Goal: Communication & Community: Answer question/provide support

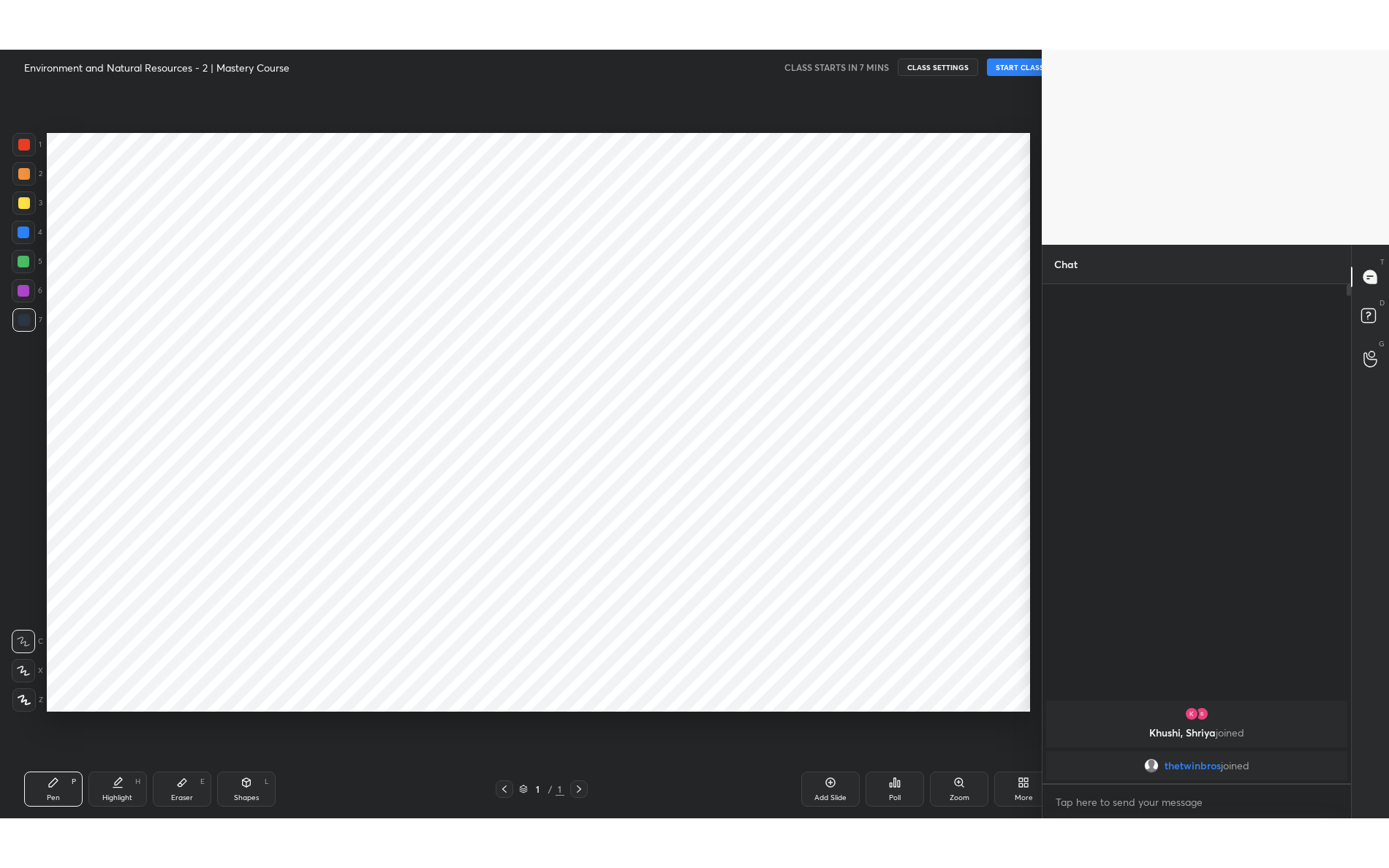
scroll to position [72421, 72144]
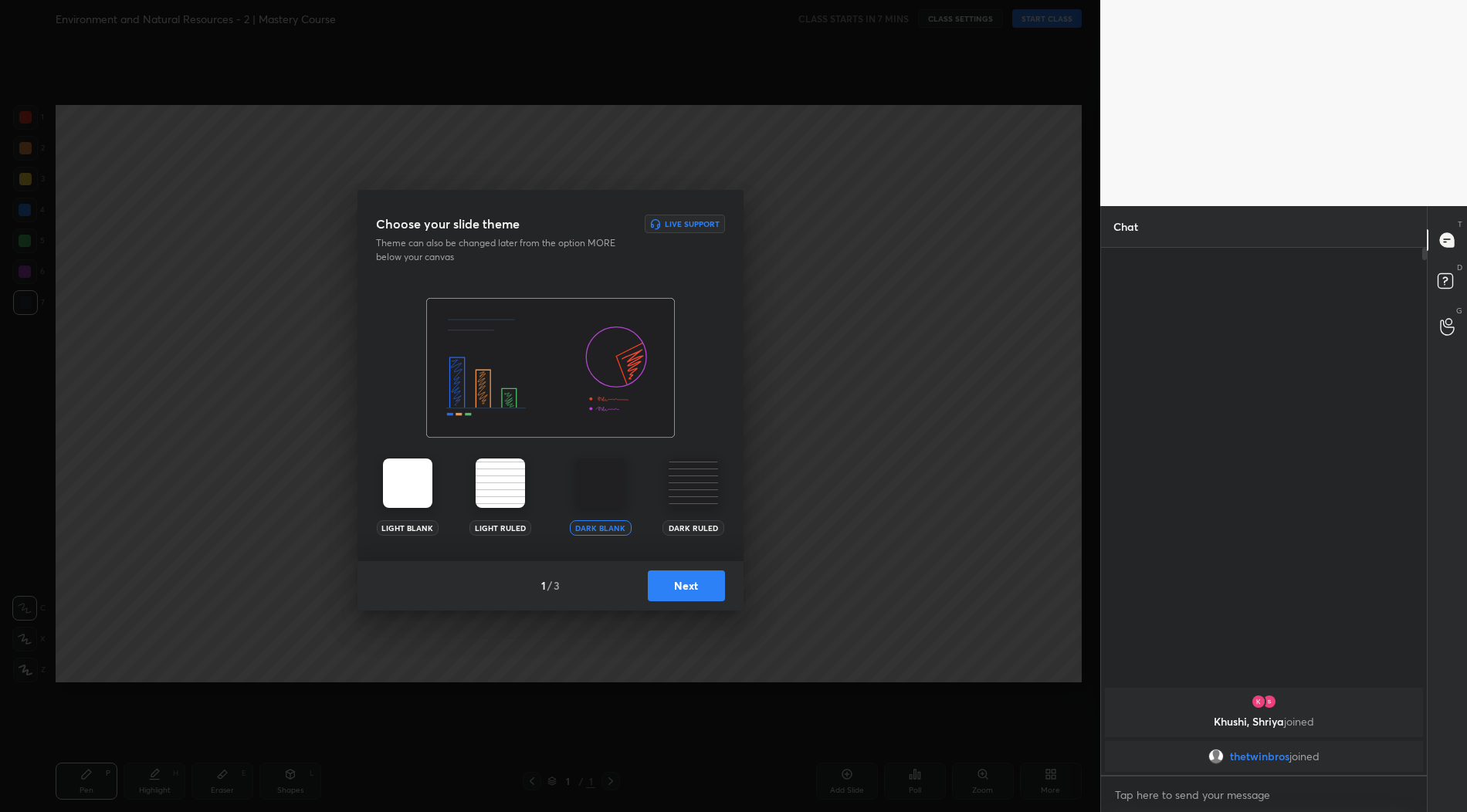
click at [688, 438] on div "Light Blank Light Ruled Dark Blank Dark Ruled" at bounding box center [550, 429] width 386 height 263
click at [694, 462] on img at bounding box center [694, 483] width 49 height 49
click at [705, 568] on div "1 / 3 Next" at bounding box center [550, 586] width 386 height 49
click at [701, 576] on button "Next" at bounding box center [686, 585] width 77 height 31
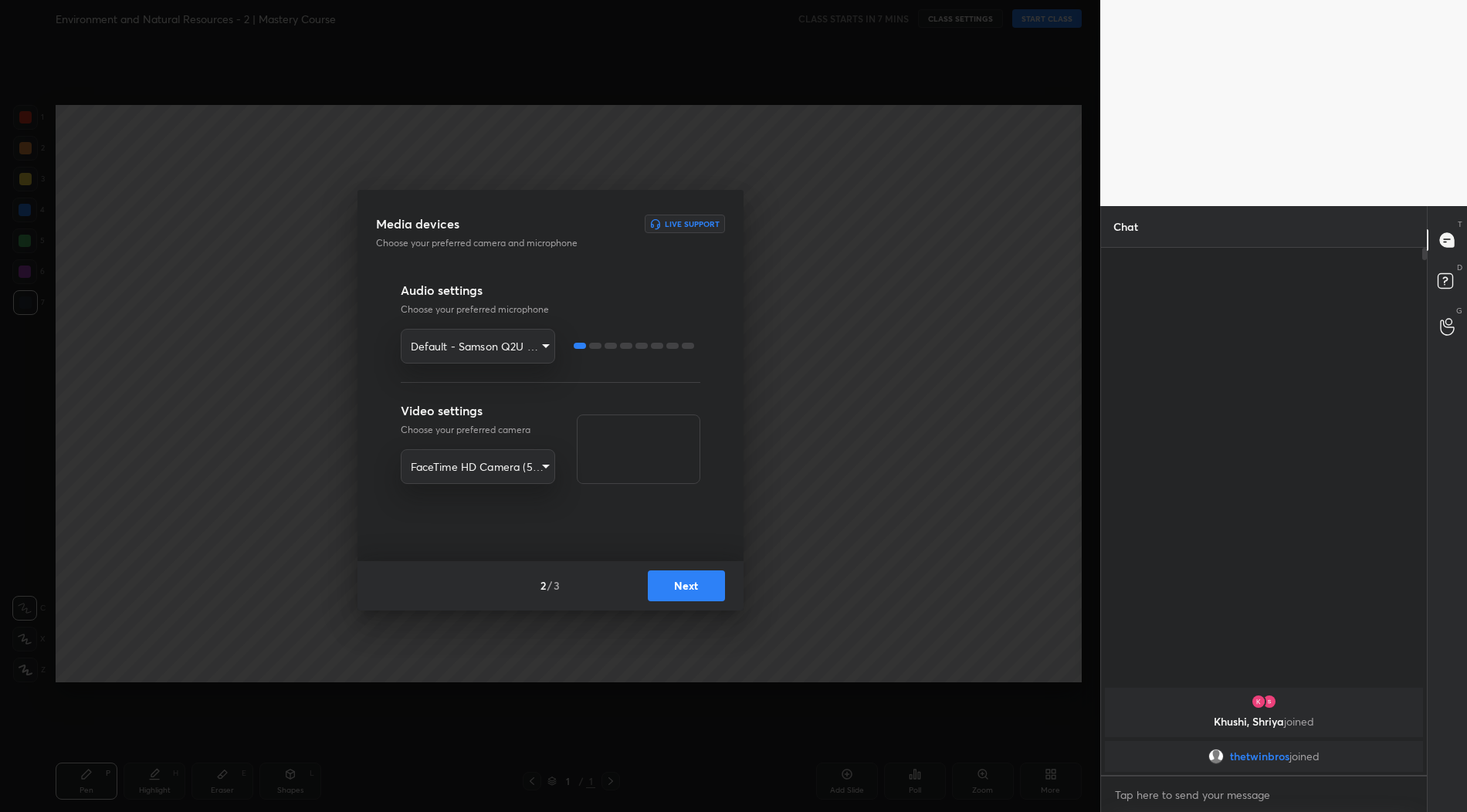
click at [701, 576] on button "Next" at bounding box center [686, 585] width 77 height 31
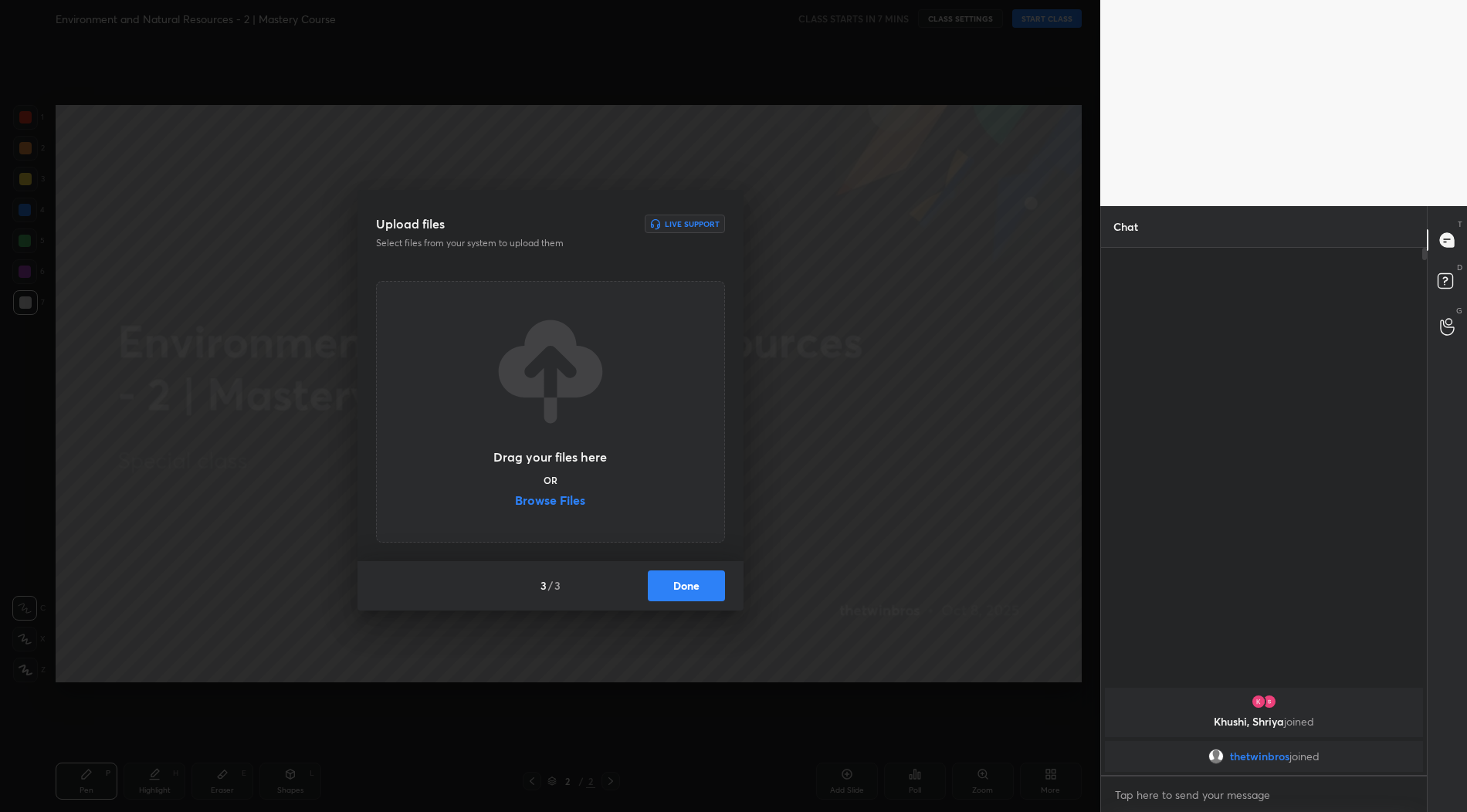
click at [562, 500] on label "Browse Files" at bounding box center [550, 502] width 70 height 16
click at [515, 500] on input "Browse Files" at bounding box center [515, 502] width 0 height 16
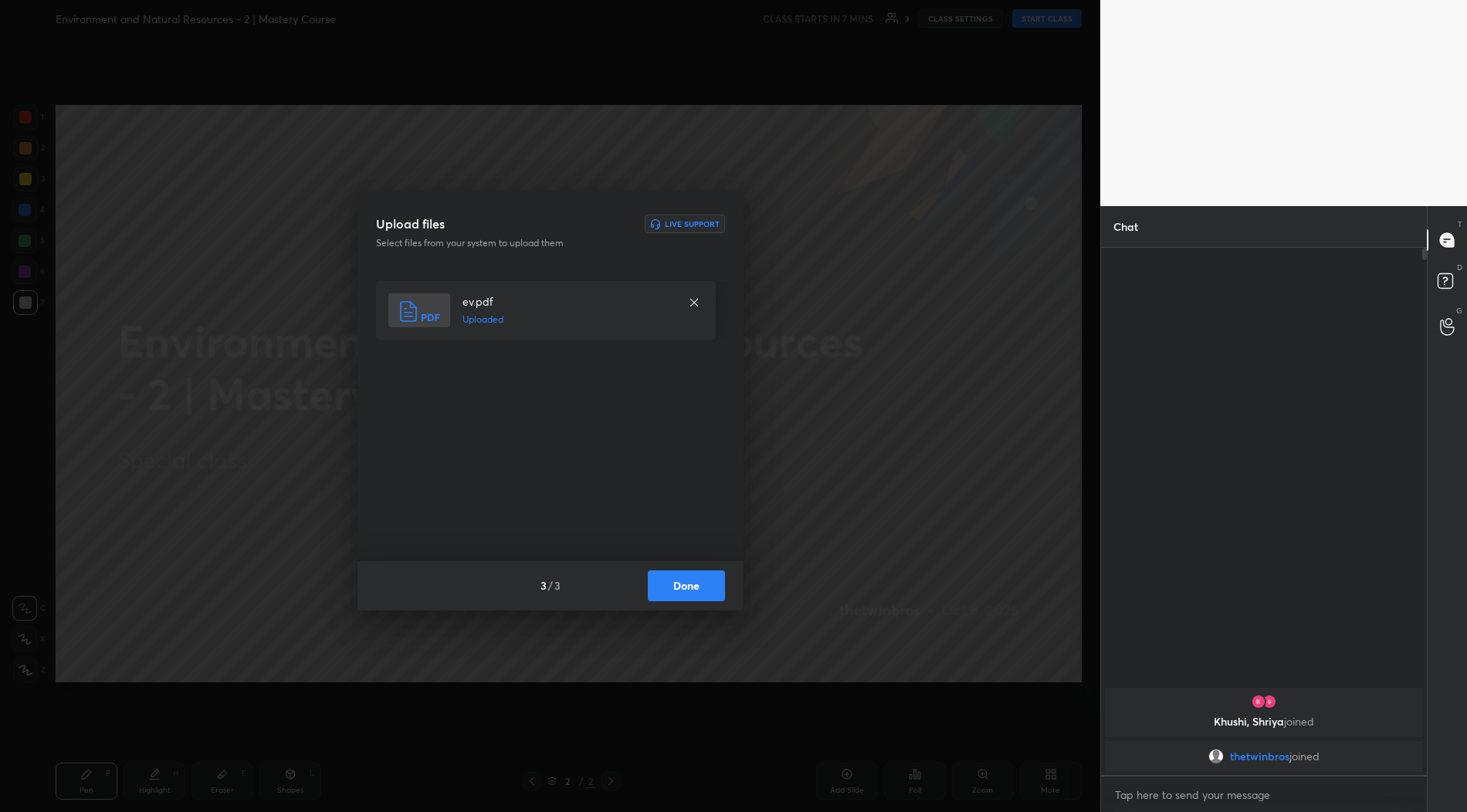
click at [690, 565] on div "3 / 3 Done" at bounding box center [550, 586] width 386 height 49
click at [696, 588] on button "Done" at bounding box center [686, 585] width 77 height 31
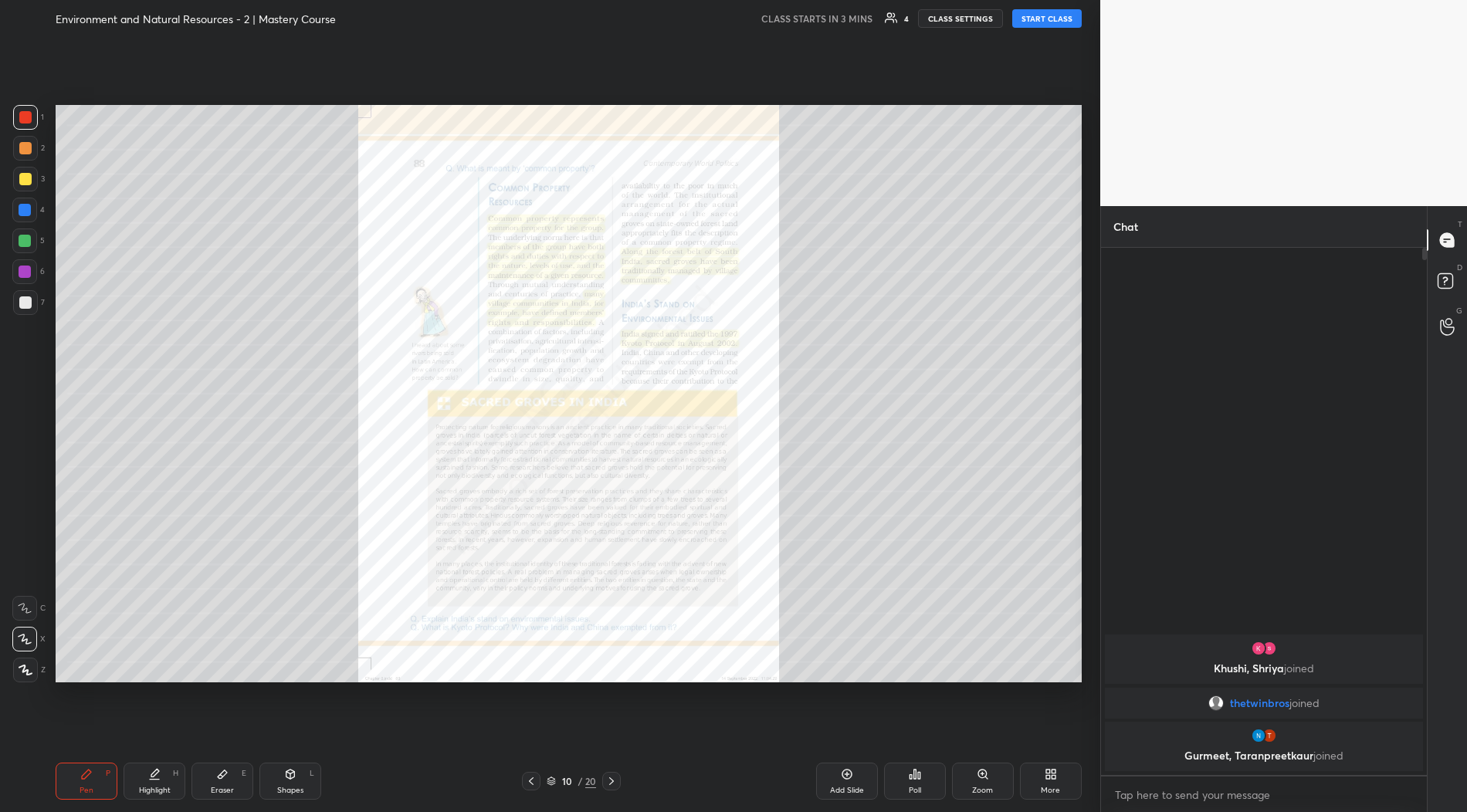
drag, startPoint x: 27, startPoint y: 269, endPoint x: 49, endPoint y: 275, distance: 22.8
click at [27, 269] on div at bounding box center [25, 271] width 13 height 13
drag, startPoint x: 16, startPoint y: 246, endPoint x: 27, endPoint y: 246, distance: 11.0
click at [17, 250] on div at bounding box center [25, 241] width 25 height 25
drag, startPoint x: 23, startPoint y: 279, endPoint x: 39, endPoint y: 283, distance: 16.5
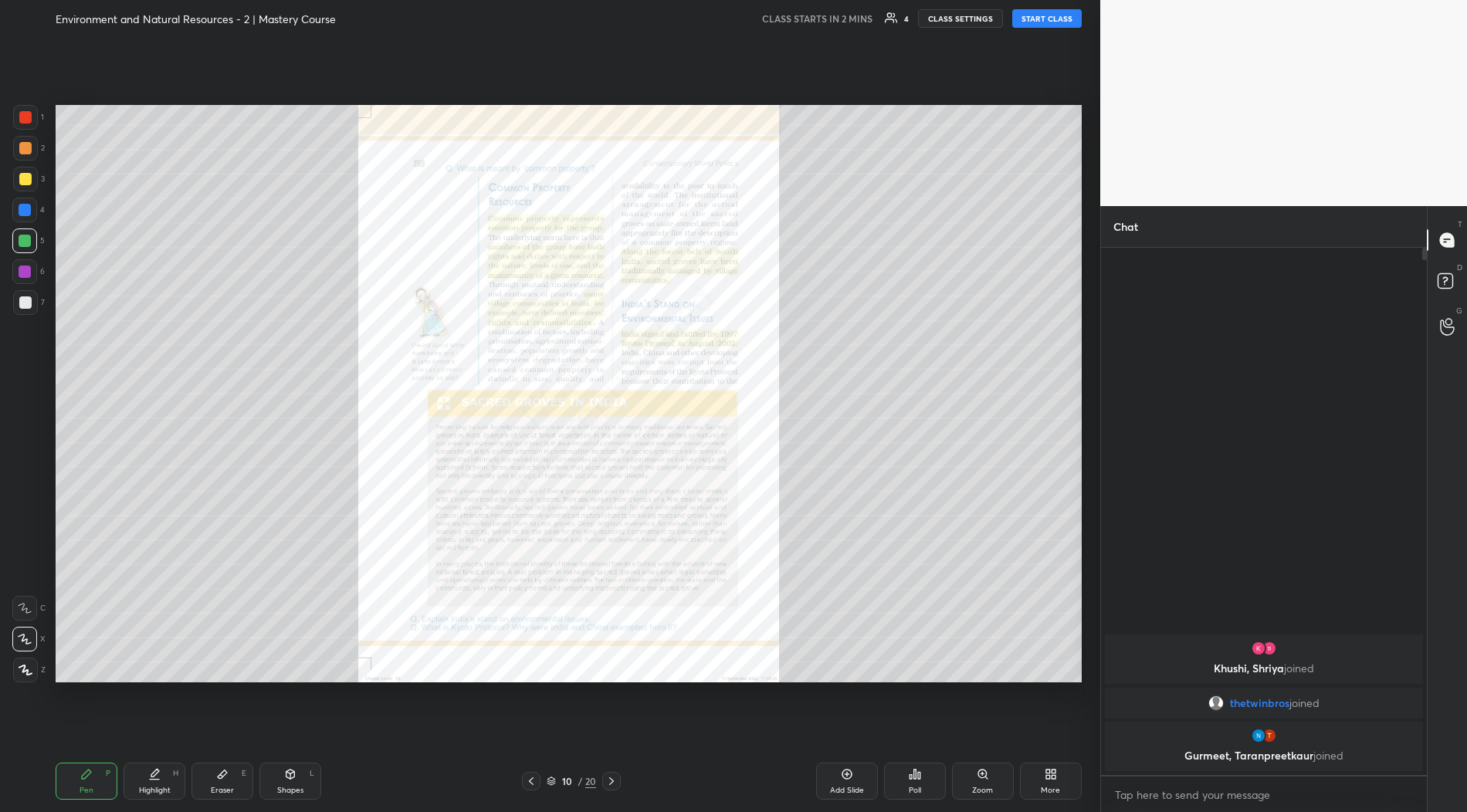
click at [24, 279] on div at bounding box center [25, 271] width 25 height 25
click at [22, 298] on div at bounding box center [26, 302] width 13 height 13
click at [1042, 20] on button "START CLASS" at bounding box center [1047, 18] width 69 height 19
type textarea "x"
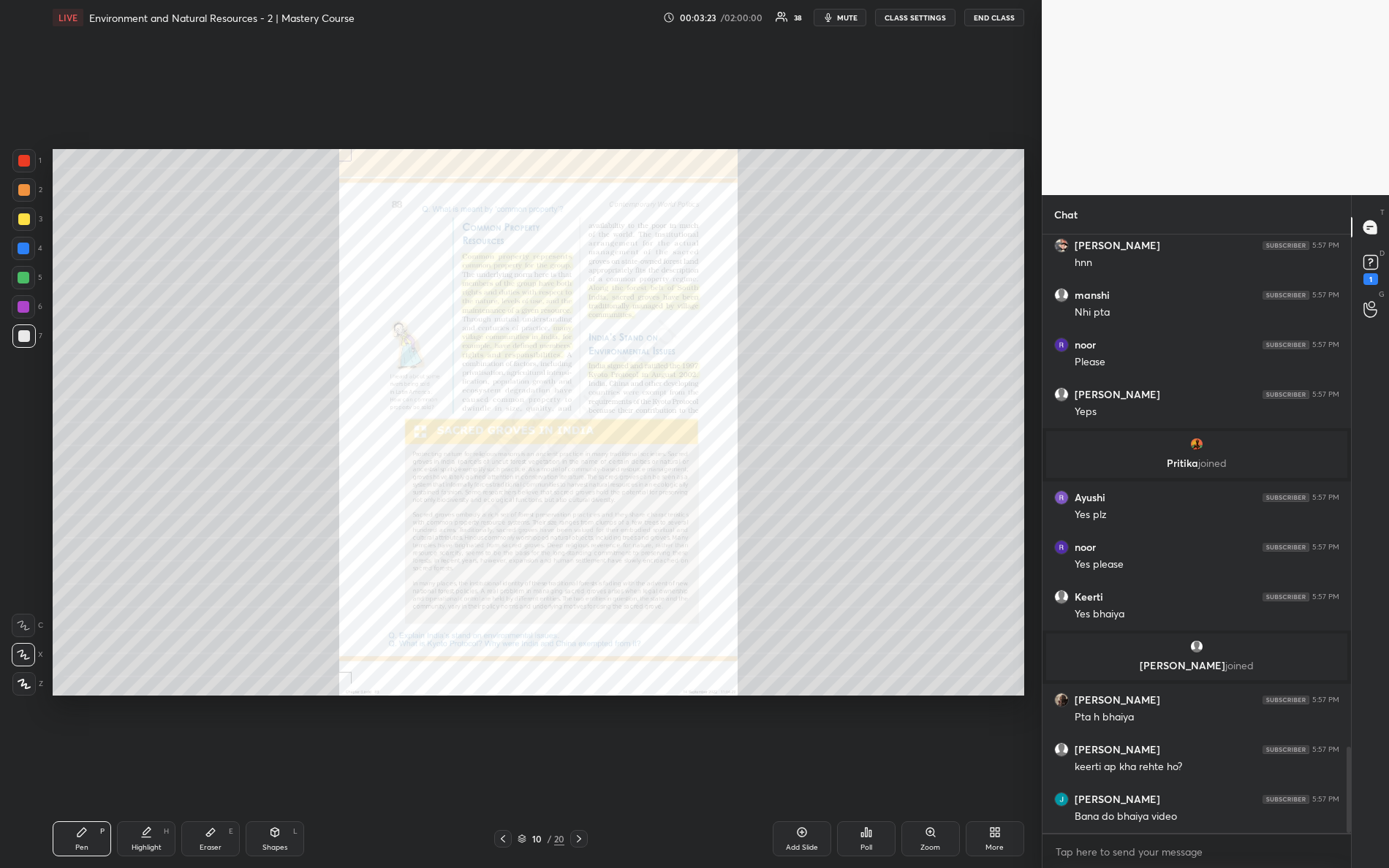
scroll to position [3541, 0]
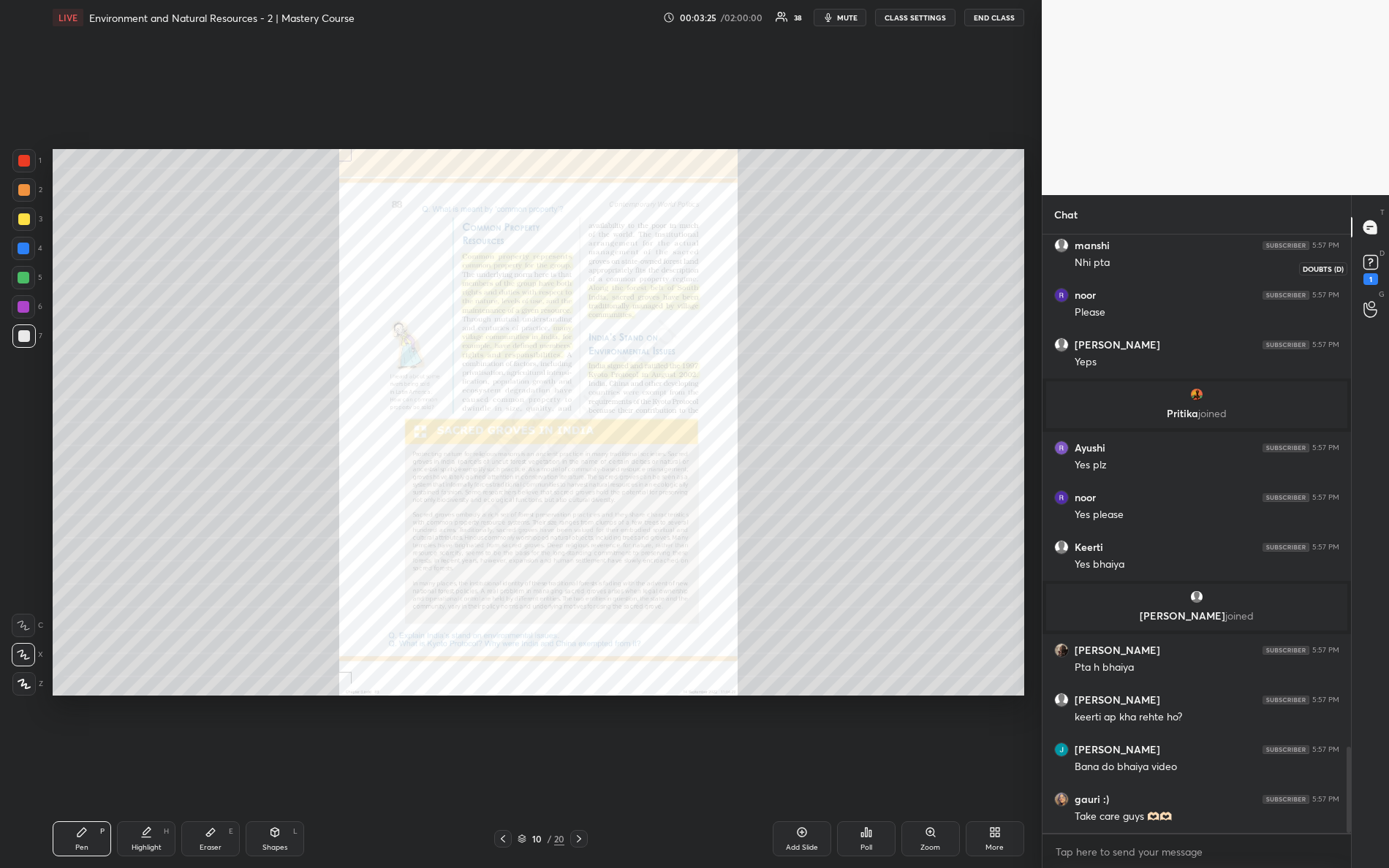
click at [1367, 260] on rect at bounding box center [1370, 263] width 14 height 14
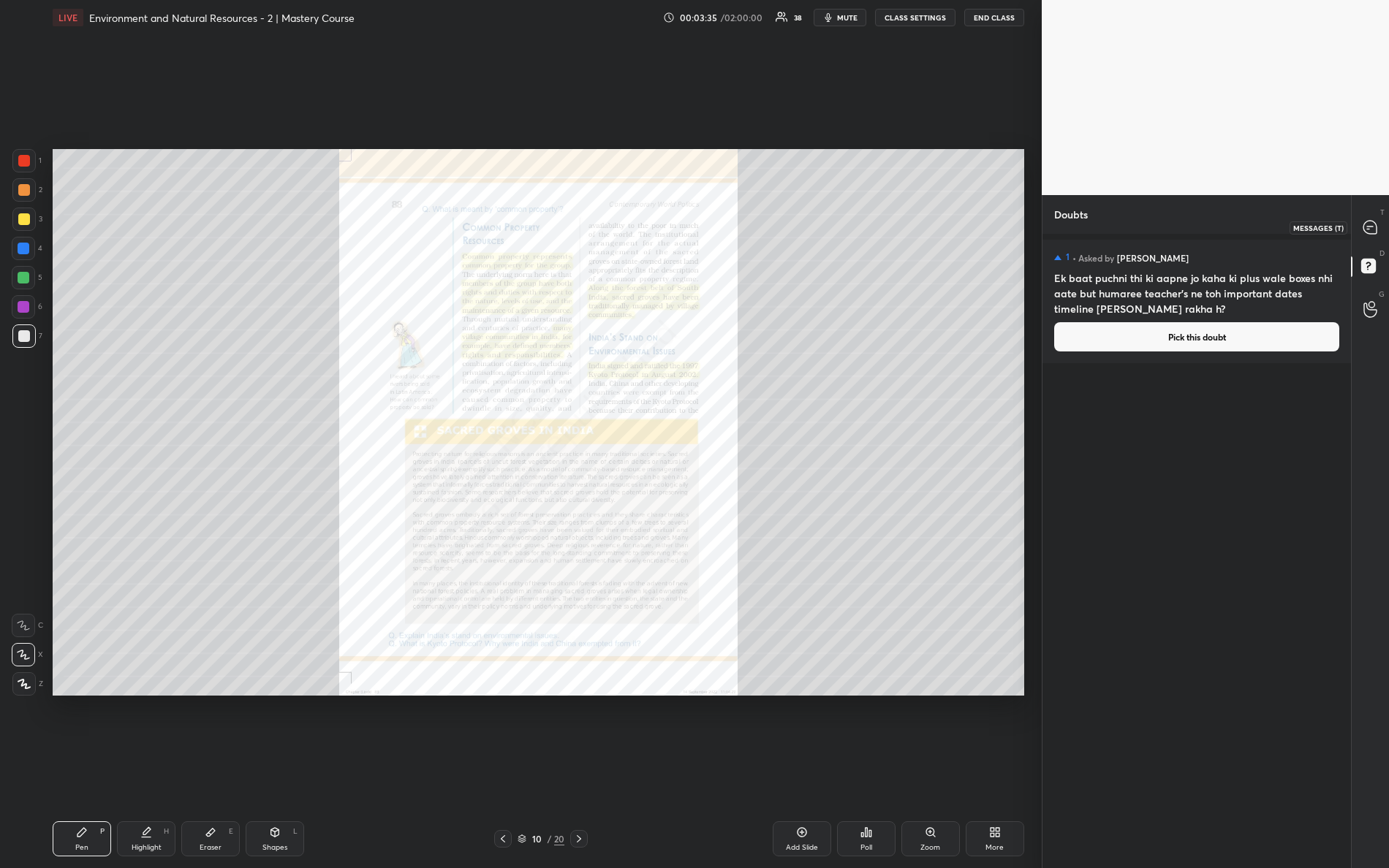
drag, startPoint x: 1368, startPoint y: 231, endPoint x: 1378, endPoint y: 235, distance: 10.8
click at [1372, 234] on icon at bounding box center [1370, 227] width 15 height 15
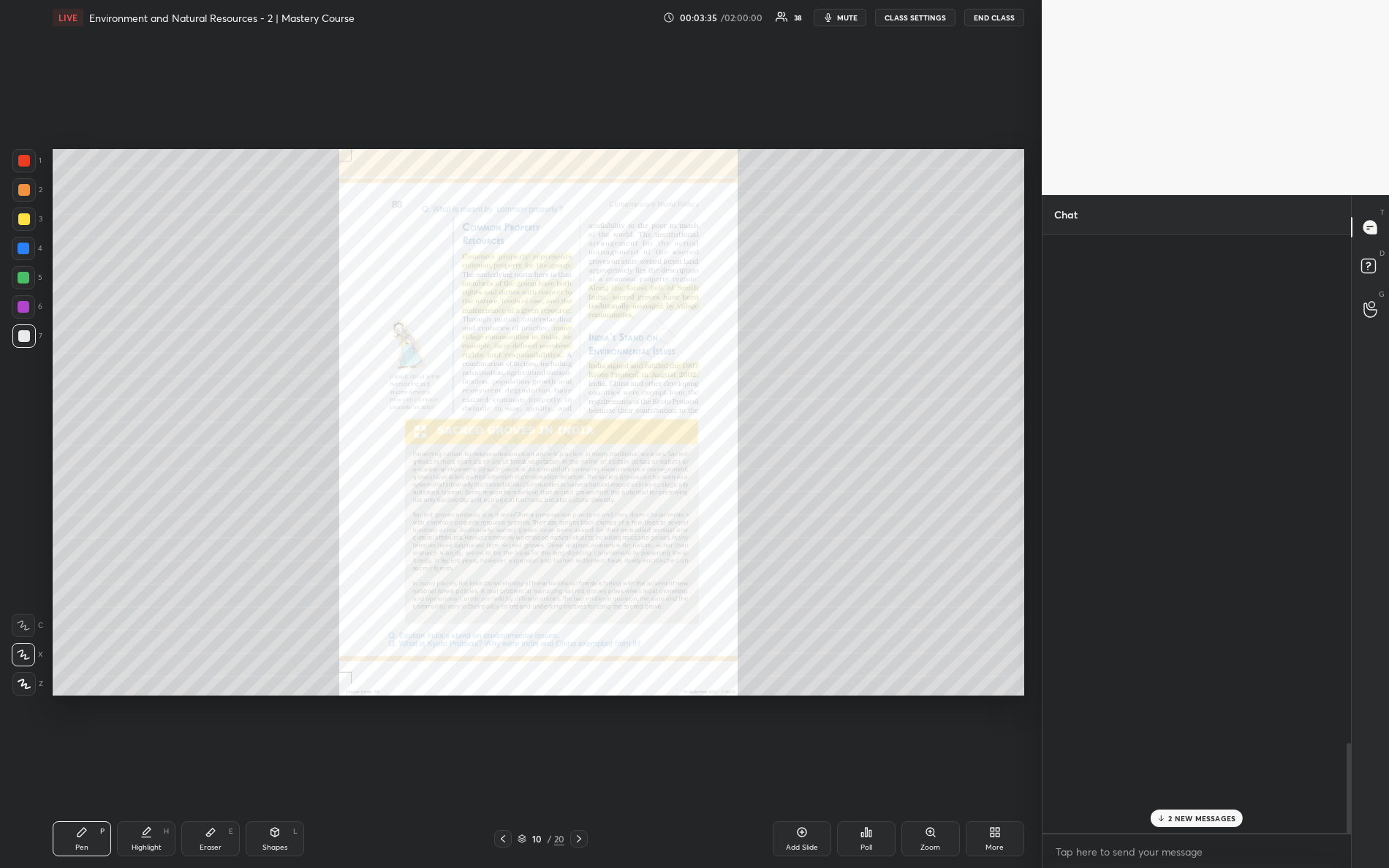
scroll to position [594, 305]
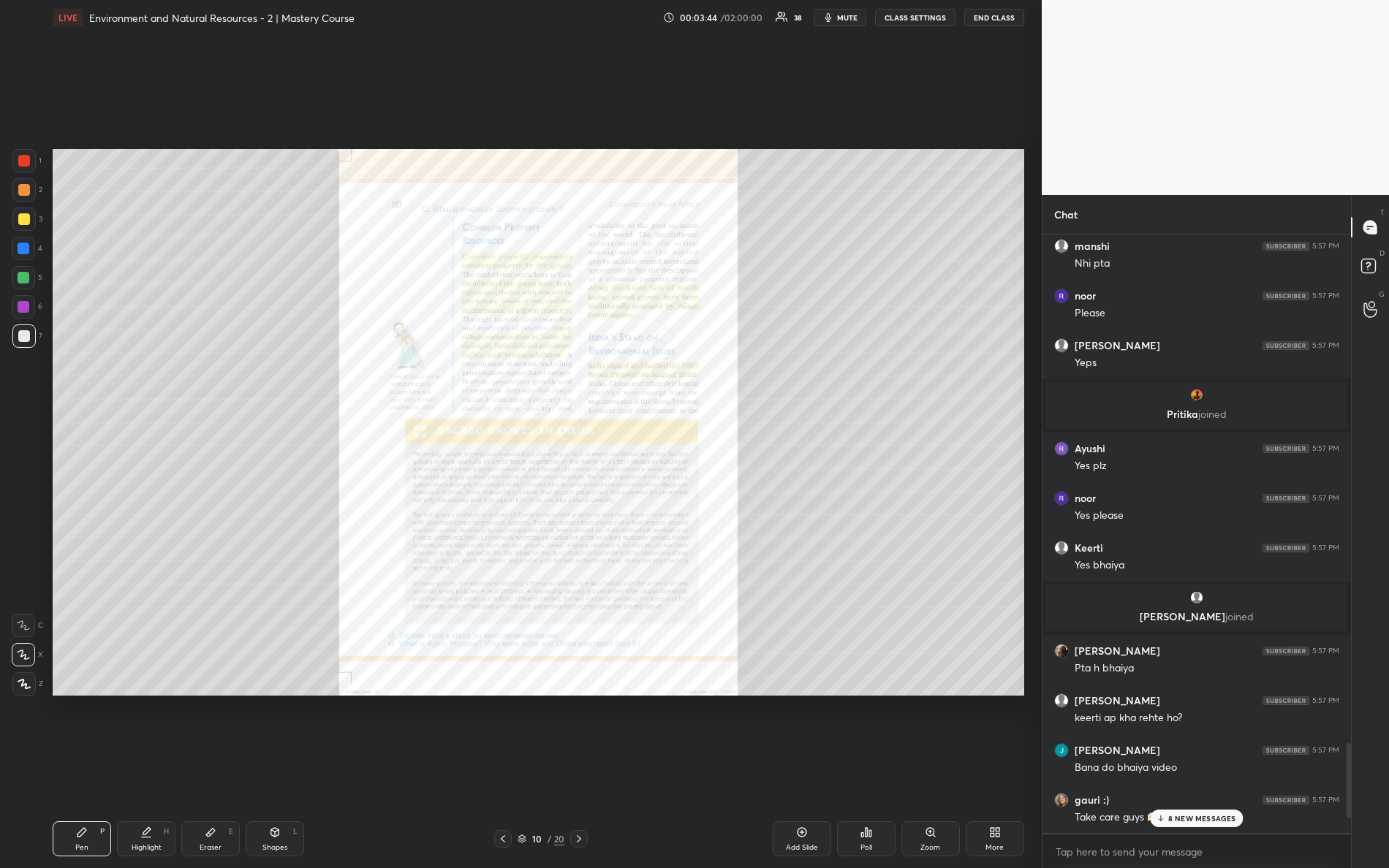
drag, startPoint x: 1178, startPoint y: 827, endPoint x: 1181, endPoint y: 818, distance: 9.5
click at [1181, 768] on div "Keerti 5:57 PM Bht thand h humare yaha noor 5:57 PM Study se related manshi 5:5…" at bounding box center [1197, 534] width 308 height 599
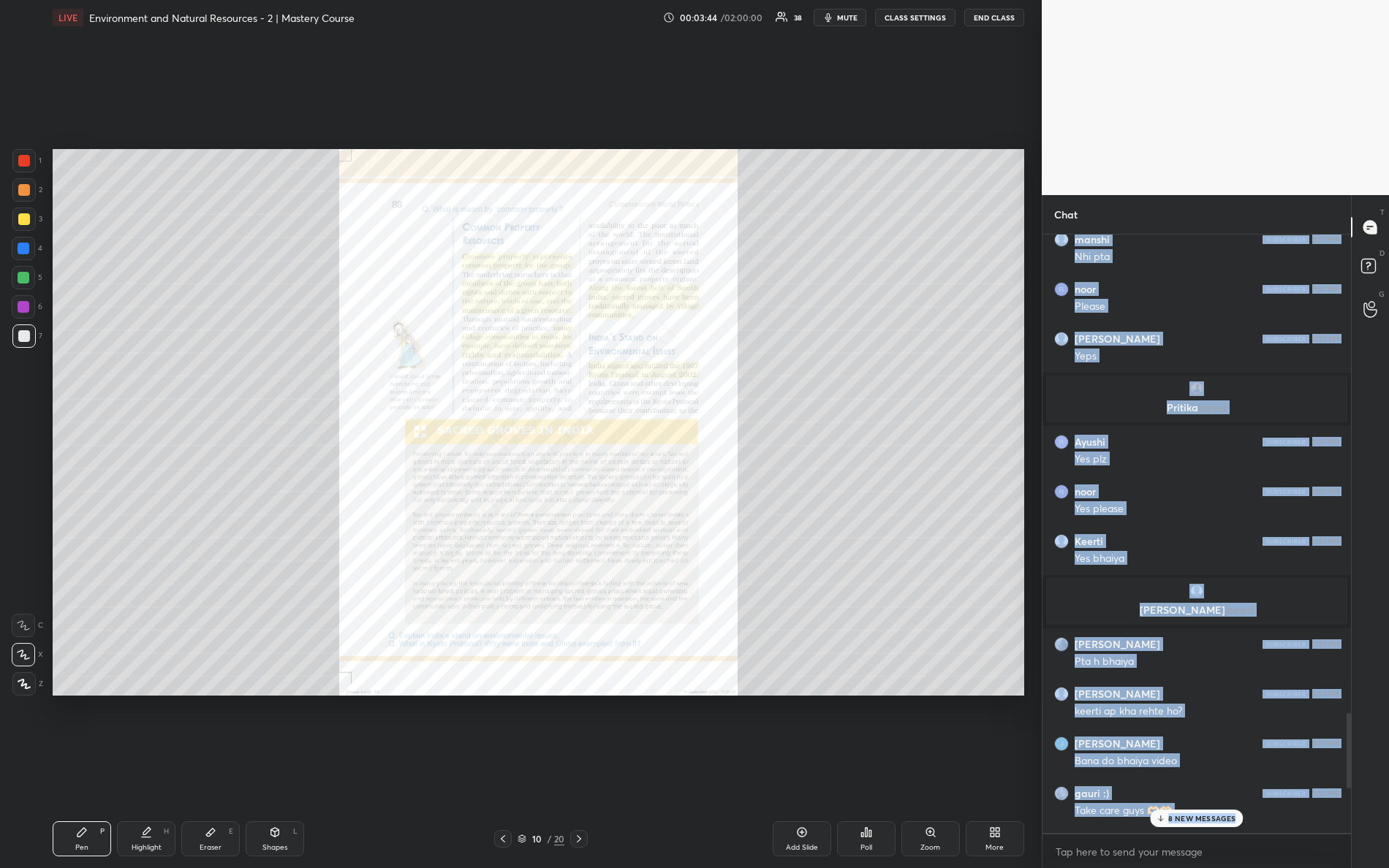
click at [1177, 768] on p "8 NEW MESSAGES" at bounding box center [1202, 818] width 68 height 8
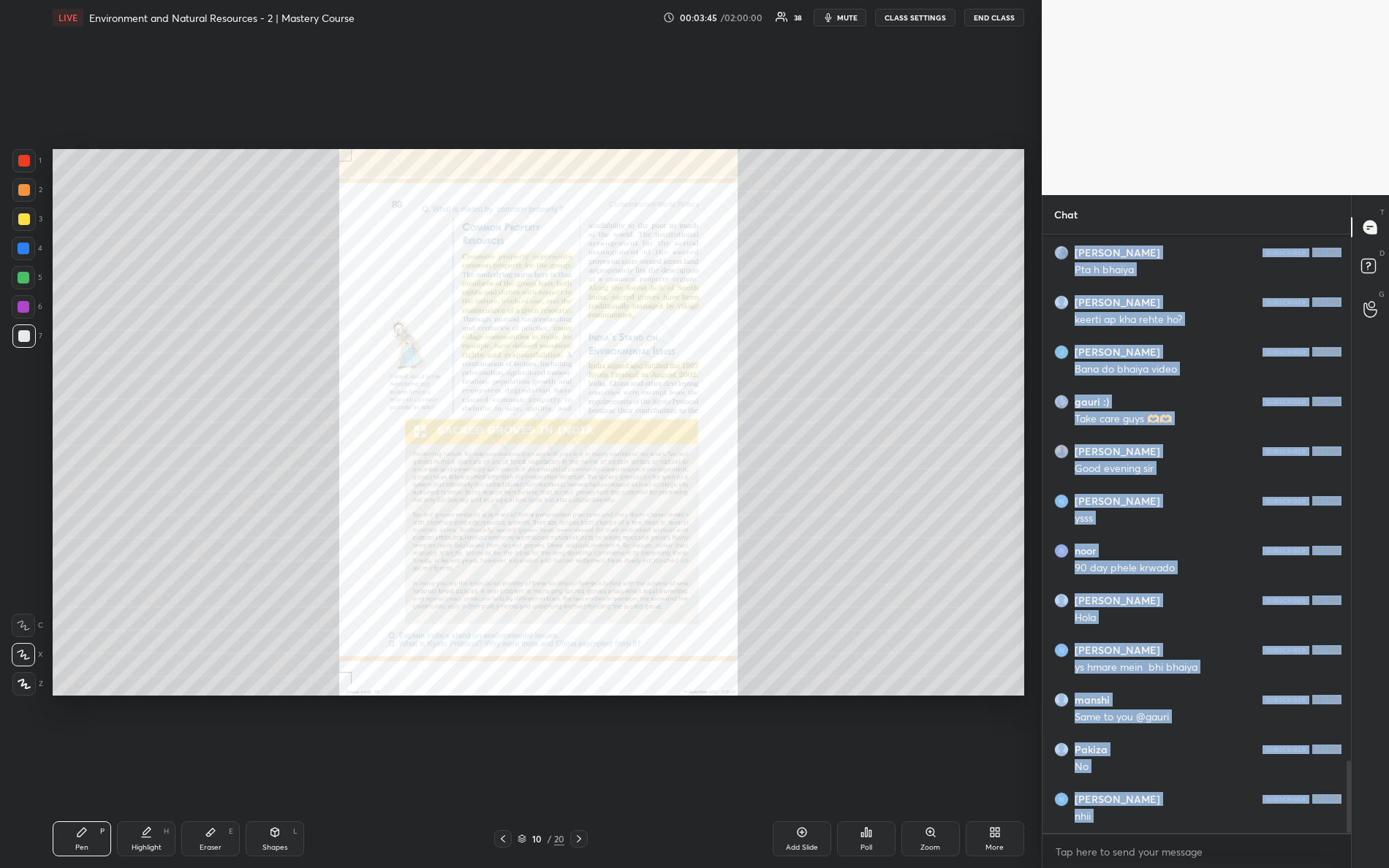
scroll to position [4382, 0]
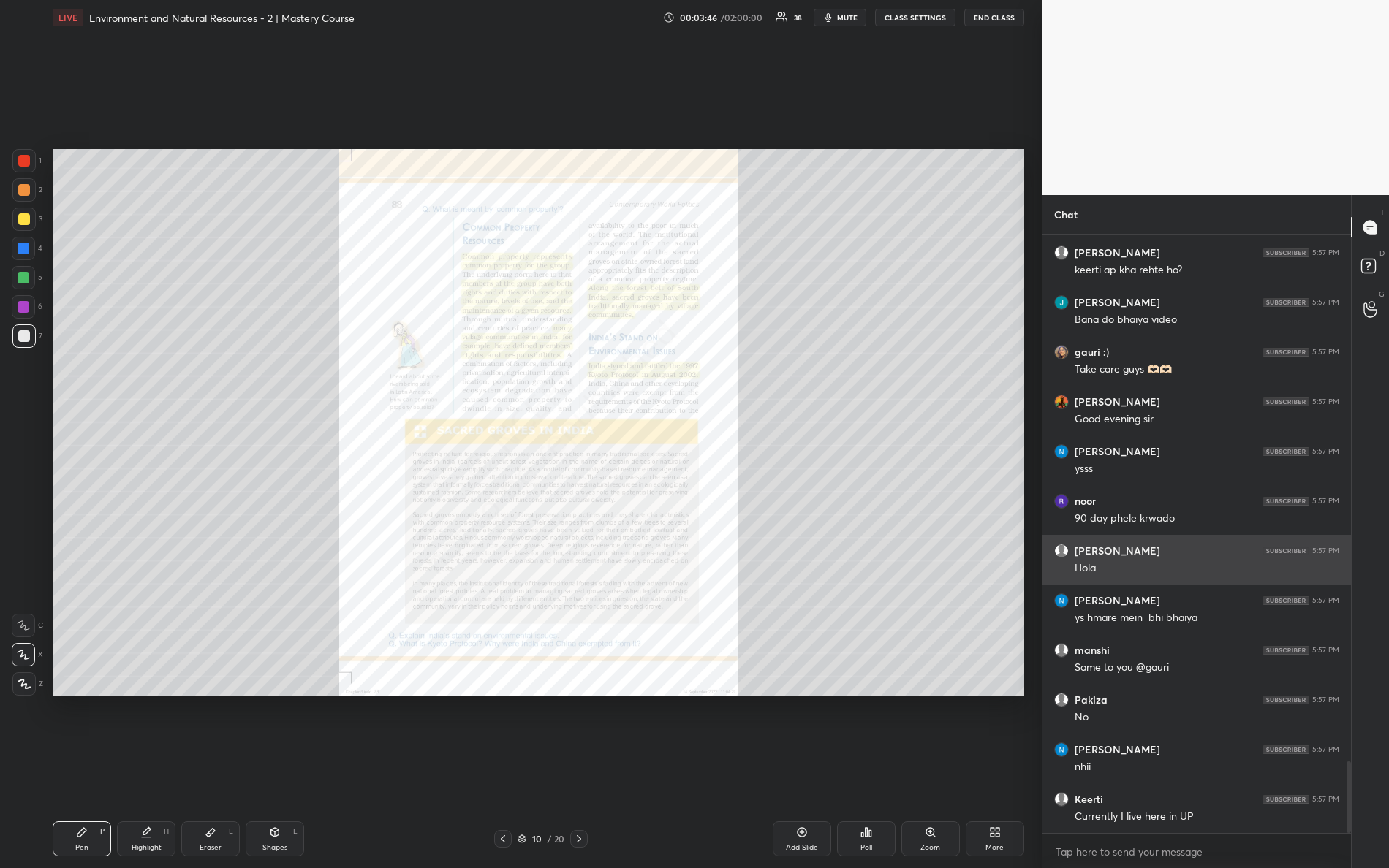
click at [1134, 547] on div "[PERSON_NAME] 5:57 PM" at bounding box center [1196, 551] width 285 height 15
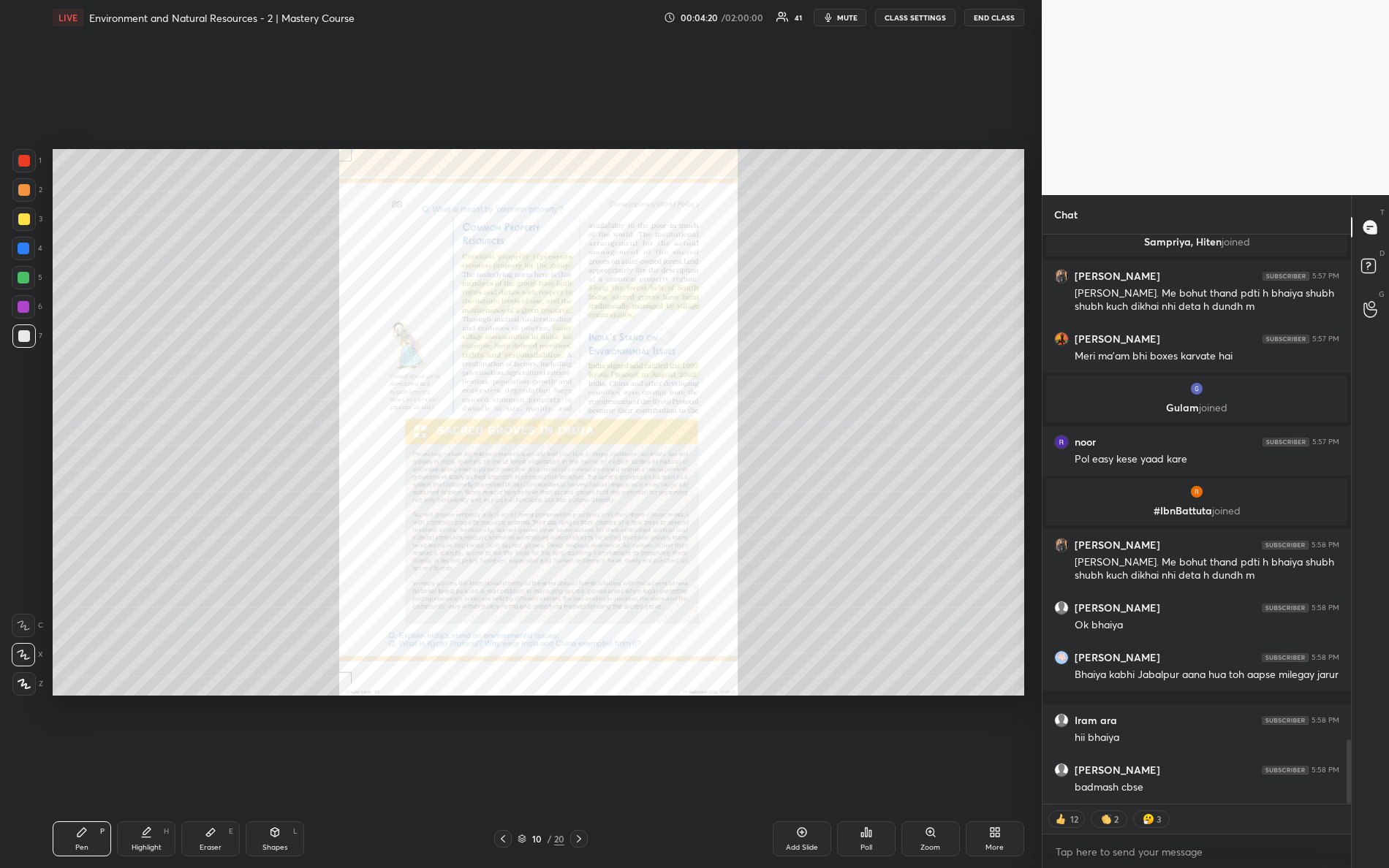
scroll to position [4448, 0]
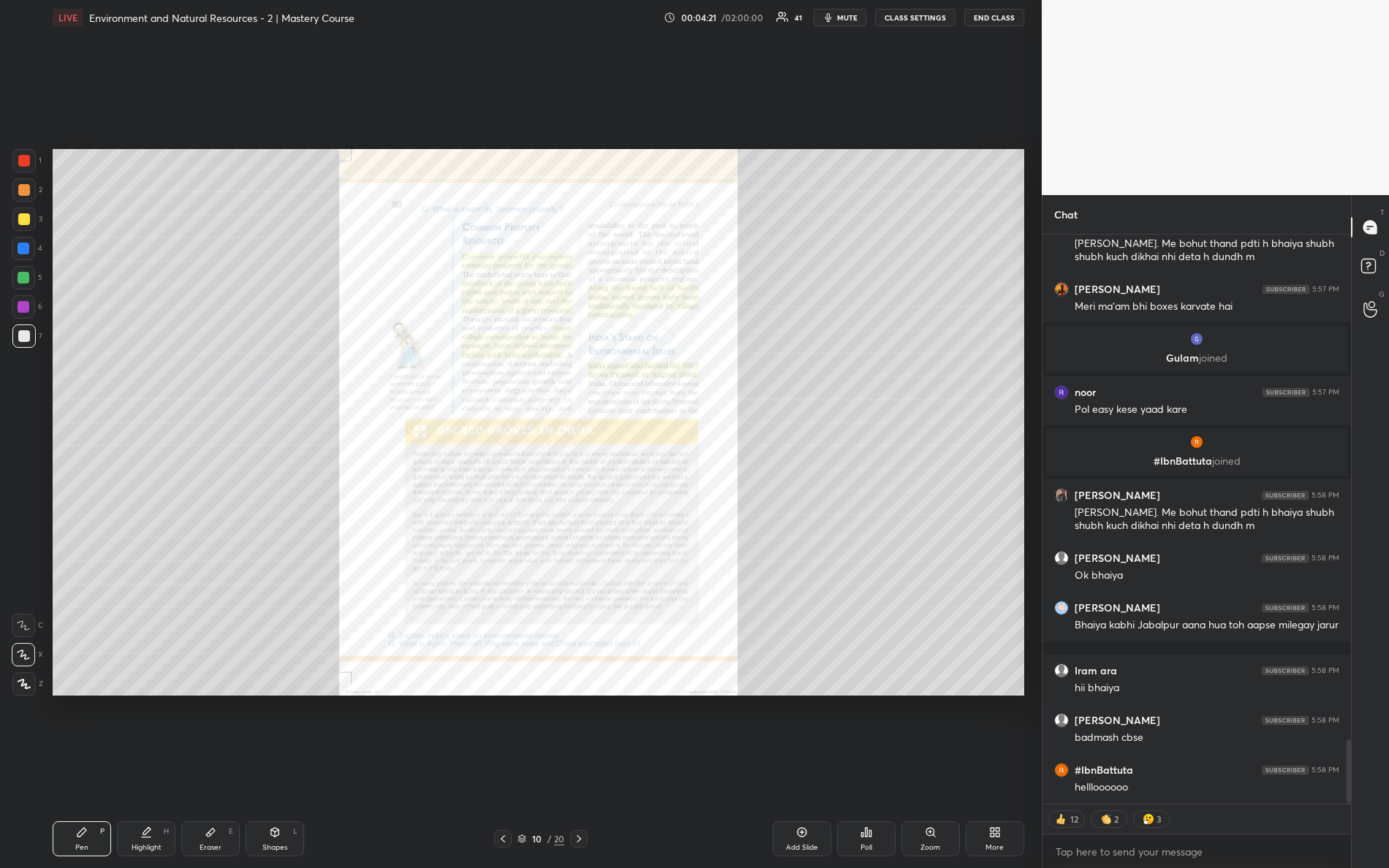
click at [21, 156] on div at bounding box center [24, 161] width 12 height 12
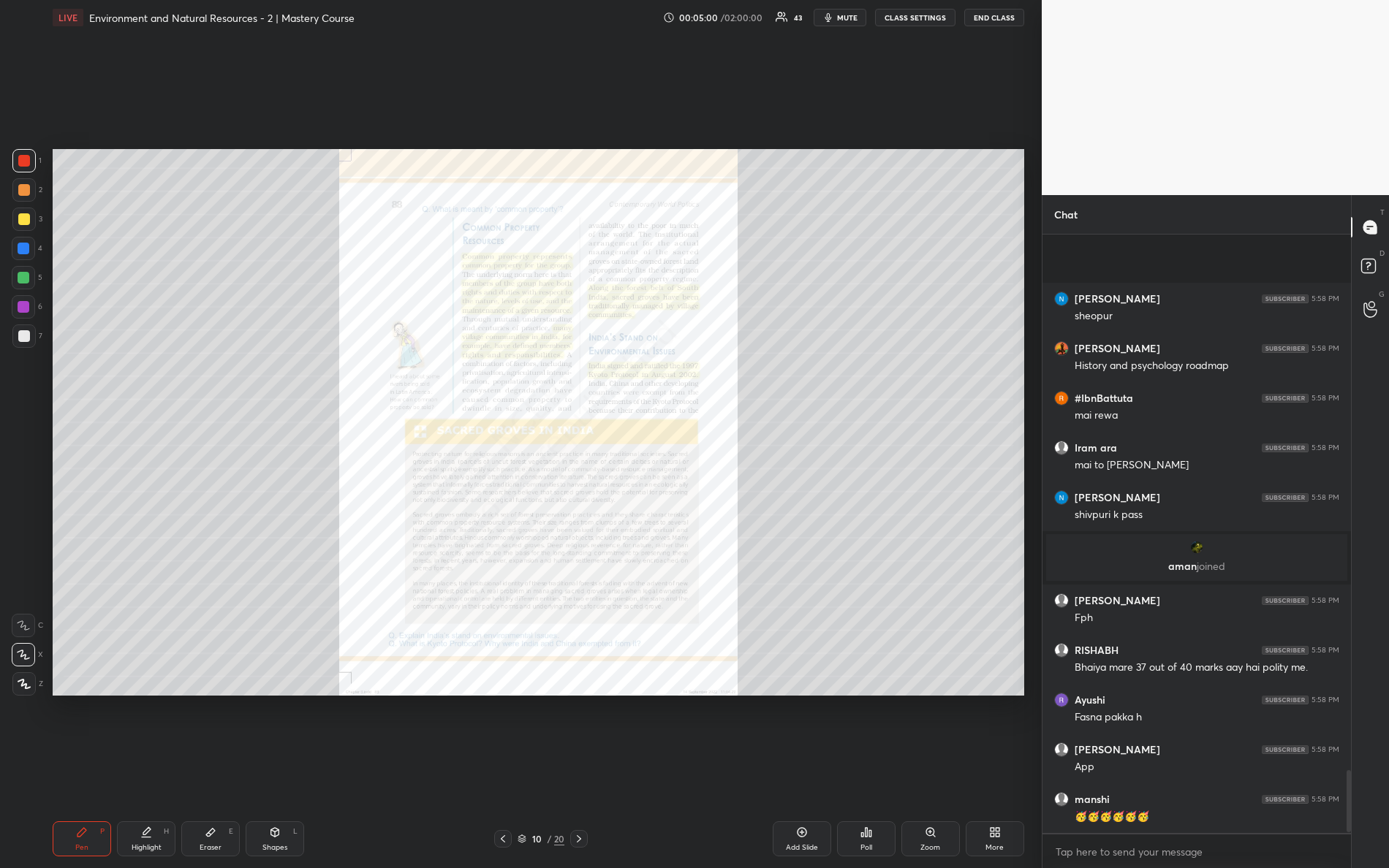
scroll to position [5202, 0]
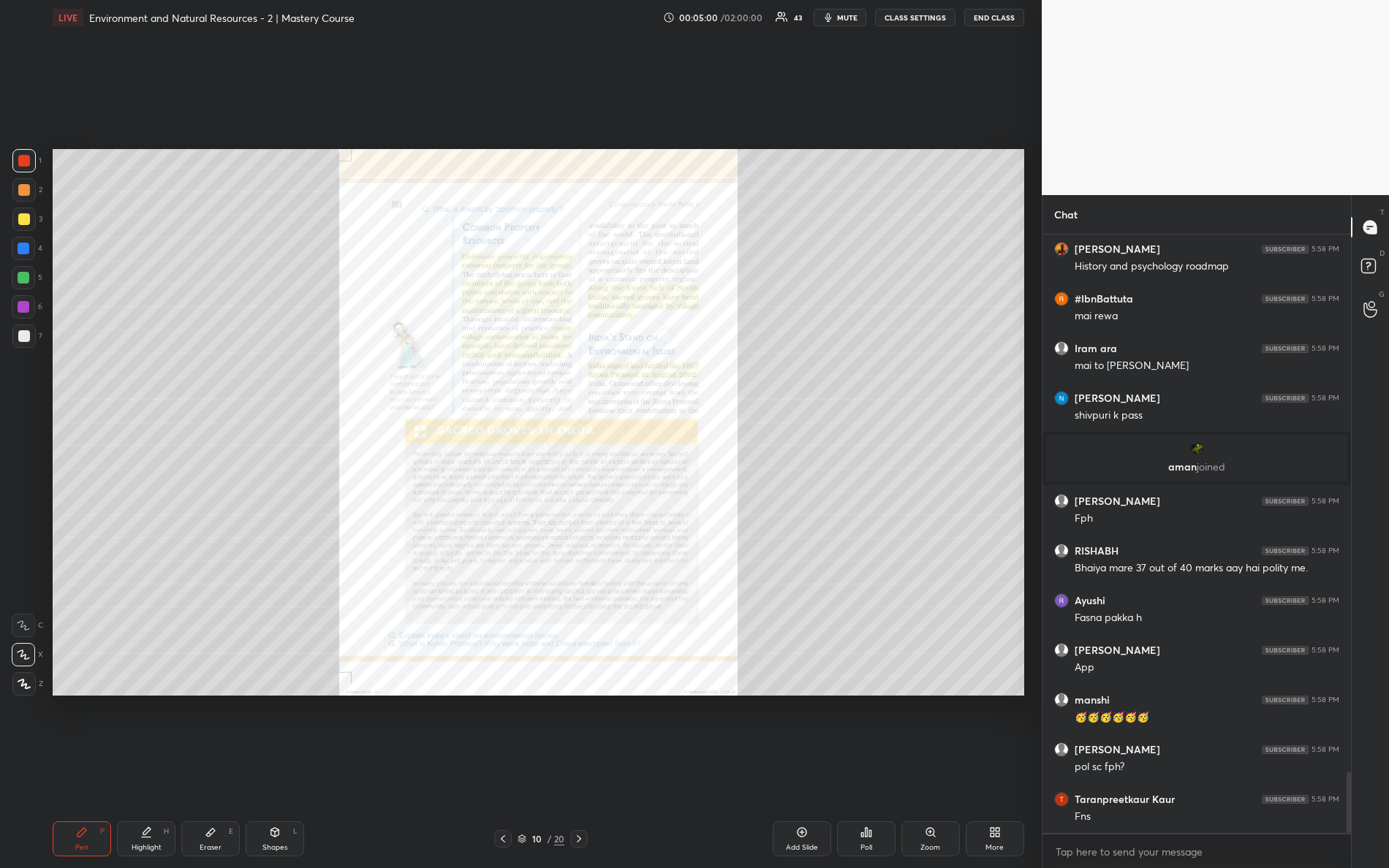
click at [995, 768] on icon at bounding box center [995, 832] width 12 height 12
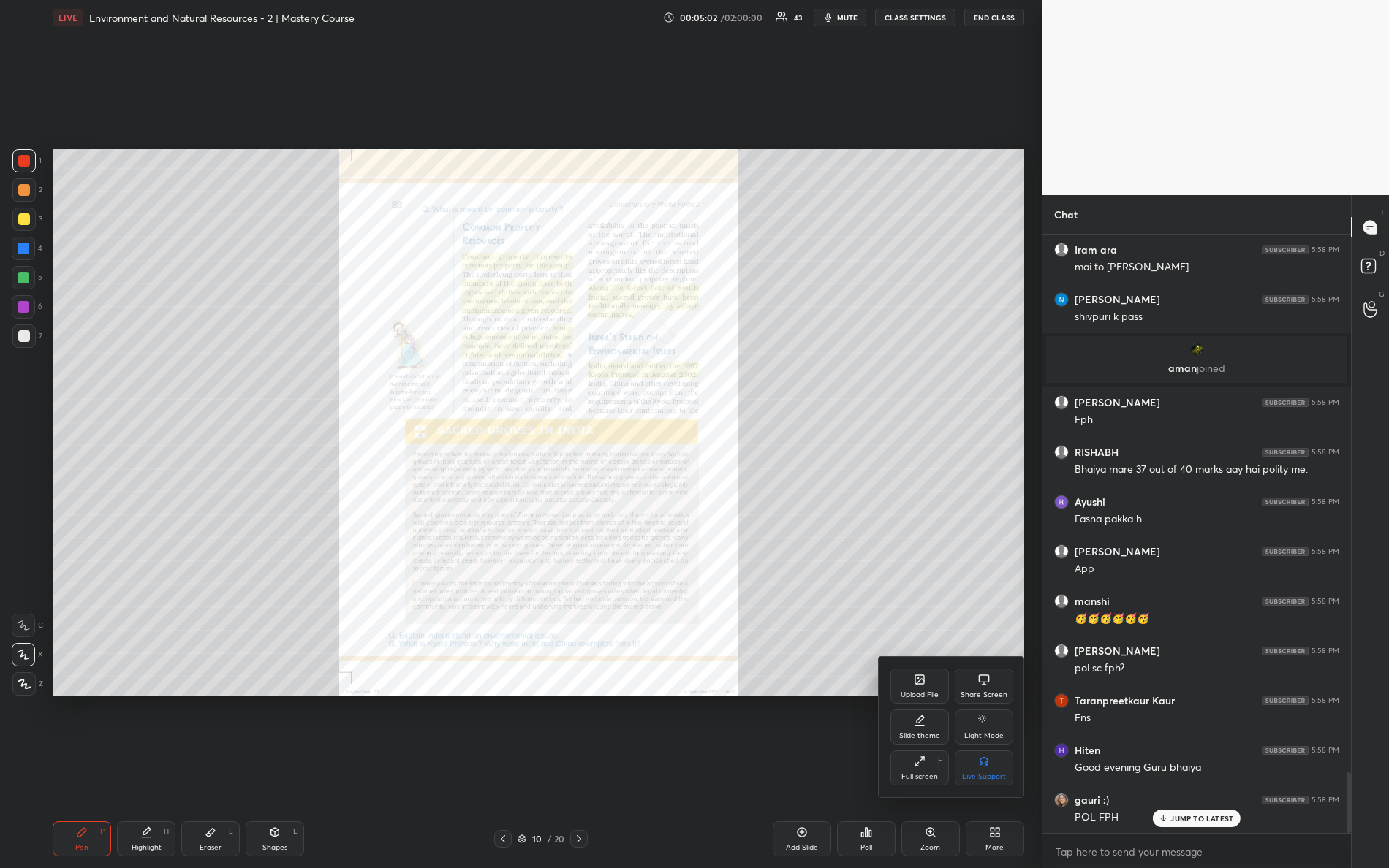
click at [912, 688] on div "Upload File" at bounding box center [920, 687] width 59 height 36
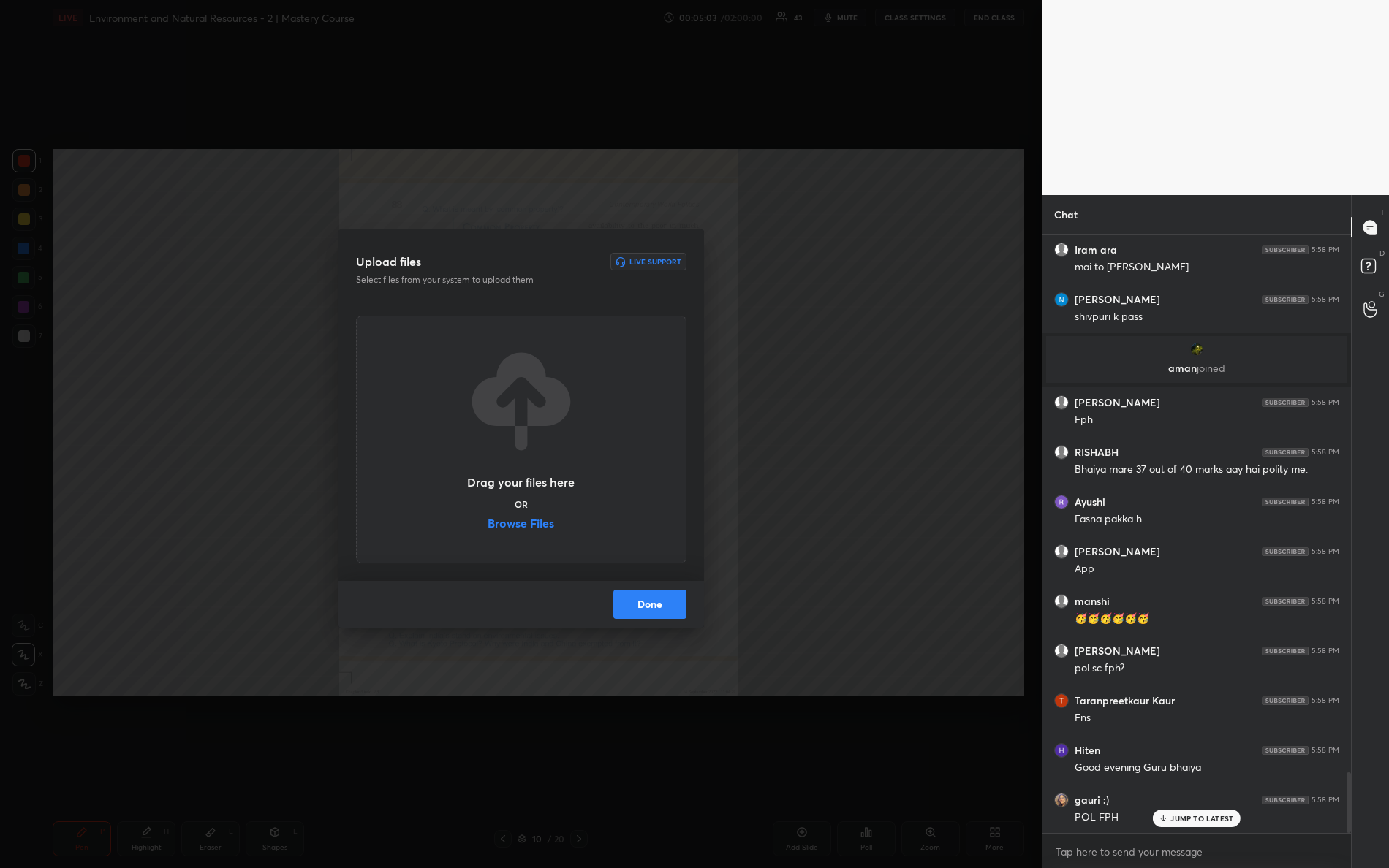
click at [517, 515] on div "Drag your files here OR Browse Files" at bounding box center [521, 439] width 109 height 186
click at [525, 525] on label "Browse Files" at bounding box center [521, 525] width 66 height 15
click at [488, 525] on input "Browse Files" at bounding box center [488, 525] width 0 height 15
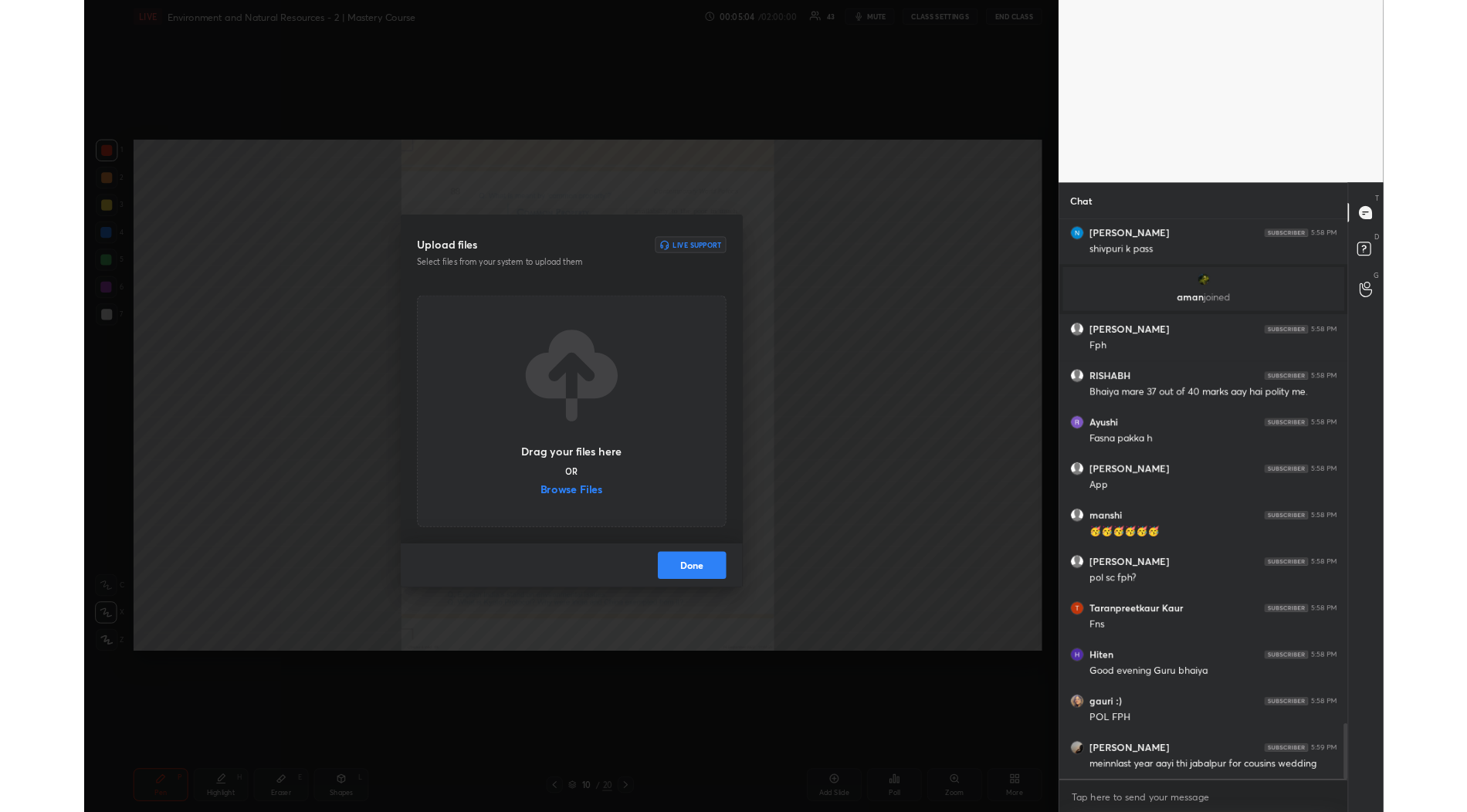
scroll to position [0, 0]
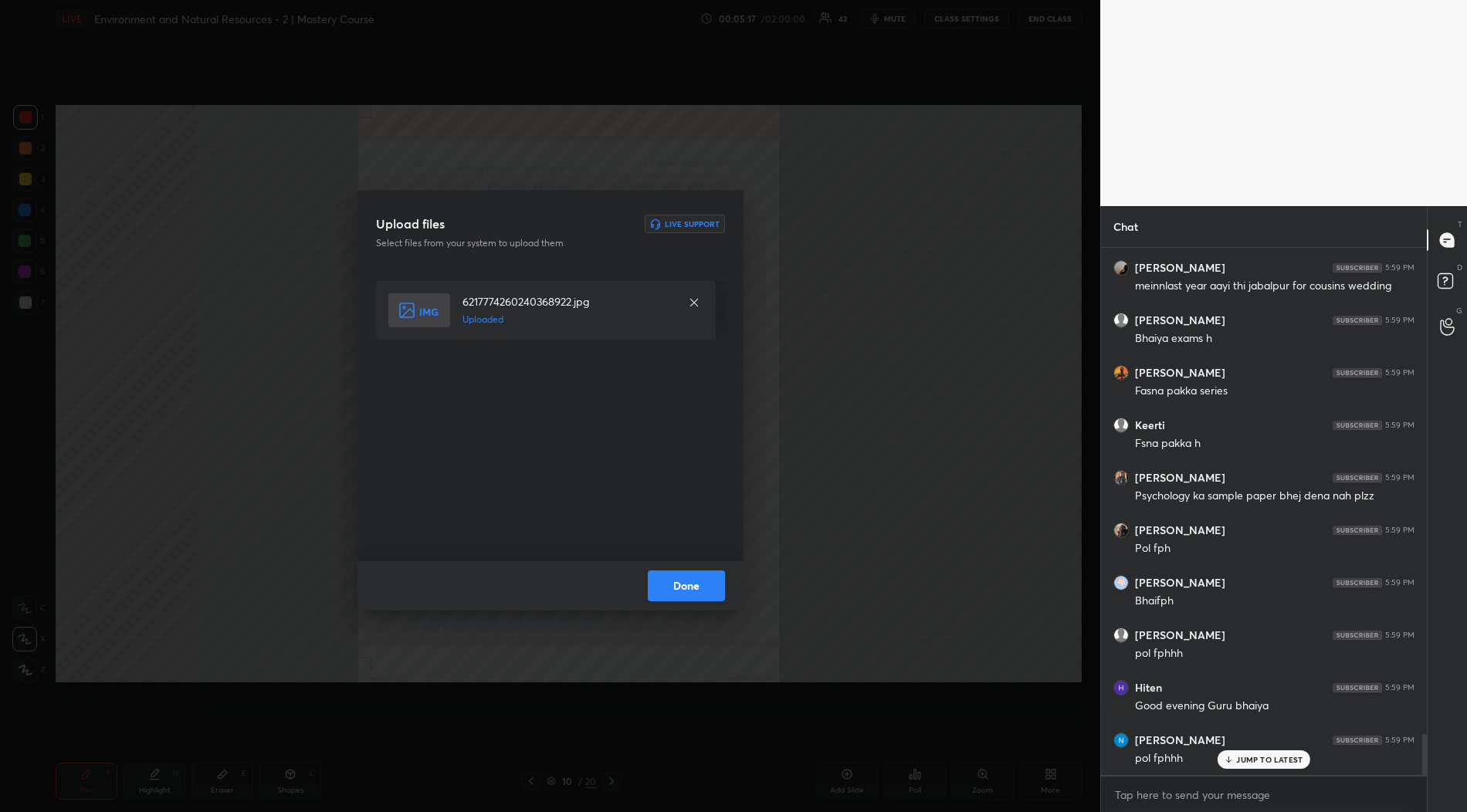
click at [681, 583] on button "Done" at bounding box center [686, 585] width 77 height 31
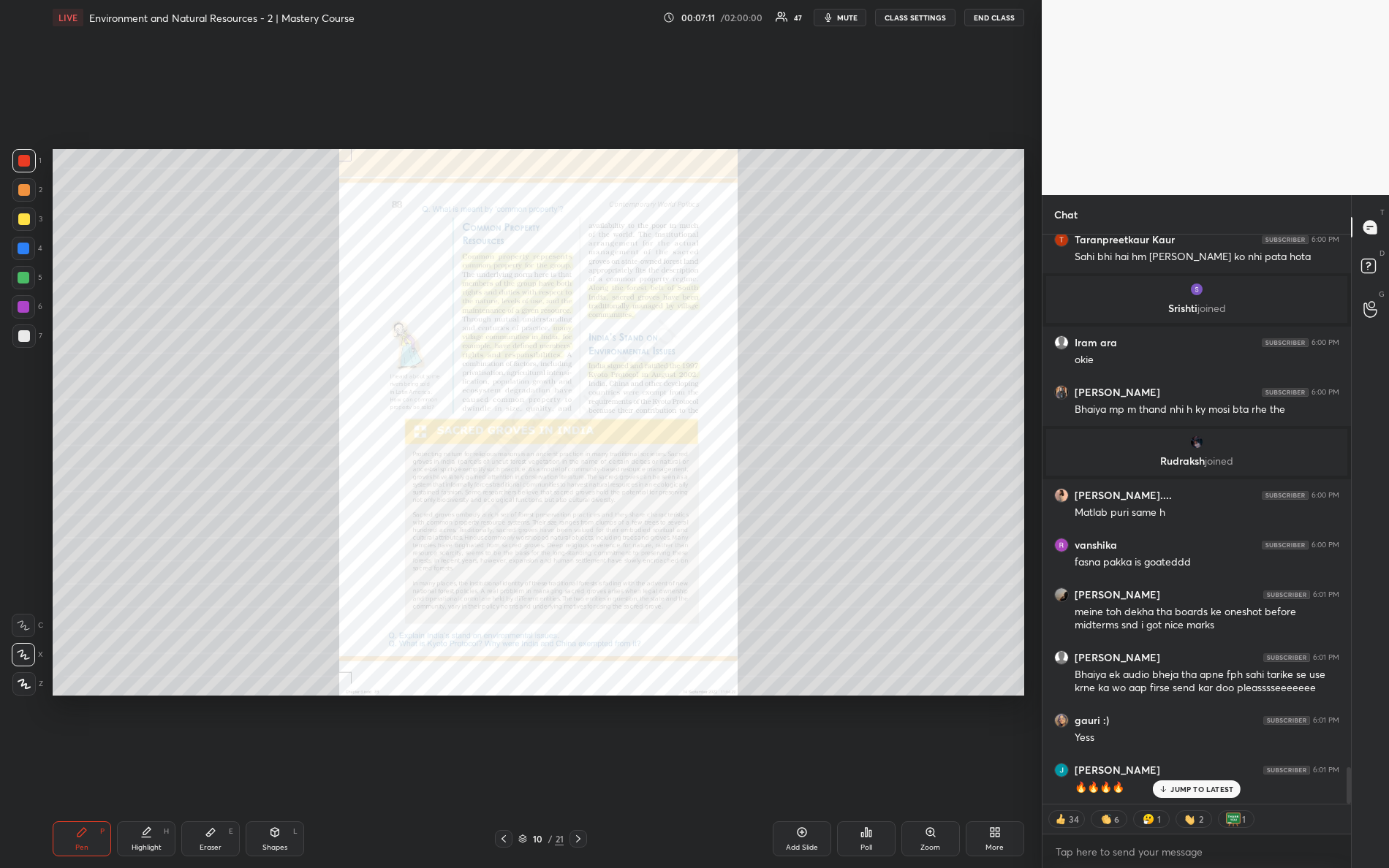
scroll to position [8354, 0]
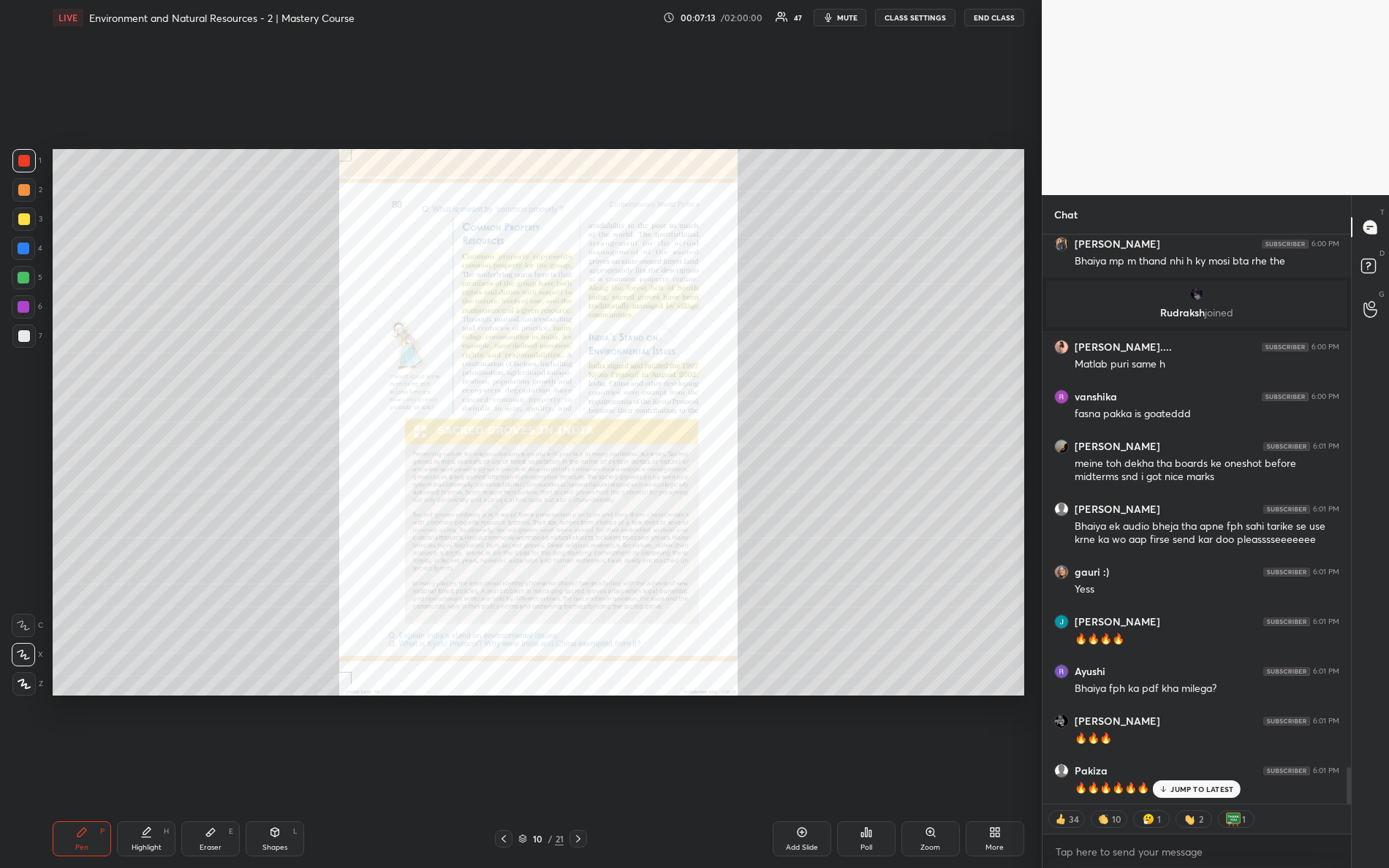
click at [925, 768] on div "Zoom" at bounding box center [931, 839] width 59 height 36
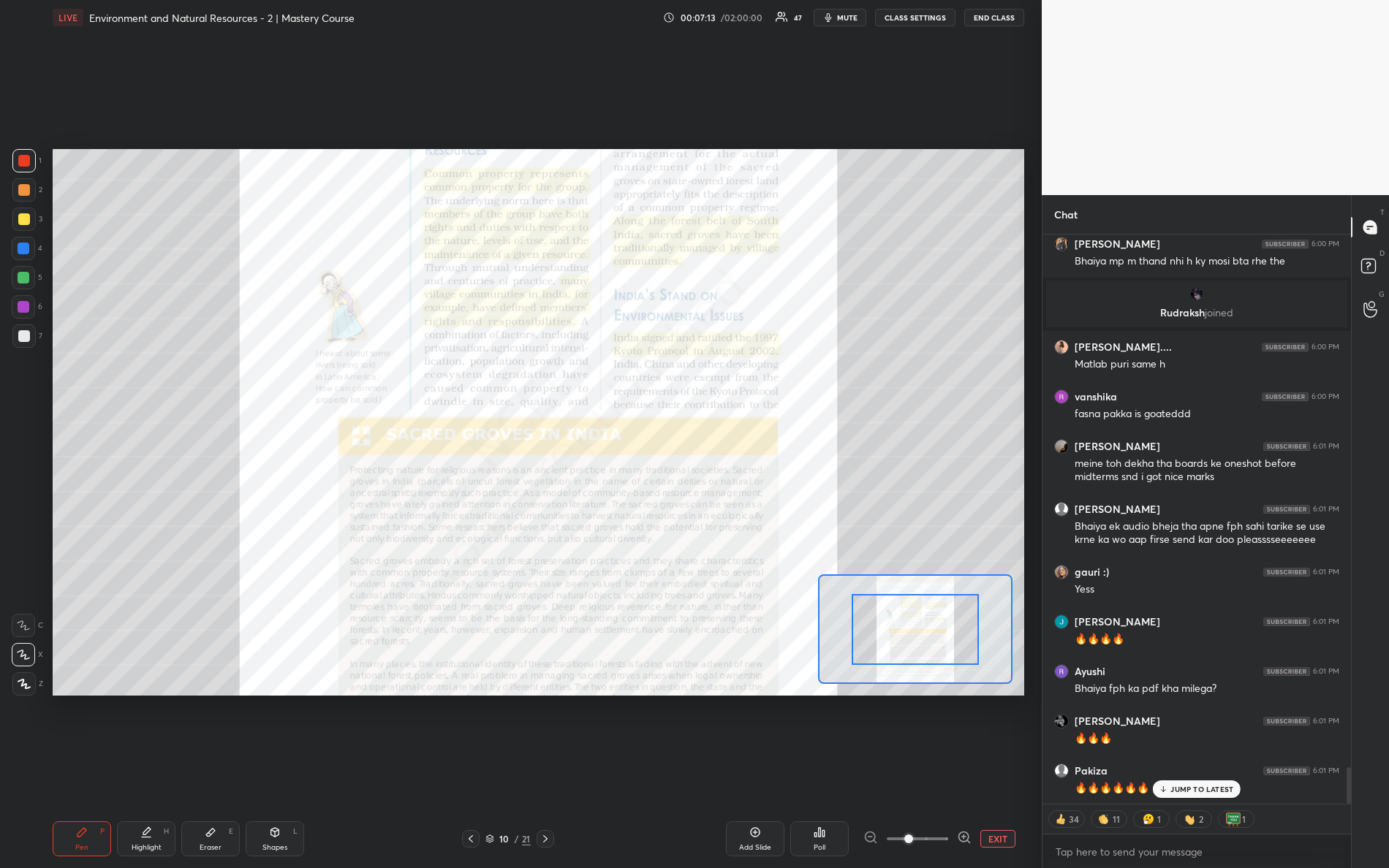
drag, startPoint x: 959, startPoint y: 851, endPoint x: 977, endPoint y: 818, distance: 37.6
click at [980, 768] on div "Add Slide Poll EXIT" at bounding box center [809, 839] width 432 height 36
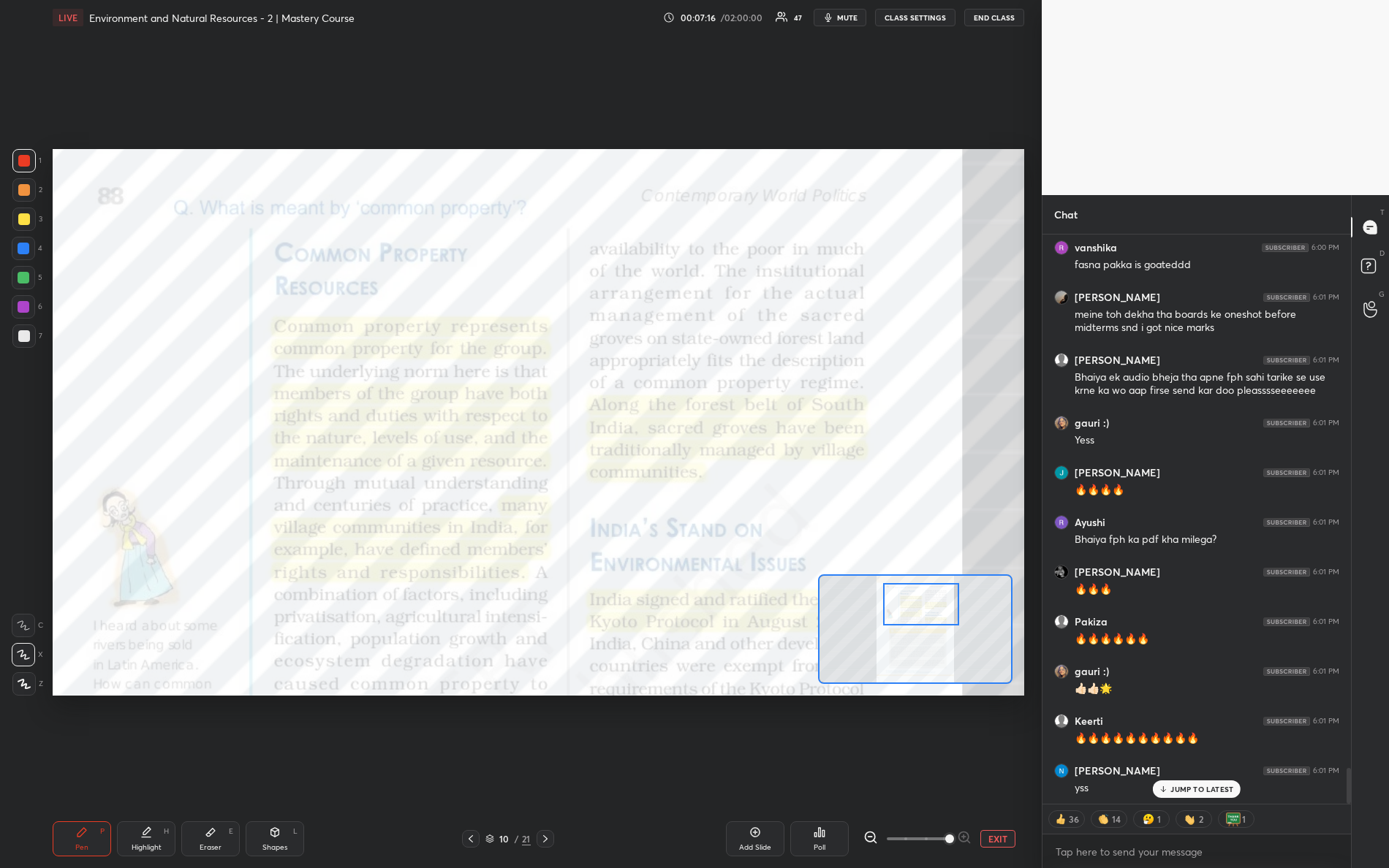
scroll to position [8553, 0]
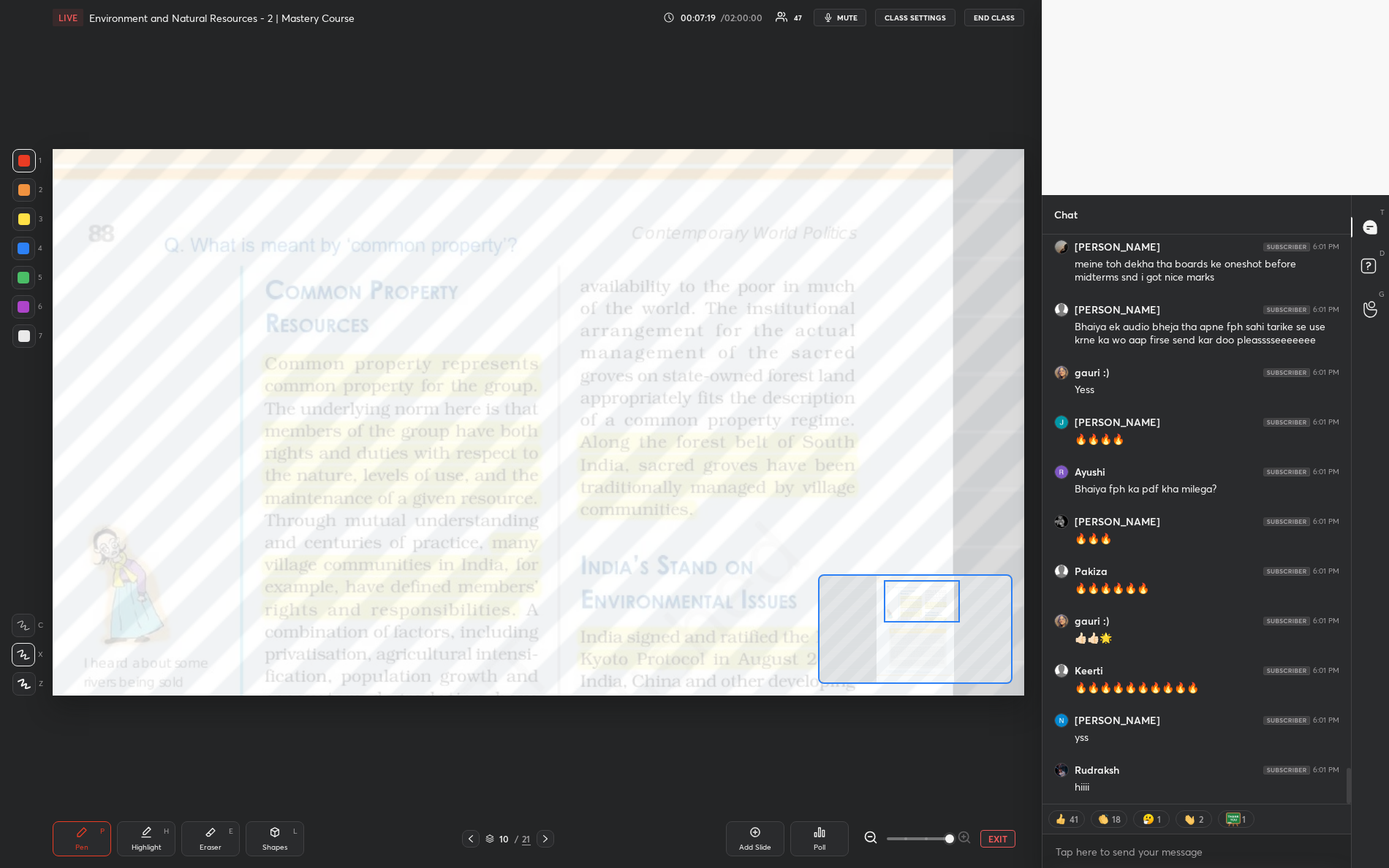
drag, startPoint x: 909, startPoint y: 623, endPoint x: 922, endPoint y: 582, distance: 43.0
click at [915, 598] on div at bounding box center [923, 601] width 77 height 42
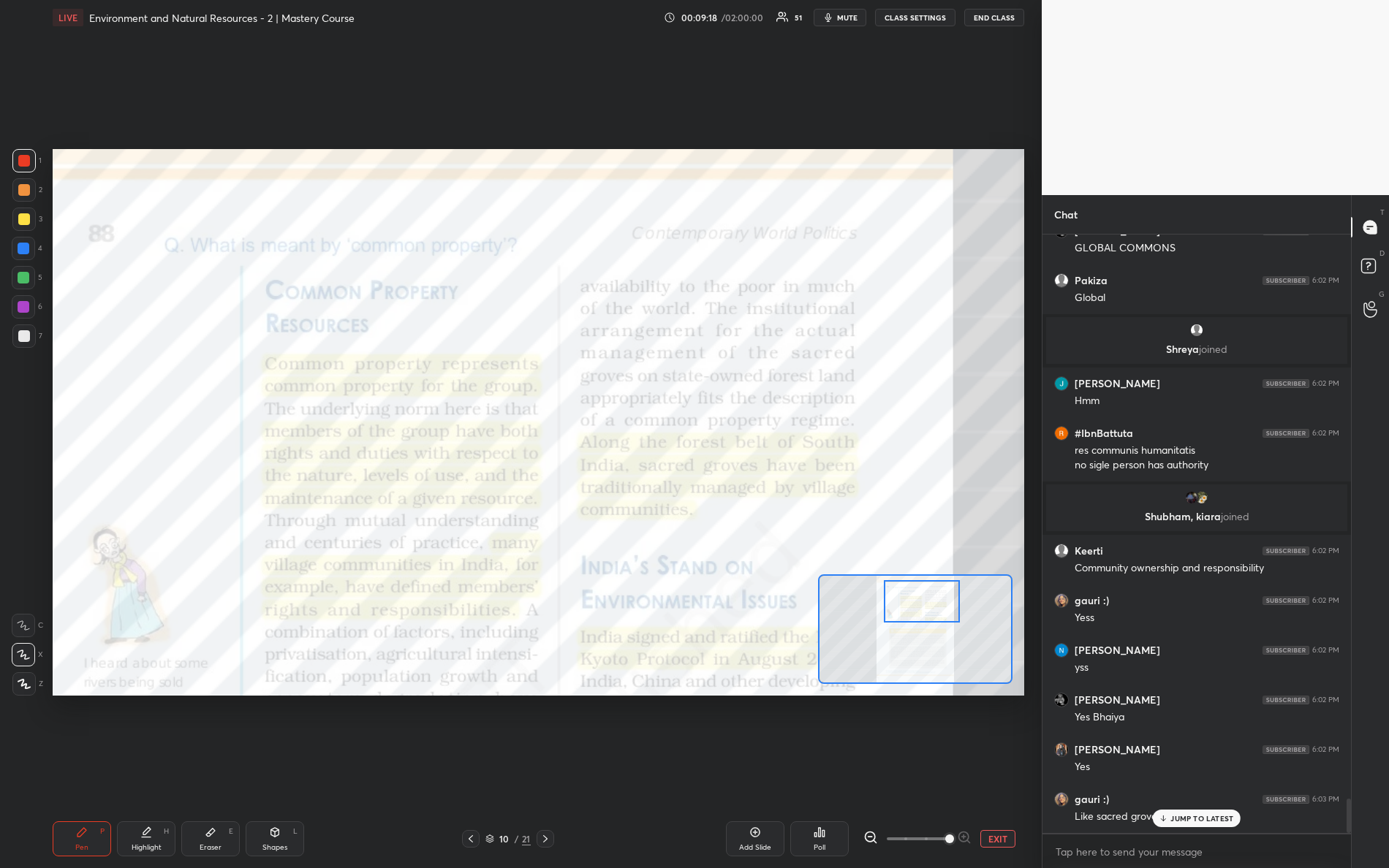
scroll to position [9829, 0]
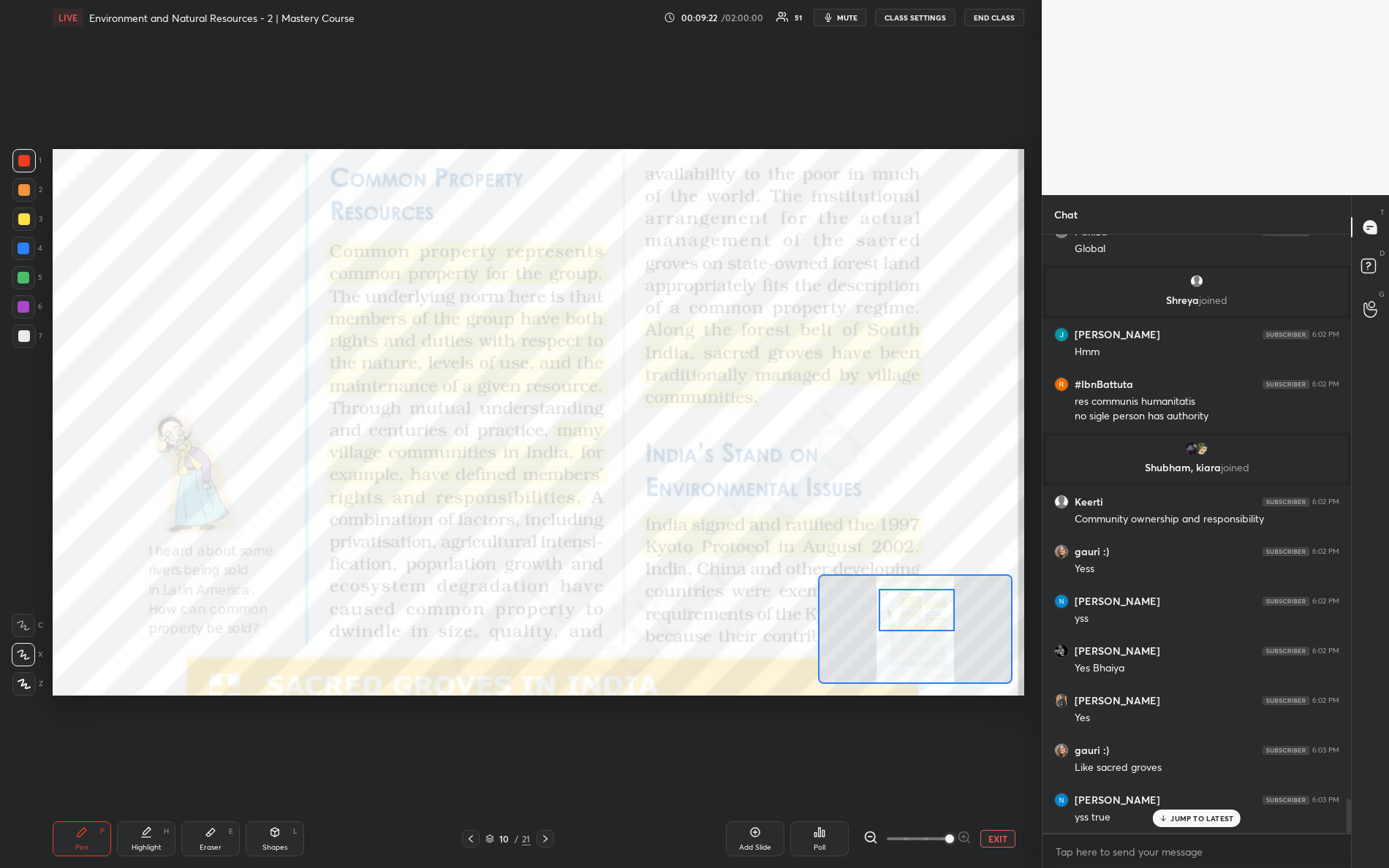
drag, startPoint x: 892, startPoint y: 600, endPoint x: 885, endPoint y: 608, distance: 10.6
click at [884, 610] on div at bounding box center [917, 610] width 77 height 42
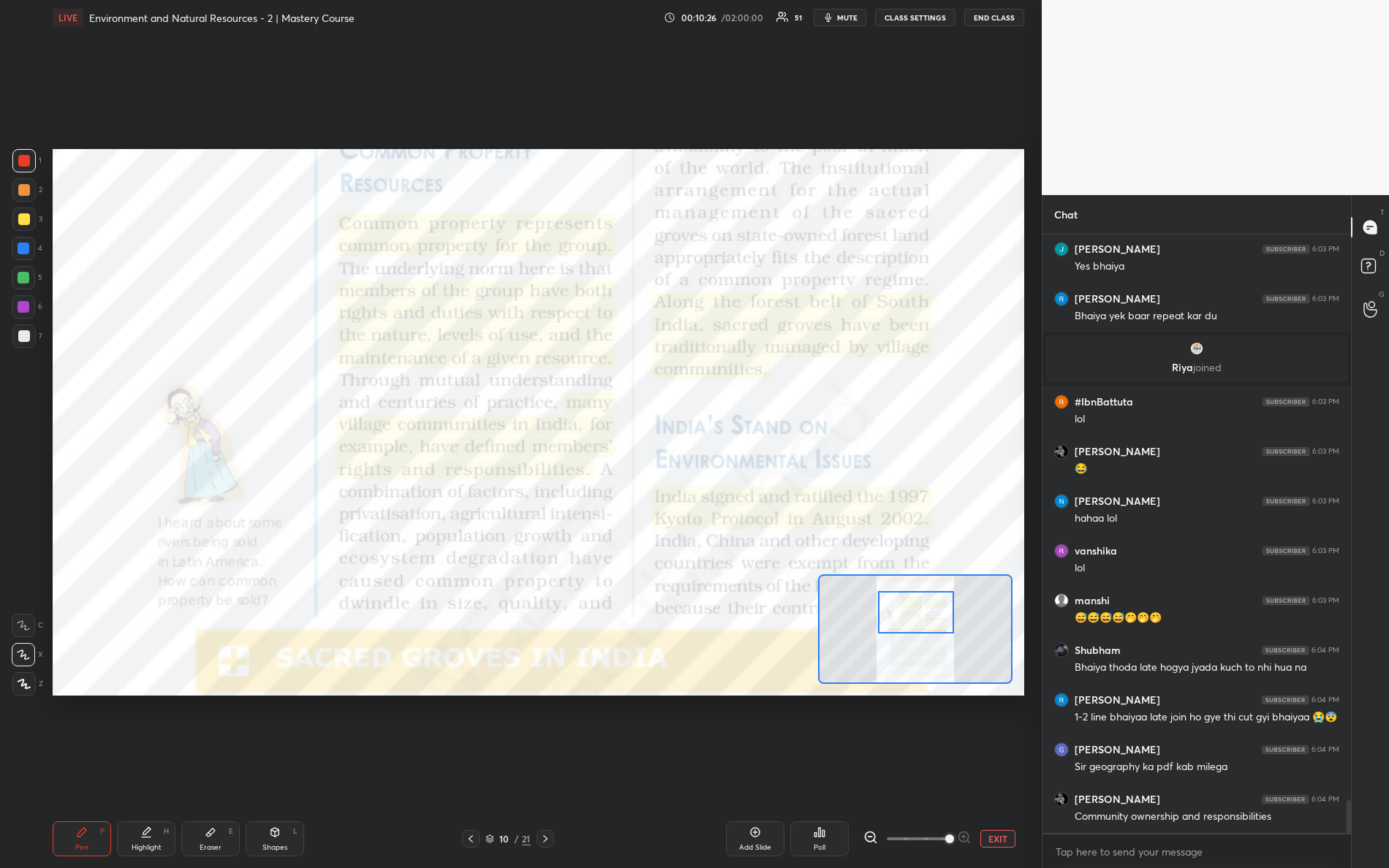
scroll to position [10403, 0]
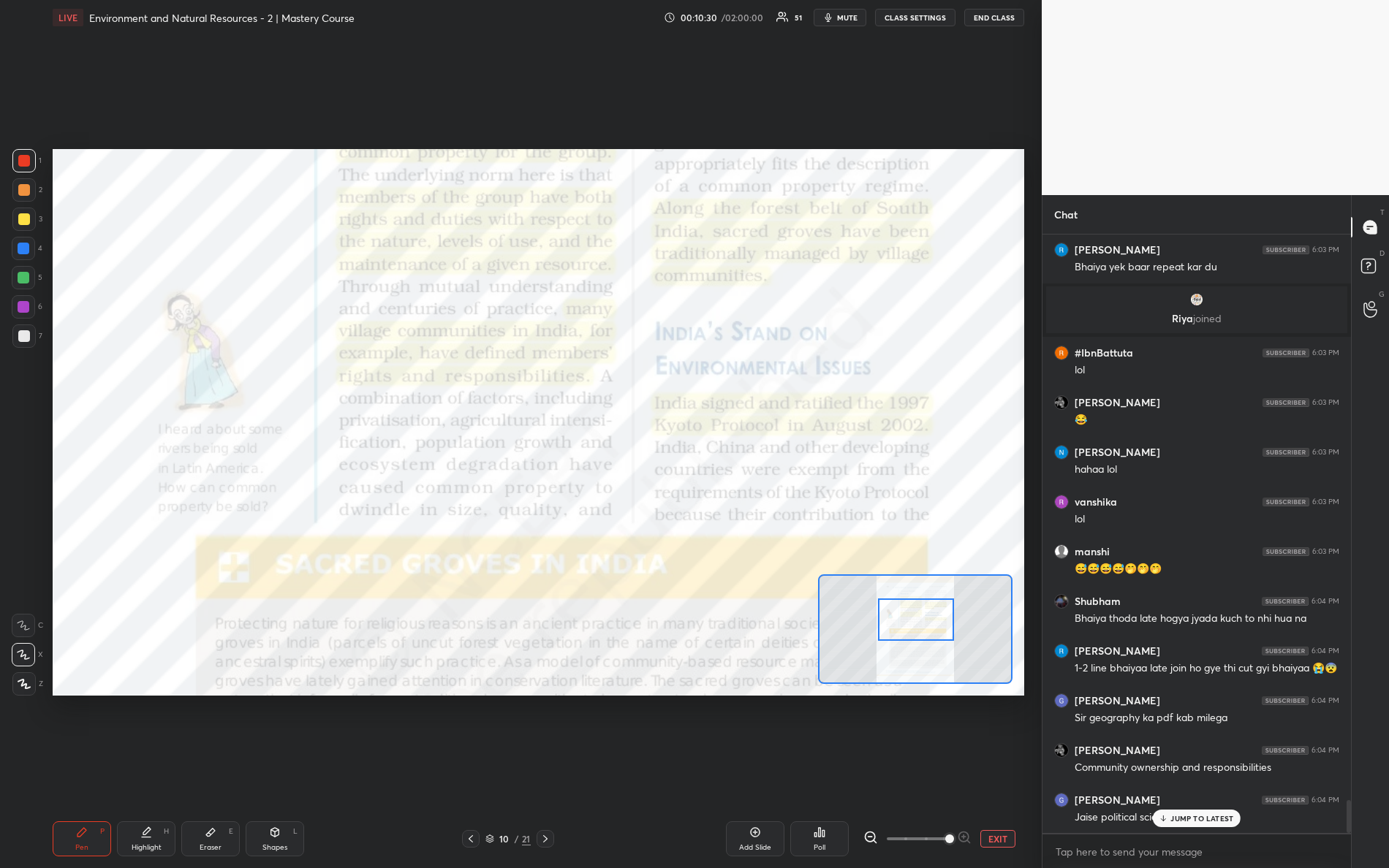
drag, startPoint x: 915, startPoint y: 617, endPoint x: 902, endPoint y: 607, distance: 16.4
click at [914, 621] on div at bounding box center [917, 619] width 77 height 42
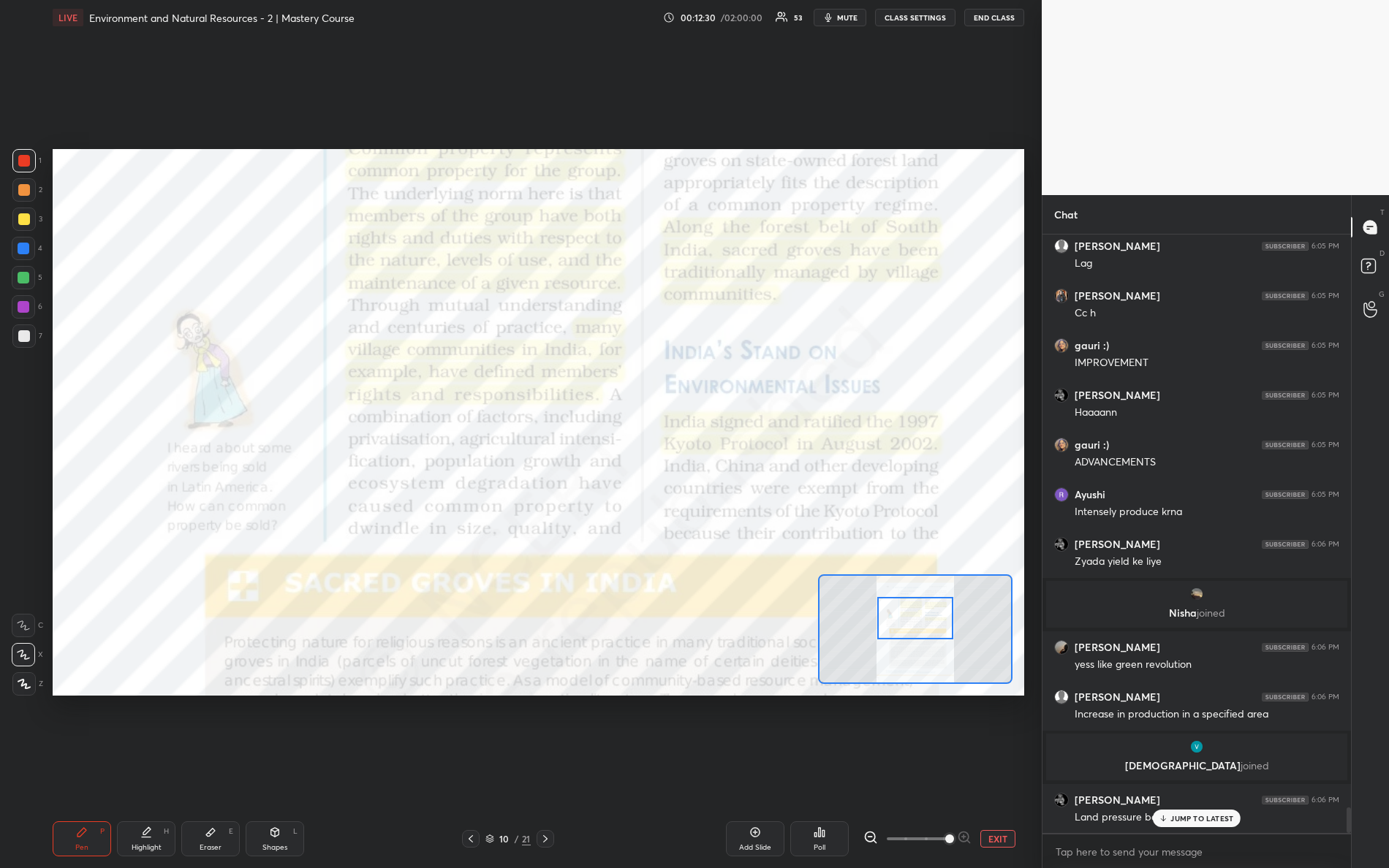
scroll to position [13334, 0]
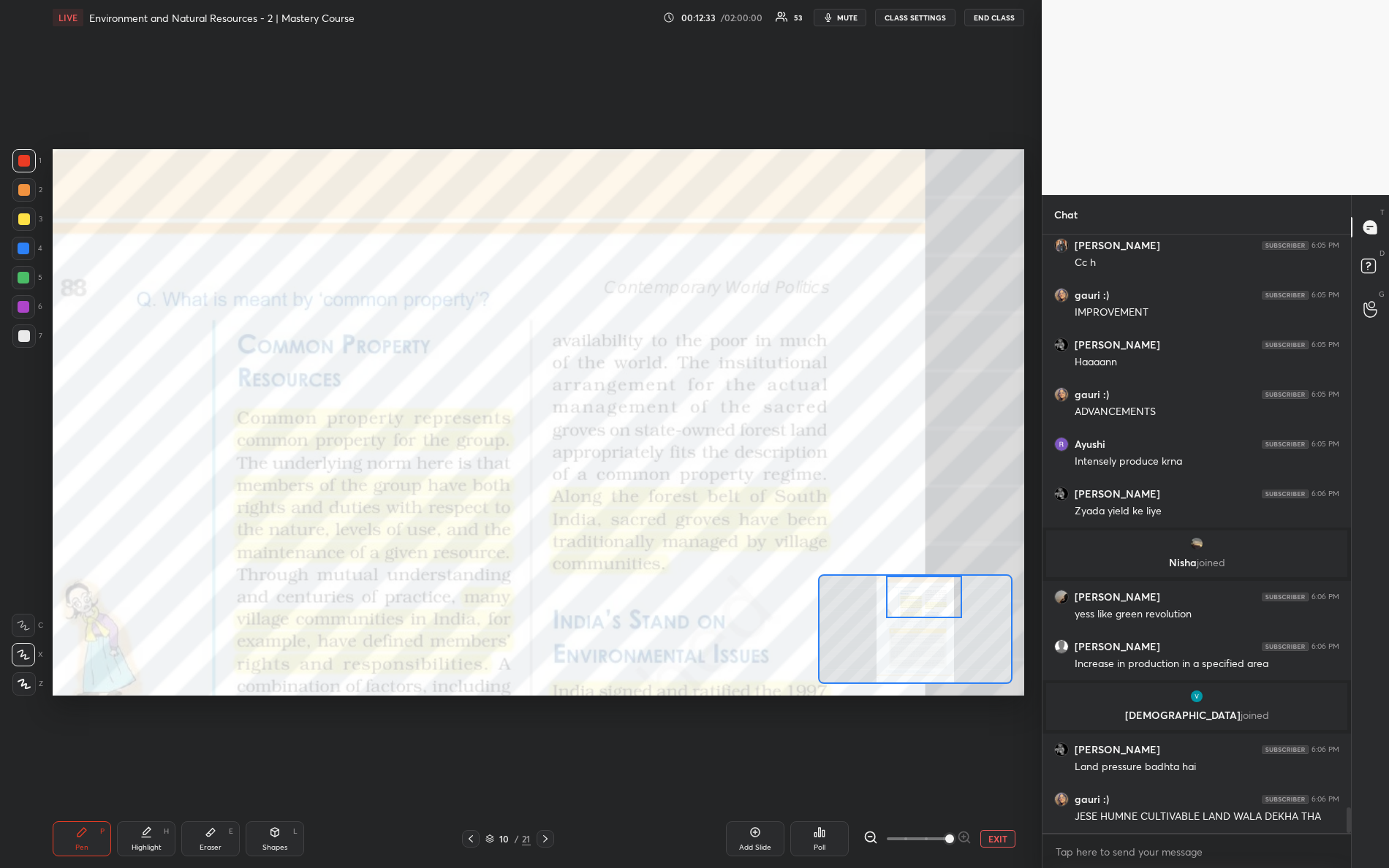
drag, startPoint x: 915, startPoint y: 612, endPoint x: 918, endPoint y: 576, distance: 36.1
click at [922, 581] on div at bounding box center [924, 596] width 77 height 42
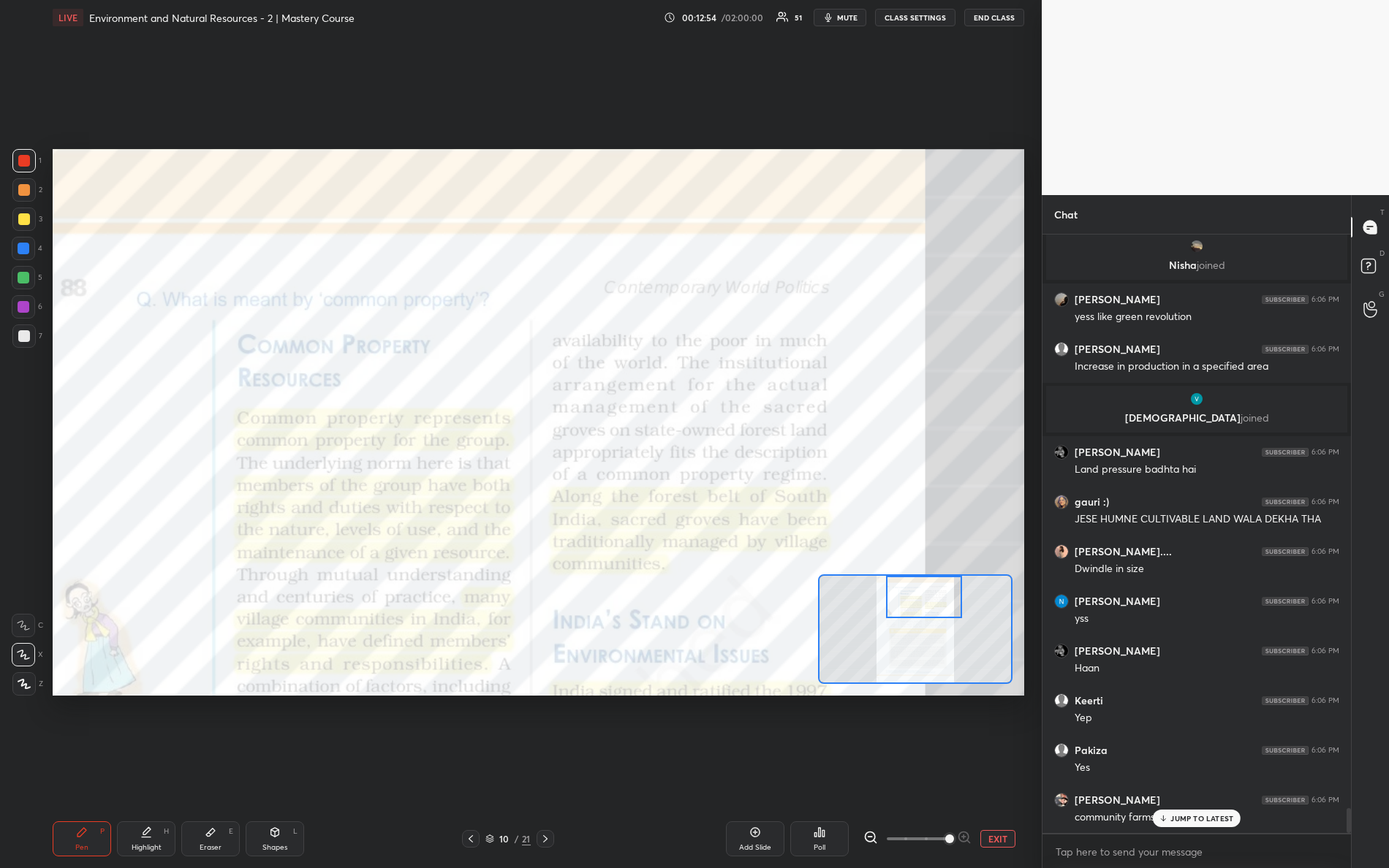
scroll to position [13682, 0]
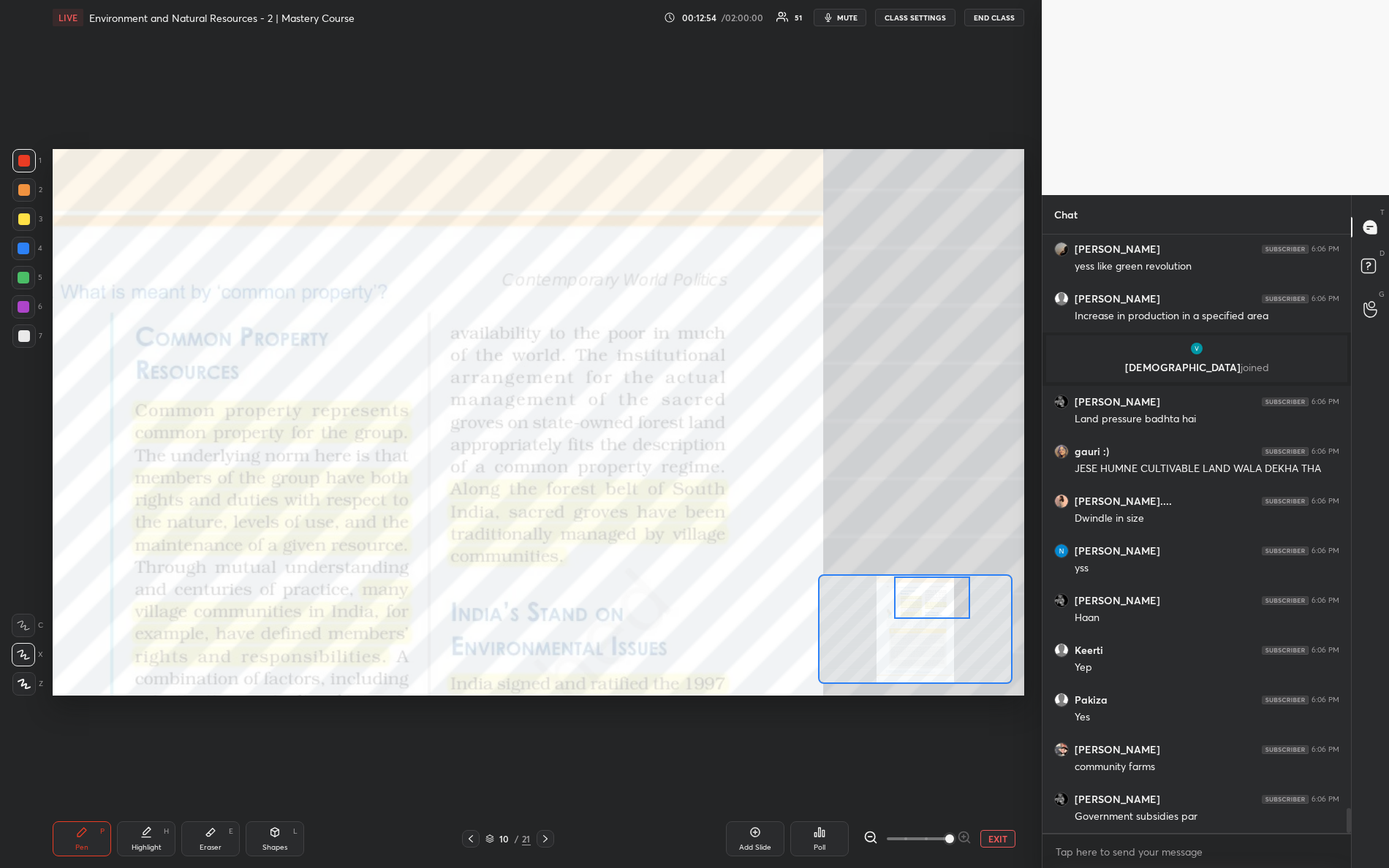
drag, startPoint x: 911, startPoint y: 606, endPoint x: 923, endPoint y: 612, distance: 13.4
click at [921, 610] on div at bounding box center [933, 597] width 77 height 42
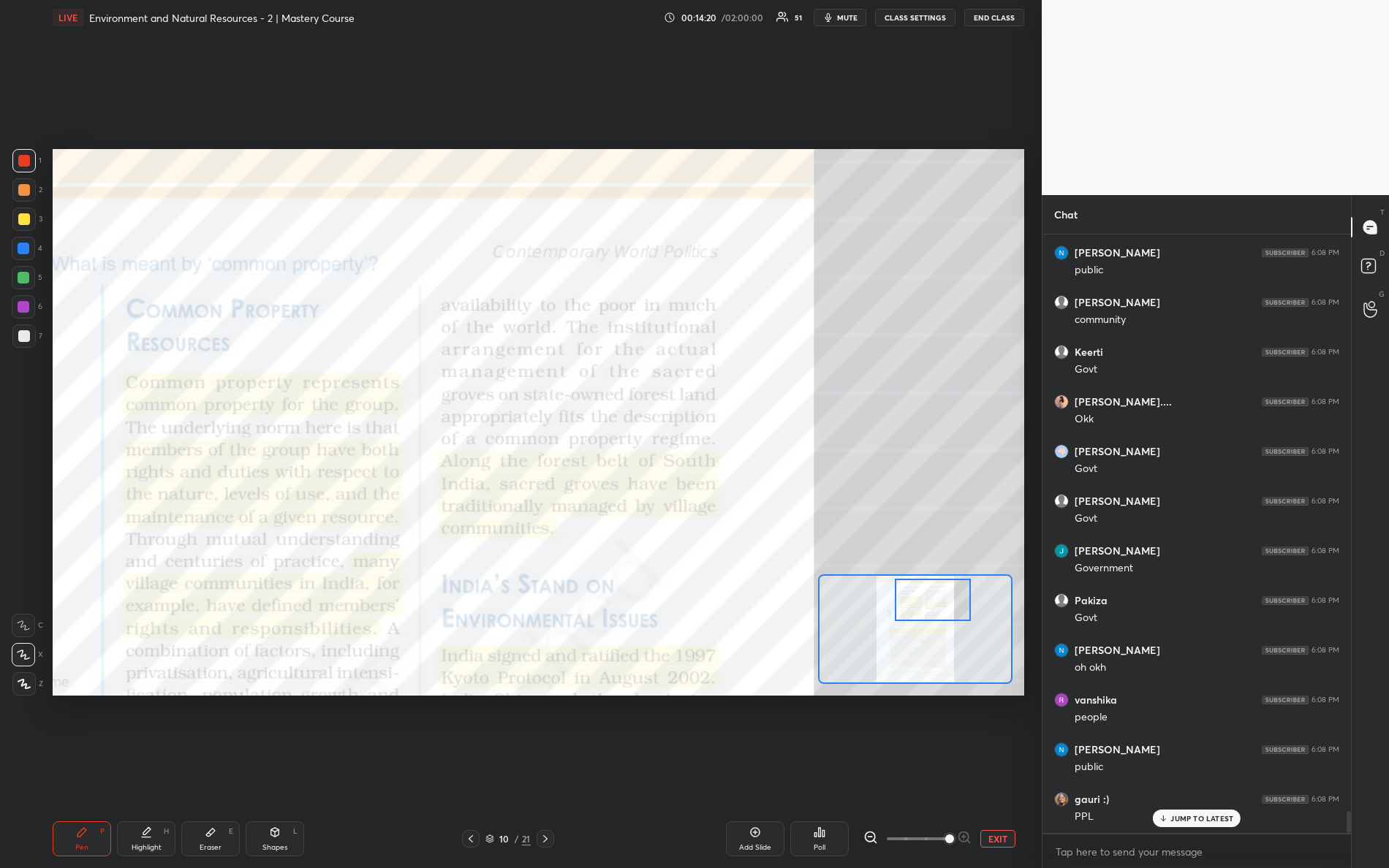
scroll to position [15970, 0]
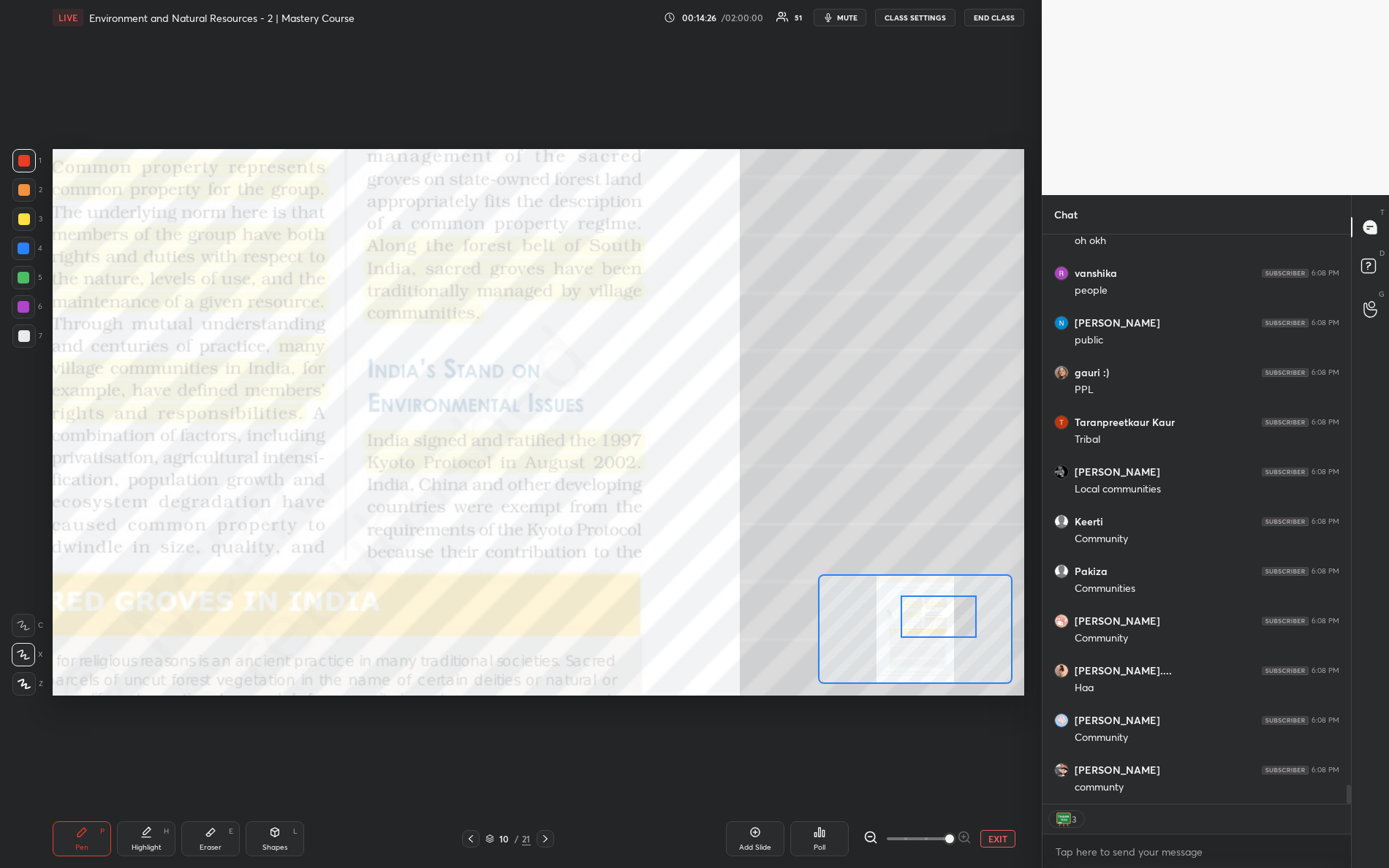
drag, startPoint x: 926, startPoint y: 613, endPoint x: 934, endPoint y: 630, distance: 18.8
click at [934, 630] on div at bounding box center [939, 617] width 77 height 42
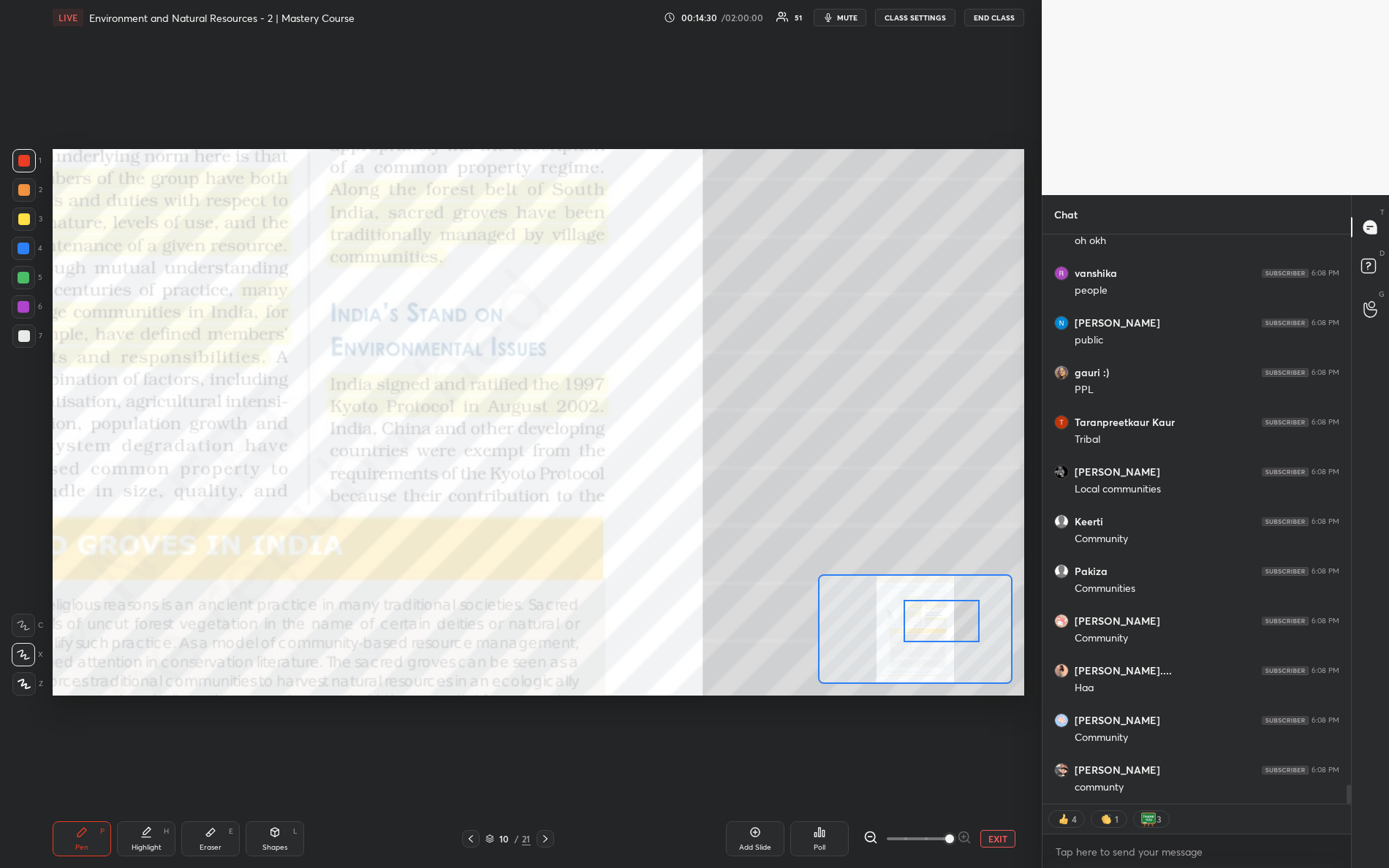
click at [936, 618] on div at bounding box center [942, 620] width 77 height 42
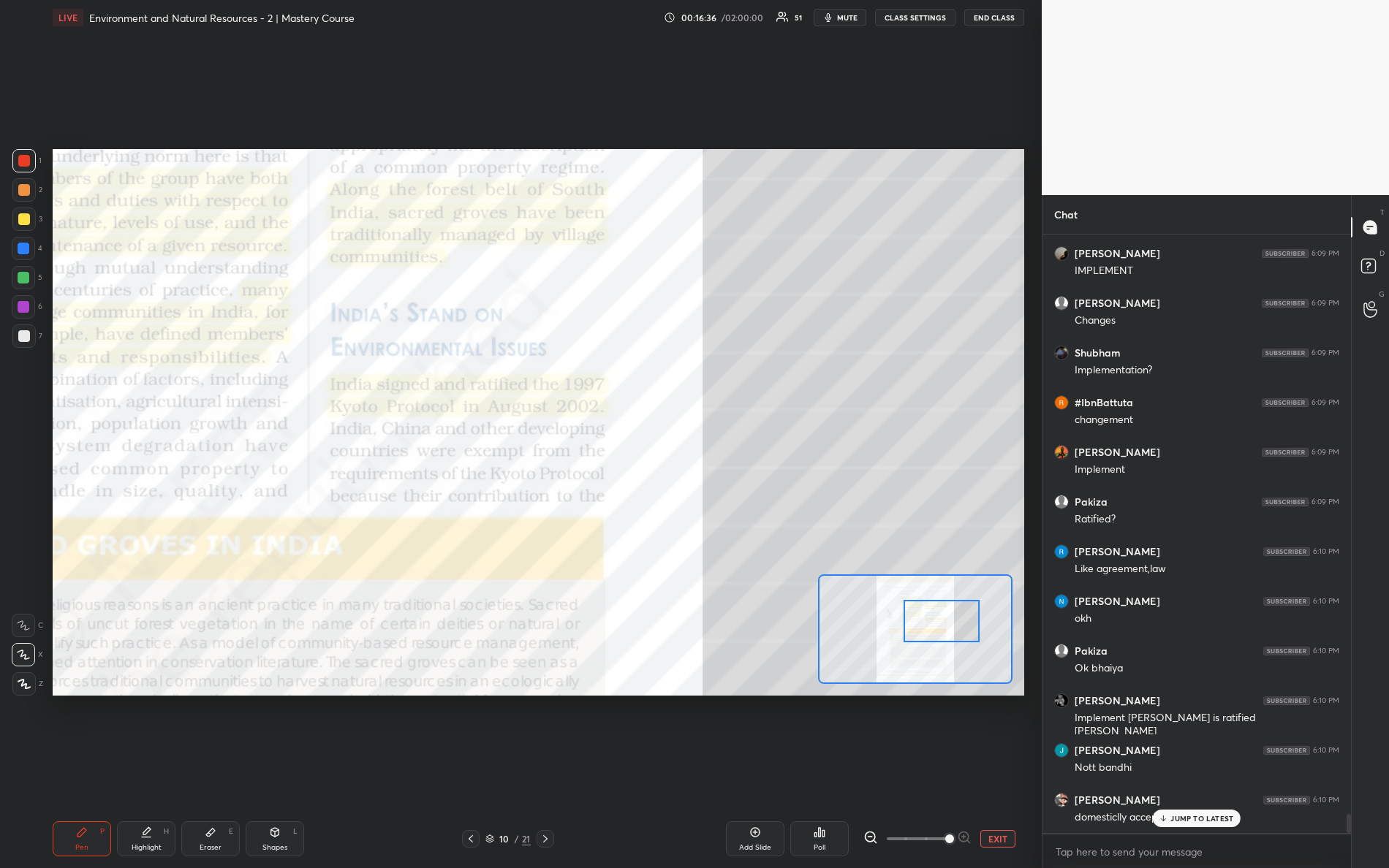
scroll to position [18338, 0]
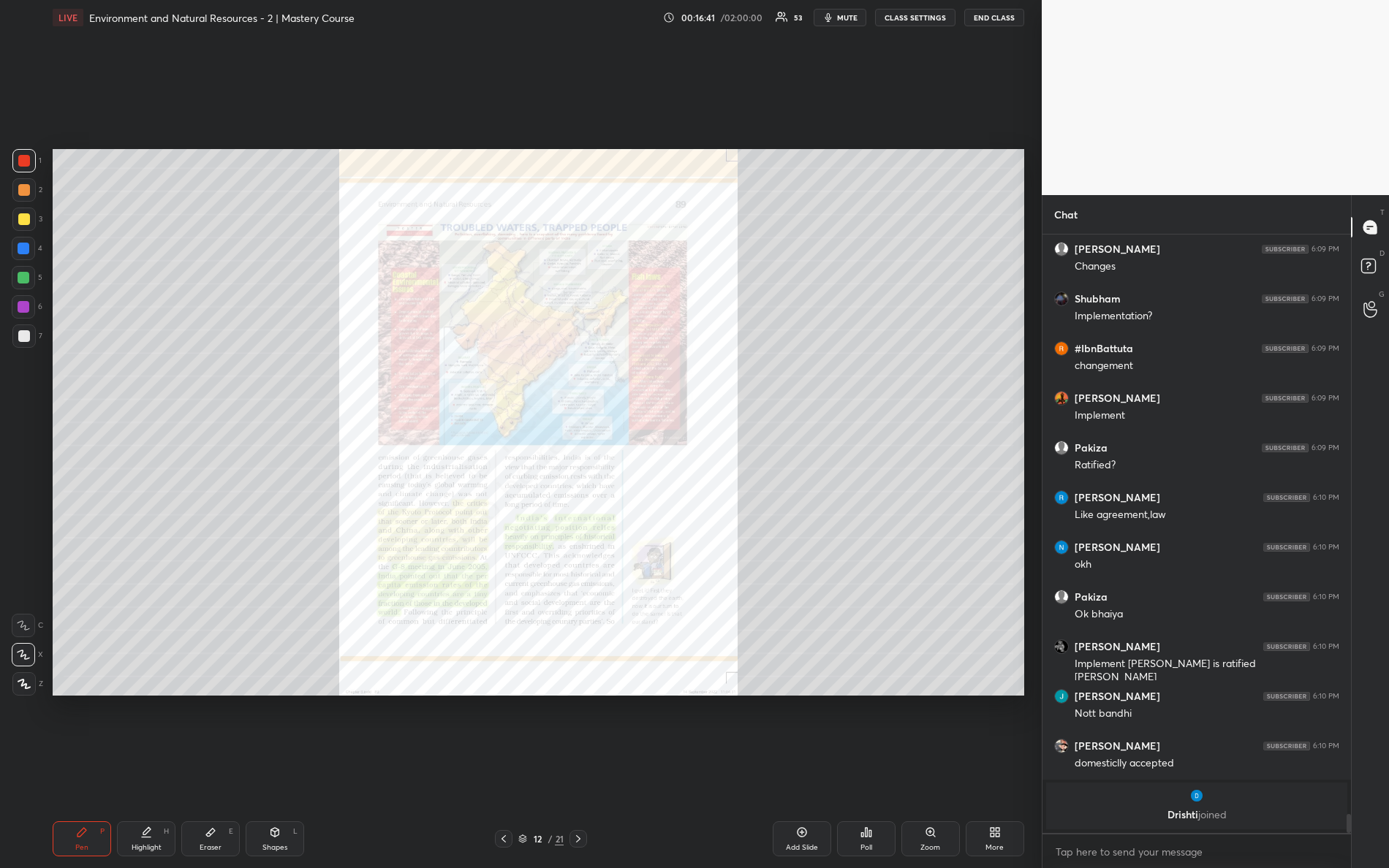
click at [930, 768] on icon at bounding box center [930, 832] width 8 height 8
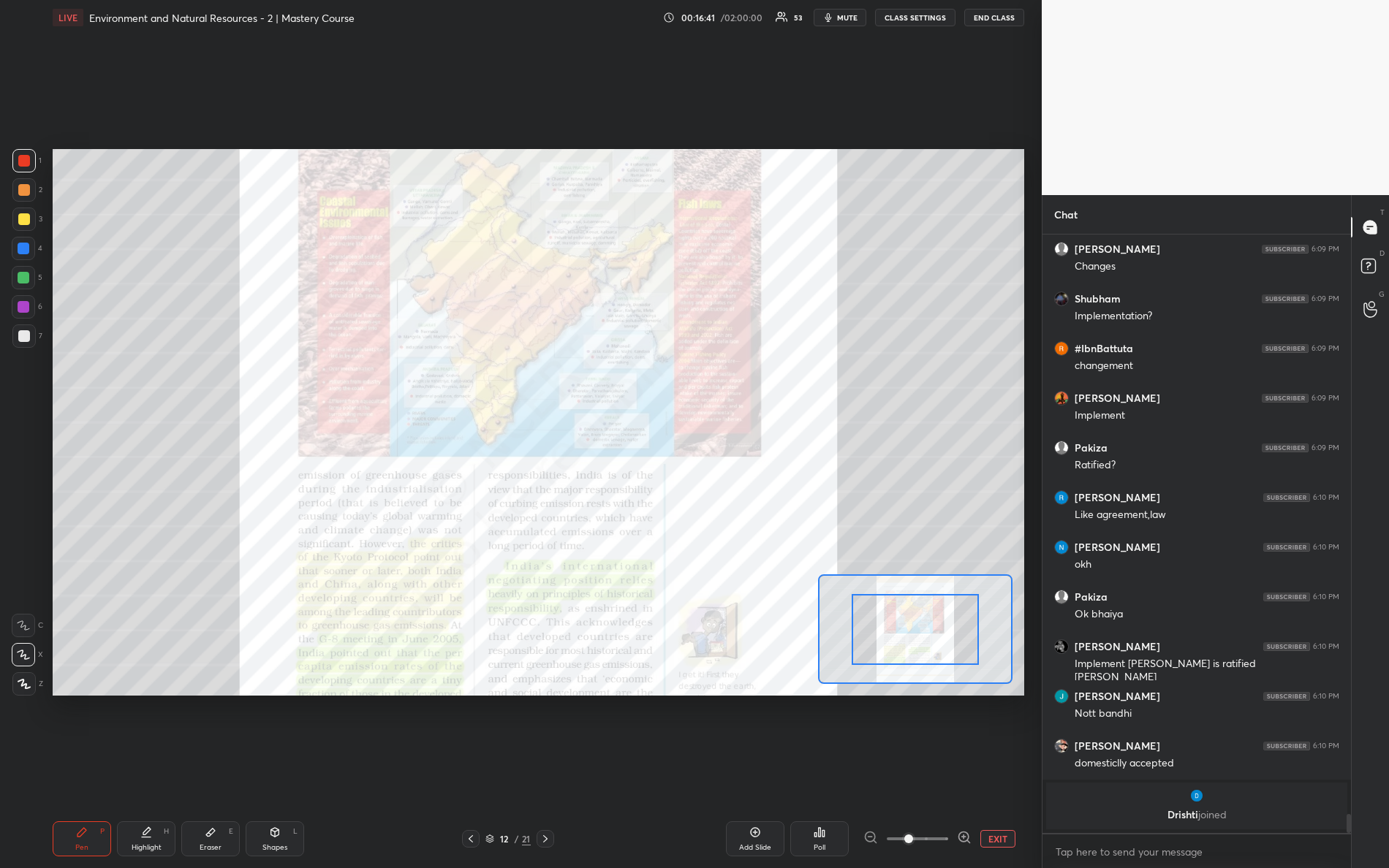
drag, startPoint x: 952, startPoint y: 837, endPoint x: 1013, endPoint y: 838, distance: 61.0
click at [1008, 768] on div "EXIT" at bounding box center [944, 839] width 161 height 18
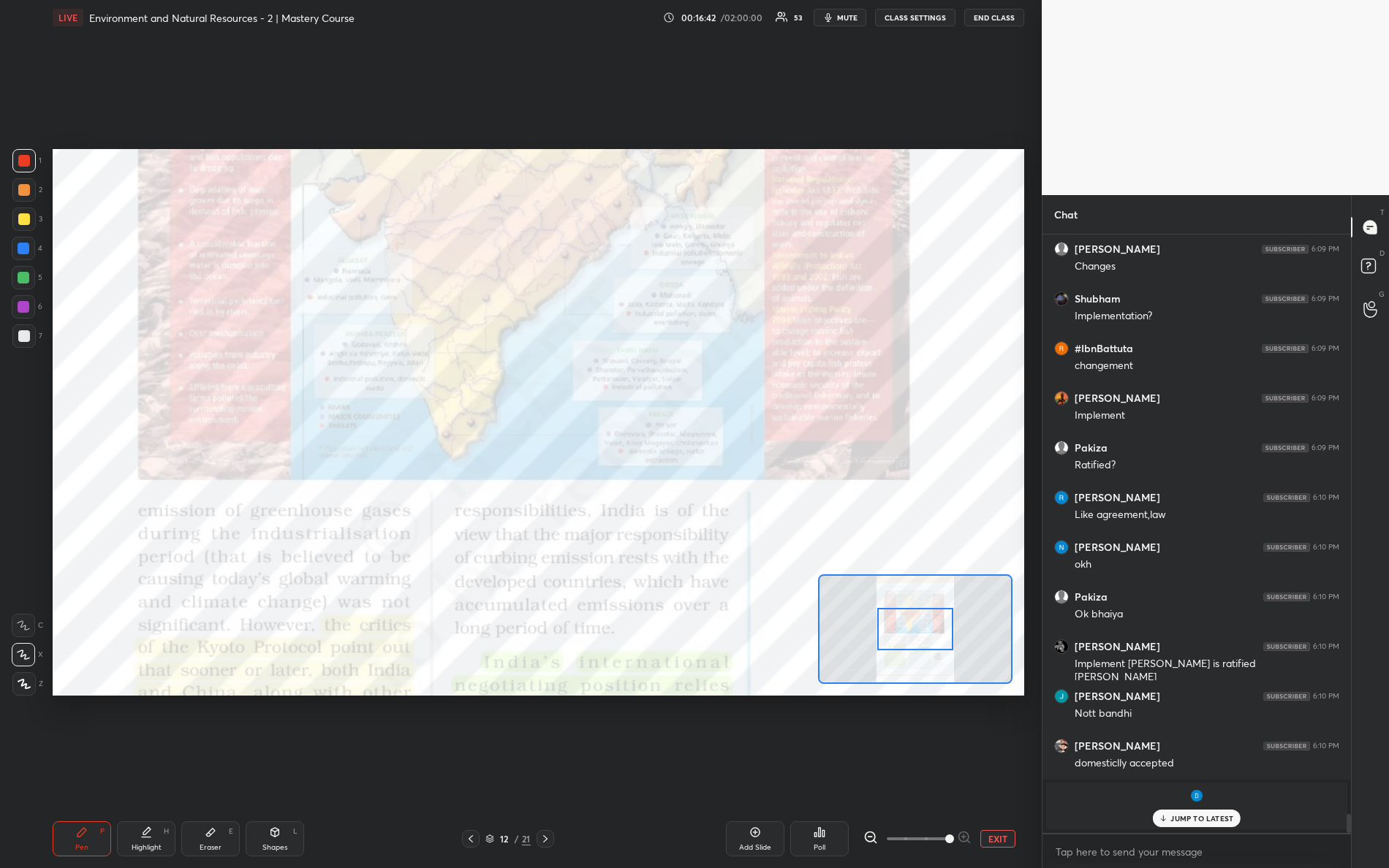
scroll to position [18400, 0]
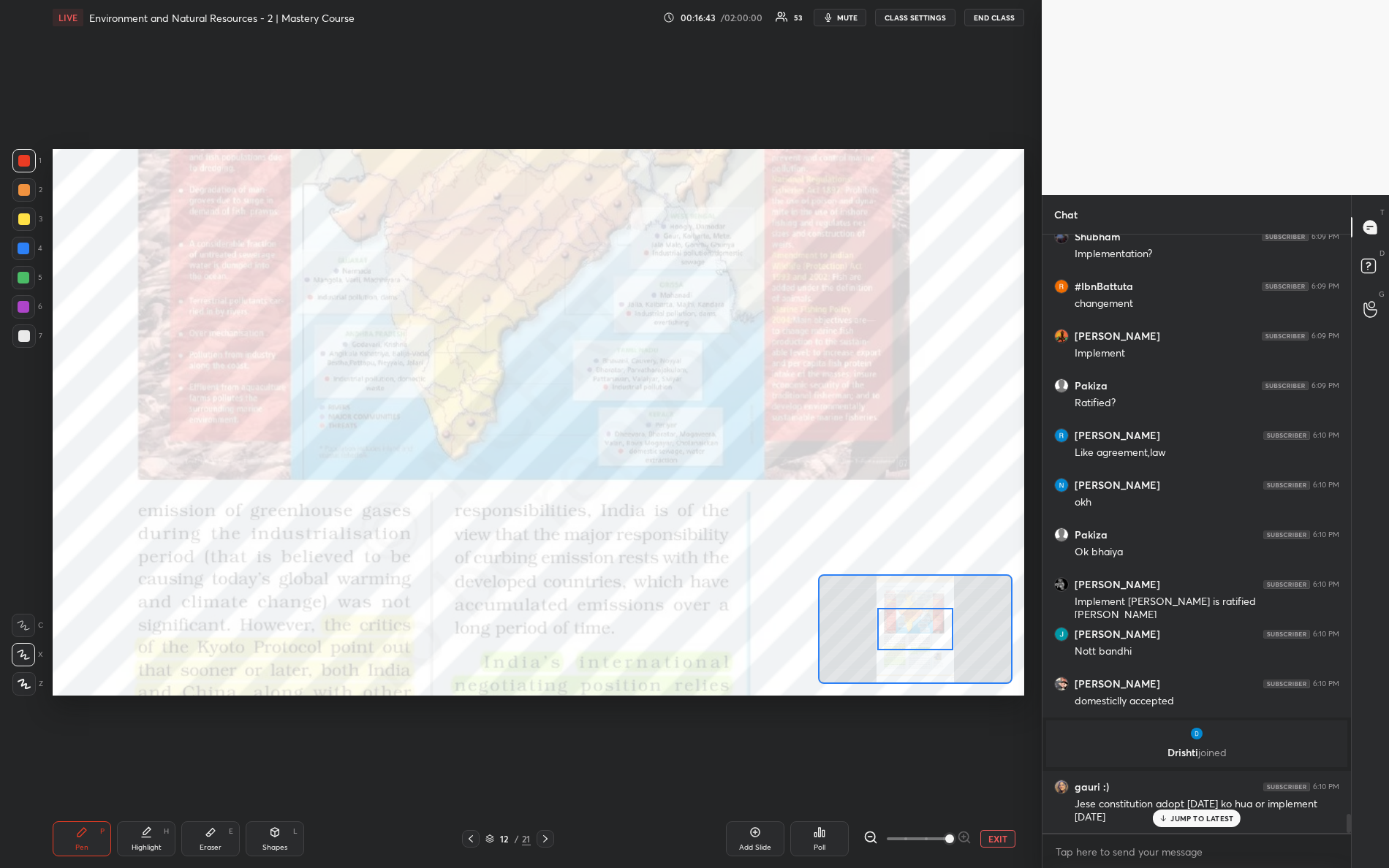
click at [879, 636] on div at bounding box center [915, 629] width 194 height 109
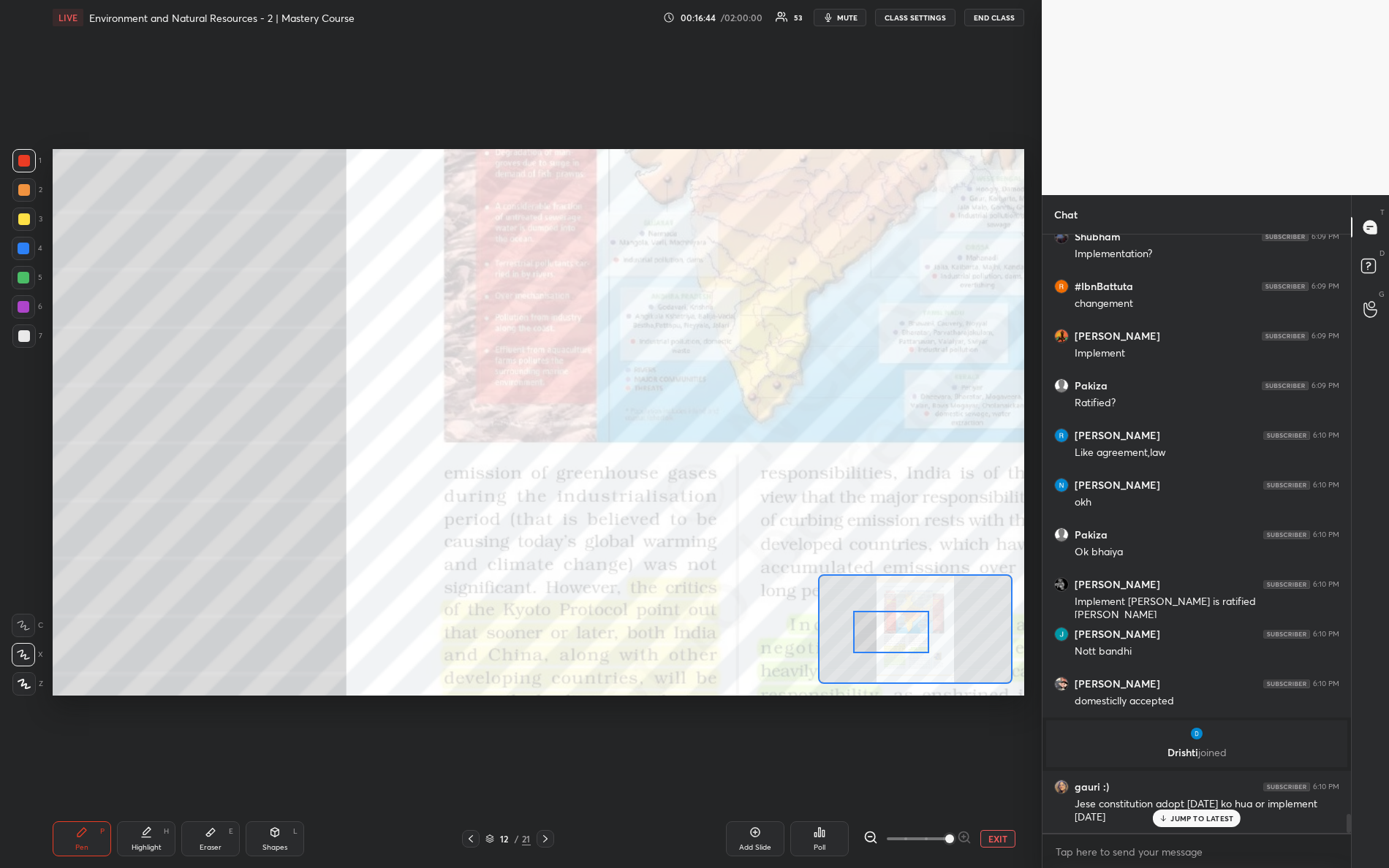
drag, startPoint x: 892, startPoint y: 633, endPoint x: 903, endPoint y: 627, distance: 12.5
click at [903, 627] on div at bounding box center [892, 632] width 77 height 42
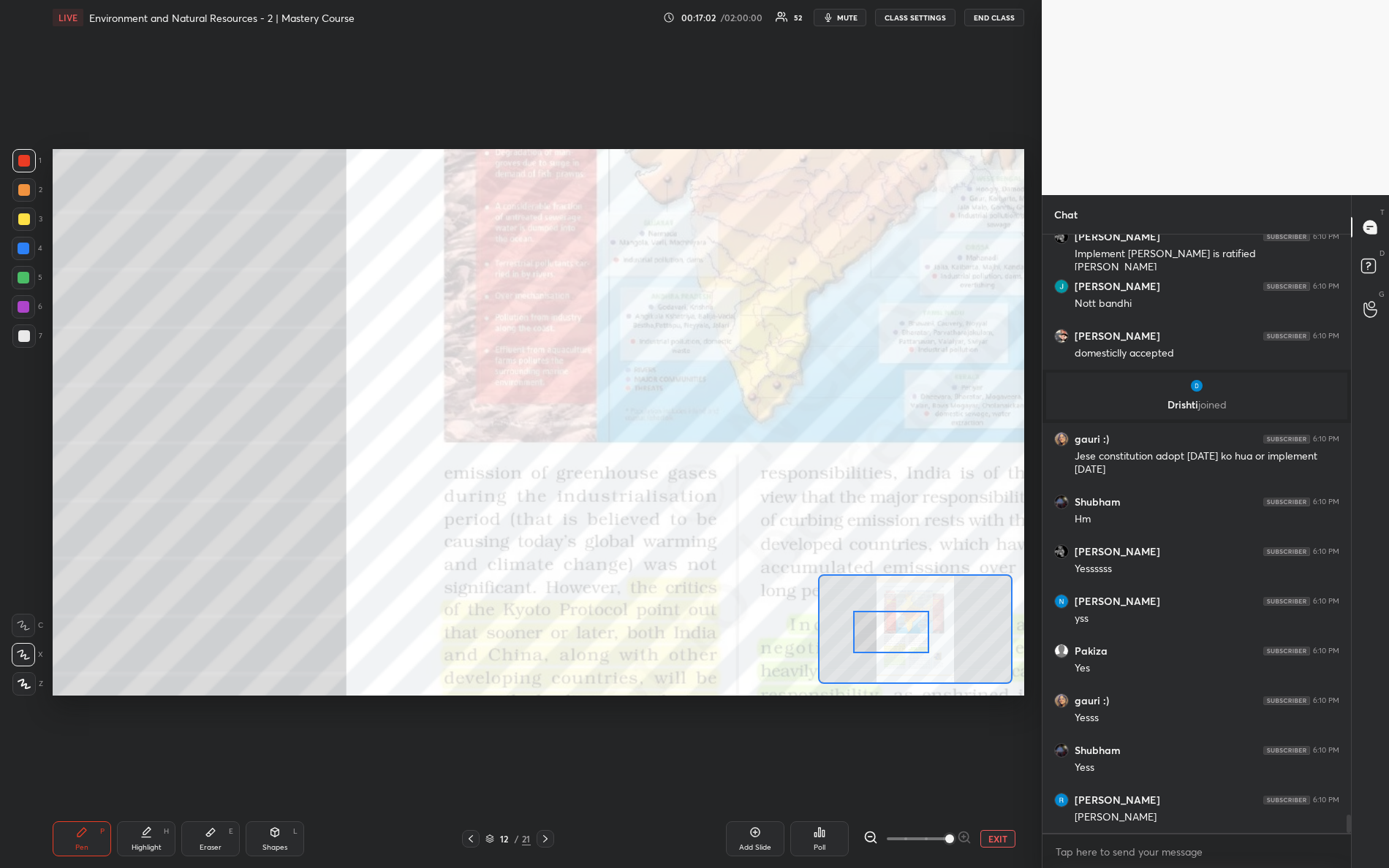
scroll to position [18802, 0]
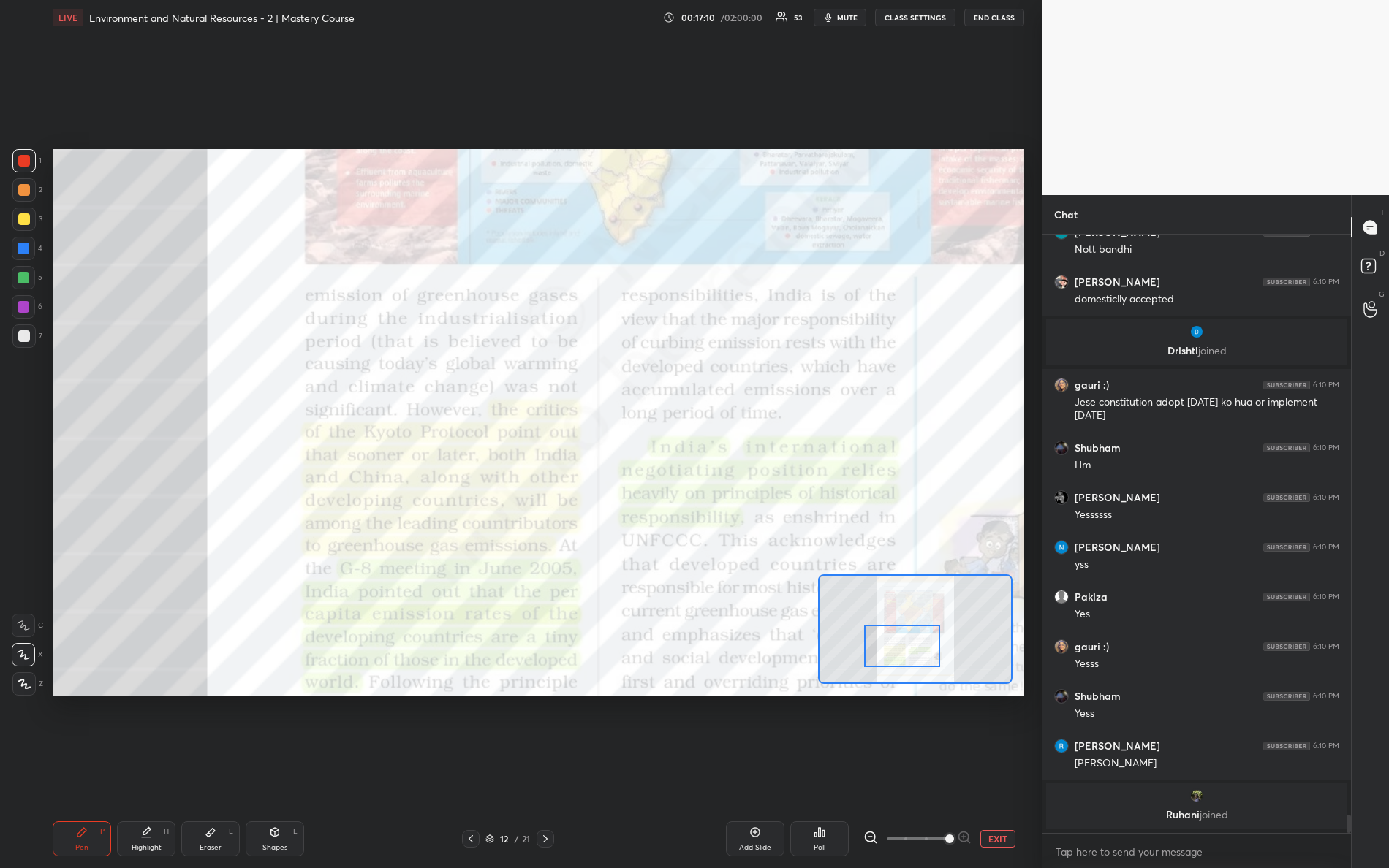
click at [892, 647] on div at bounding box center [903, 646] width 77 height 42
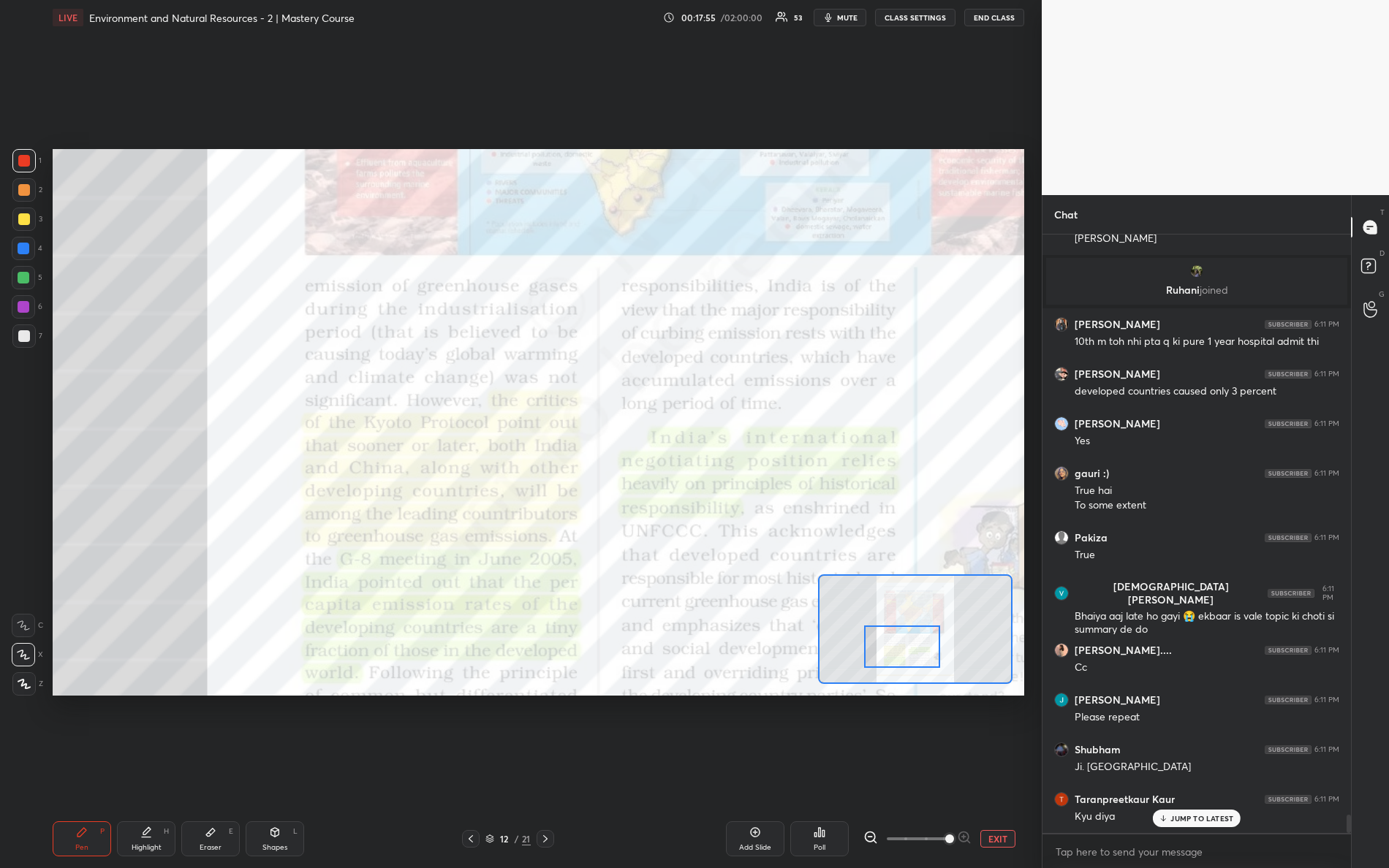
scroll to position [19376, 0]
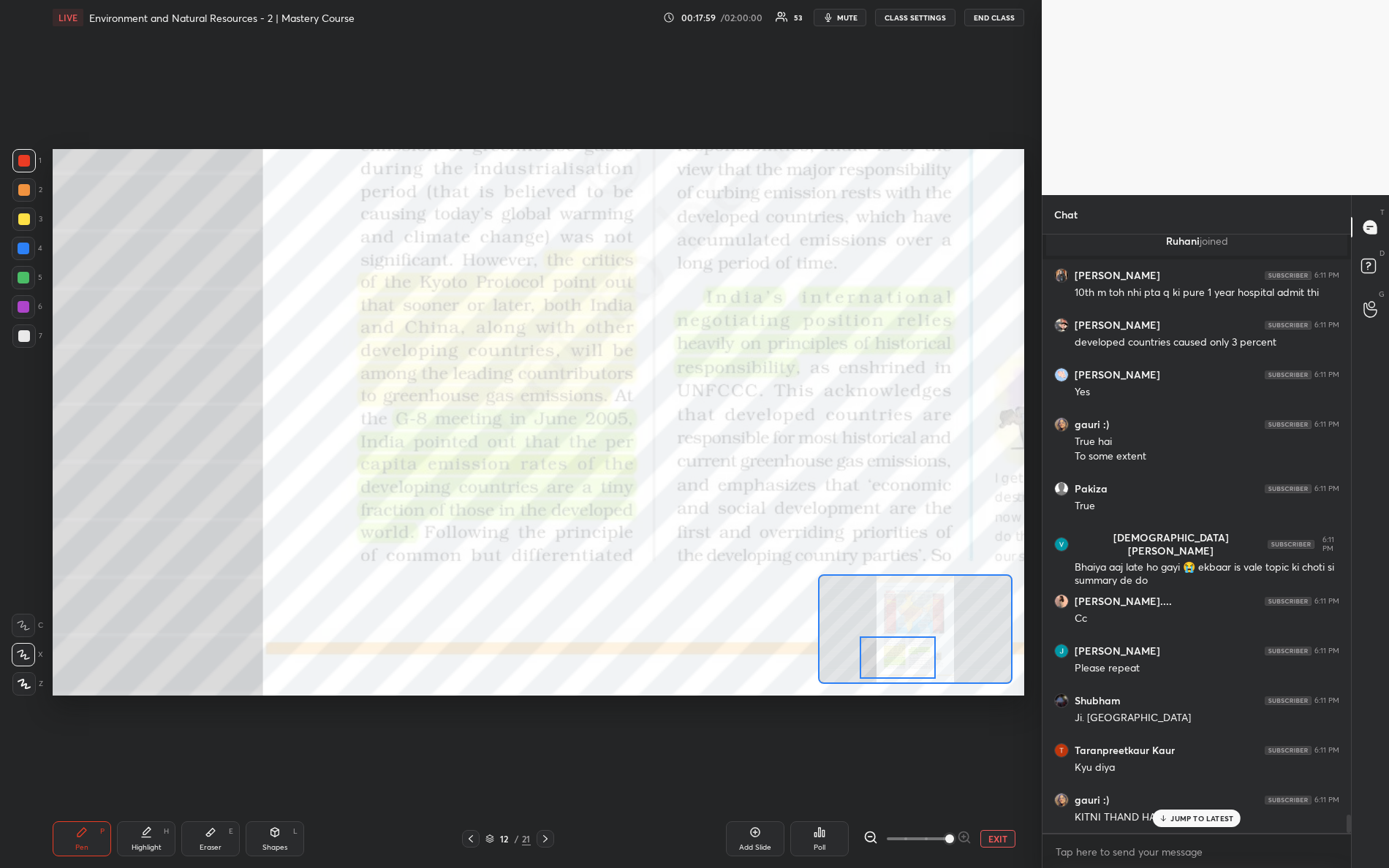
click at [889, 653] on div at bounding box center [898, 657] width 77 height 42
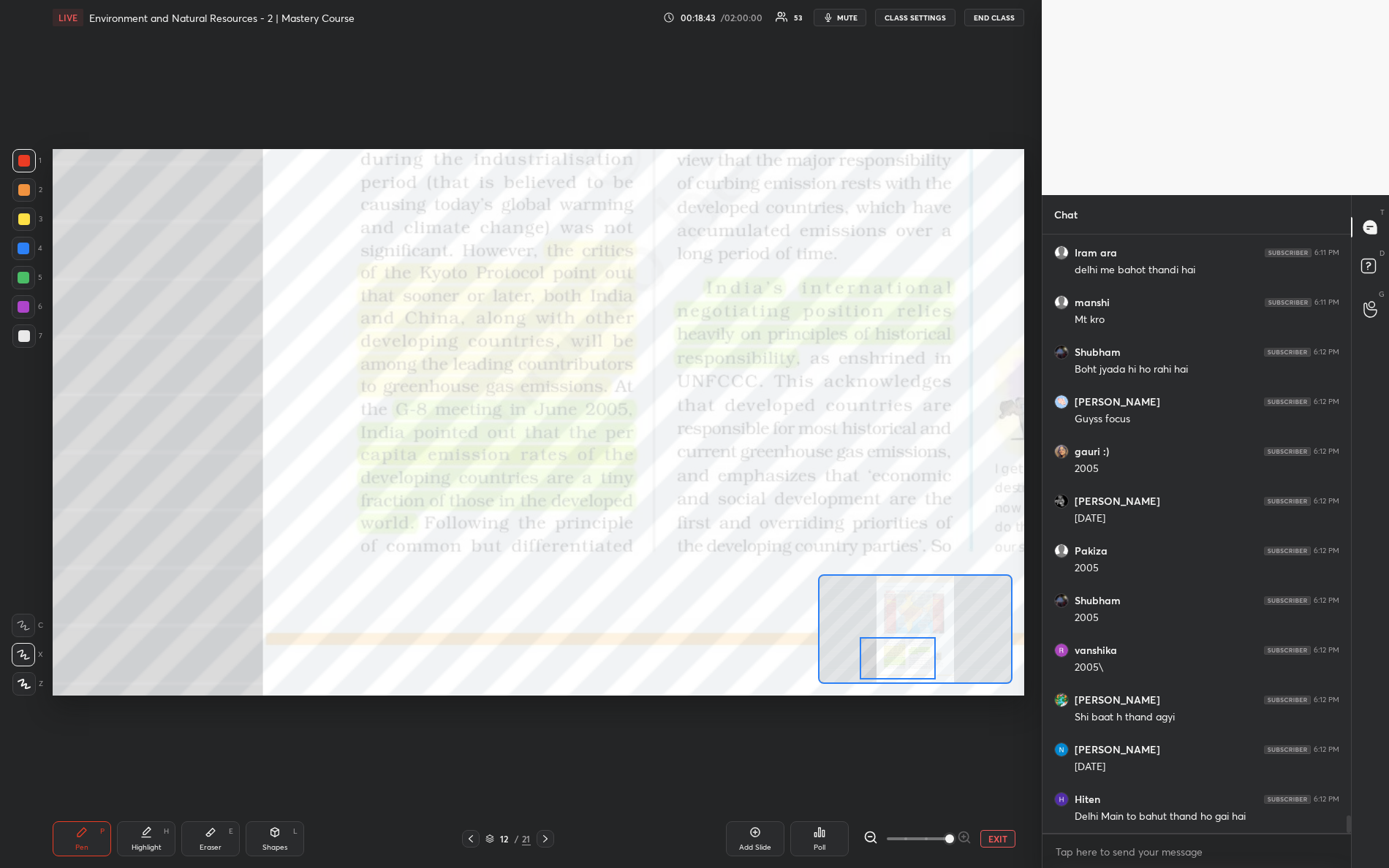
scroll to position [20125, 0]
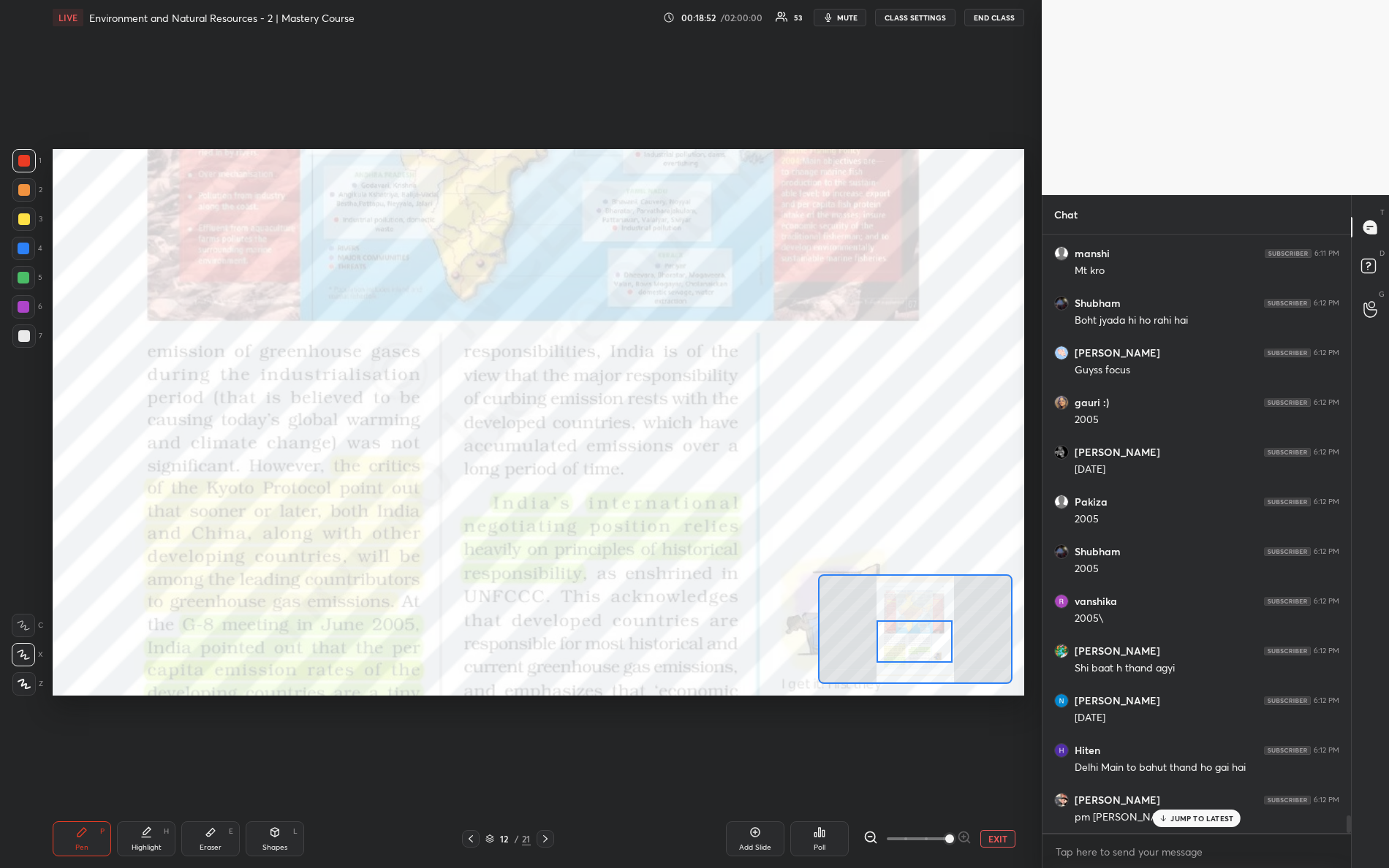
drag, startPoint x: 899, startPoint y: 642, endPoint x: 911, endPoint y: 637, distance: 13.0
click at [911, 636] on div at bounding box center [915, 641] width 77 height 42
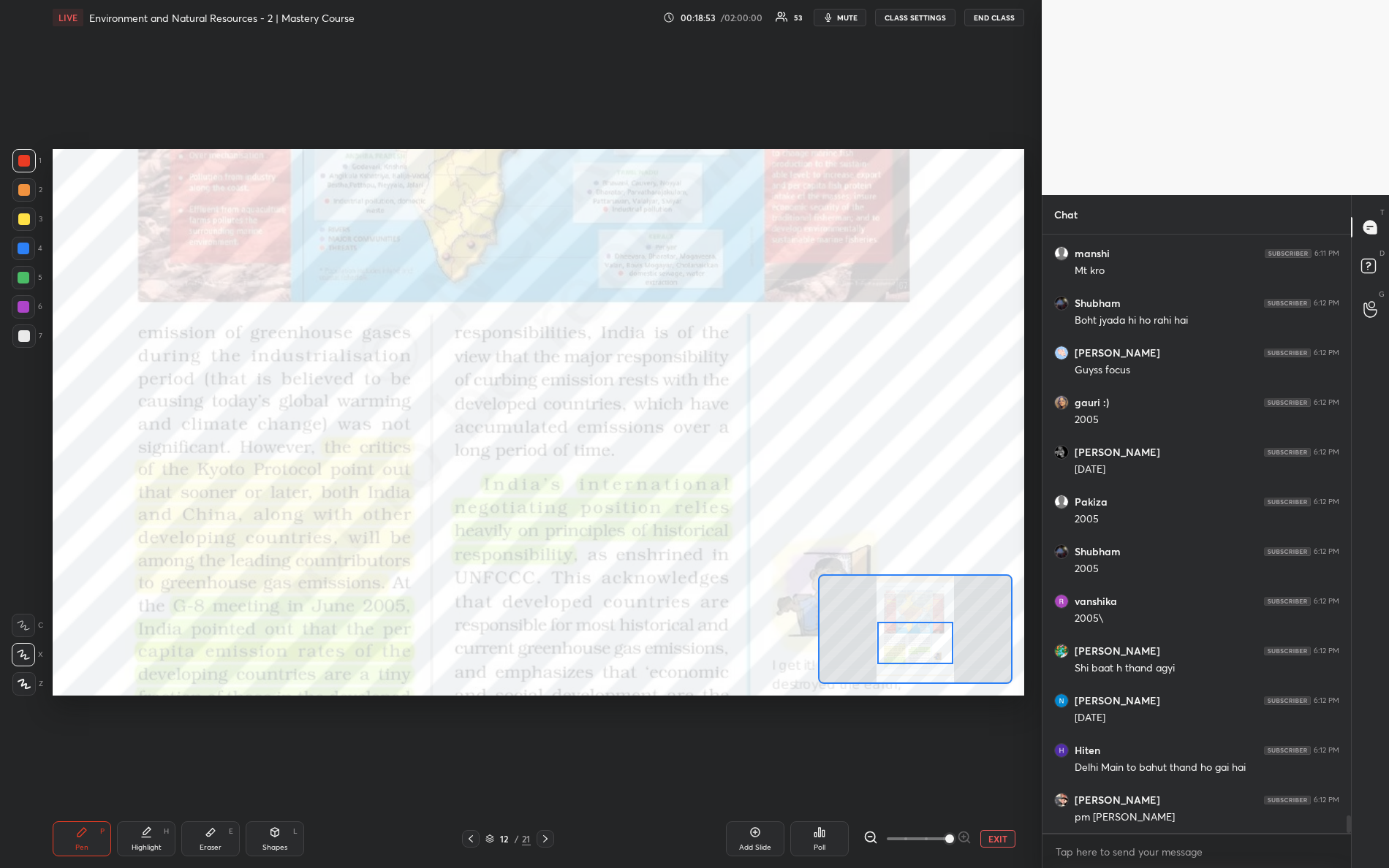
scroll to position [20175, 0]
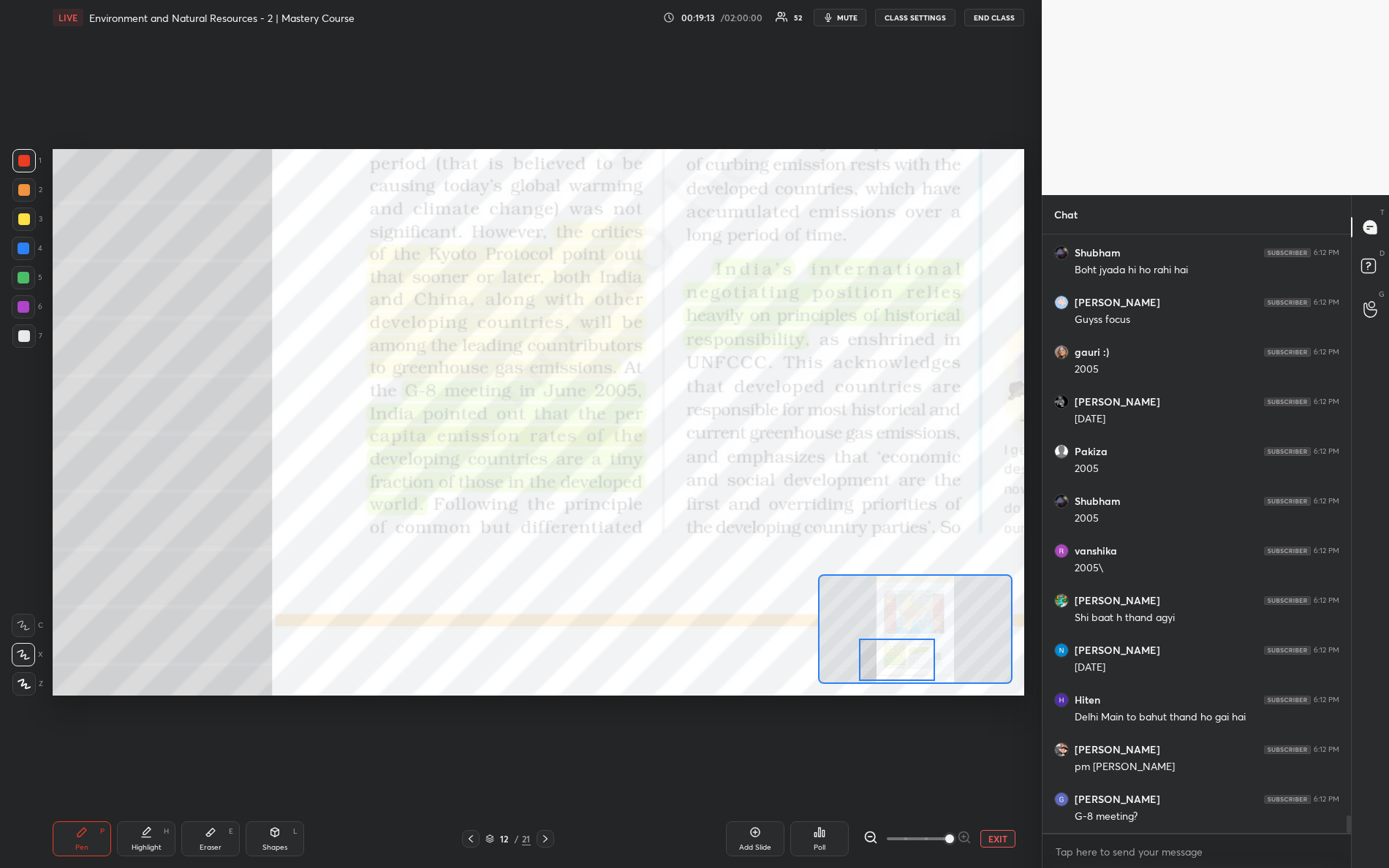
drag, startPoint x: 902, startPoint y: 647, endPoint x: 885, endPoint y: 640, distance: 18.4
click at [886, 664] on div at bounding box center [897, 660] width 77 height 42
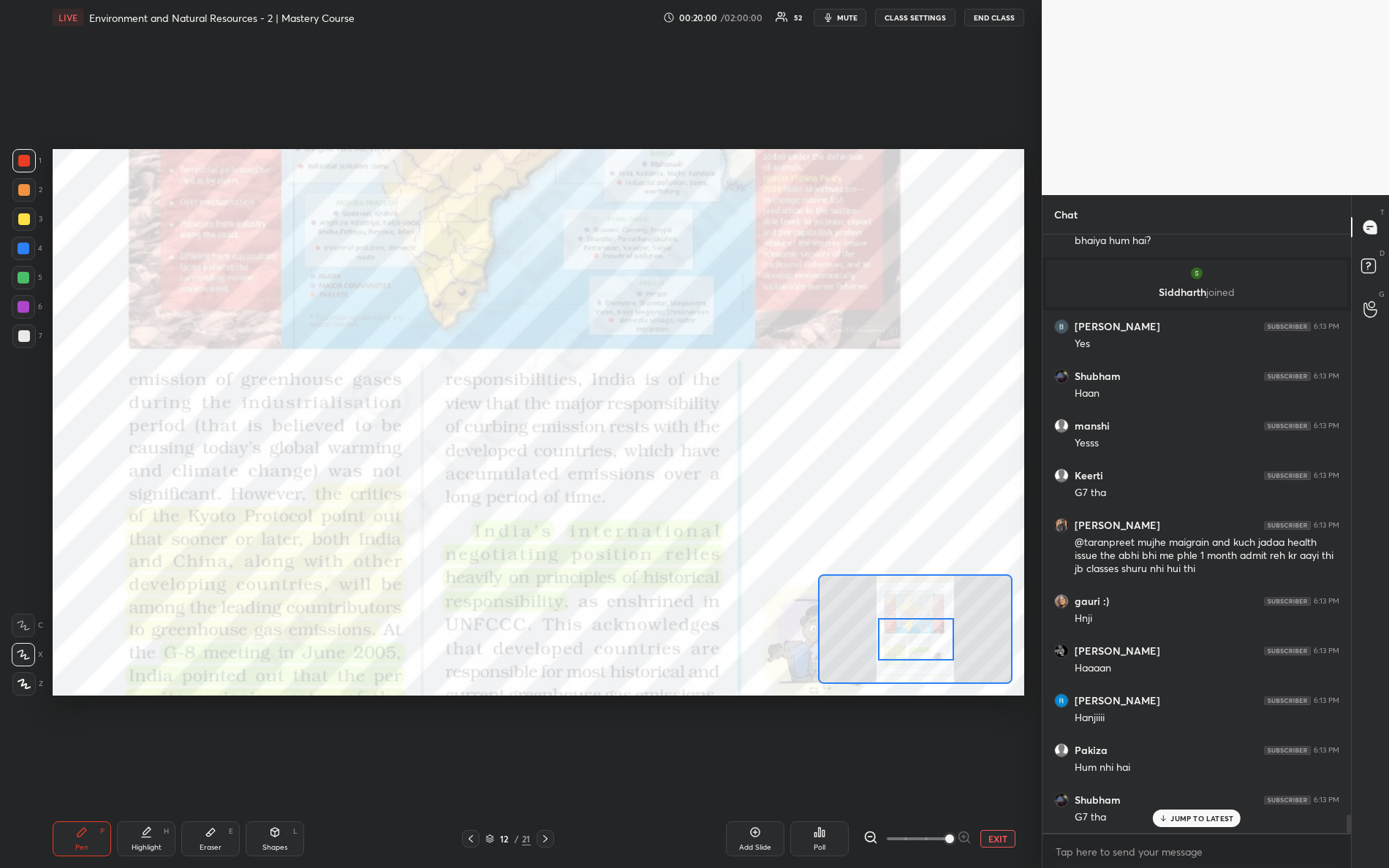
scroll to position [19167, 0]
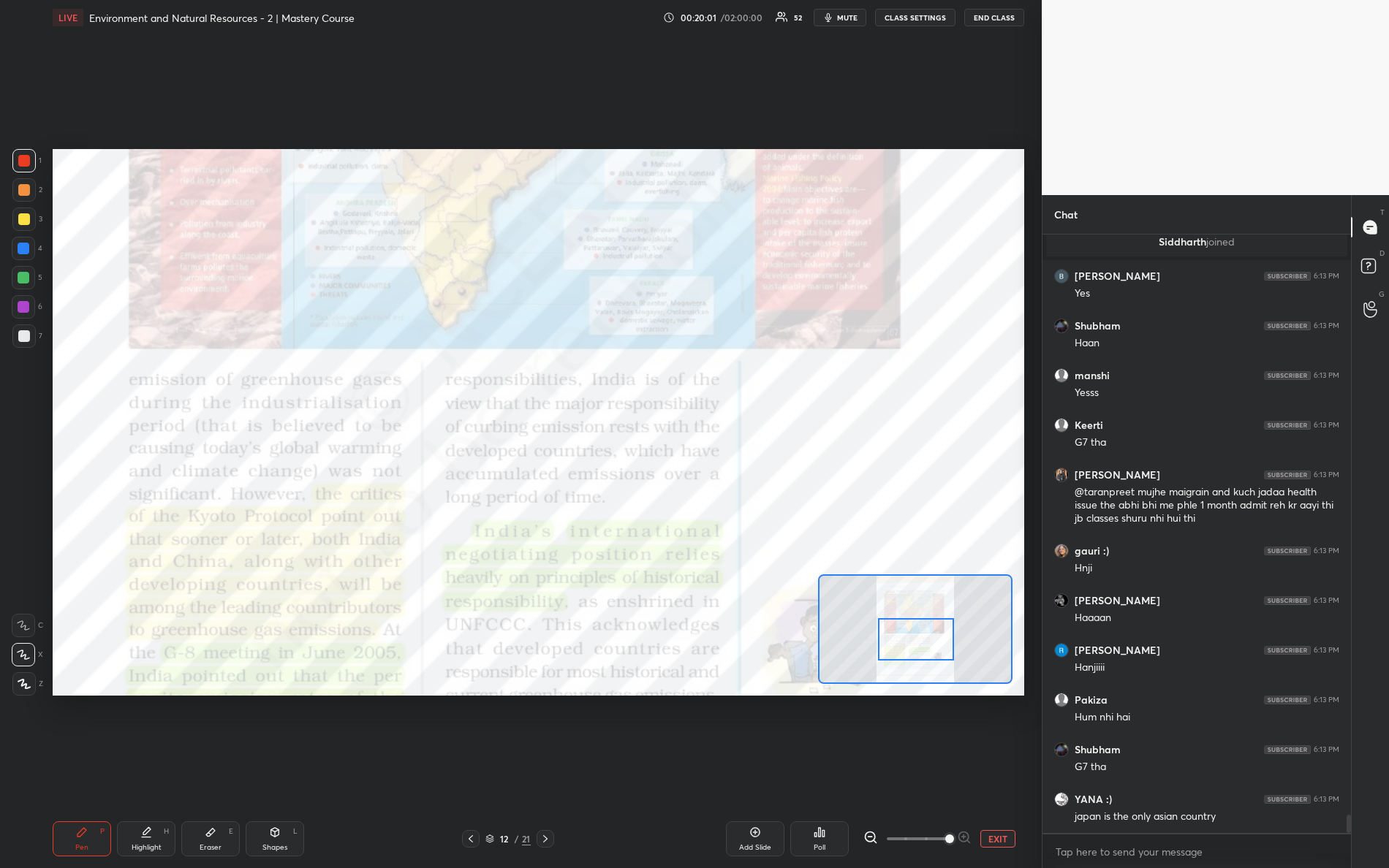
drag, startPoint x: 895, startPoint y: 653, endPoint x: 909, endPoint y: 634, distance: 23.6
click at [909, 634] on div at bounding box center [917, 639] width 77 height 42
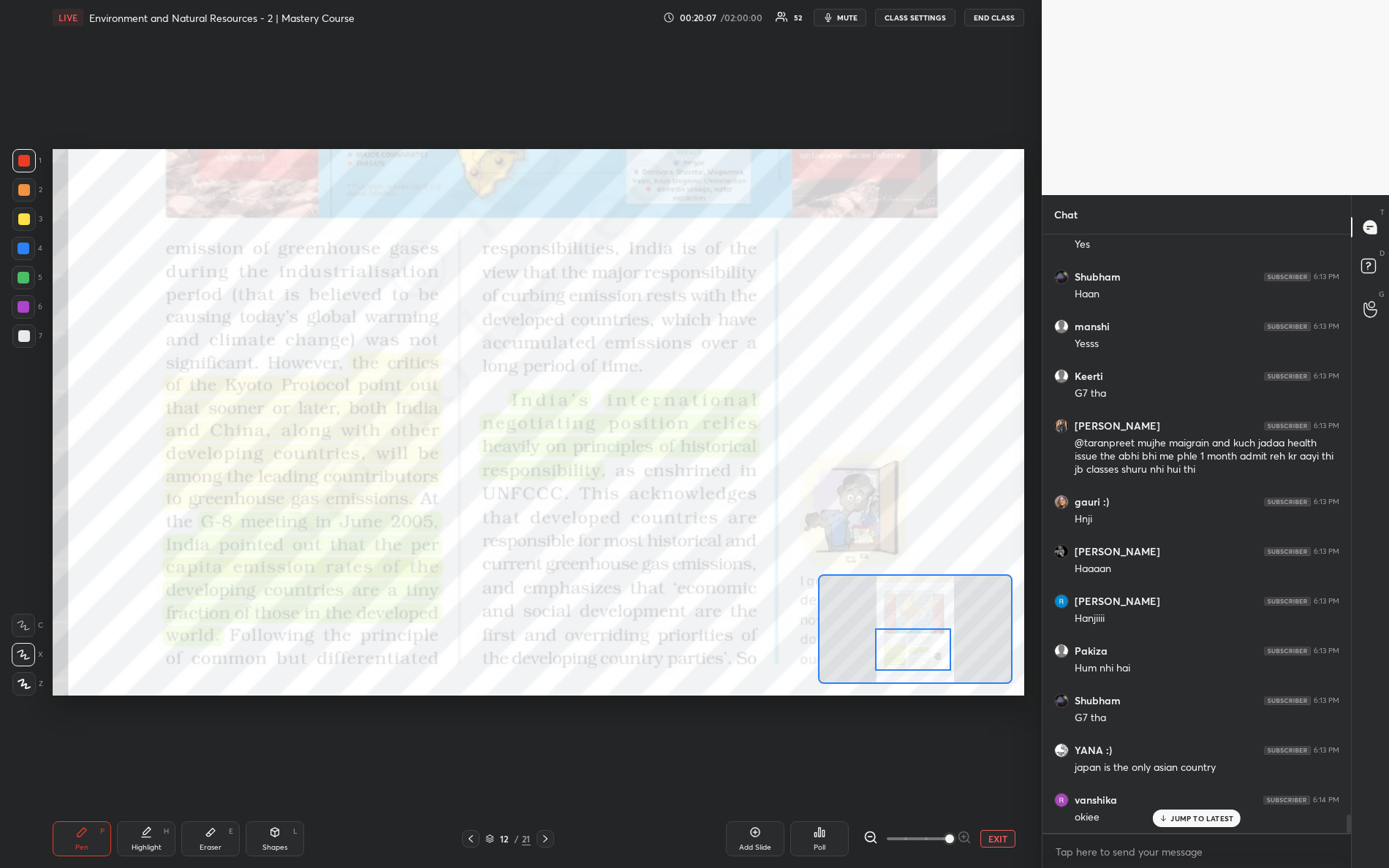
scroll to position [19266, 0]
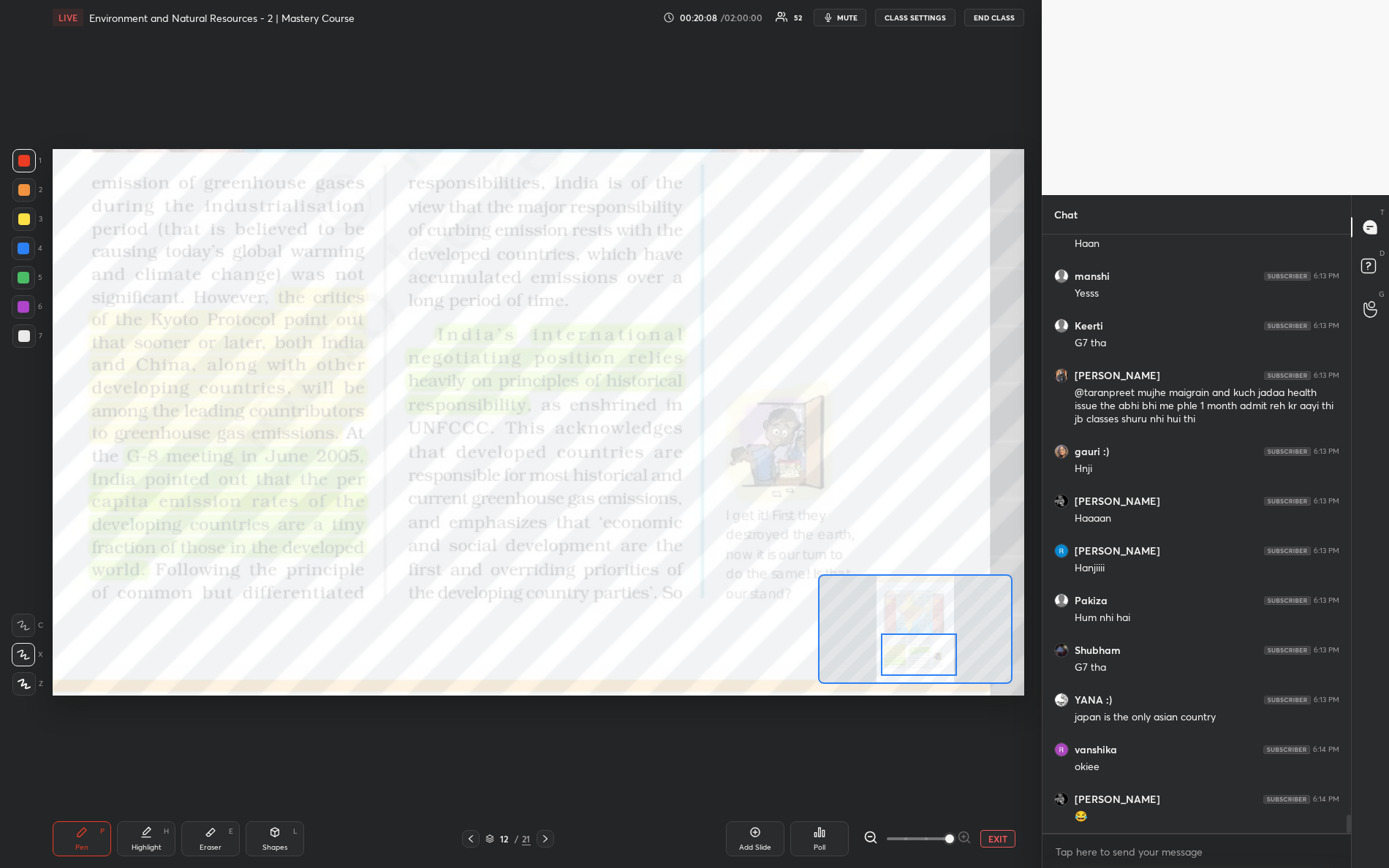
drag, startPoint x: 923, startPoint y: 640, endPoint x: 929, endPoint y: 642, distance: 6.3
click at [926, 657] on div at bounding box center [920, 654] width 77 height 42
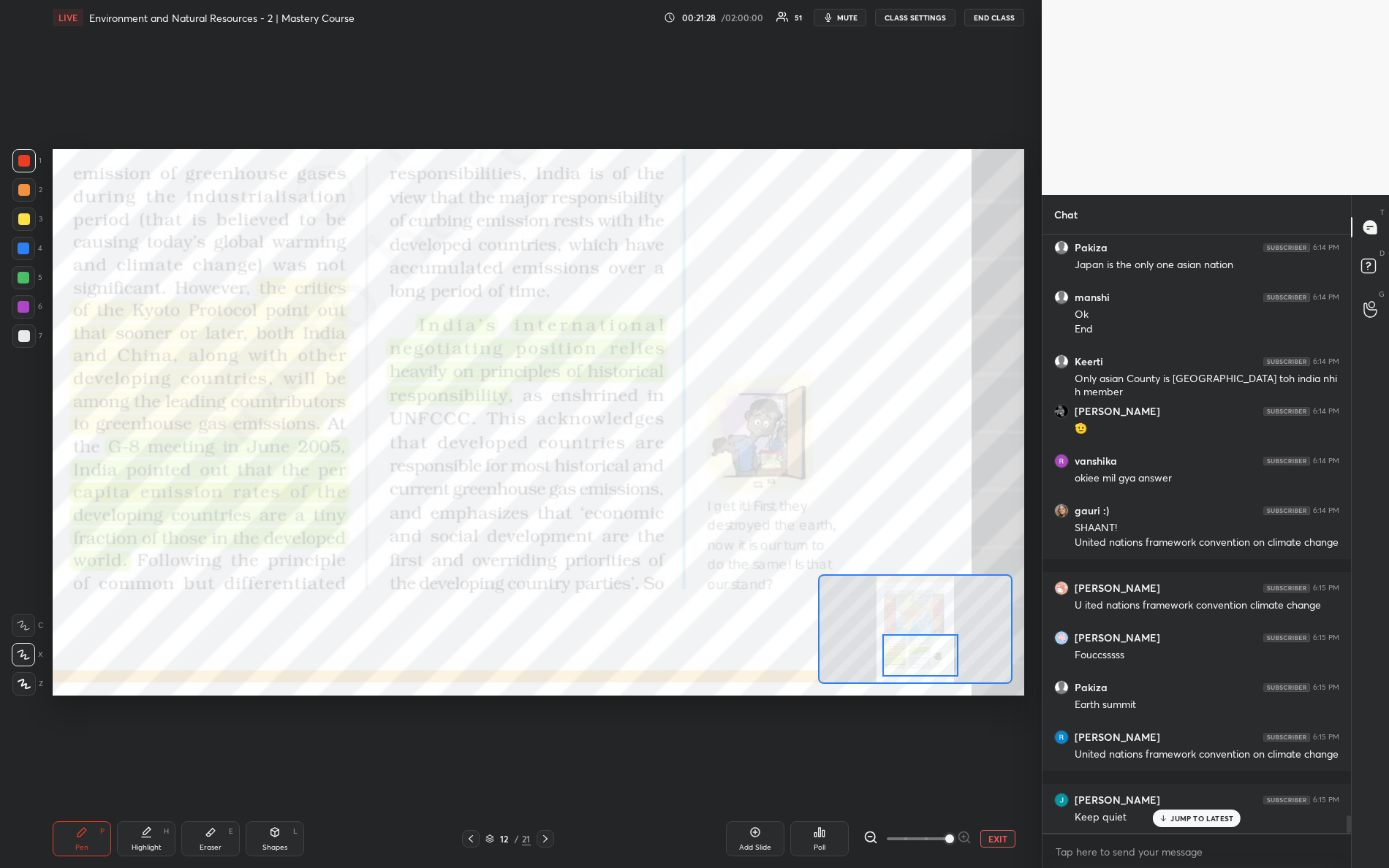
scroll to position [20121, 0]
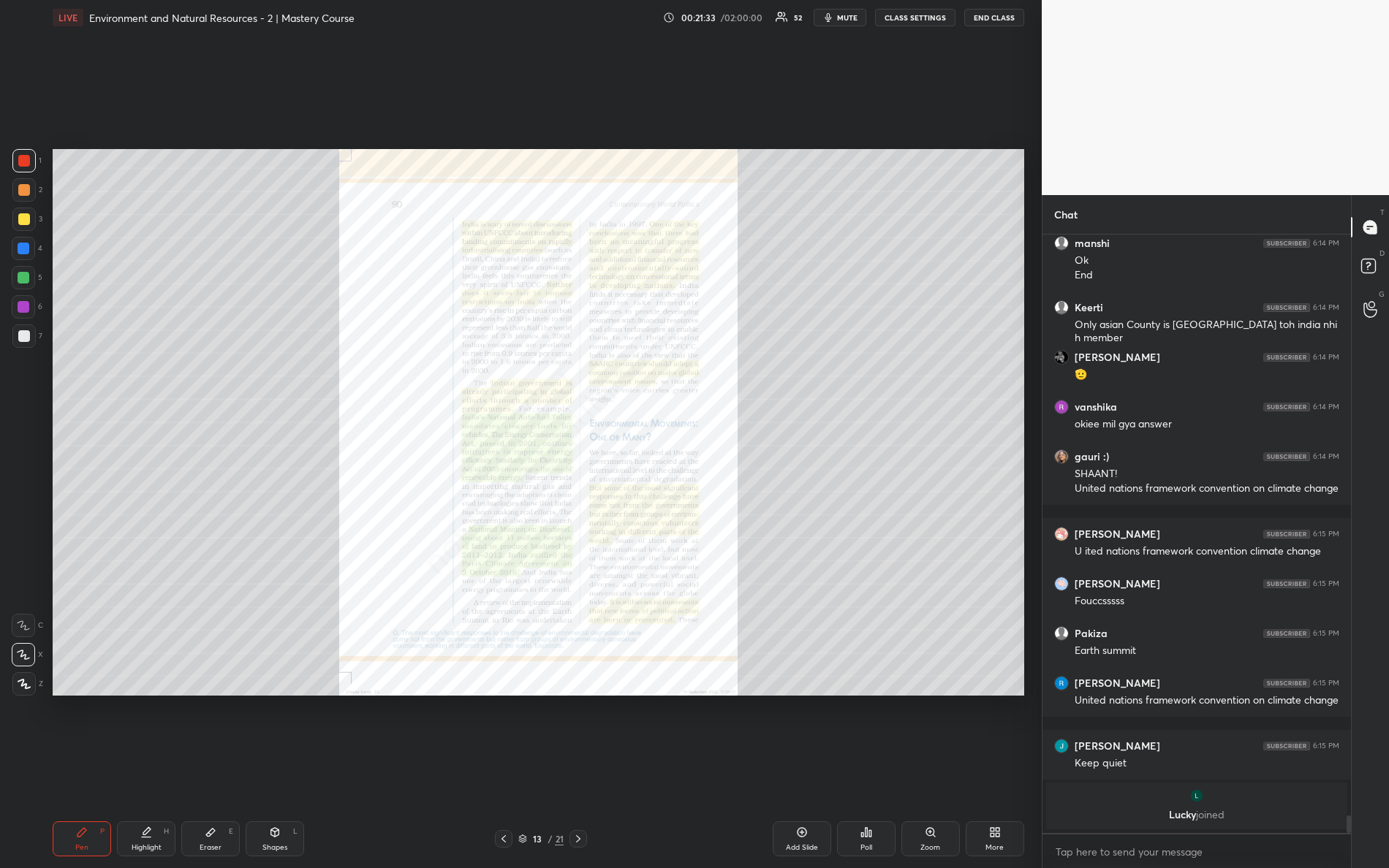
click at [927, 768] on div "Zoom" at bounding box center [930, 848] width 20 height 7
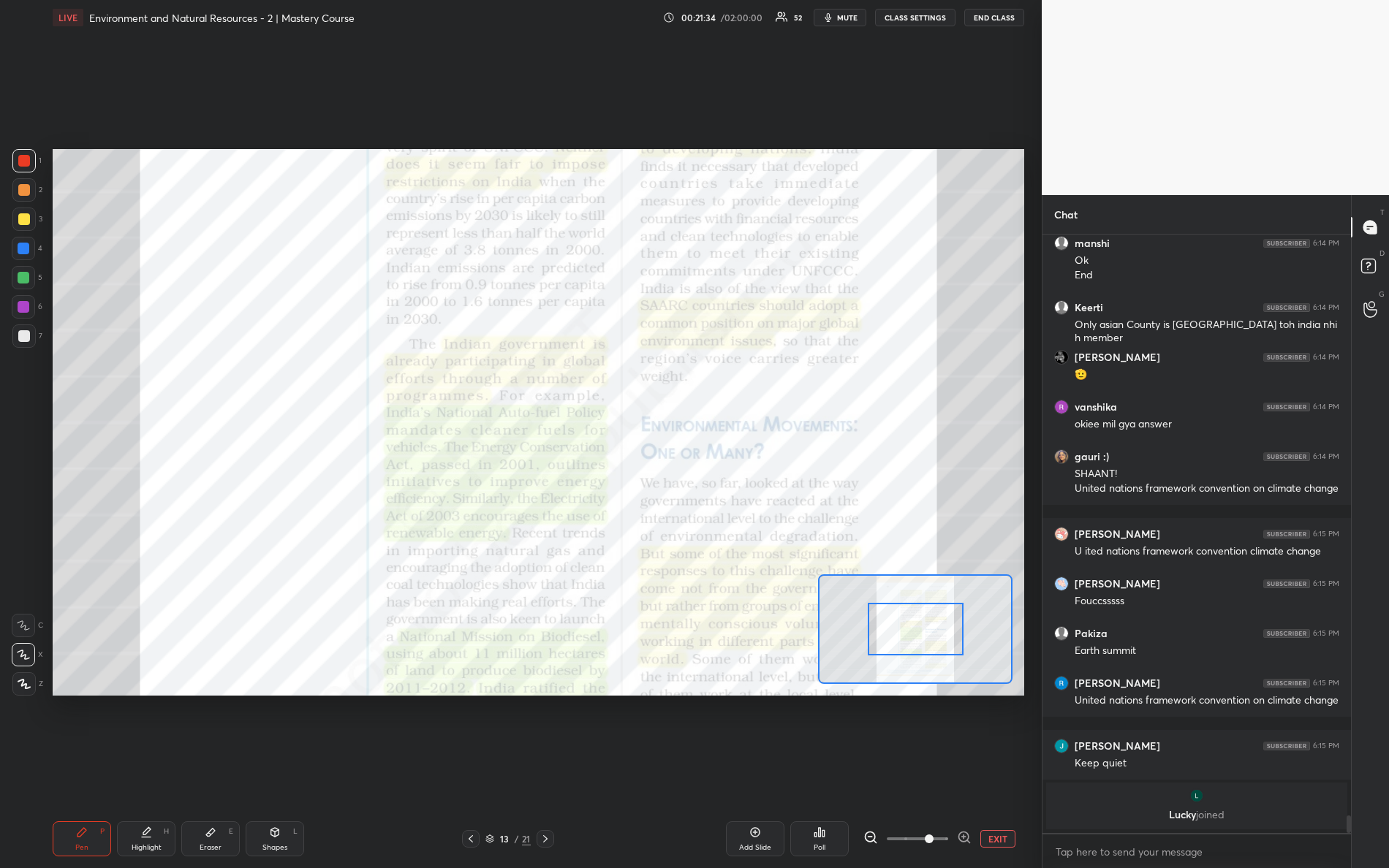
drag, startPoint x: 917, startPoint y: 848, endPoint x: 988, endPoint y: 853, distance: 71.2
click at [988, 768] on div "Add Slide Poll EXIT" at bounding box center [809, 839] width 432 height 36
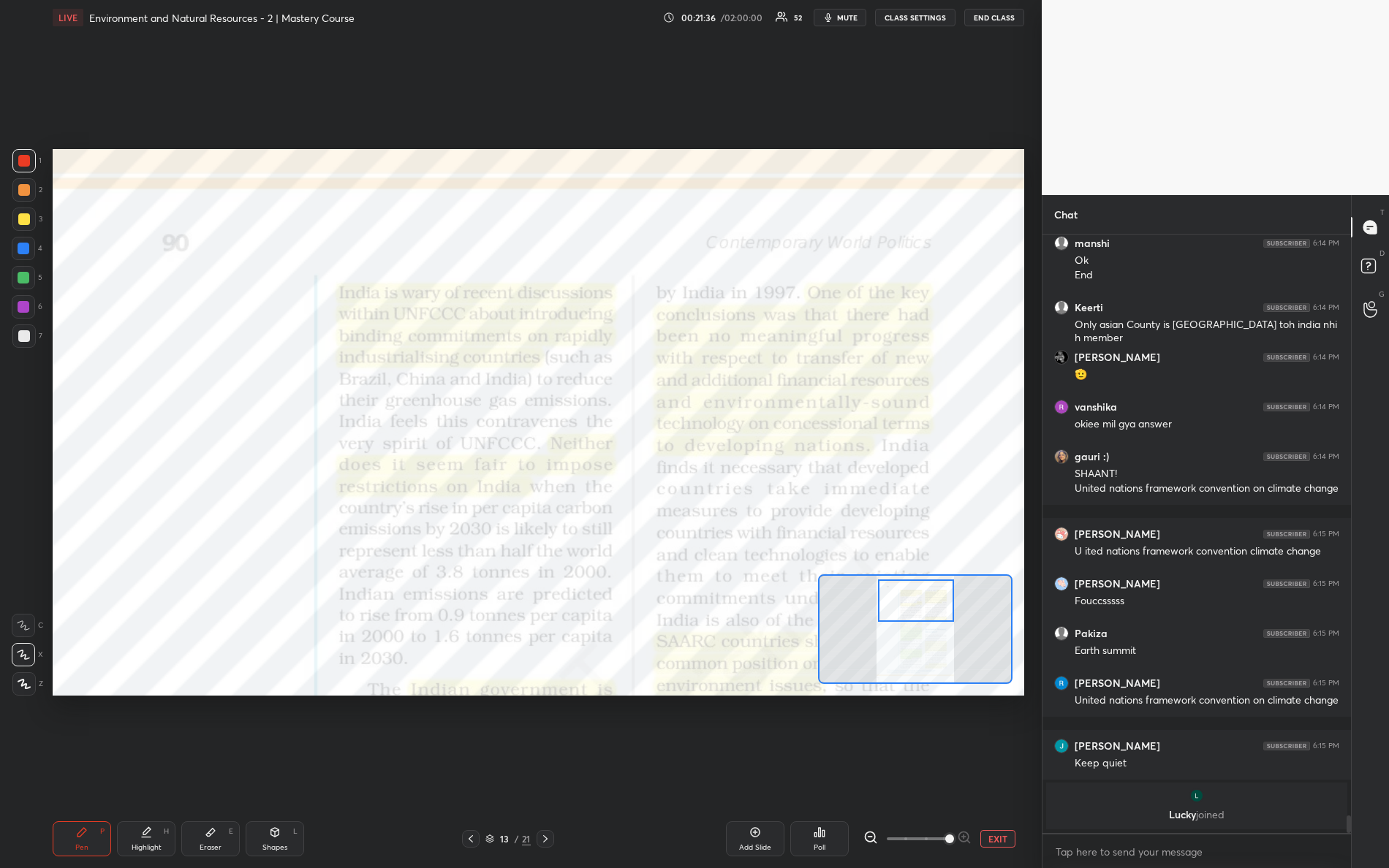
drag, startPoint x: 898, startPoint y: 619, endPoint x: 899, endPoint y: 591, distance: 28.0
click at [899, 591] on div at bounding box center [917, 600] width 77 height 42
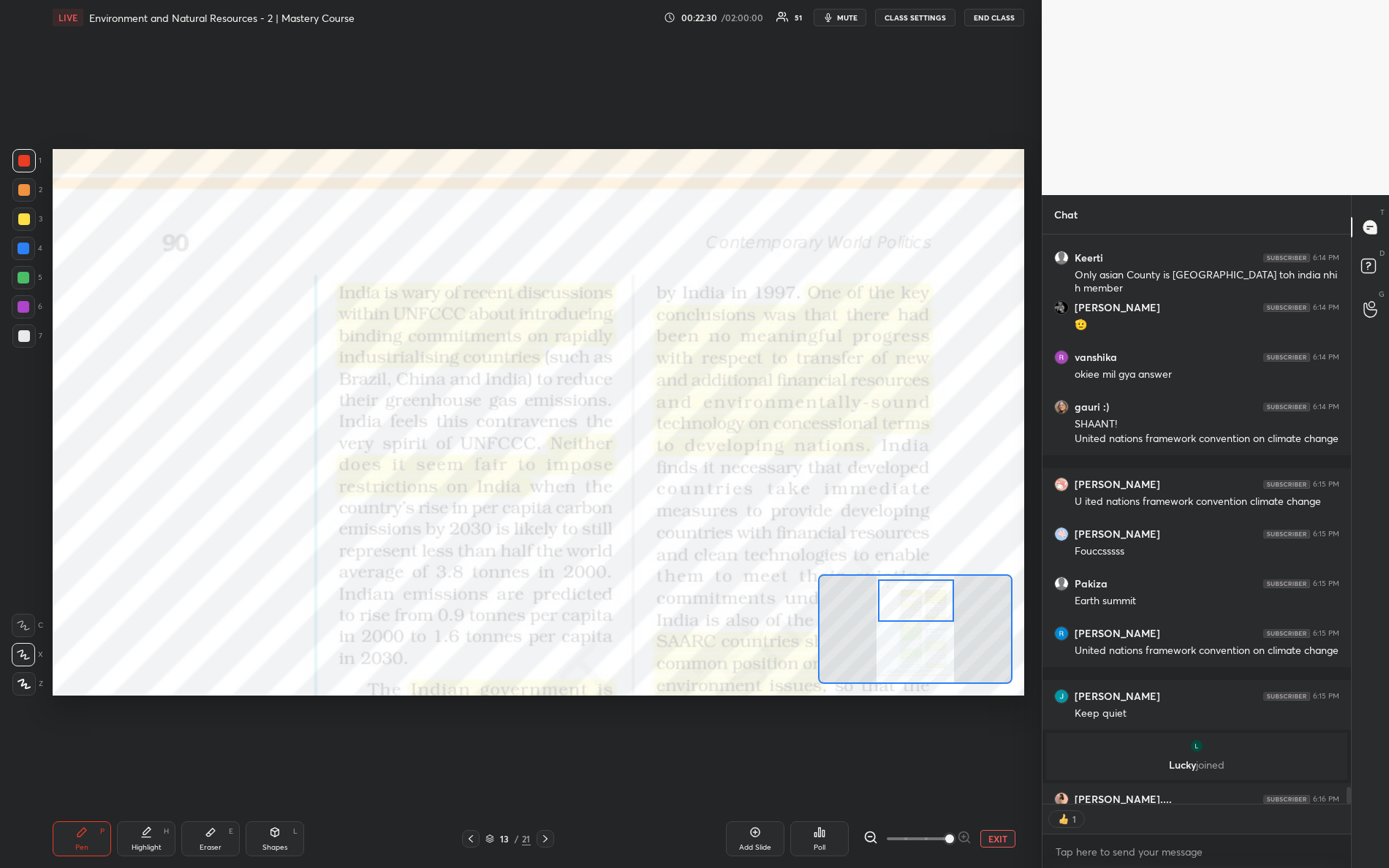
scroll to position [5, 5]
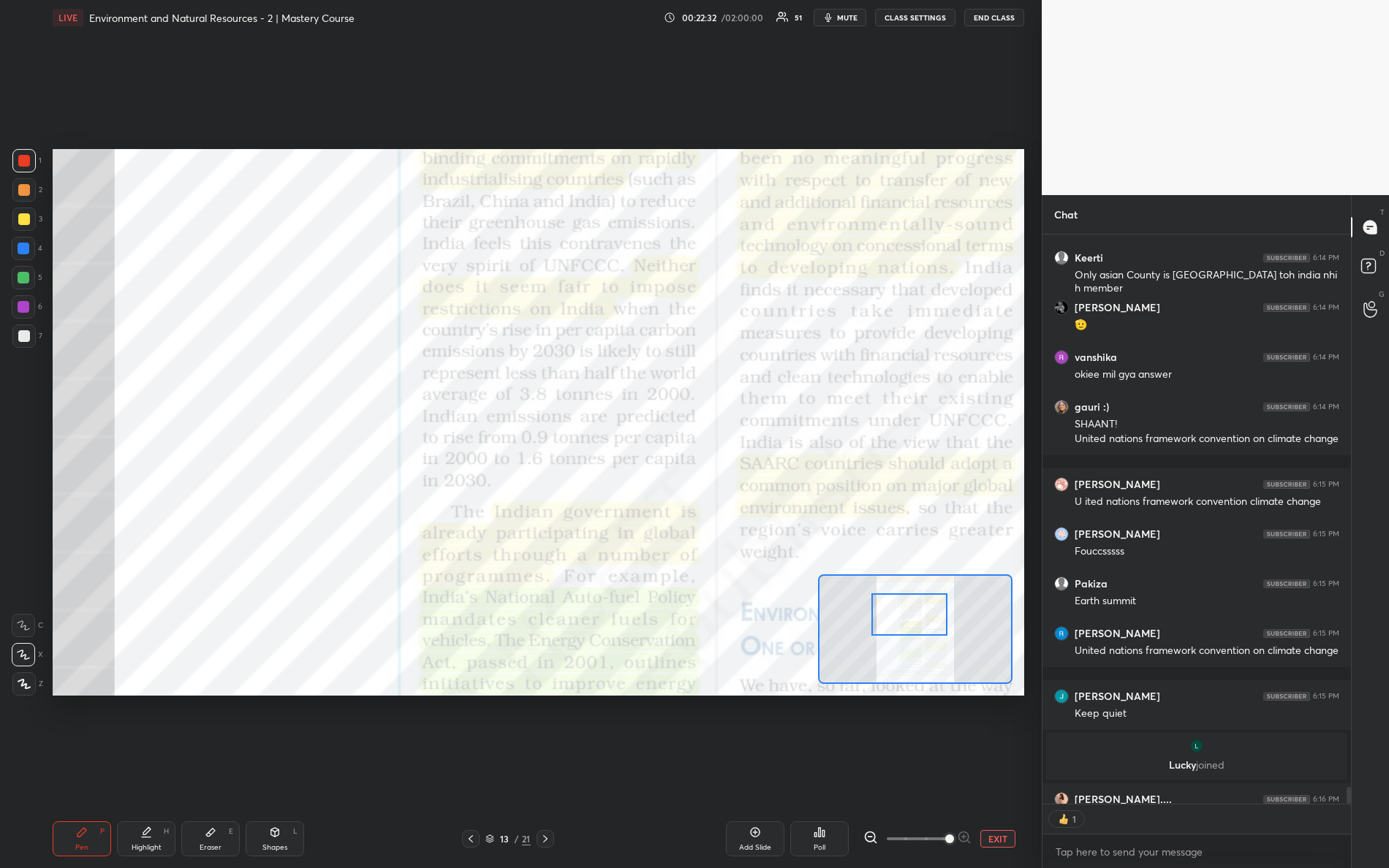
drag, startPoint x: 909, startPoint y: 607, endPoint x: 888, endPoint y: 605, distance: 21.1
click at [904, 621] on div at bounding box center [910, 614] width 77 height 42
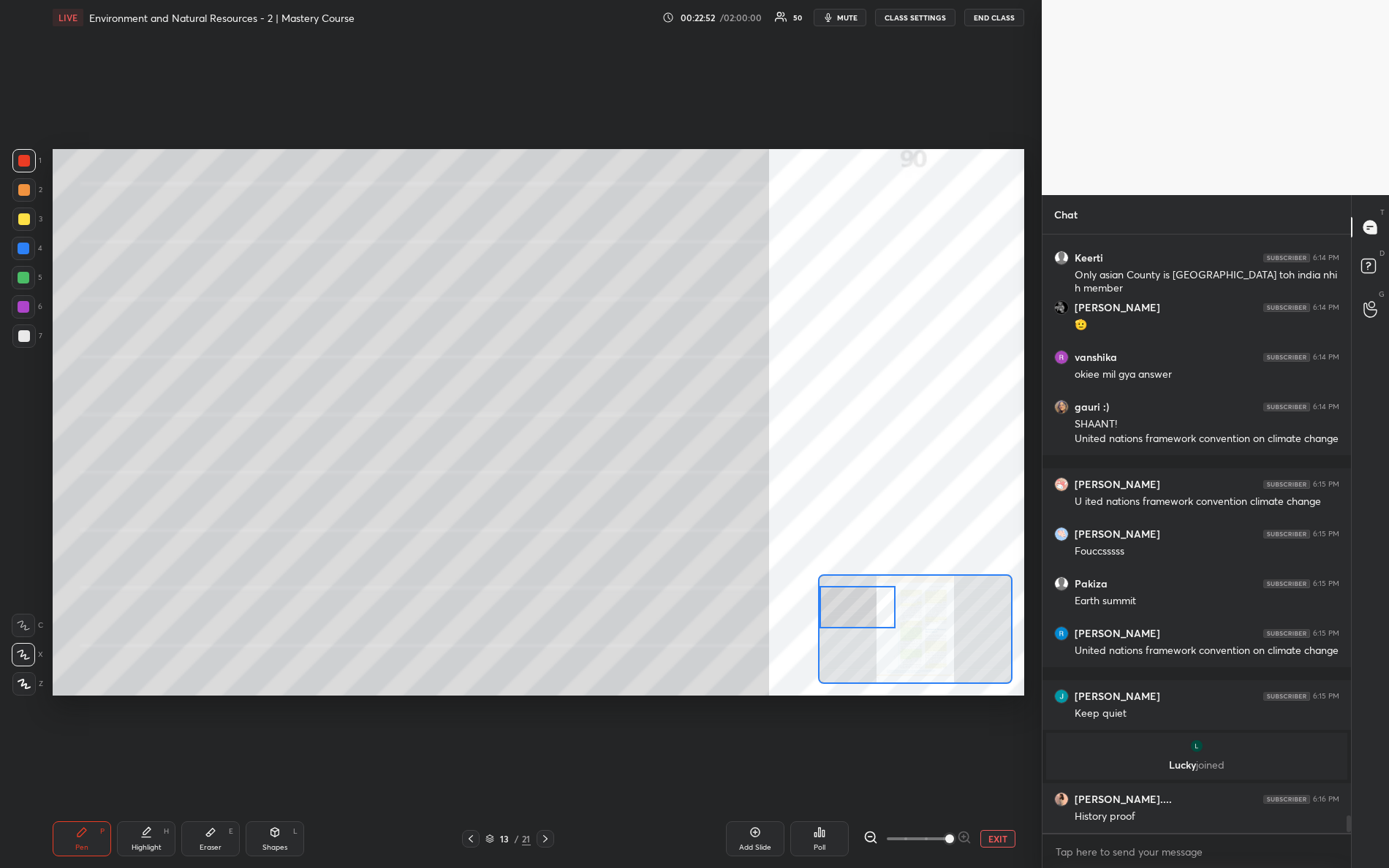
drag, startPoint x: 898, startPoint y: 609, endPoint x: 849, endPoint y: 604, distance: 49.3
click at [849, 604] on div at bounding box center [858, 606] width 77 height 42
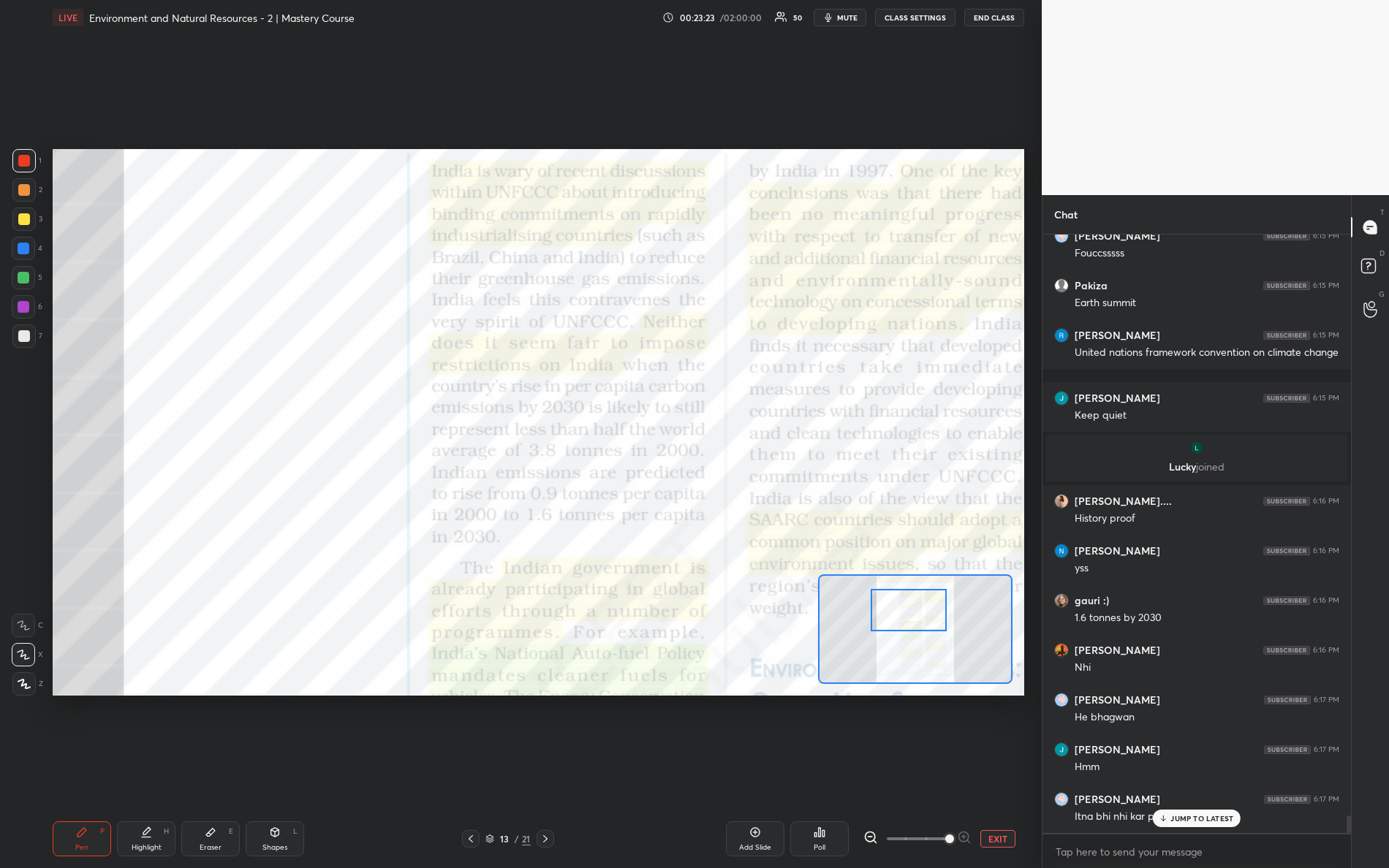
scroll to position [20128, 0]
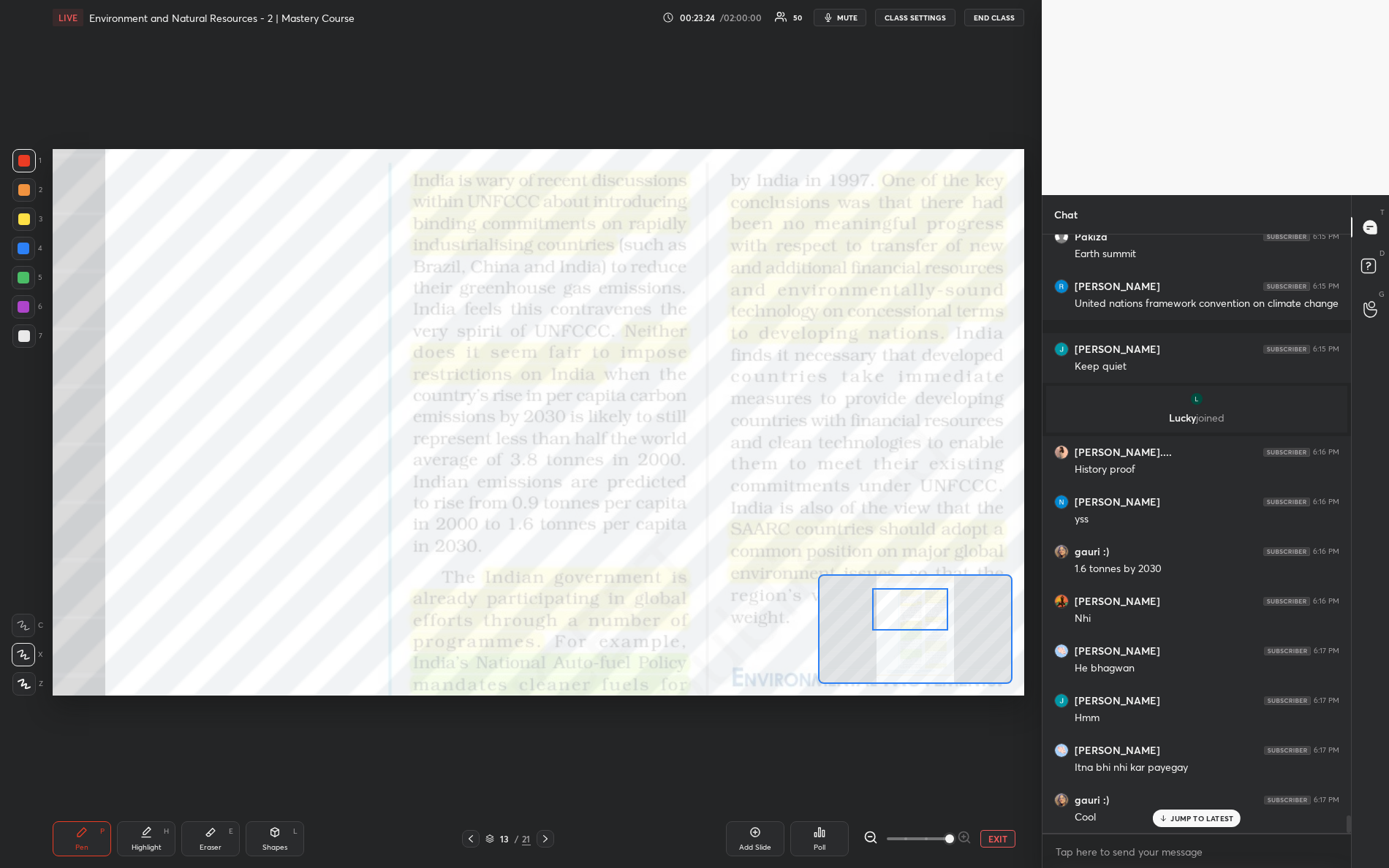
drag, startPoint x: 857, startPoint y: 613, endPoint x: 909, endPoint y: 607, distance: 52.3
click at [910, 615] on div at bounding box center [910, 609] width 77 height 42
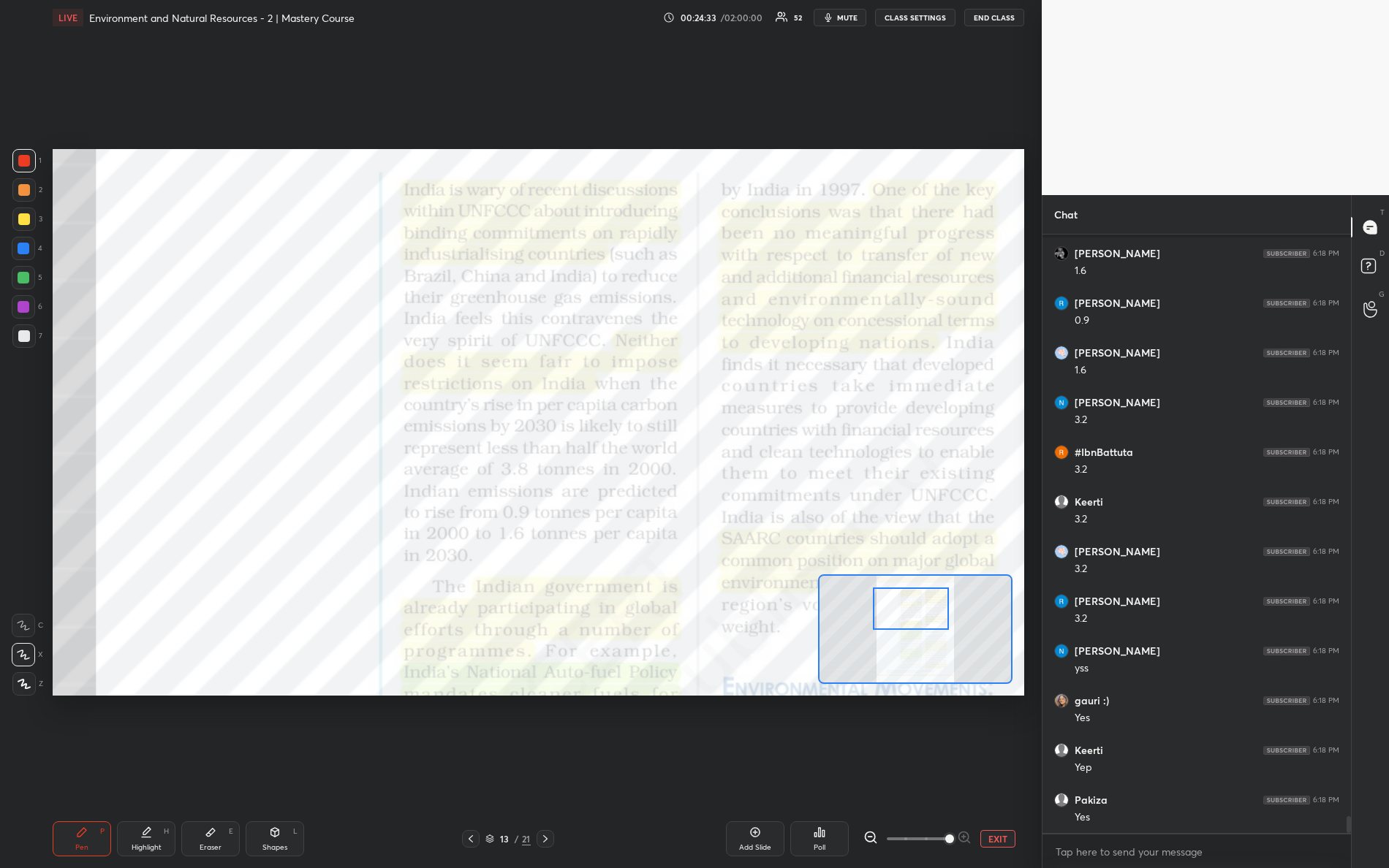
scroll to position [21020, 0]
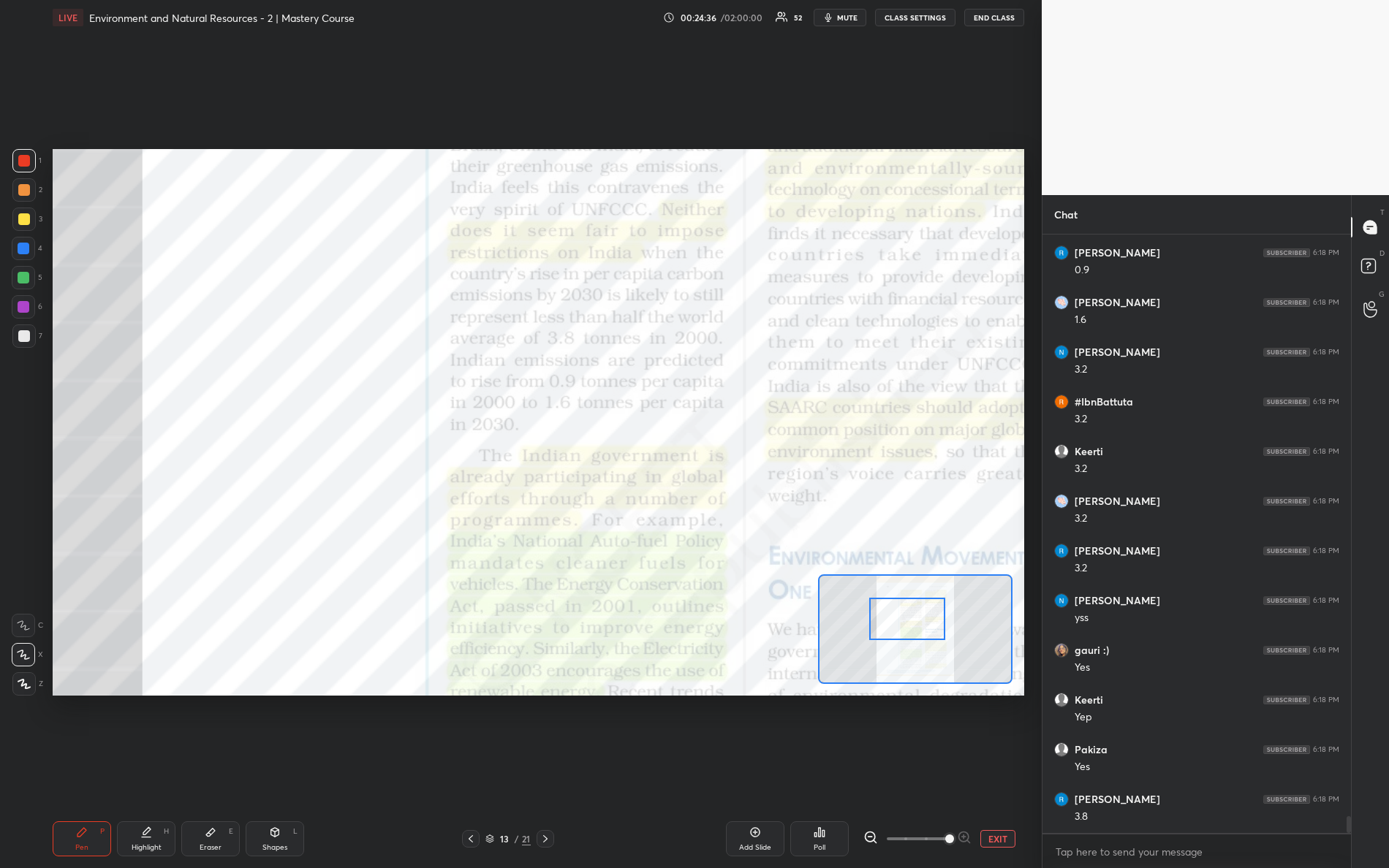
click at [909, 617] on div at bounding box center [908, 619] width 77 height 42
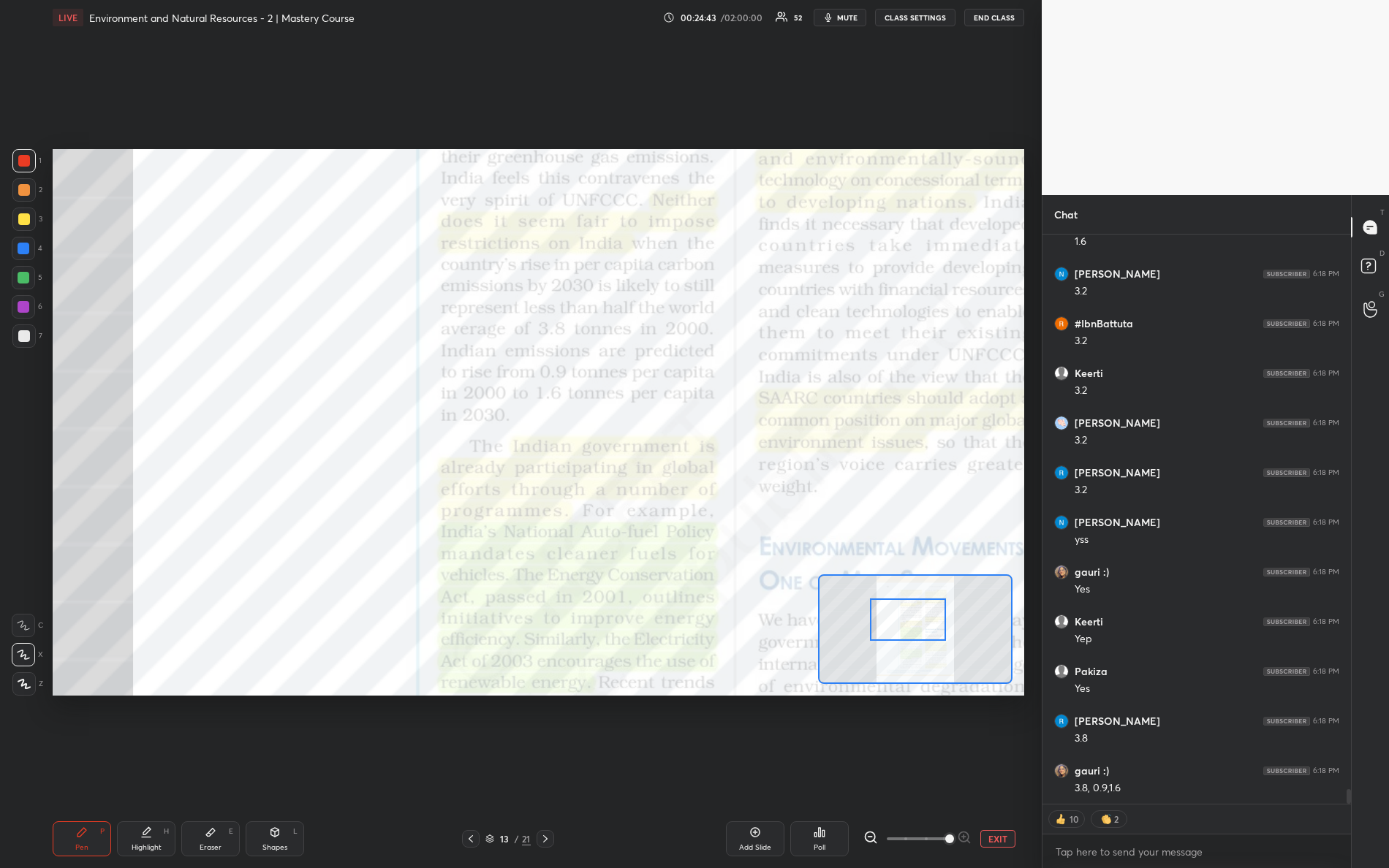
scroll to position [21149, 0]
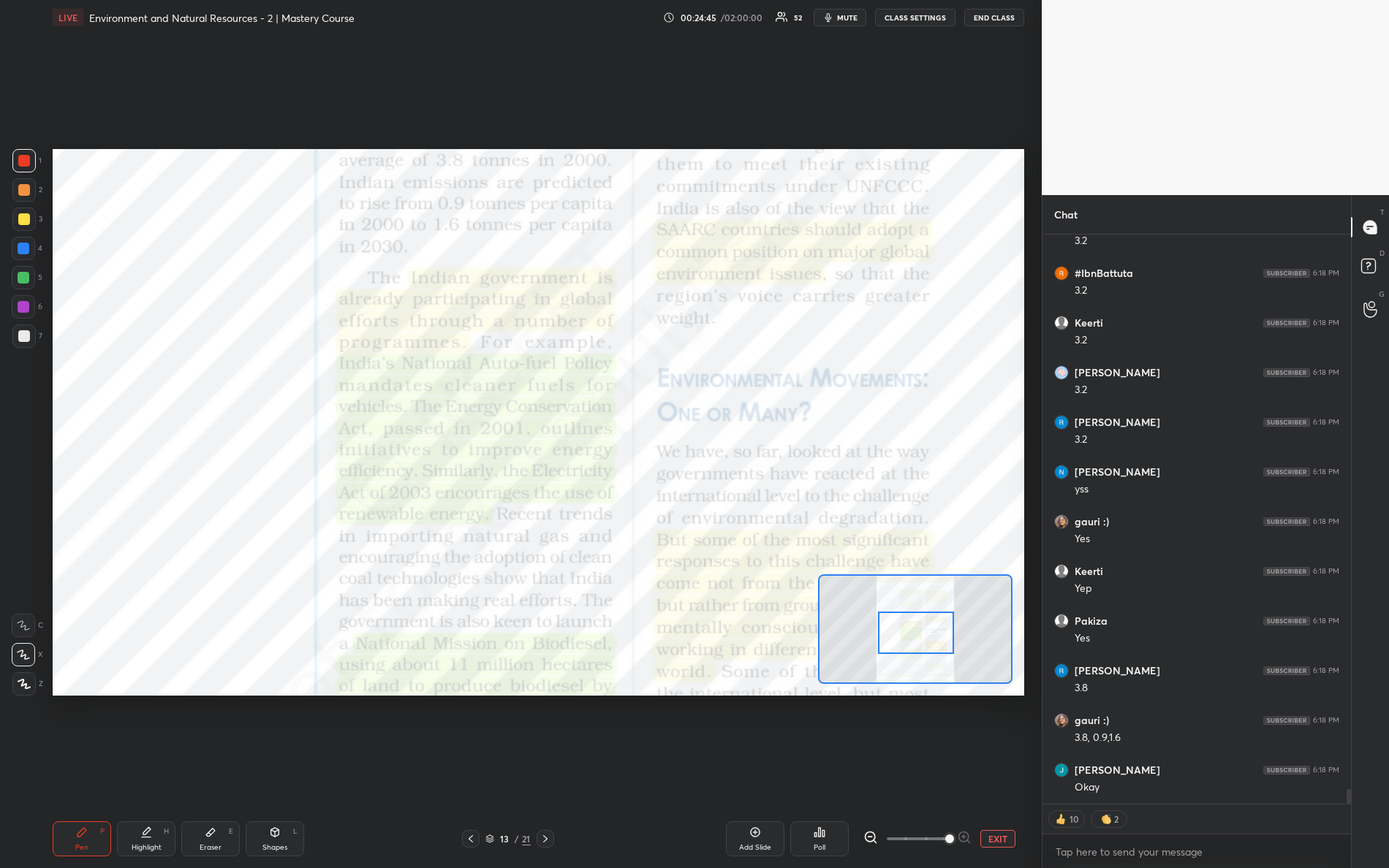
drag, startPoint x: 902, startPoint y: 619, endPoint x: 903, endPoint y: 634, distance: 15.0
click at [909, 634] on div at bounding box center [917, 633] width 77 height 42
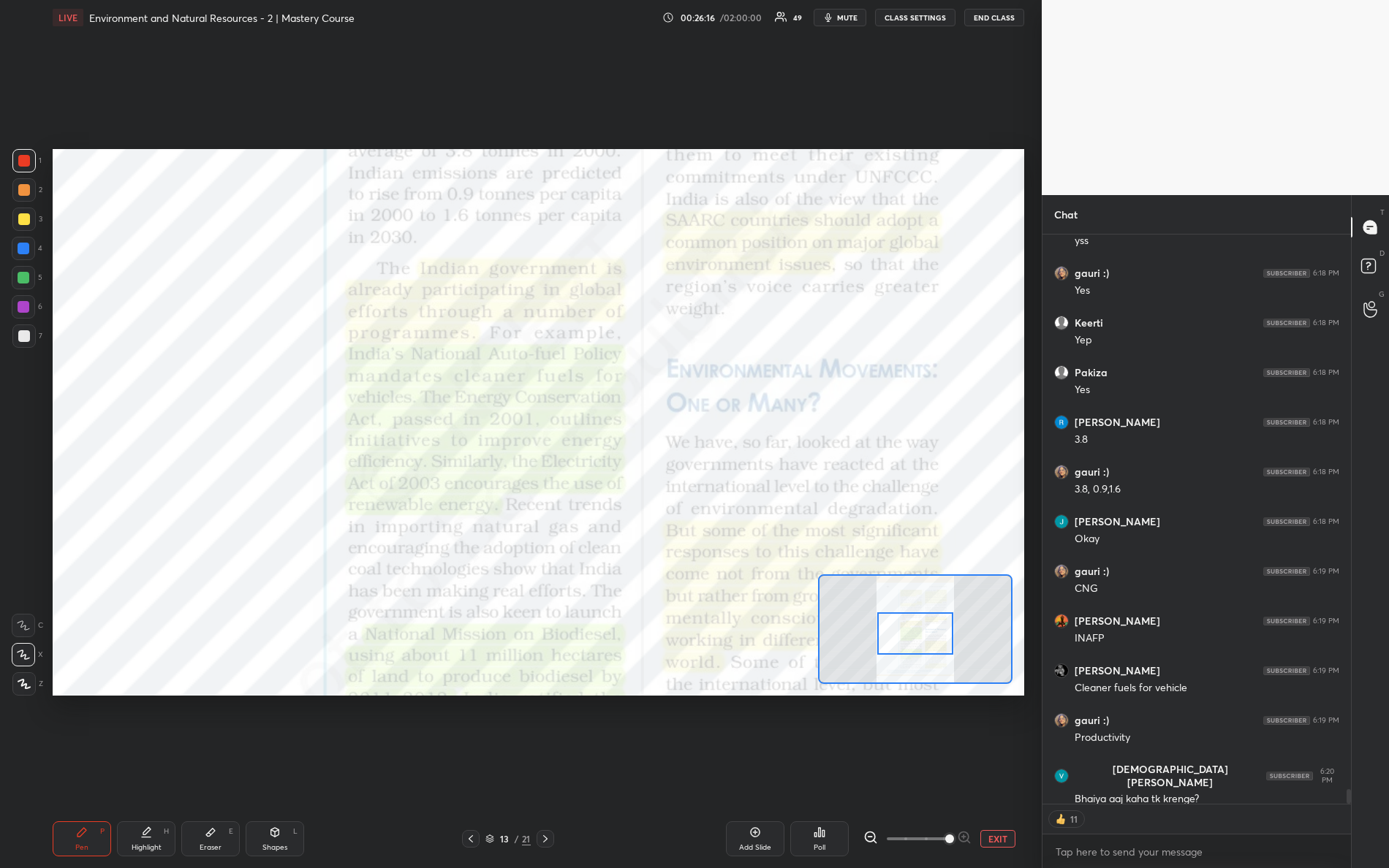
scroll to position [21447, 0]
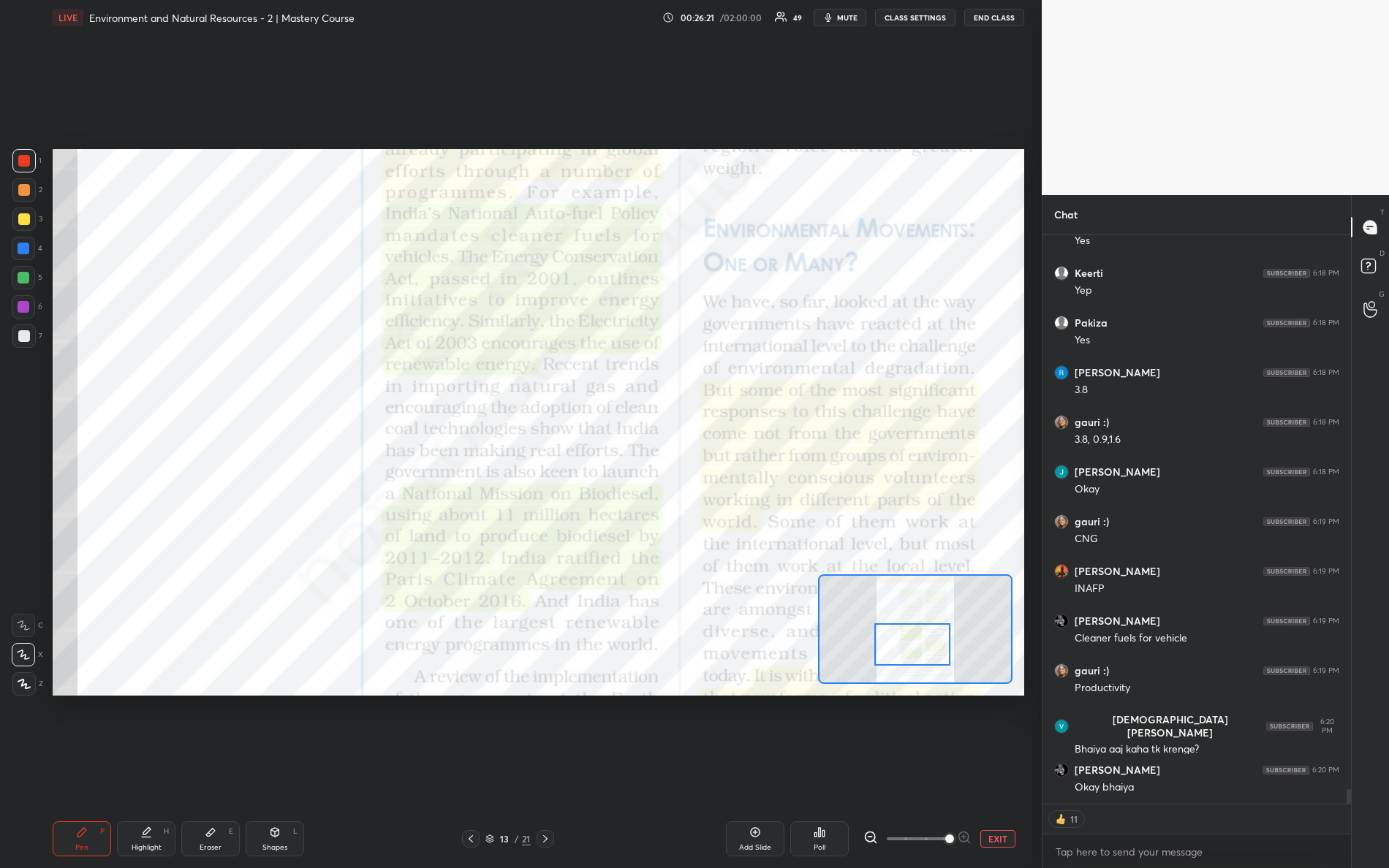
drag, startPoint x: 896, startPoint y: 636, endPoint x: 895, endPoint y: 647, distance: 11.0
click at [895, 647] on div at bounding box center [913, 644] width 77 height 42
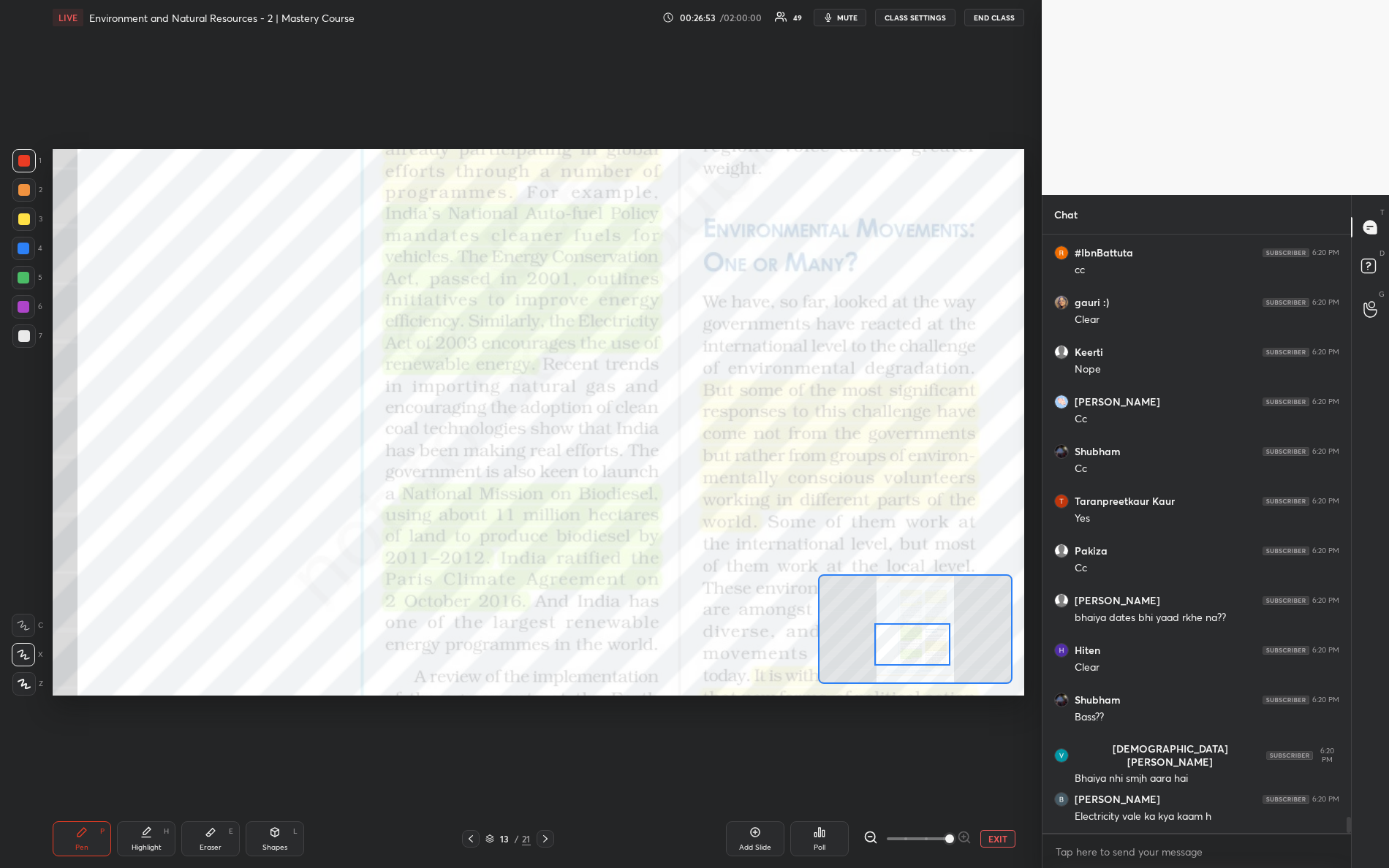
scroll to position [22212, 0]
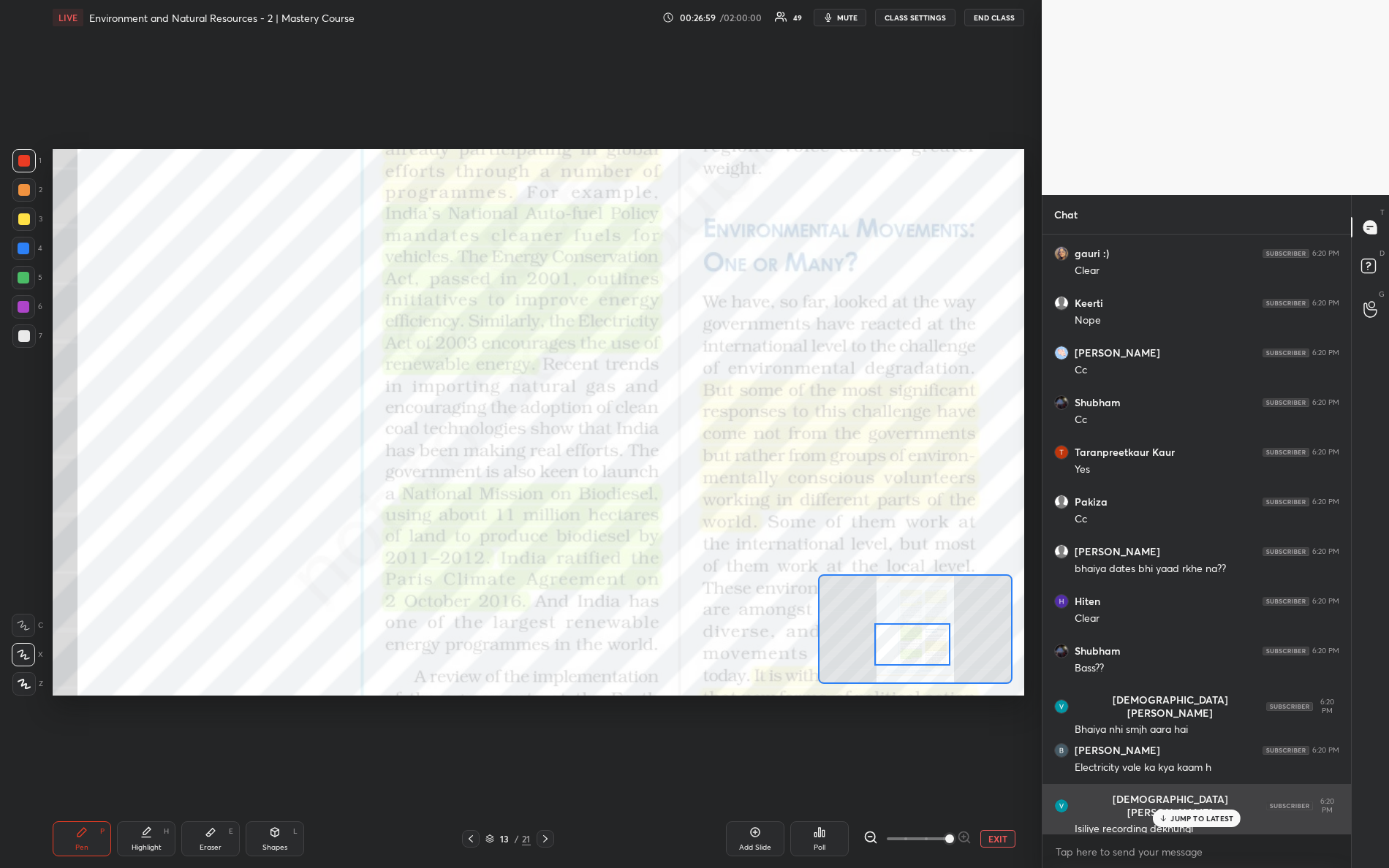
click at [1175, 768] on p "JUMP TO LATEST" at bounding box center [1202, 818] width 63 height 8
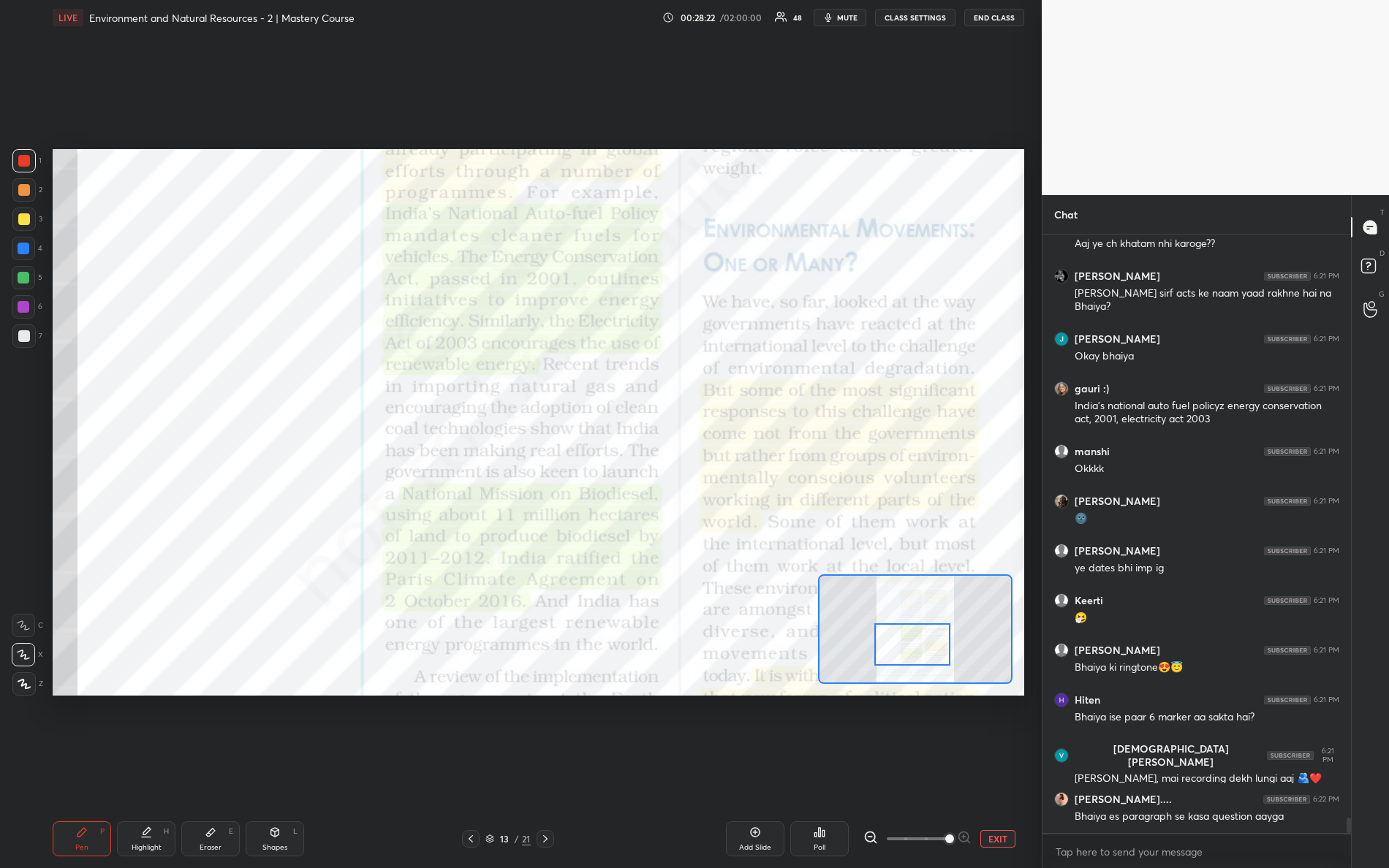
scroll to position [22885, 0]
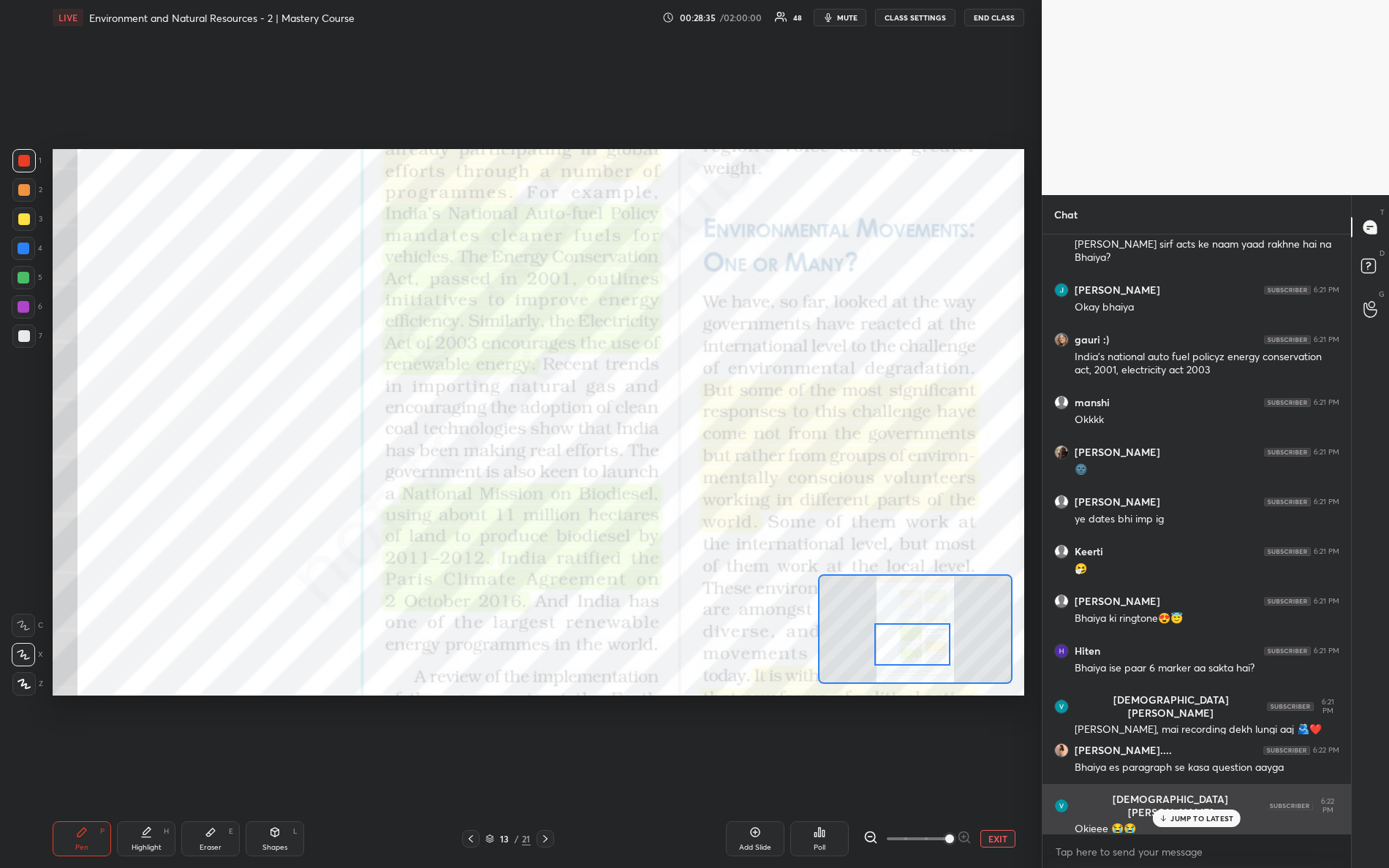
click at [1171, 768] on div "JUMP TO LATEST" at bounding box center [1197, 818] width 88 height 18
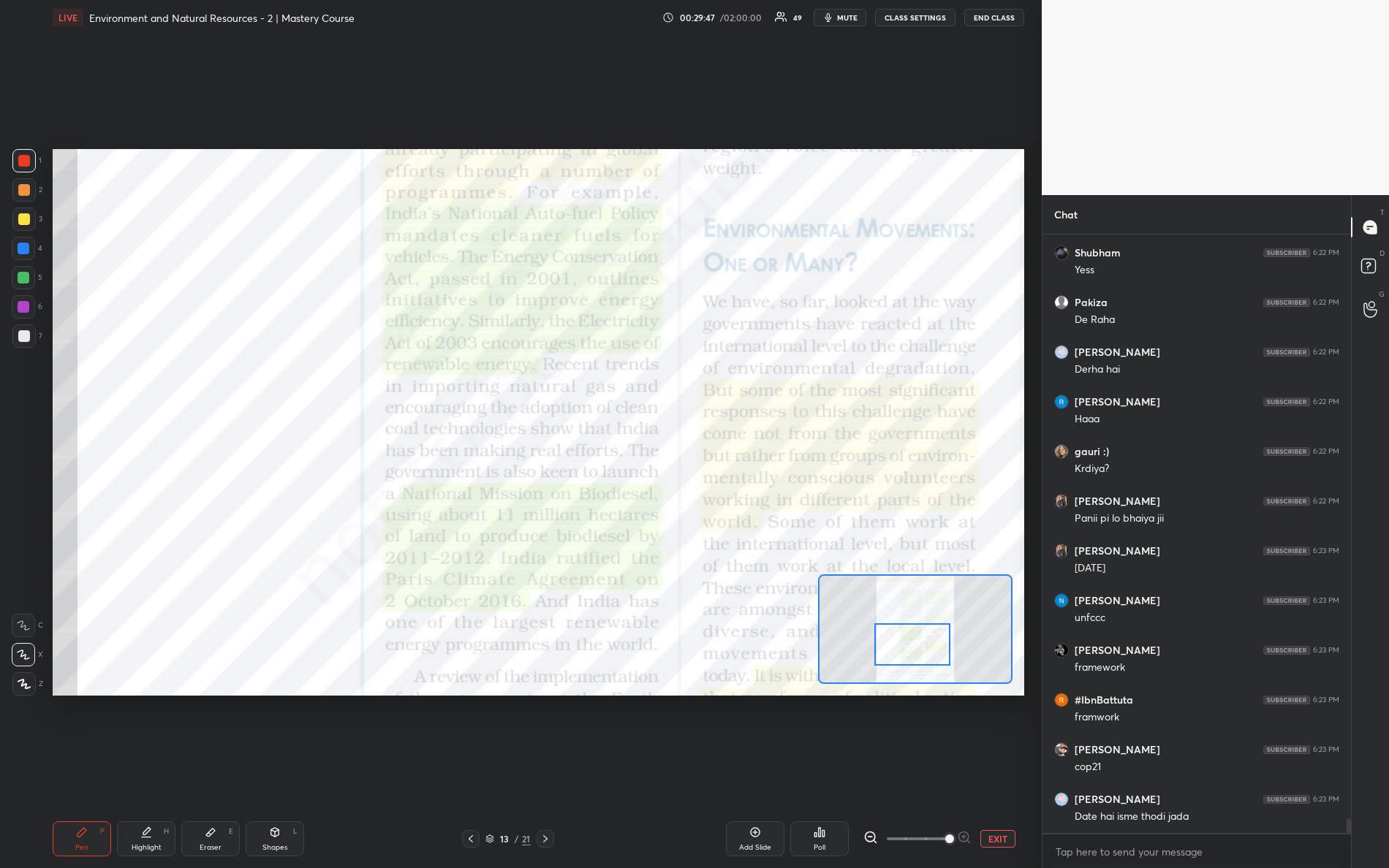
scroll to position [24078, 0]
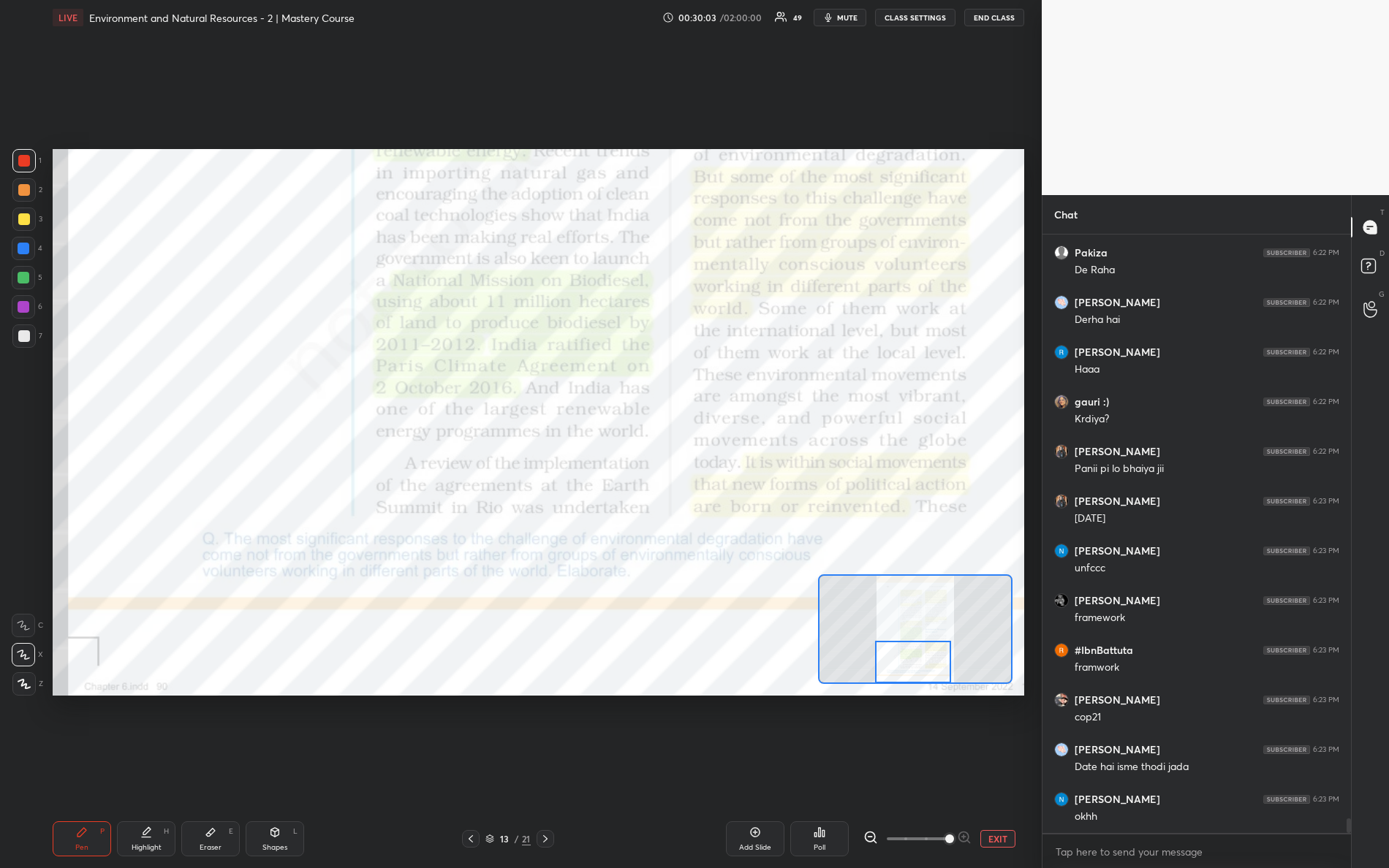
drag, startPoint x: 900, startPoint y: 633, endPoint x: 900, endPoint y: 651, distance: 18.0
click at [900, 651] on div at bounding box center [913, 662] width 77 height 42
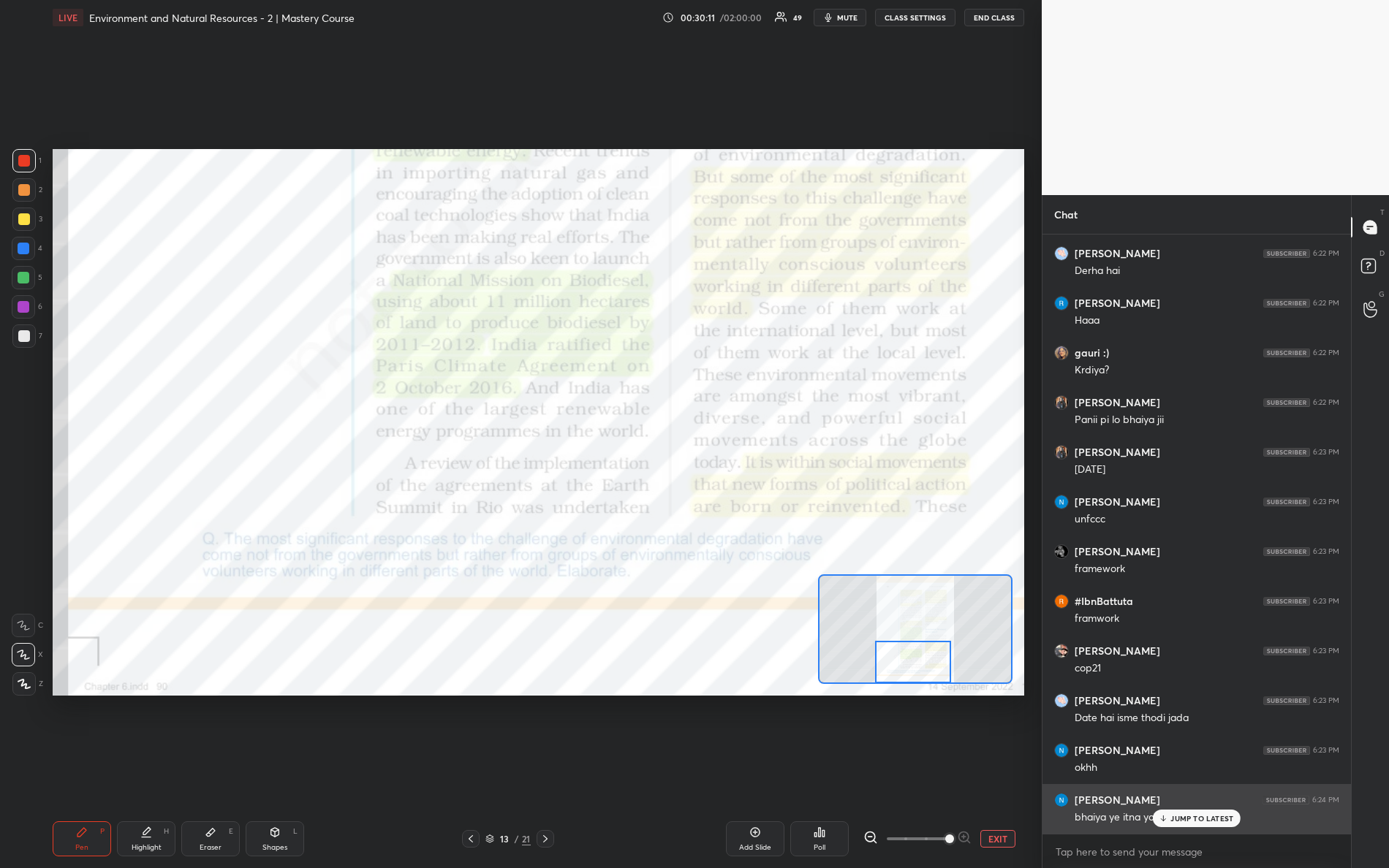
drag, startPoint x: 1183, startPoint y: 815, endPoint x: 1184, endPoint y: 799, distance: 16.0
click at [1183, 768] on p "JUMP TO LATEST" at bounding box center [1202, 818] width 63 height 8
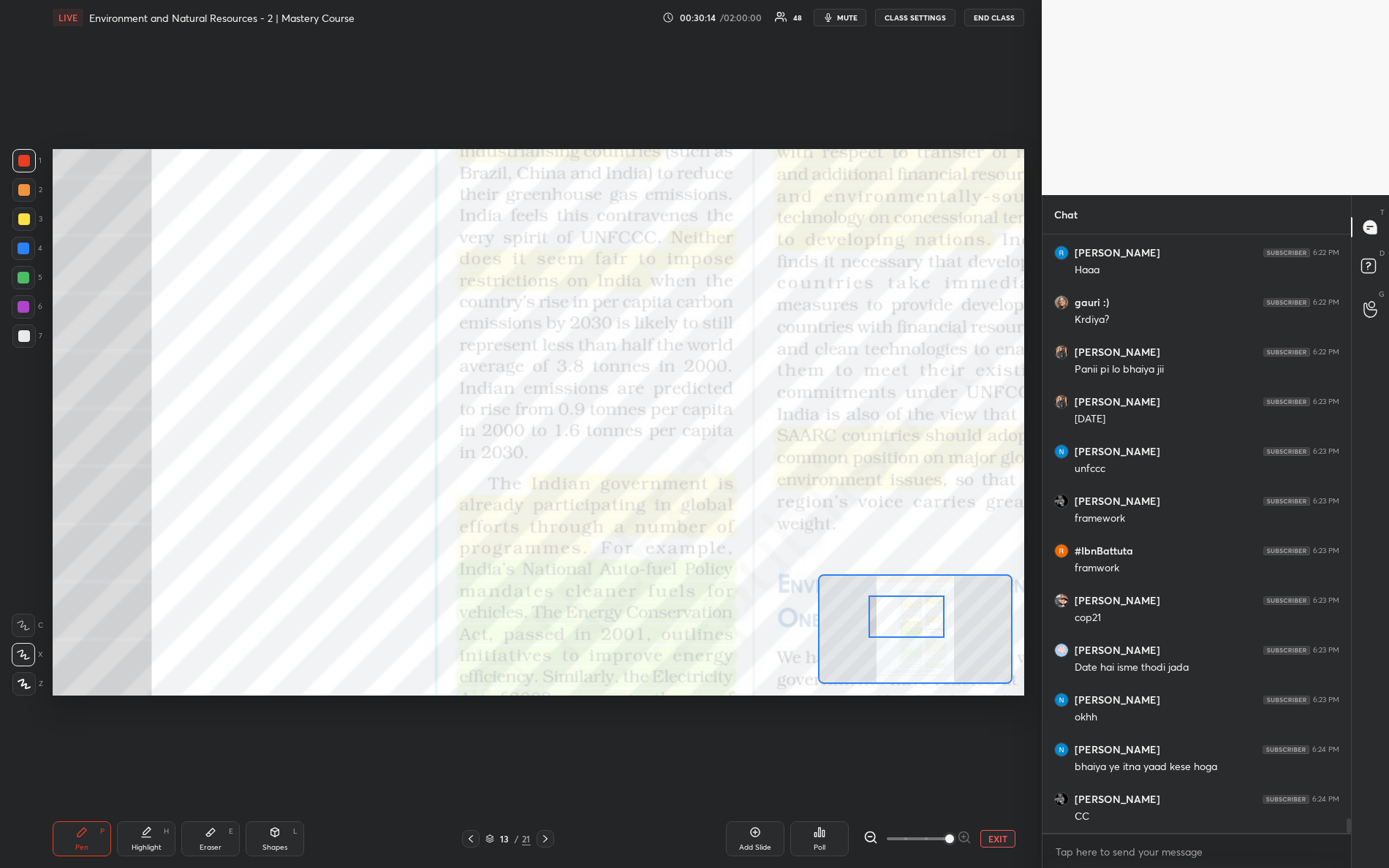
drag, startPoint x: 926, startPoint y: 643, endPoint x: 923, endPoint y: 595, distance: 48.1
click at [921, 599] on div at bounding box center [907, 617] width 77 height 42
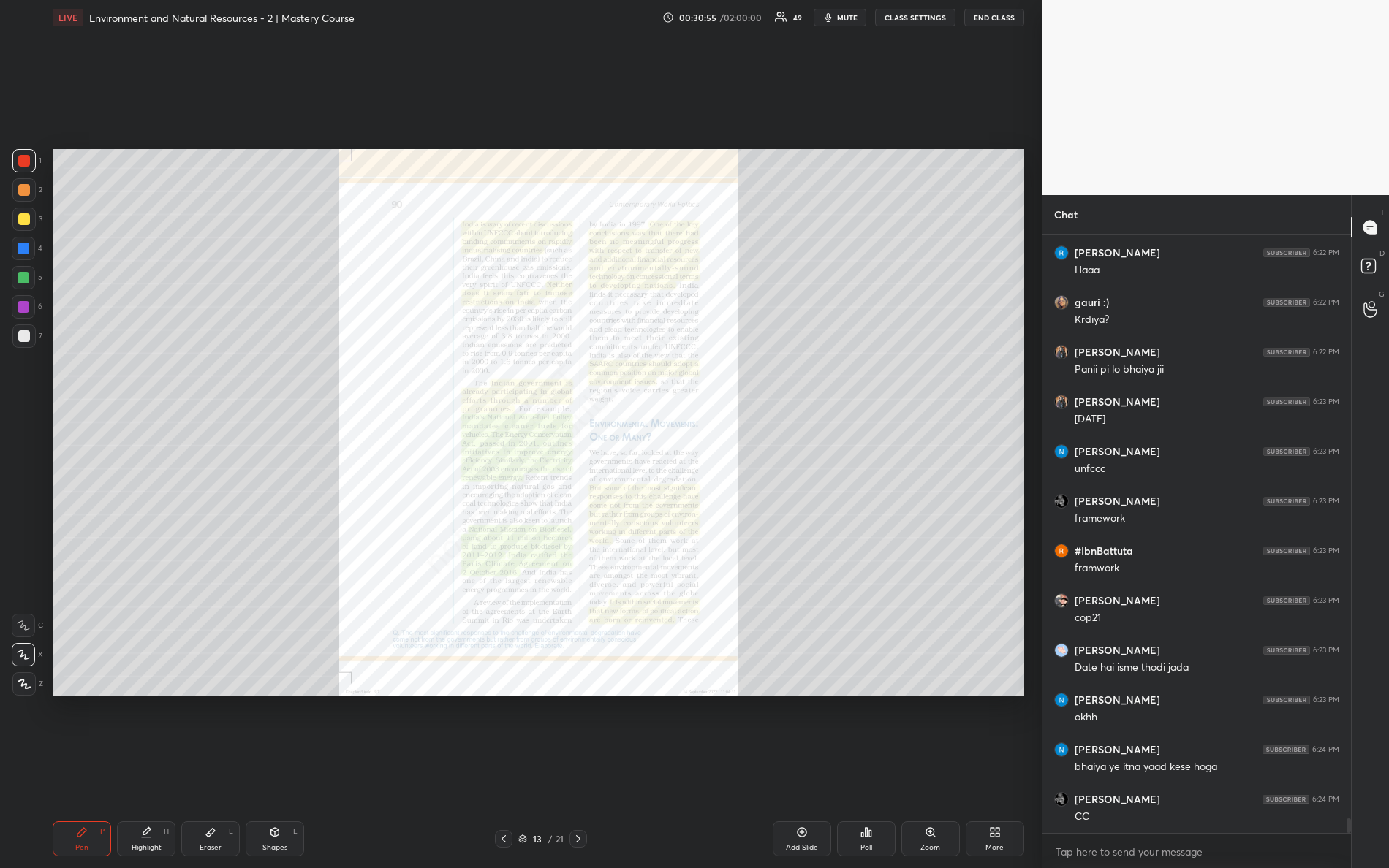
click at [923, 768] on div "Zoom" at bounding box center [931, 839] width 59 height 36
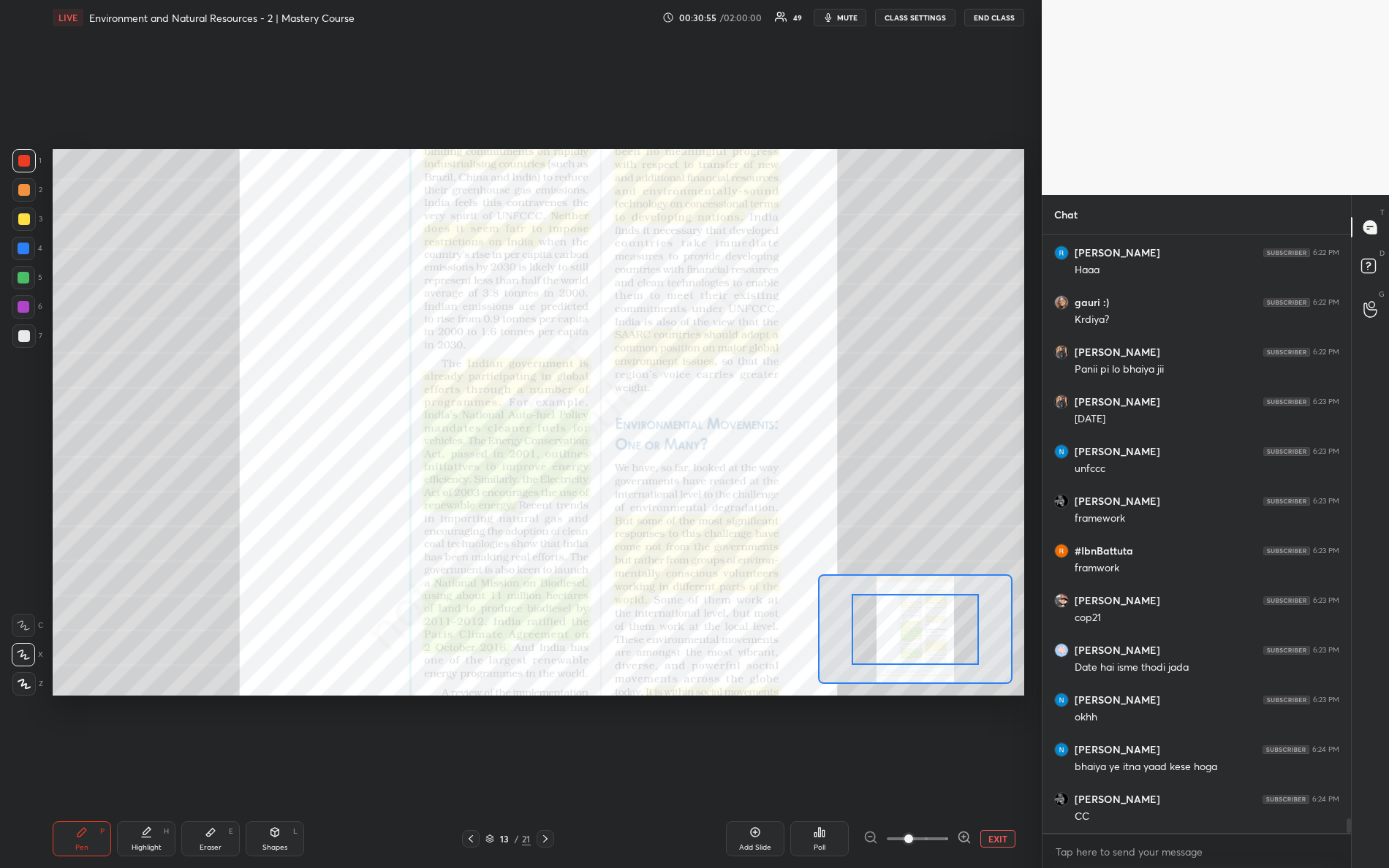
drag, startPoint x: 972, startPoint y: 840, endPoint x: 993, endPoint y: 830, distance: 23.3
click at [995, 768] on div "EXIT" at bounding box center [944, 839] width 161 height 18
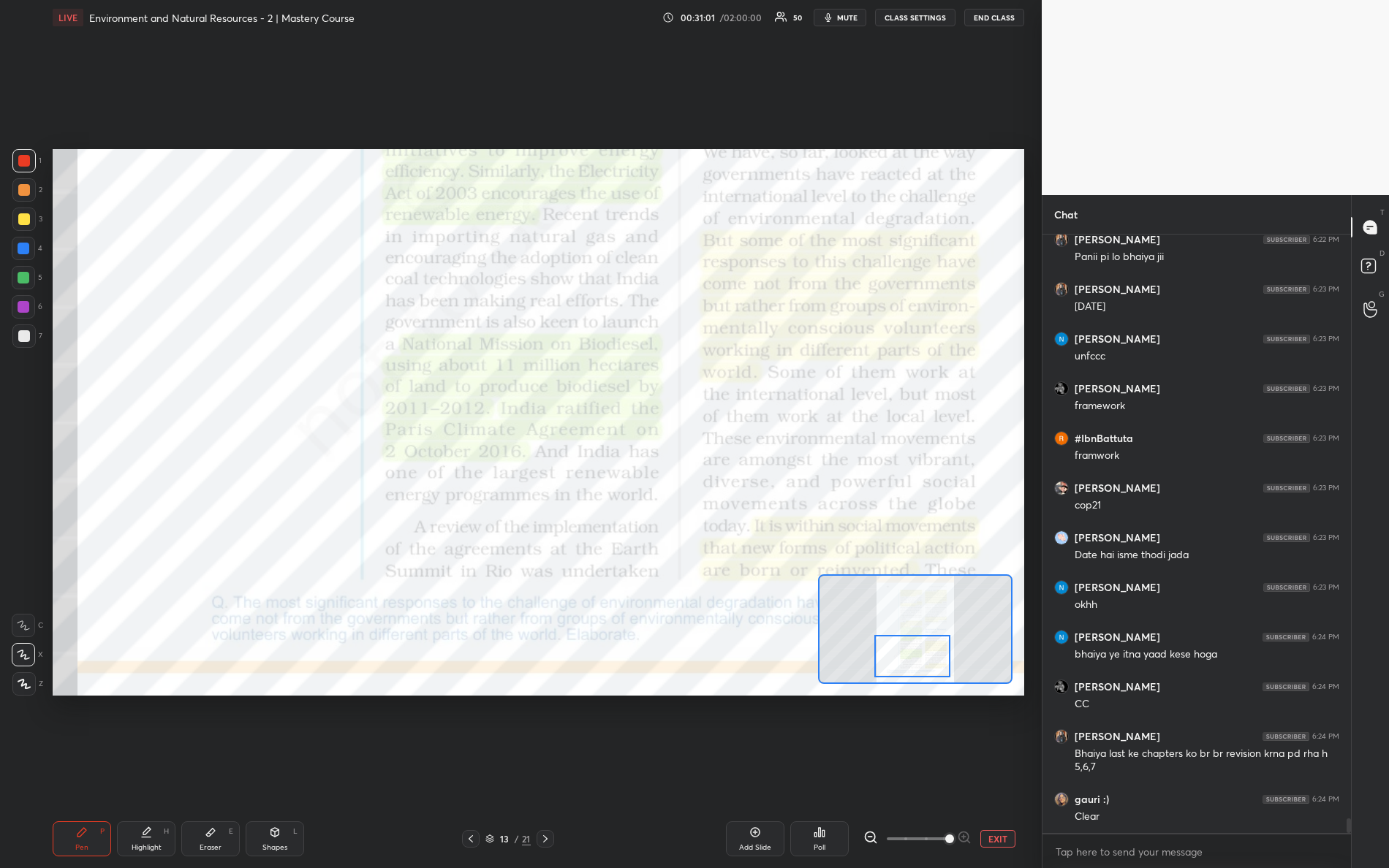
scroll to position [24340, 0]
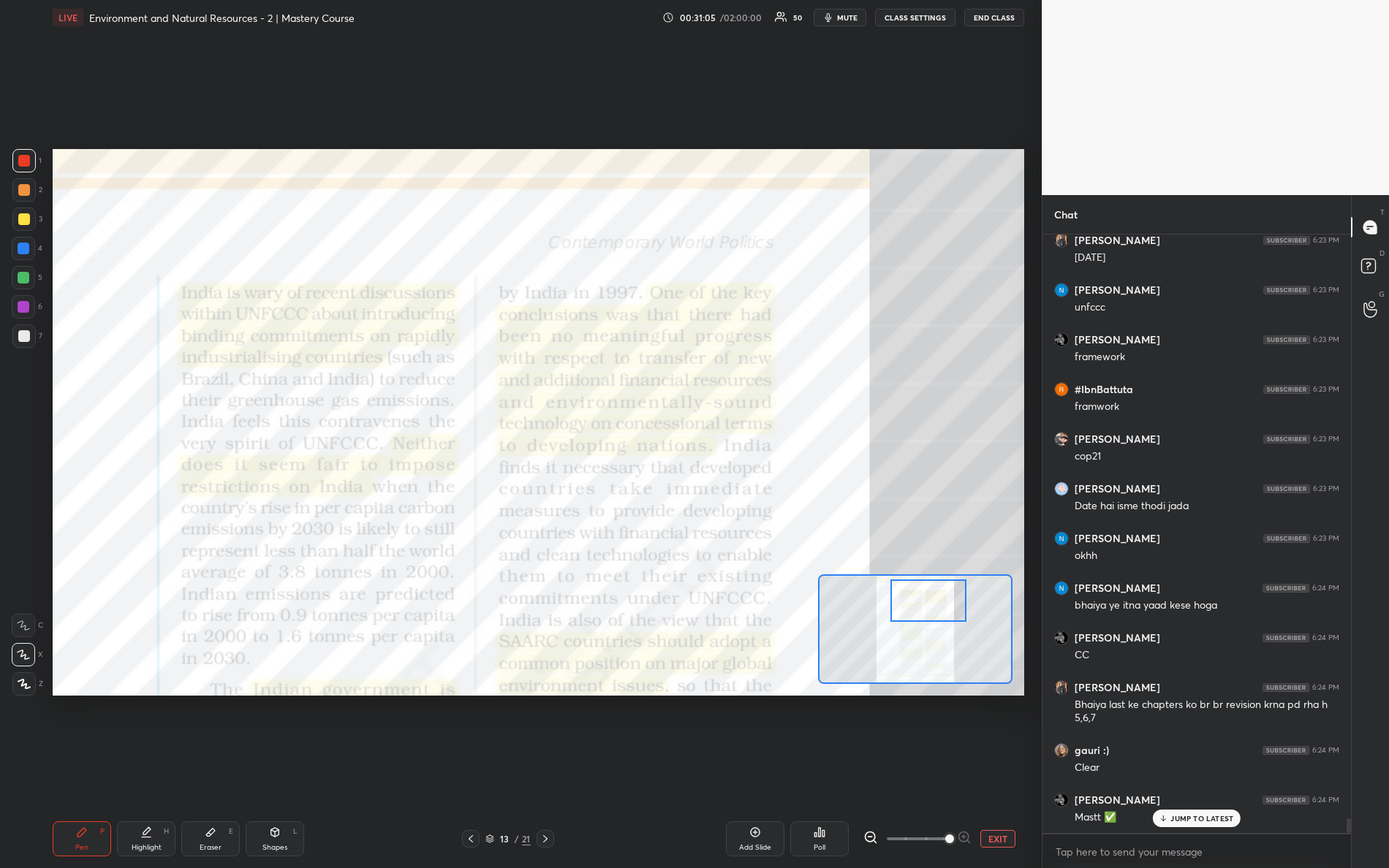
drag, startPoint x: 929, startPoint y: 639, endPoint x: 939, endPoint y: 605, distance: 35.4
click at [942, 608] on div at bounding box center [929, 600] width 77 height 42
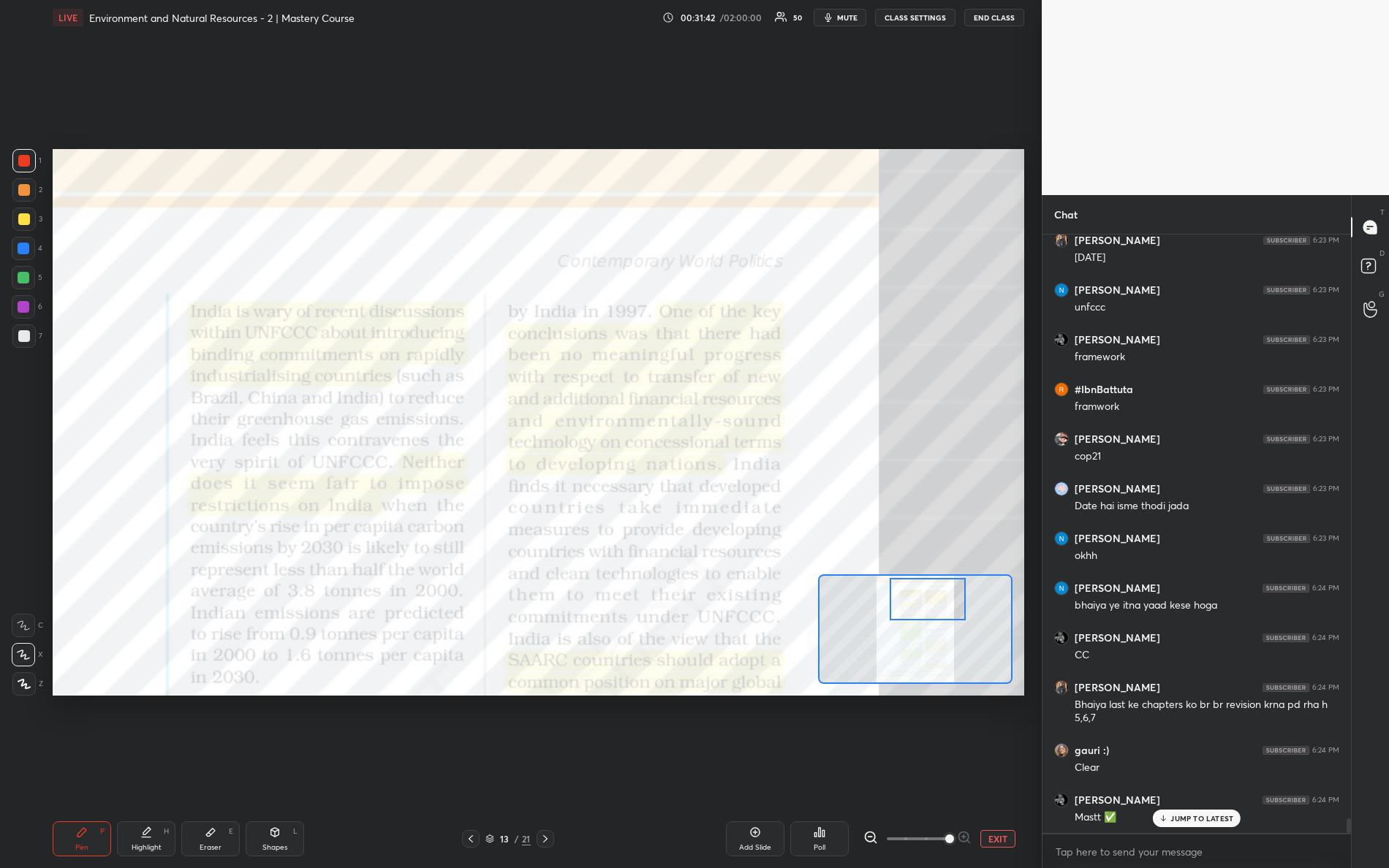
scroll to position [24390, 0]
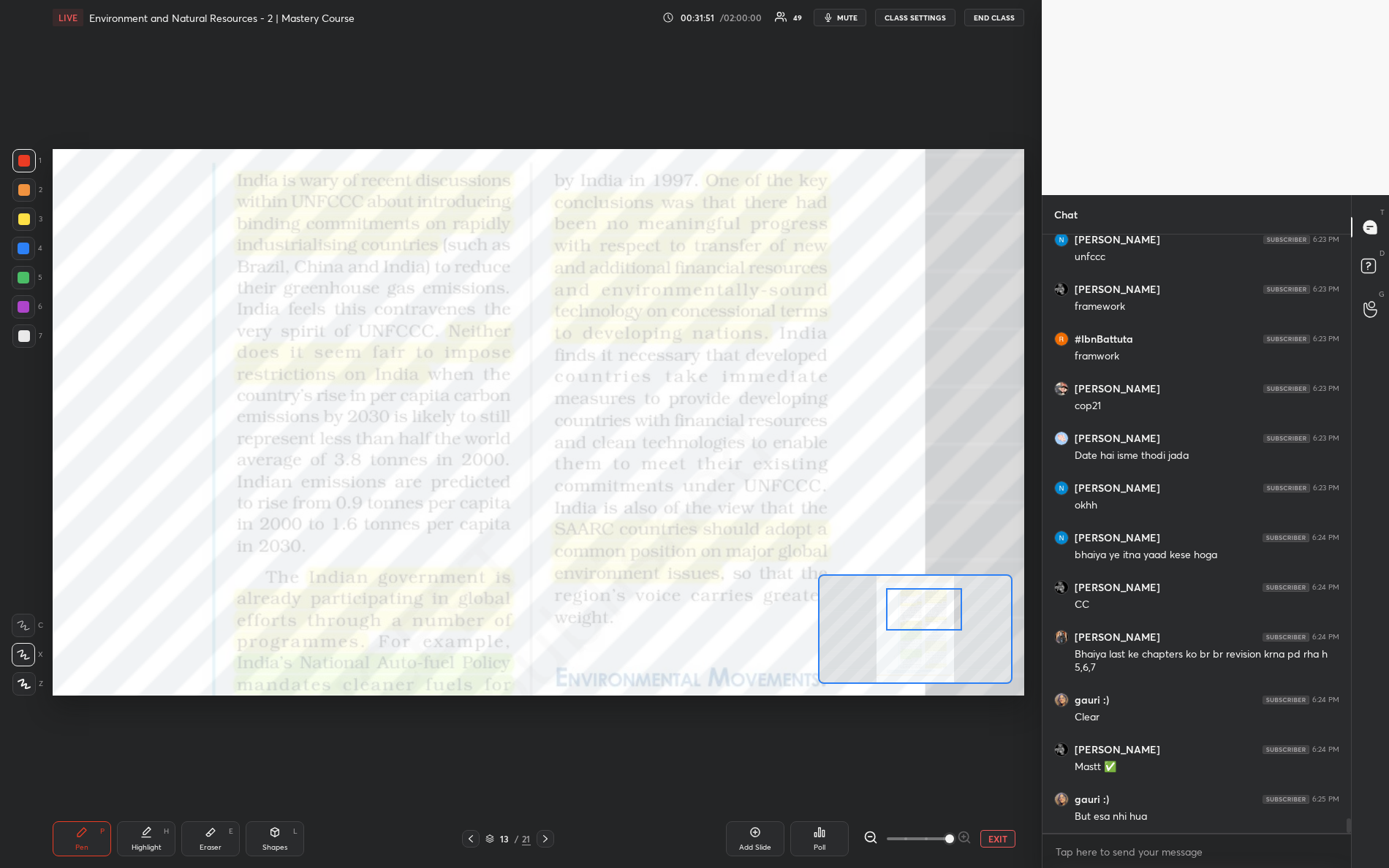
drag, startPoint x: 922, startPoint y: 608, endPoint x: 924, endPoint y: 622, distance: 14.1
click at [924, 623] on div at bounding box center [924, 609] width 77 height 42
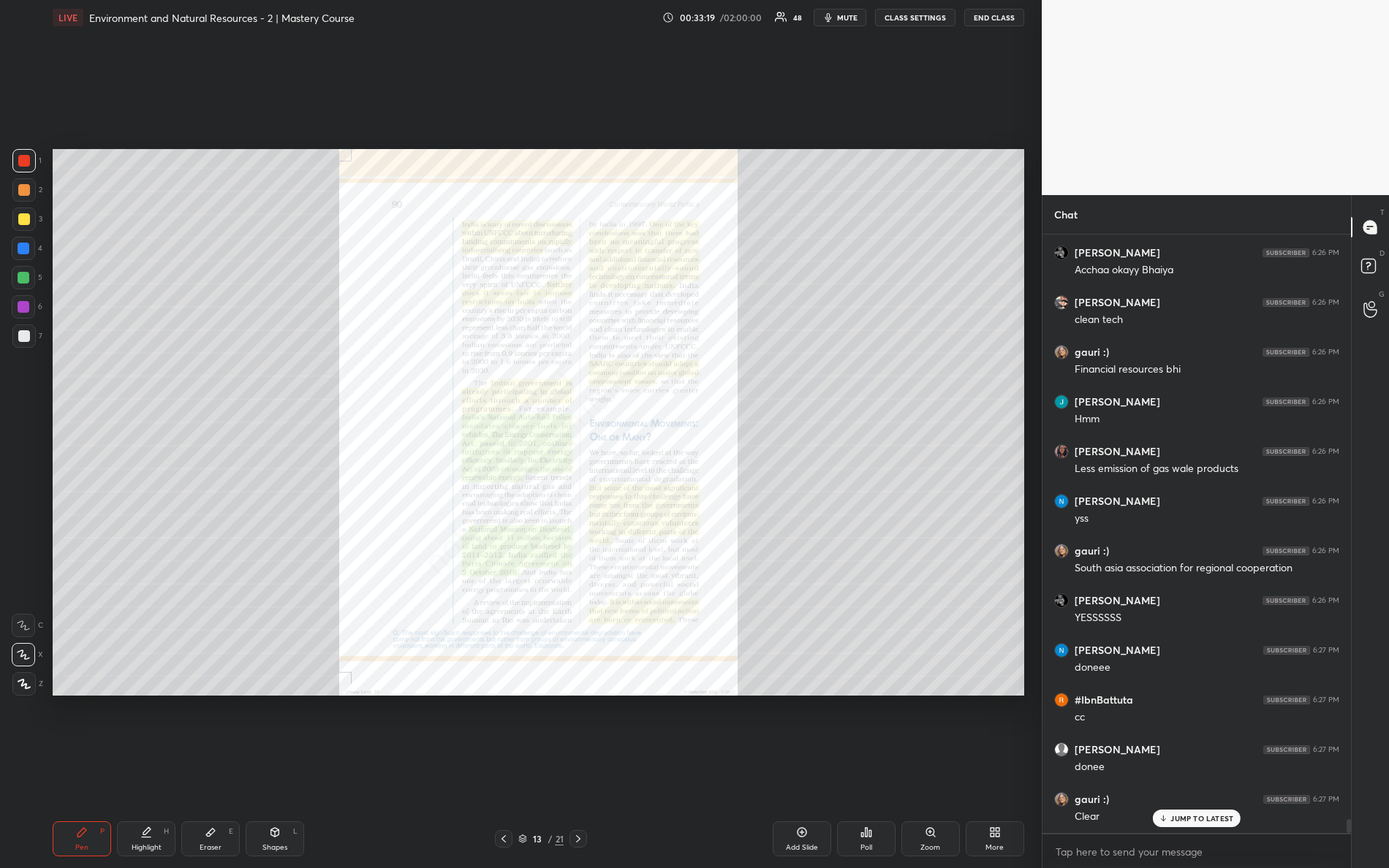
scroll to position [25148, 0]
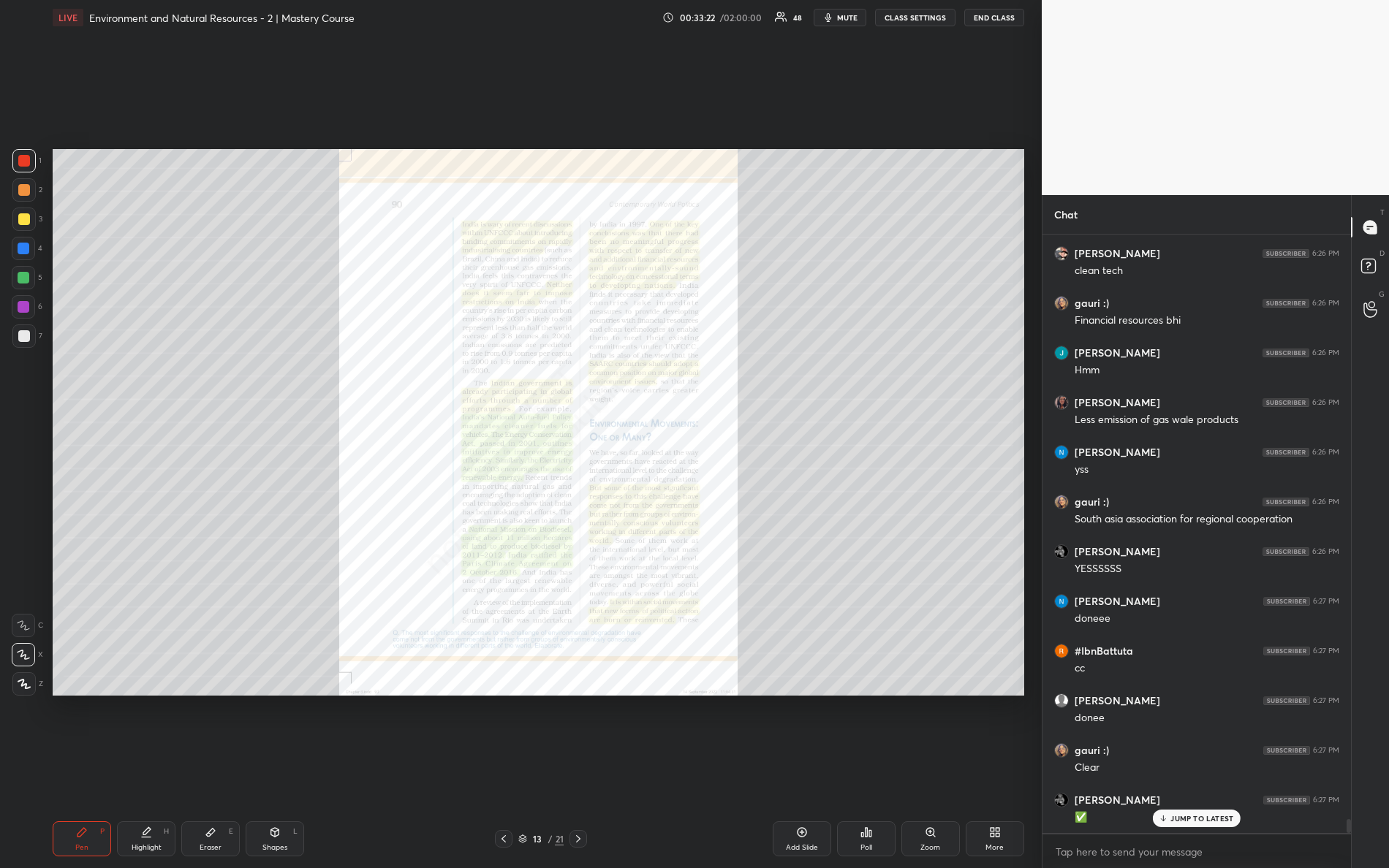
click at [927, 768] on div "Zoom" at bounding box center [931, 839] width 59 height 36
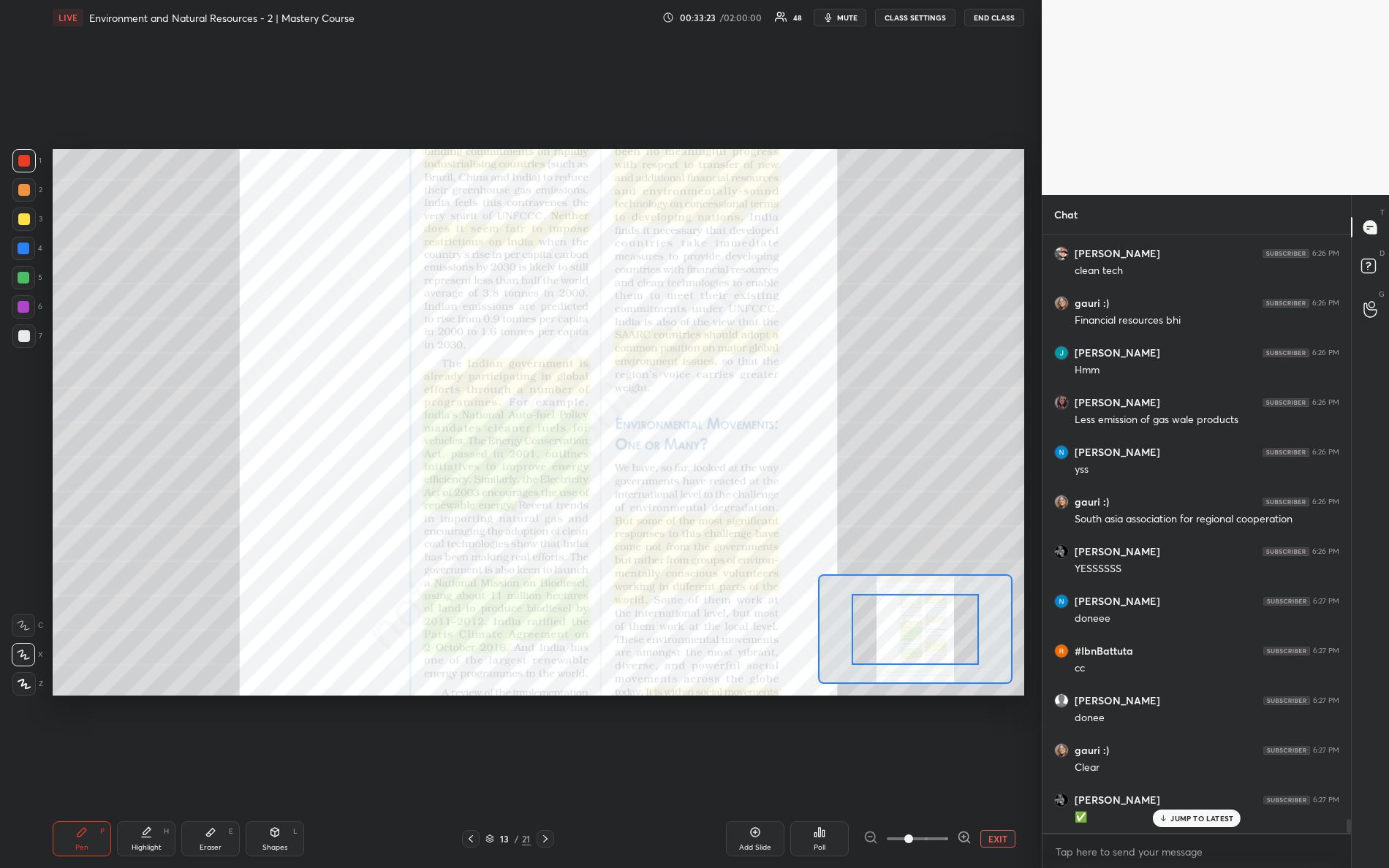
drag, startPoint x: 910, startPoint y: 838, endPoint x: 1005, endPoint y: 843, distance: 95.1
click at [1006, 768] on div "EXIT" at bounding box center [944, 839] width 161 height 18
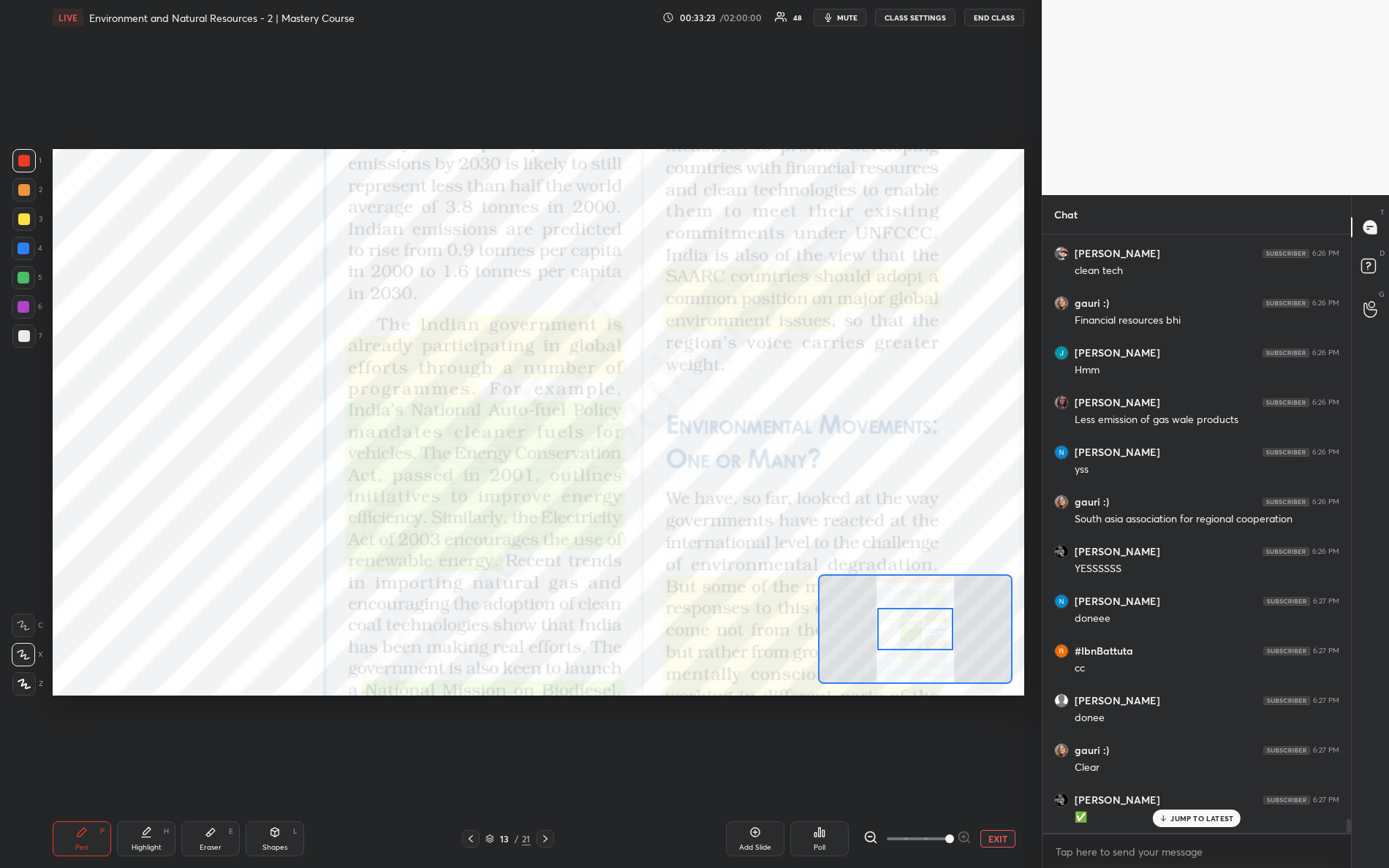
scroll to position [25198, 0]
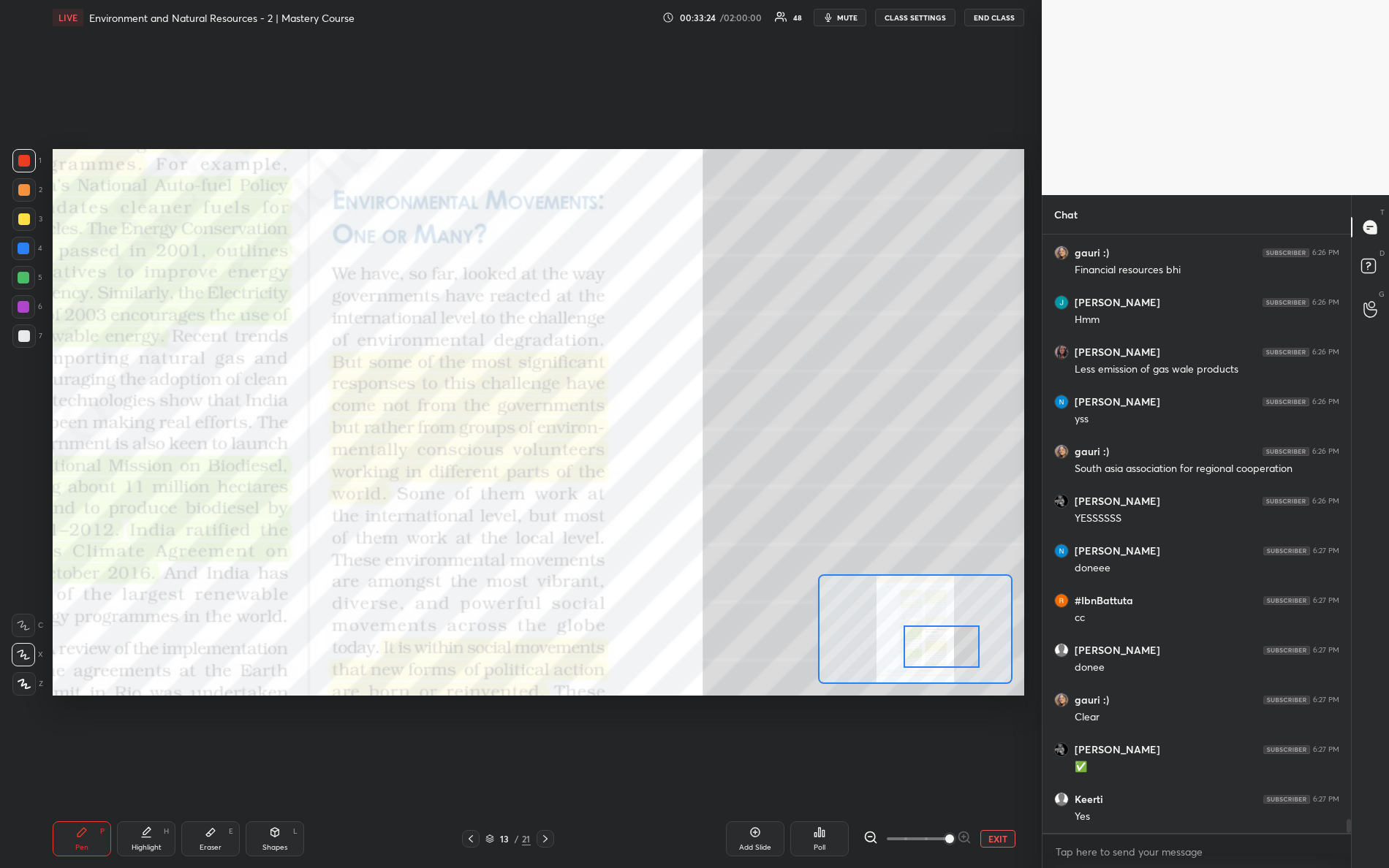
drag, startPoint x: 915, startPoint y: 616, endPoint x: 939, endPoint y: 626, distance: 26.0
click at [939, 633] on div at bounding box center [942, 647] width 77 height 42
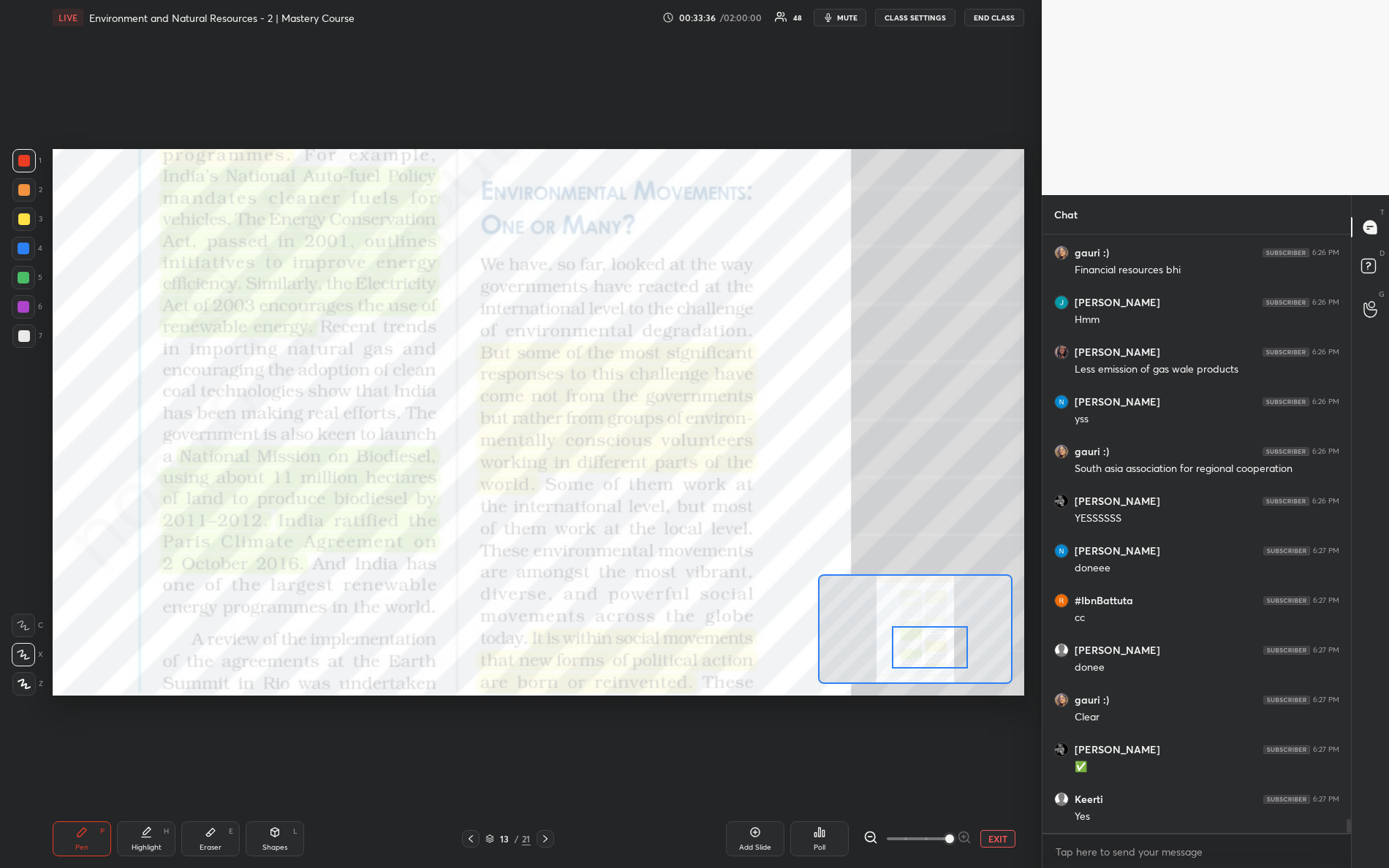
drag, startPoint x: 927, startPoint y: 628, endPoint x: 932, endPoint y: 634, distance: 7.8
click at [928, 640] on div at bounding box center [930, 647] width 77 height 42
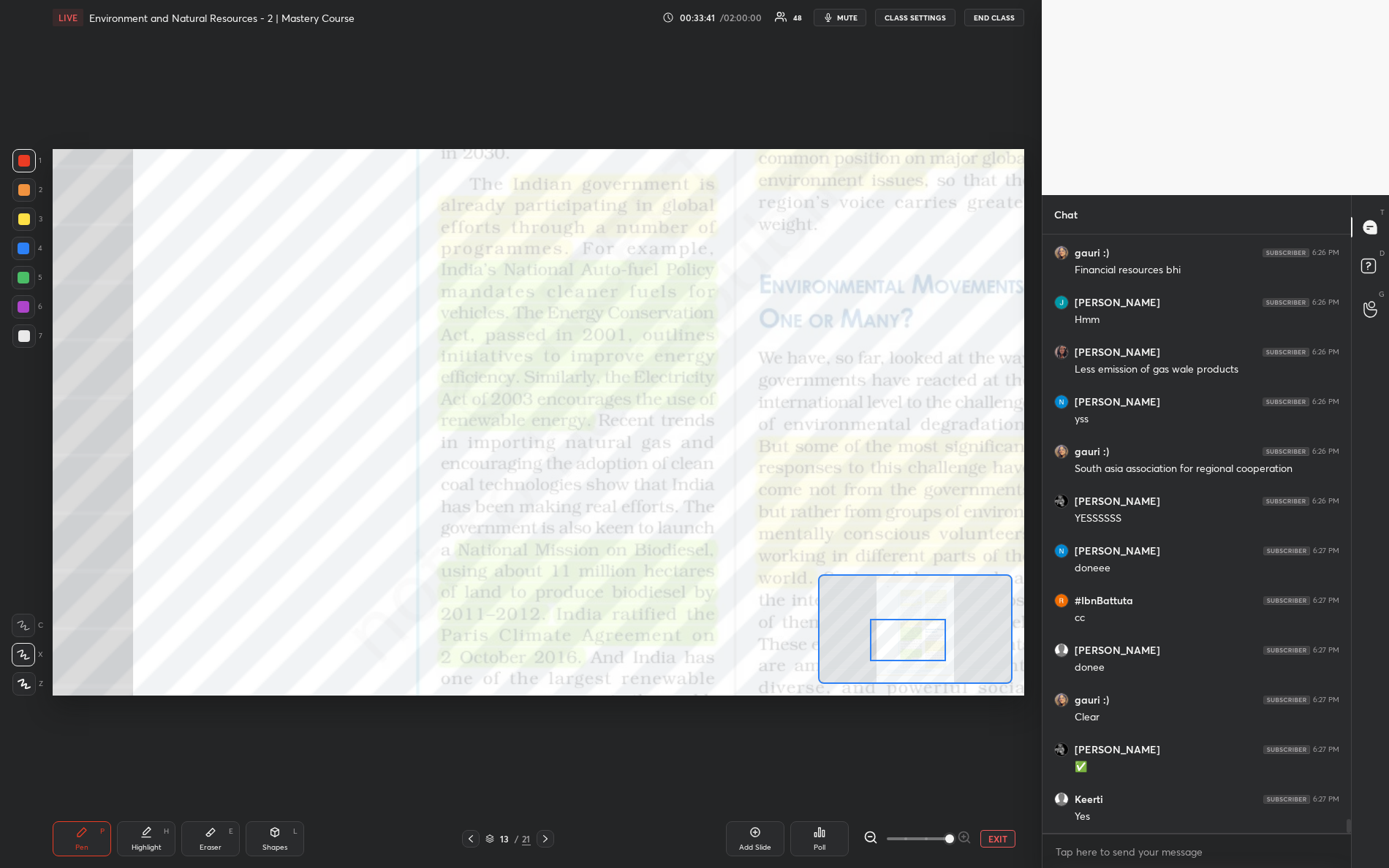
drag, startPoint x: 925, startPoint y: 645, endPoint x: 902, endPoint y: 622, distance: 32.5
click at [903, 634] on div at bounding box center [909, 640] width 77 height 42
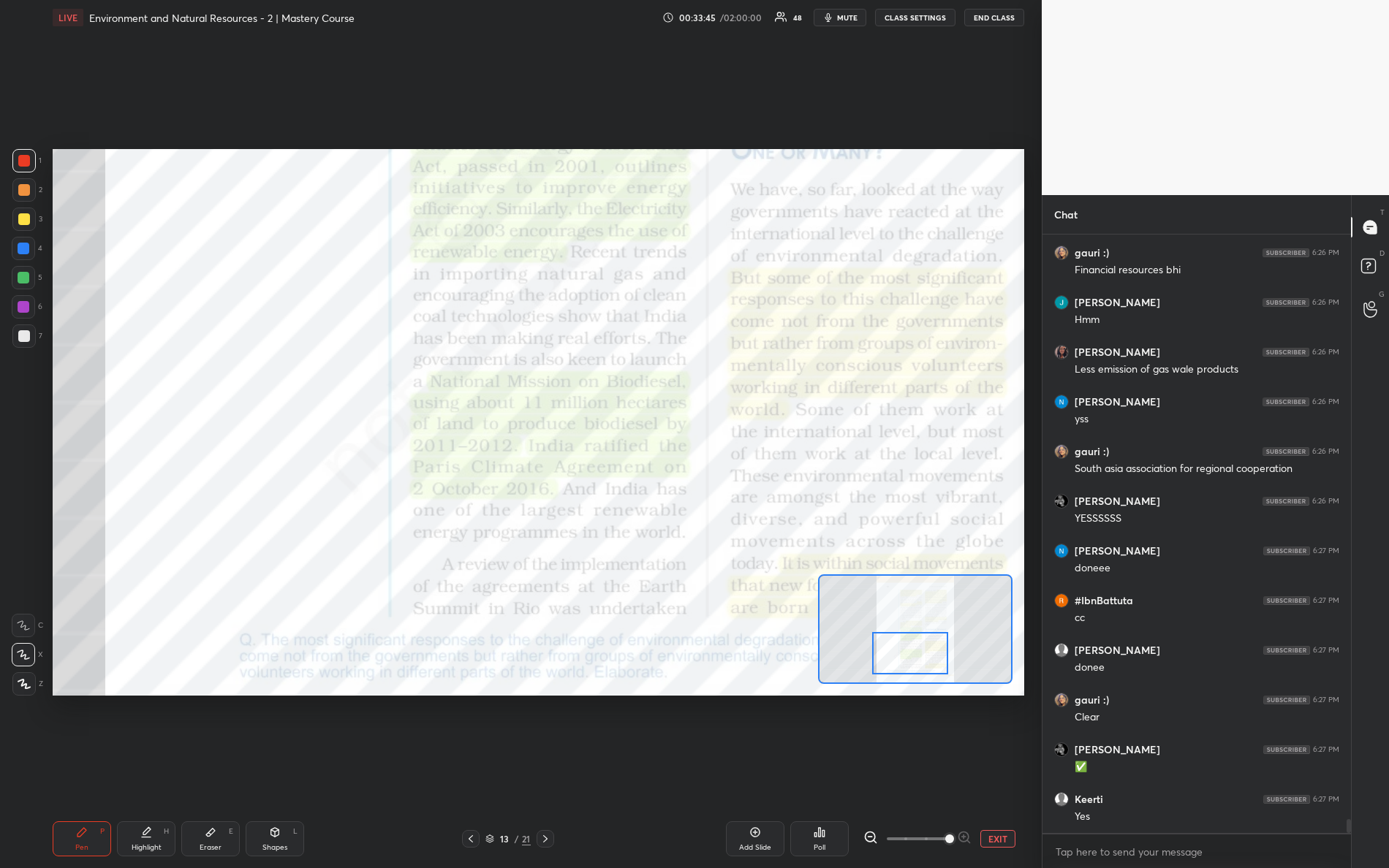
scroll to position [25248, 0]
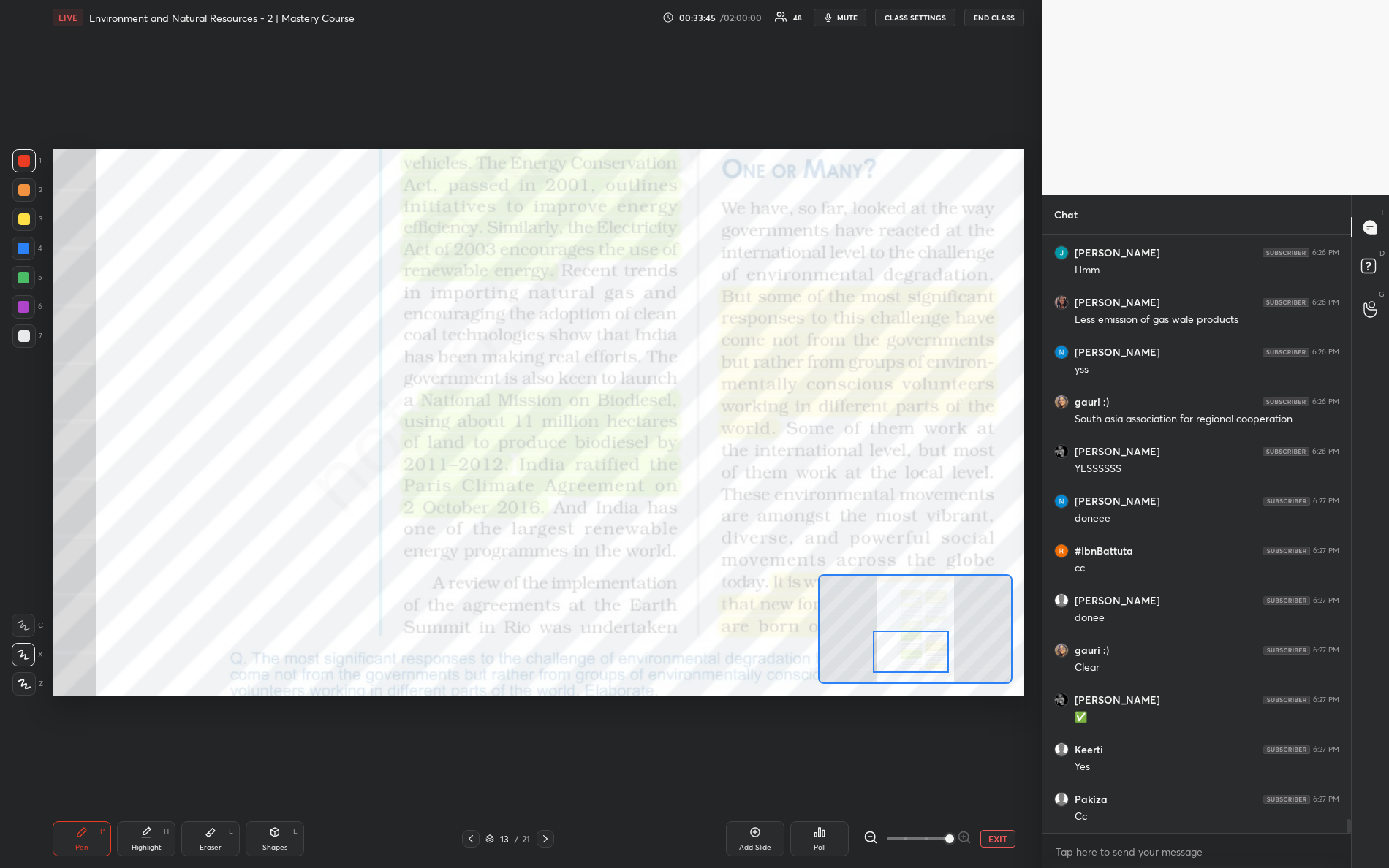
drag, startPoint x: 904, startPoint y: 638, endPoint x: 894, endPoint y: 630, distance: 12.8
click at [908, 650] on div at bounding box center [911, 651] width 77 height 42
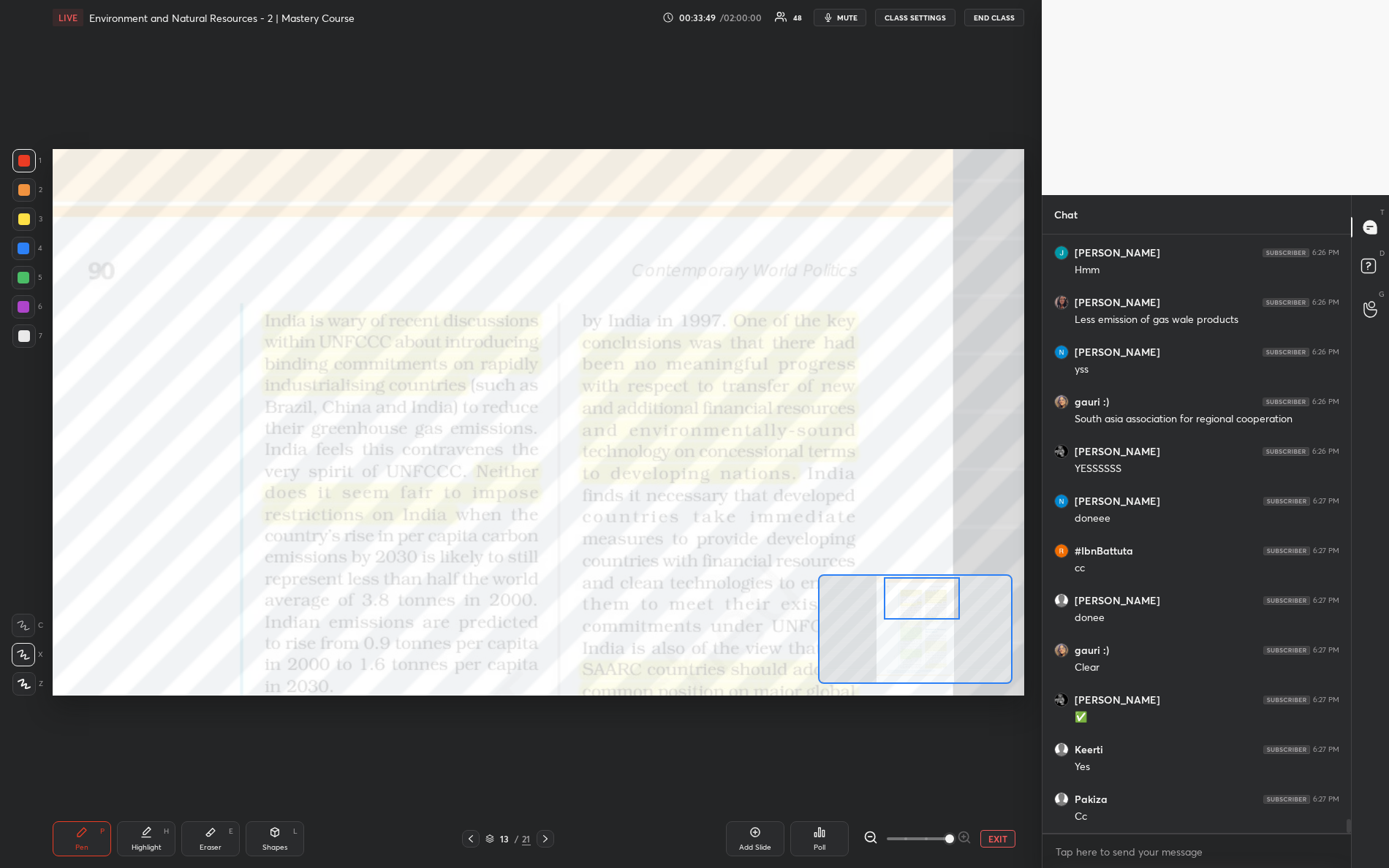
drag, startPoint x: 896, startPoint y: 647, endPoint x: 907, endPoint y: 593, distance: 55.1
click at [907, 593] on div at bounding box center [923, 598] width 77 height 42
drag, startPoint x: 926, startPoint y: 613, endPoint x: 921, endPoint y: 626, distance: 13.9
click at [923, 619] on div at bounding box center [923, 598] width 77 height 42
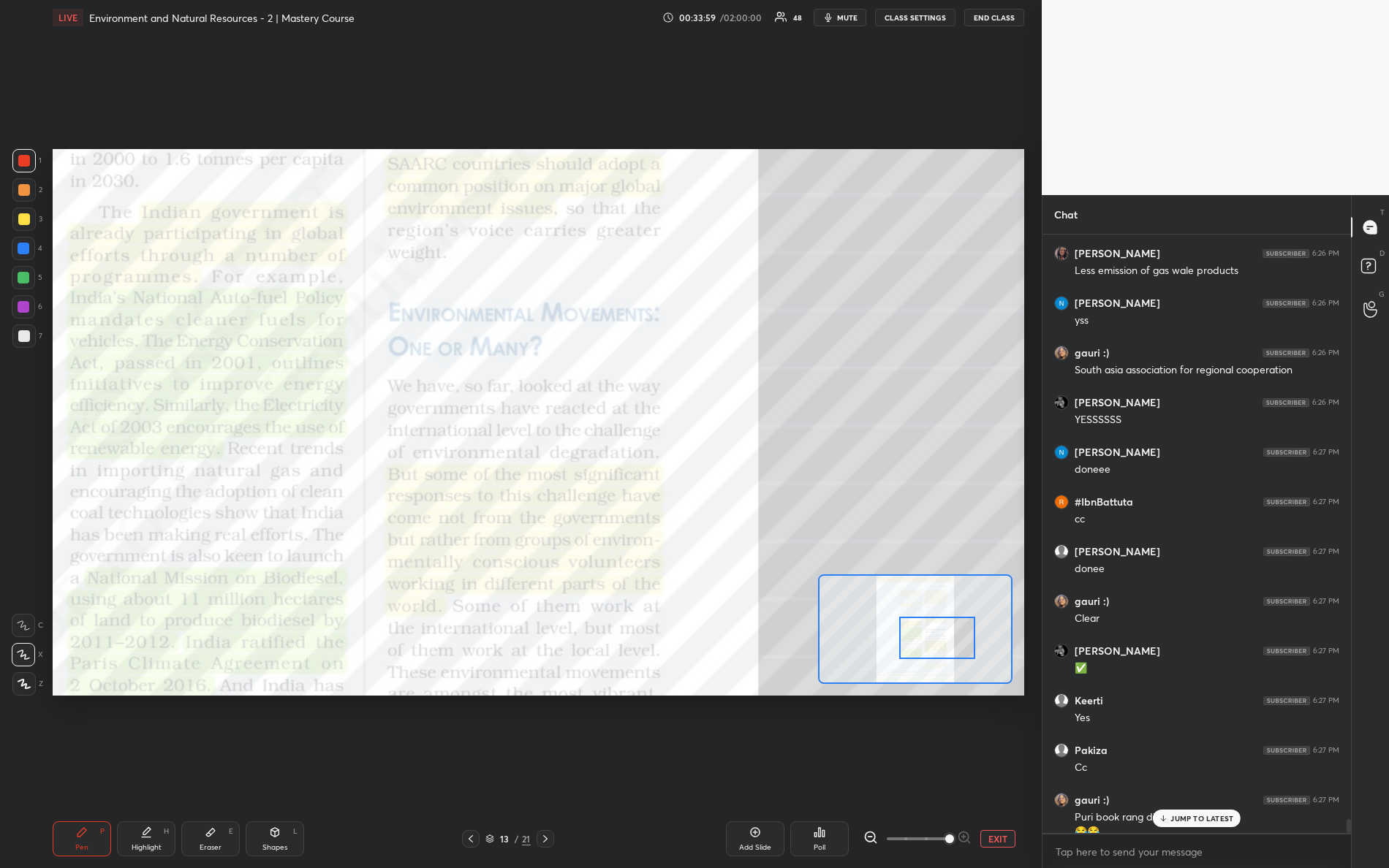
scroll to position [25311, 0]
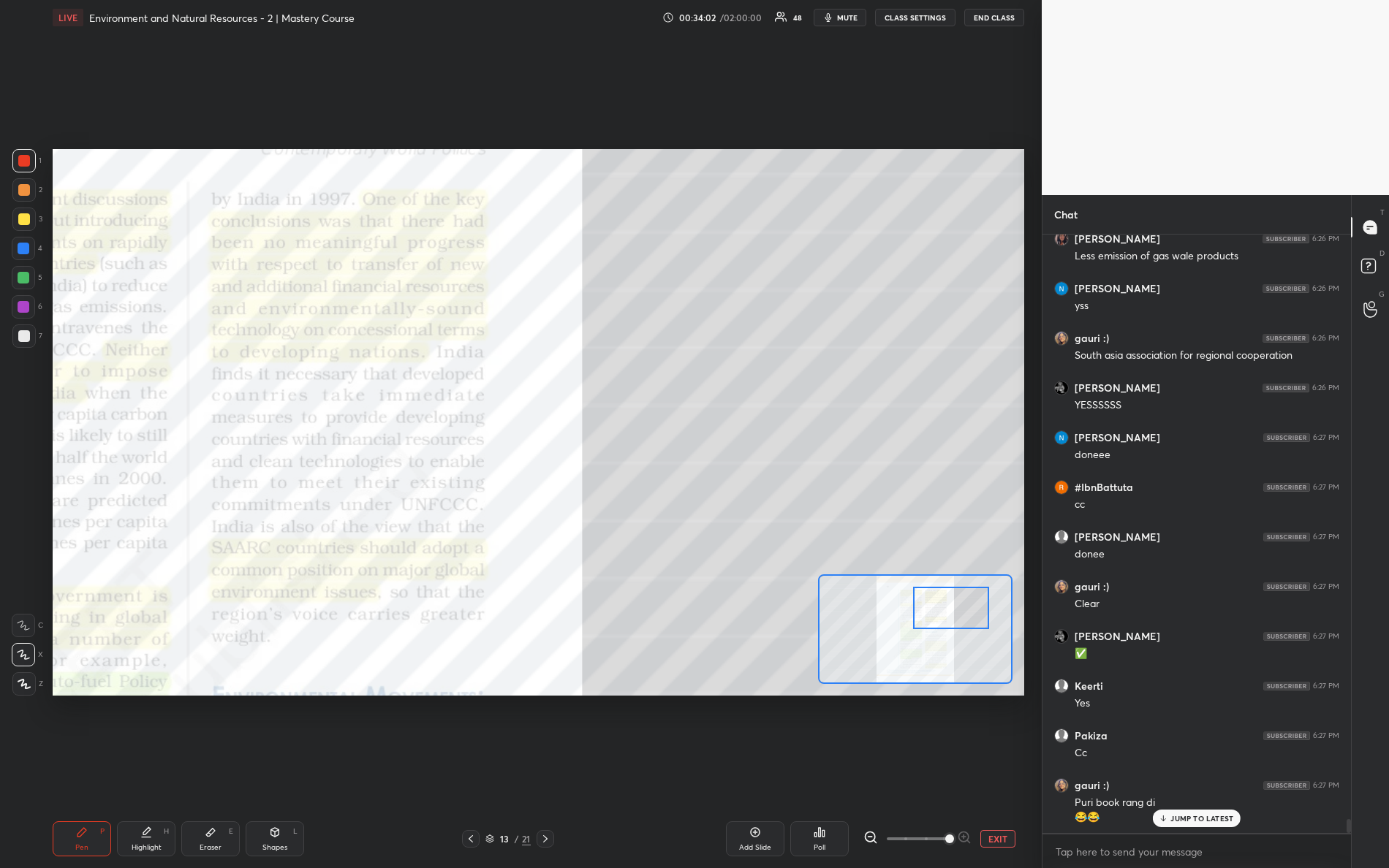
drag, startPoint x: 908, startPoint y: 618, endPoint x: 942, endPoint y: 611, distance: 34.7
click at [940, 612] on div at bounding box center [952, 607] width 77 height 42
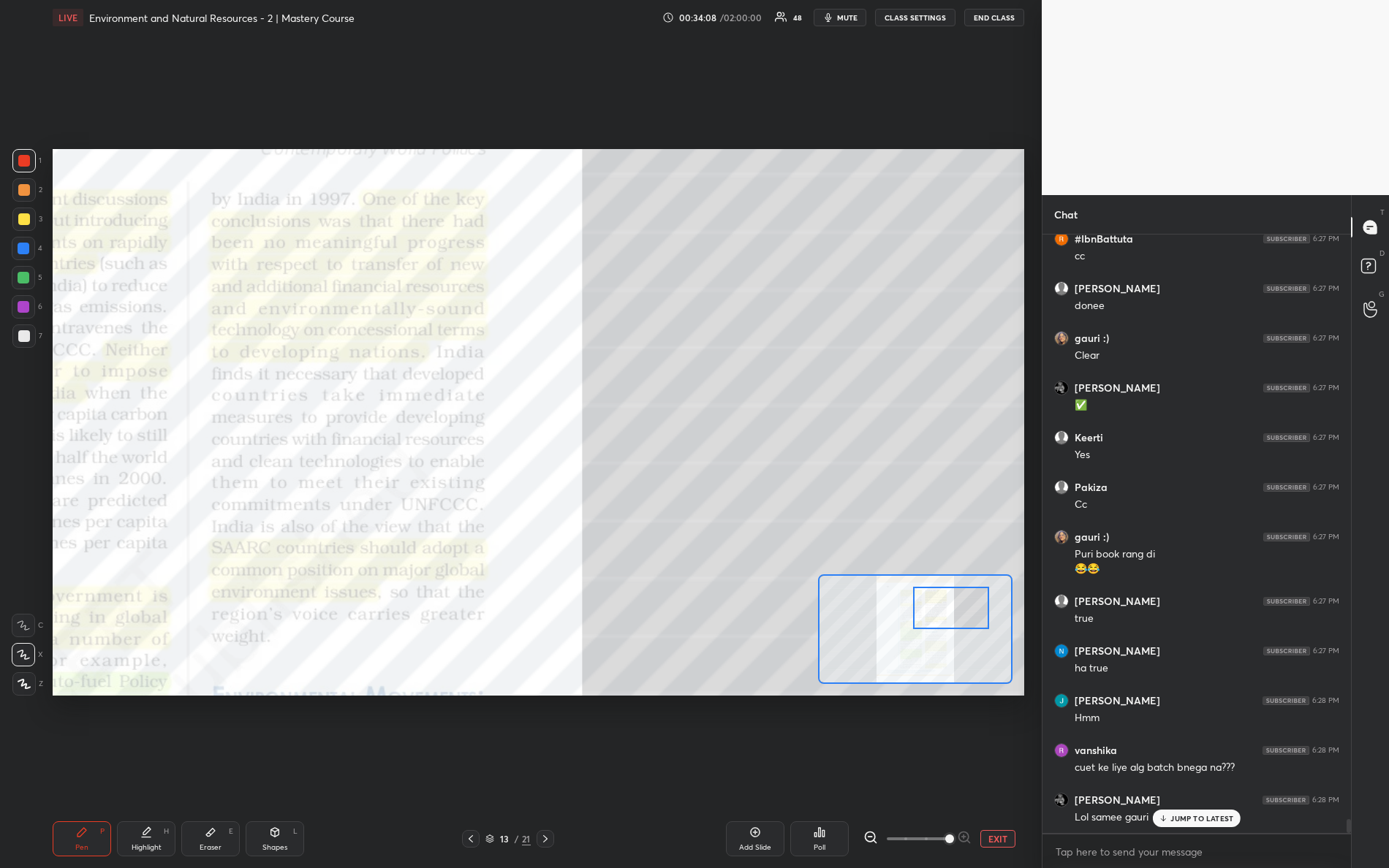
scroll to position [25610, 0]
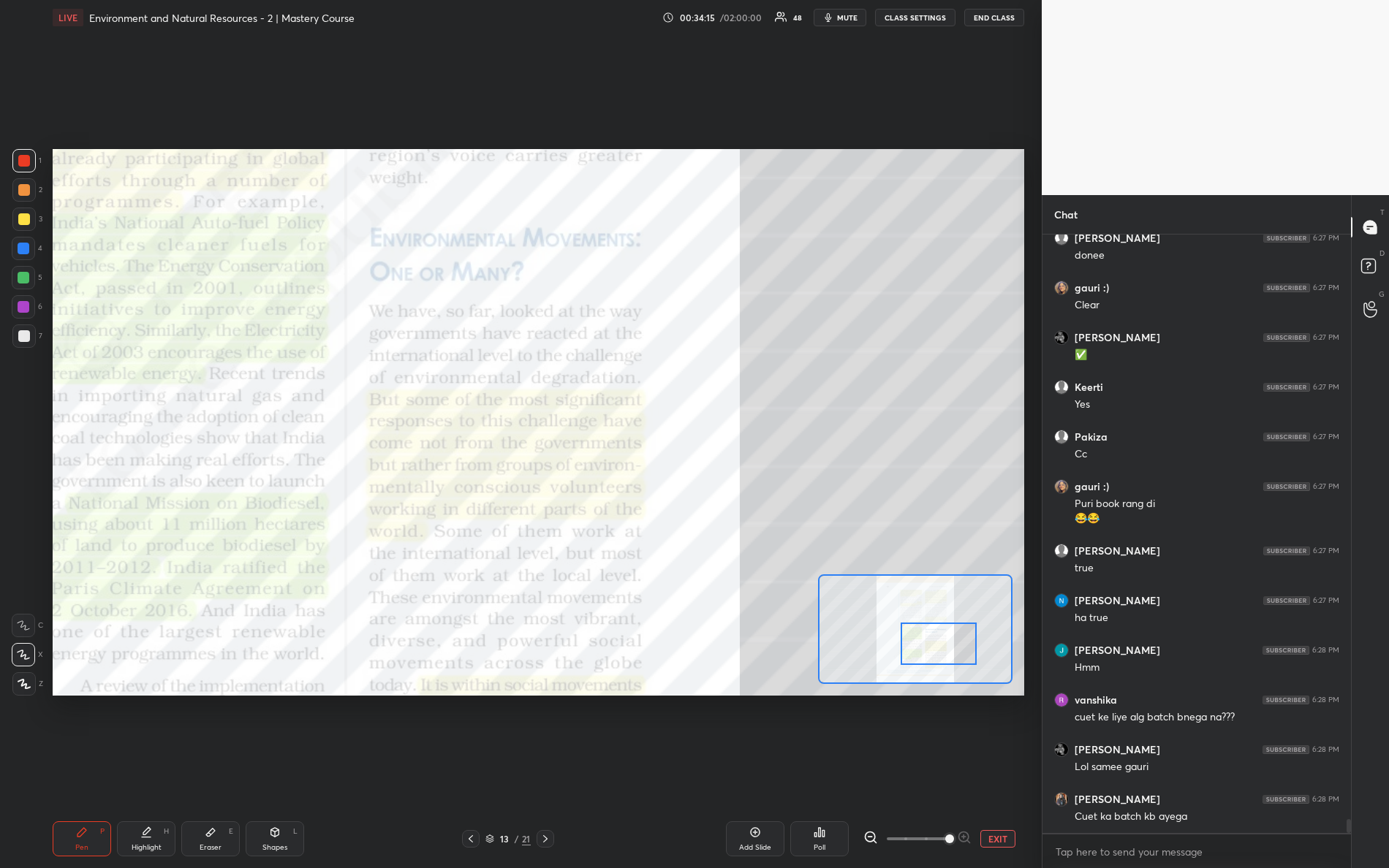
drag, startPoint x: 942, startPoint y: 614, endPoint x: 930, endPoint y: 647, distance: 35.1
click at [930, 647] on div at bounding box center [939, 644] width 77 height 42
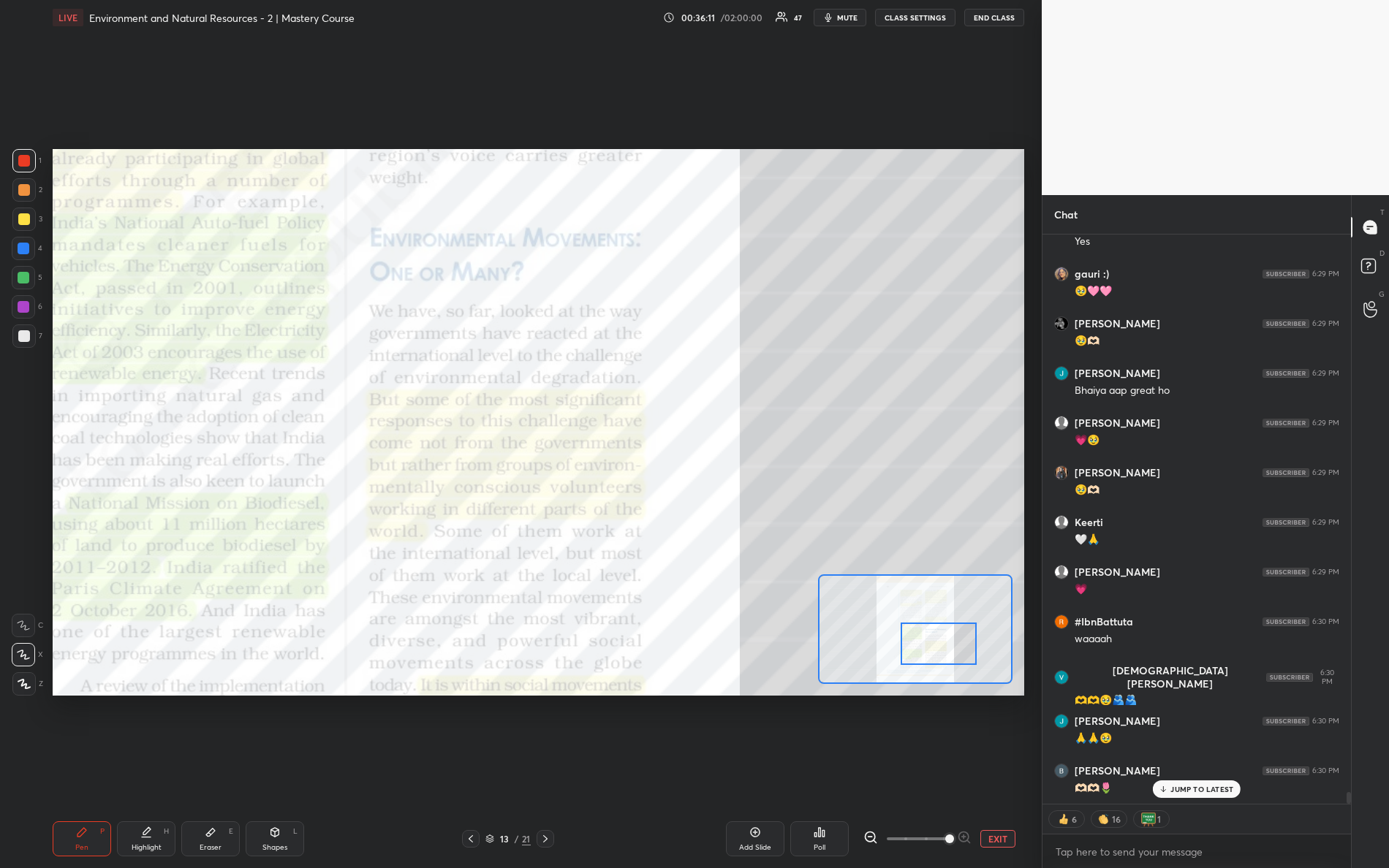
scroll to position [26633, 0]
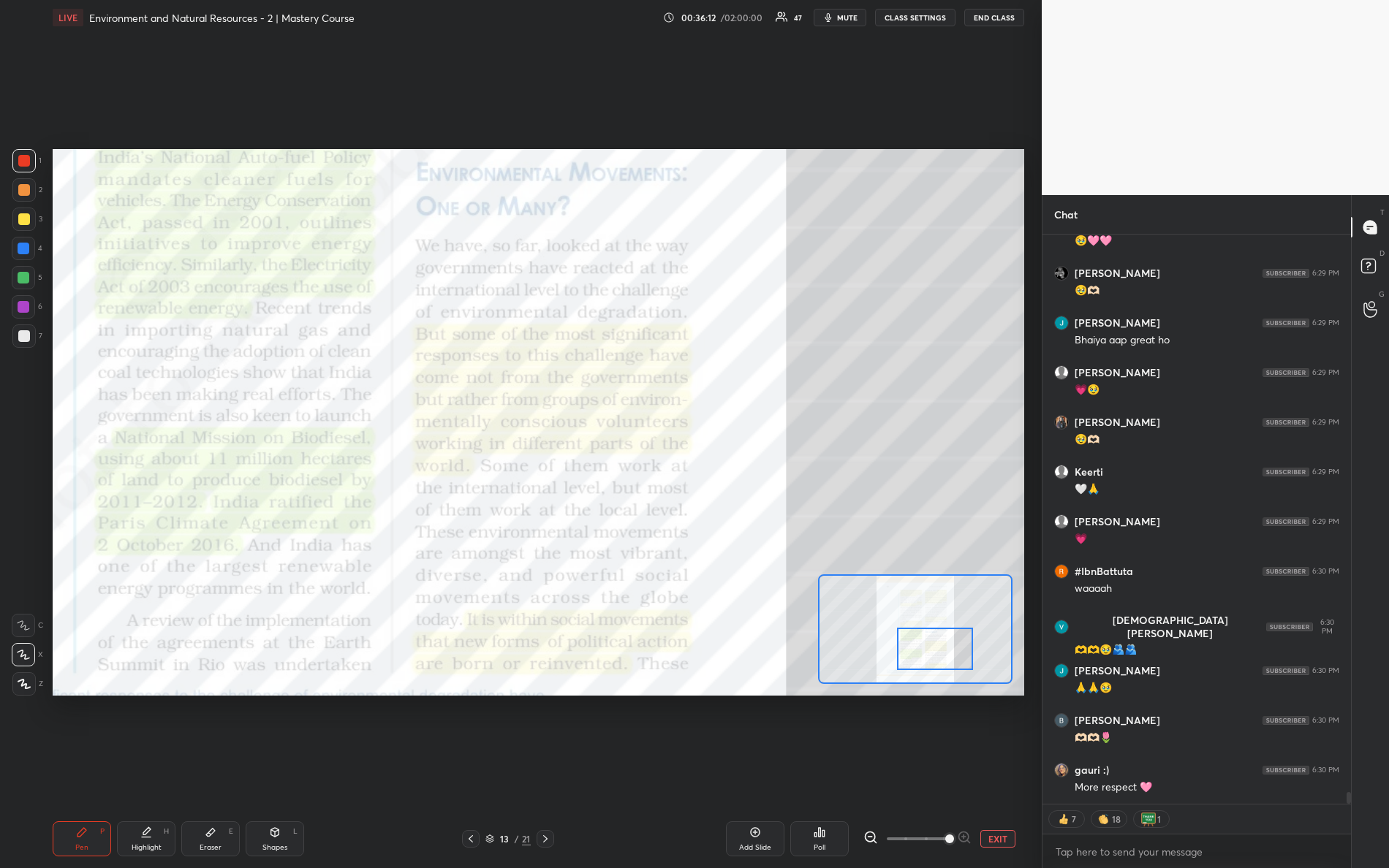
click at [918, 653] on div at bounding box center [936, 648] width 77 height 42
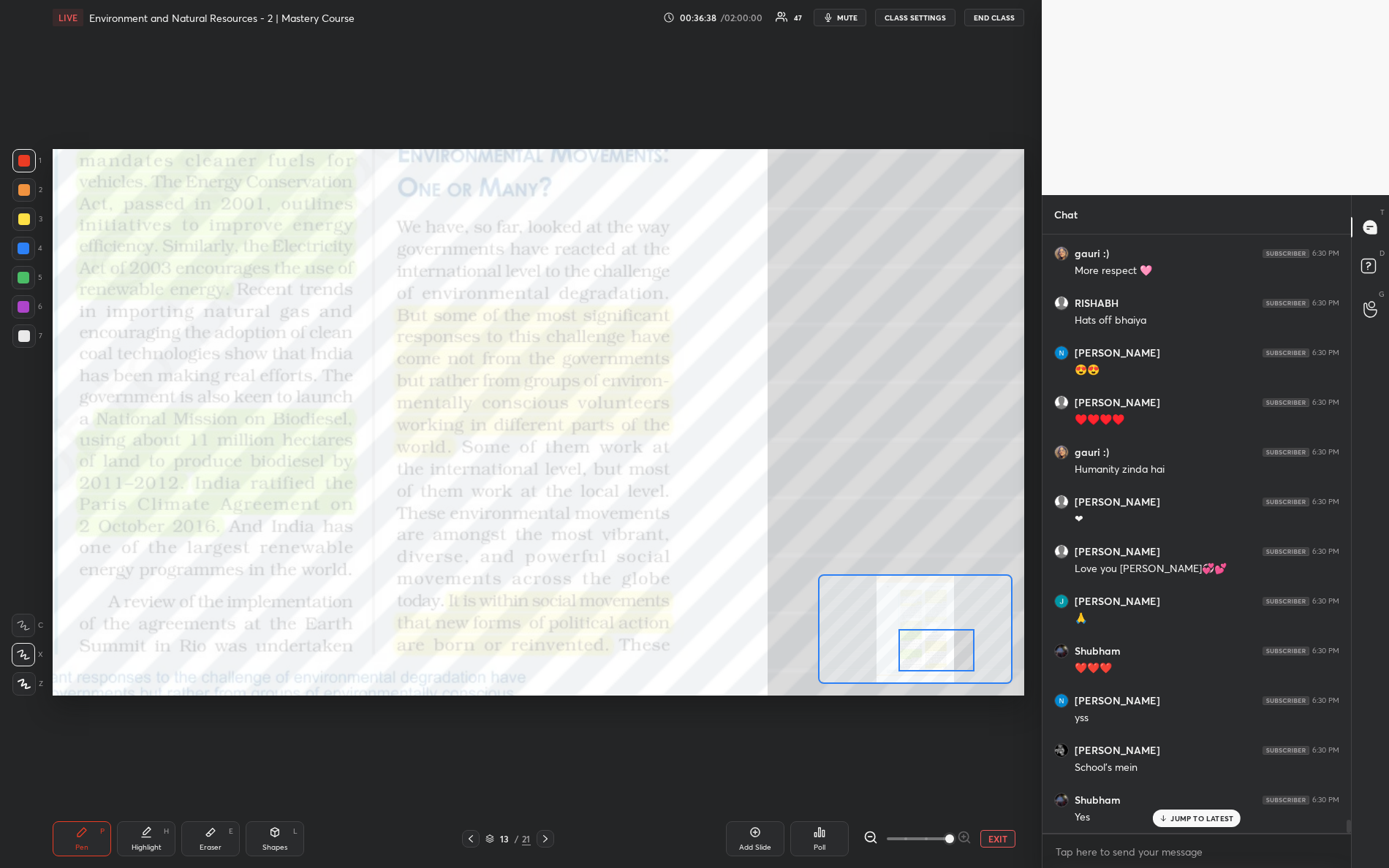
scroll to position [27201, 0]
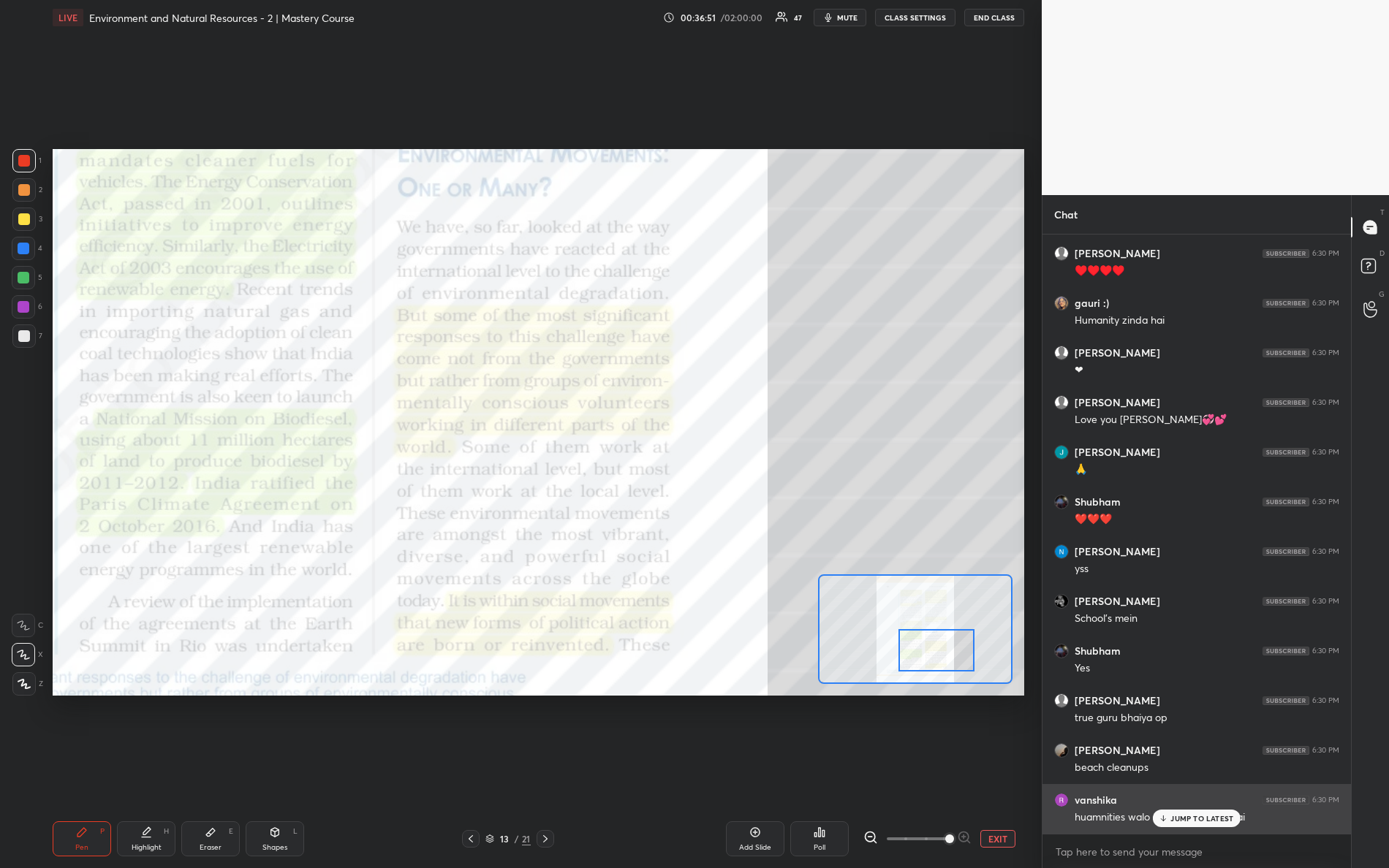
click at [1167, 768] on div "vanshika 6:30 PM huamnities walo m humanity hoti hai" at bounding box center [1197, 808] width 308 height 50
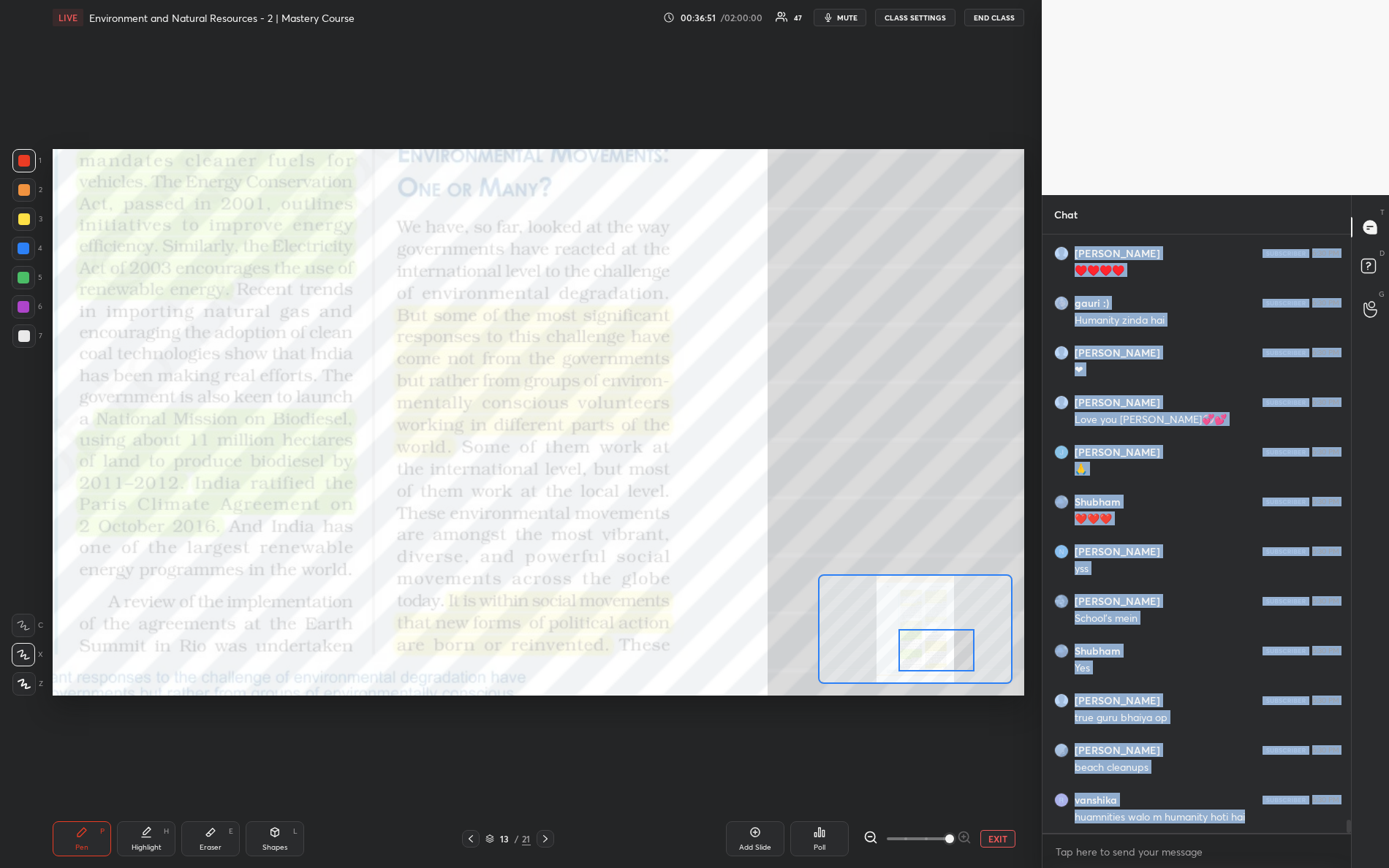
drag, startPoint x: 1168, startPoint y: 828, endPoint x: 1170, endPoint y: 818, distance: 10.2
click at [1171, 768] on div "RISHABH 6:30 PM Hats off bhaiya [PERSON_NAME] 6:30 PM 😍😍 [PERSON_NAME] 6:30 PM …" at bounding box center [1197, 534] width 308 height 599
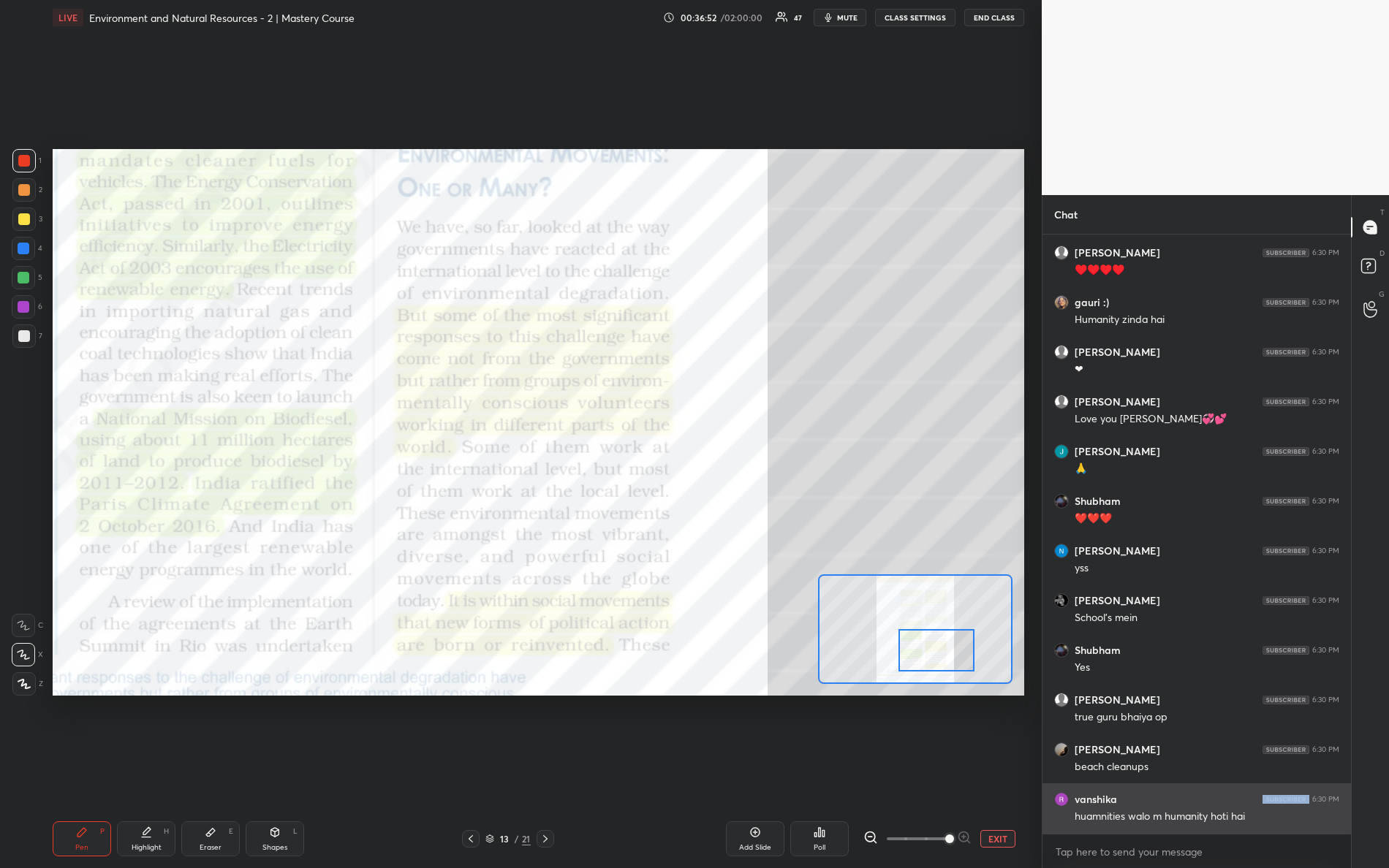
click at [1148, 768] on div "vanshika 6:30 PM" at bounding box center [1196, 800] width 285 height 15
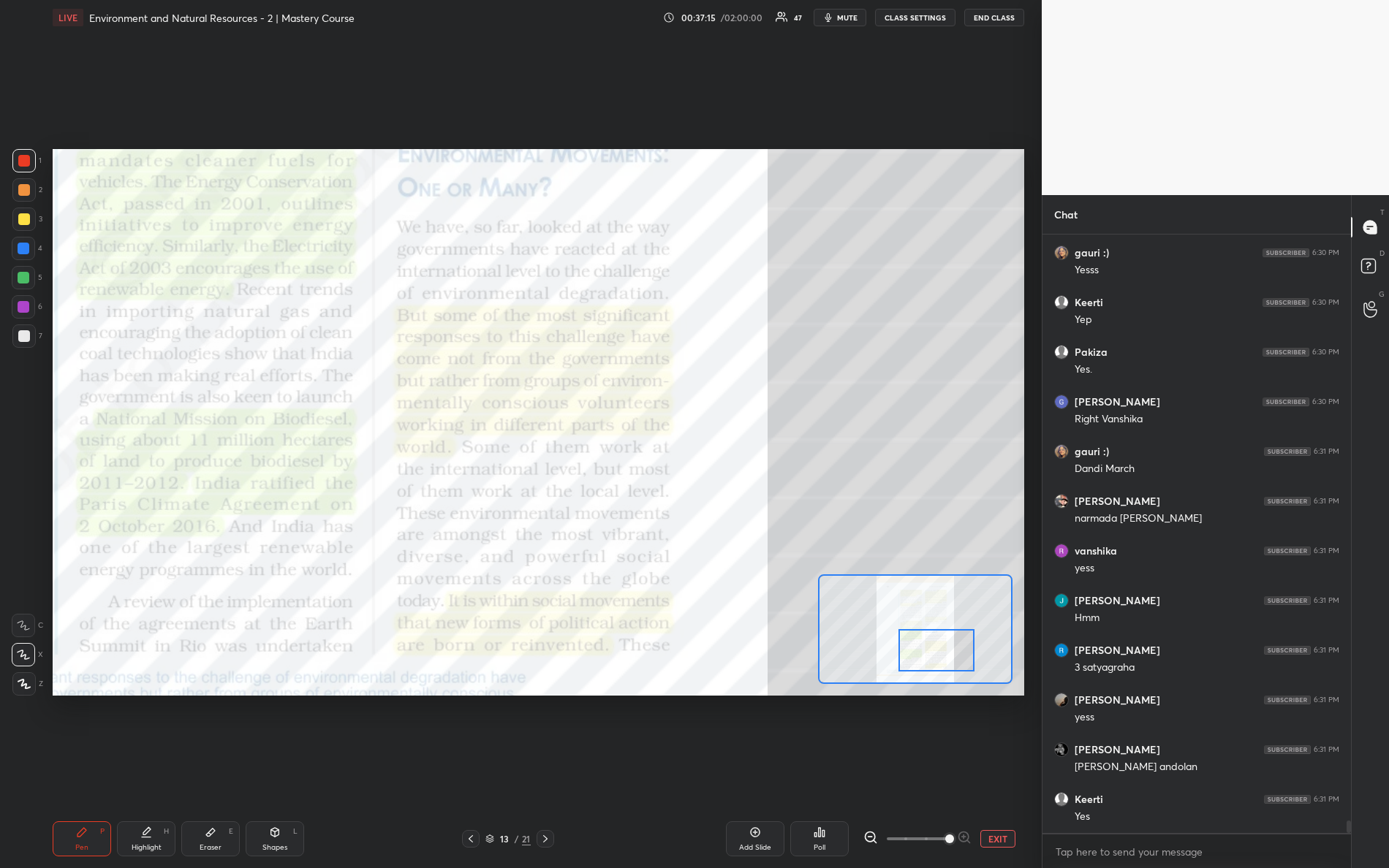
scroll to position [28145, 0]
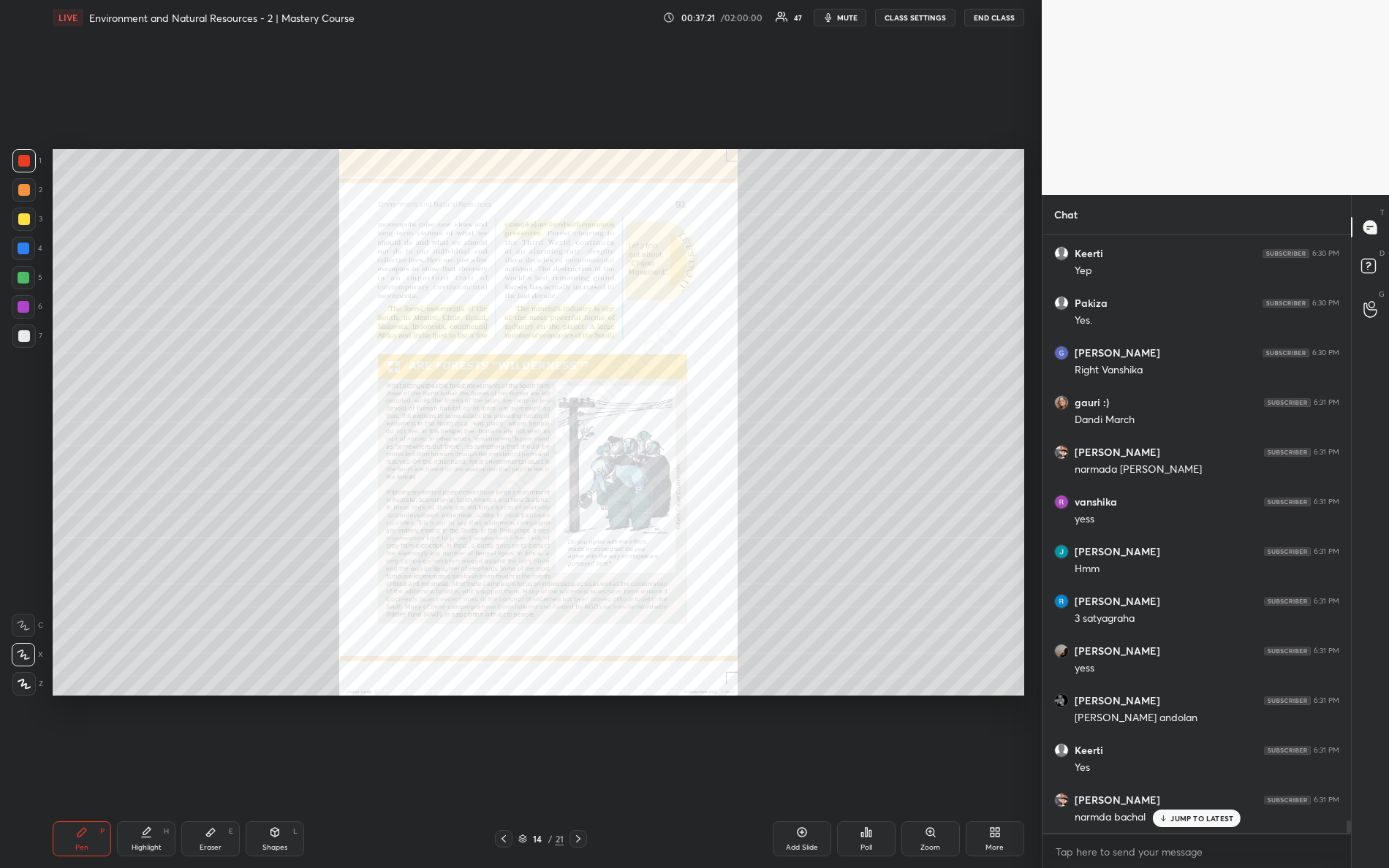
click at [916, 768] on div "Zoom" at bounding box center [931, 839] width 59 height 36
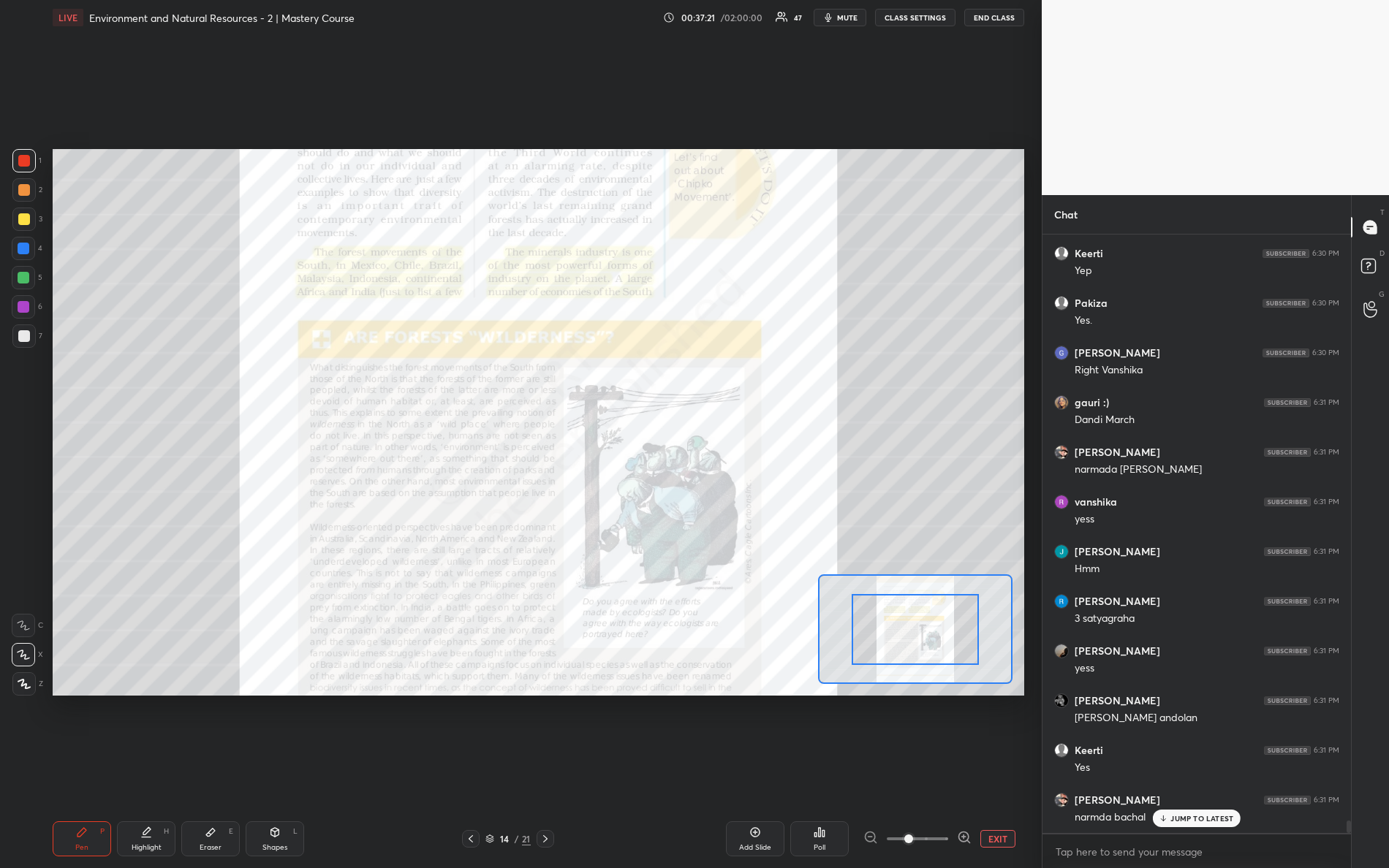
drag, startPoint x: 915, startPoint y: 841, endPoint x: 1024, endPoint y: 832, distance: 109.4
click at [1024, 768] on div "EXIT" at bounding box center [944, 839] width 161 height 18
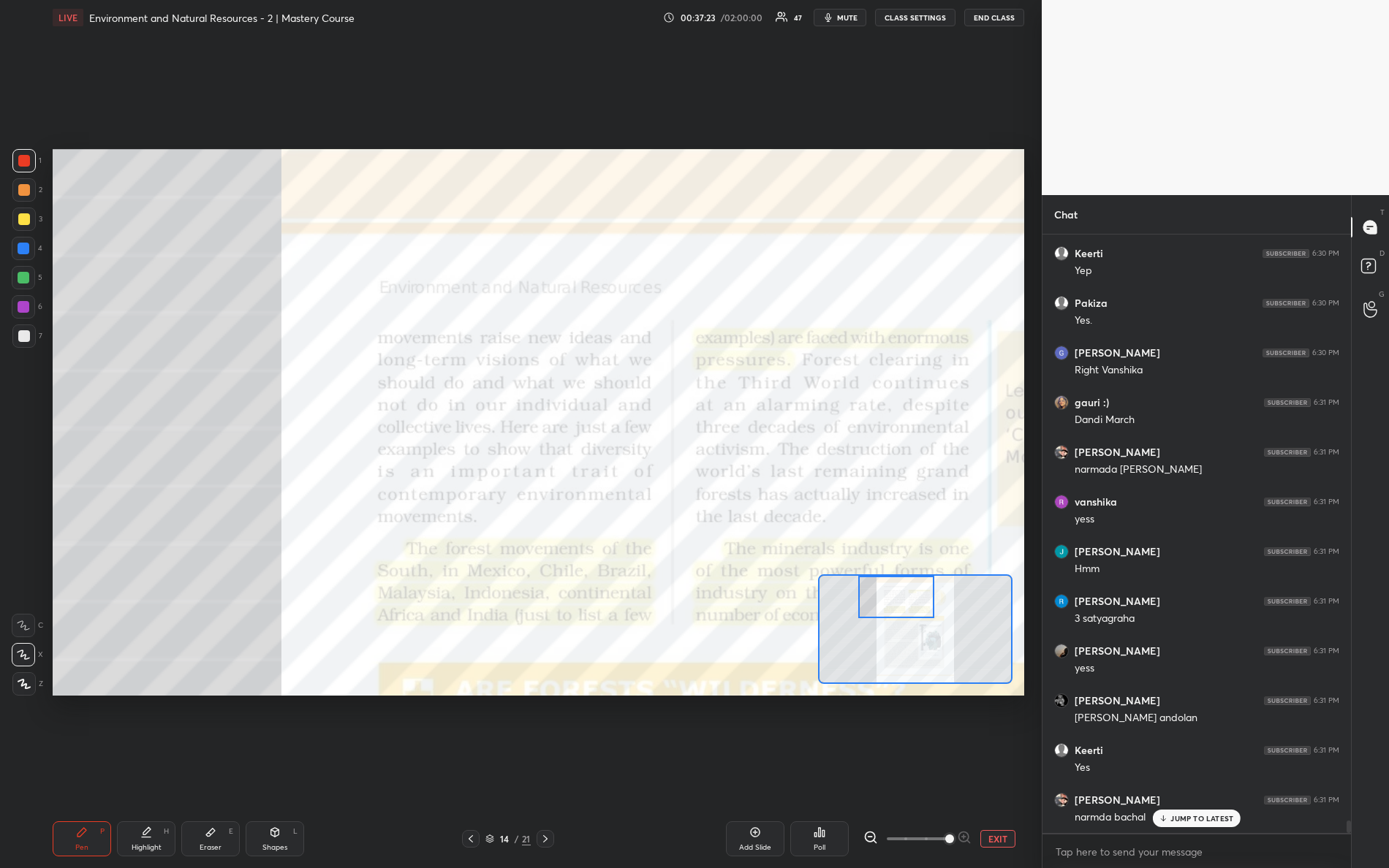
drag, startPoint x: 902, startPoint y: 617, endPoint x: 881, endPoint y: 590, distance: 34.2
click at [881, 590] on div at bounding box center [896, 596] width 77 height 42
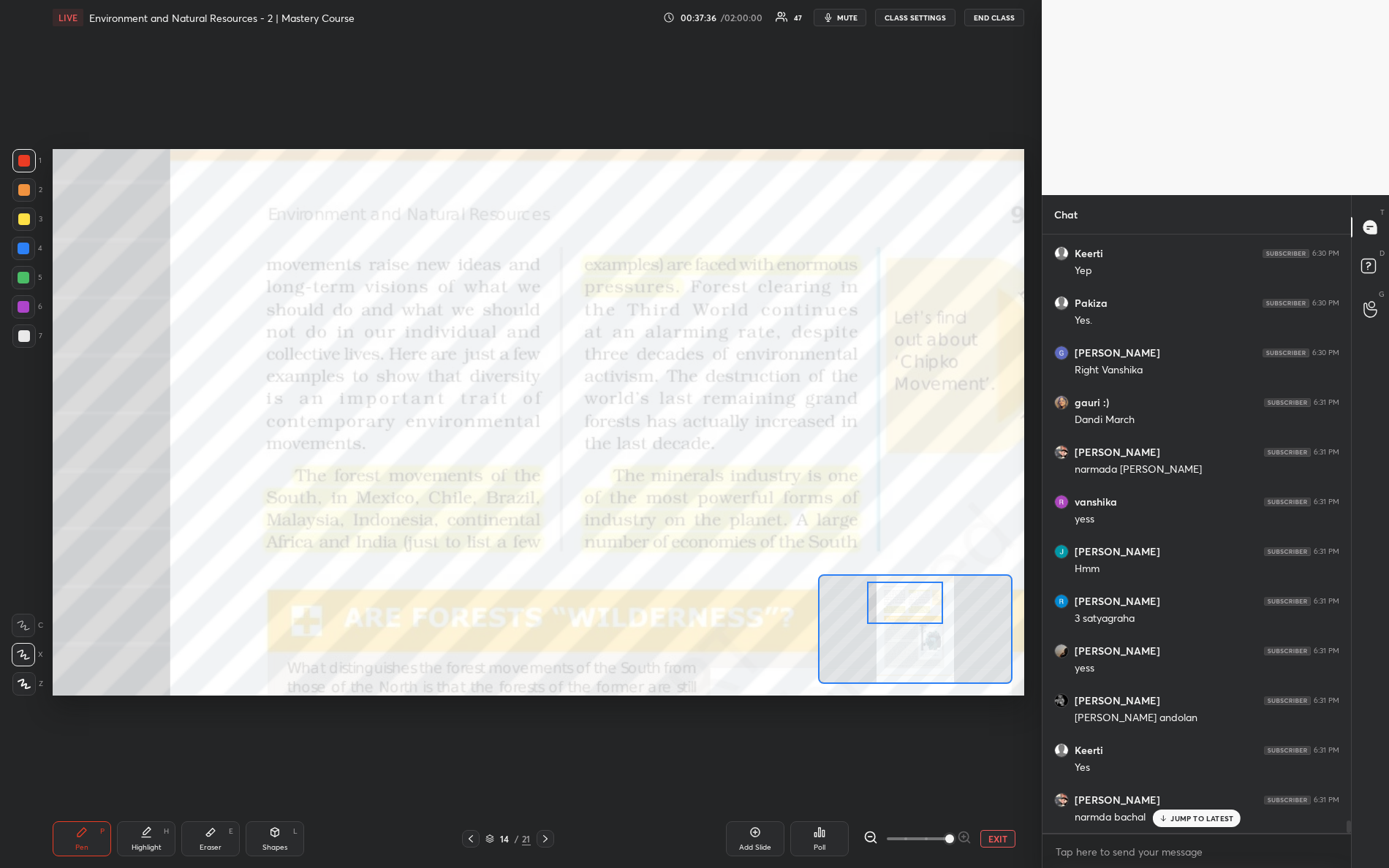
drag, startPoint x: 899, startPoint y: 606, endPoint x: 909, endPoint y: 607, distance: 10.0
click at [909, 607] on div at bounding box center [906, 603] width 77 height 42
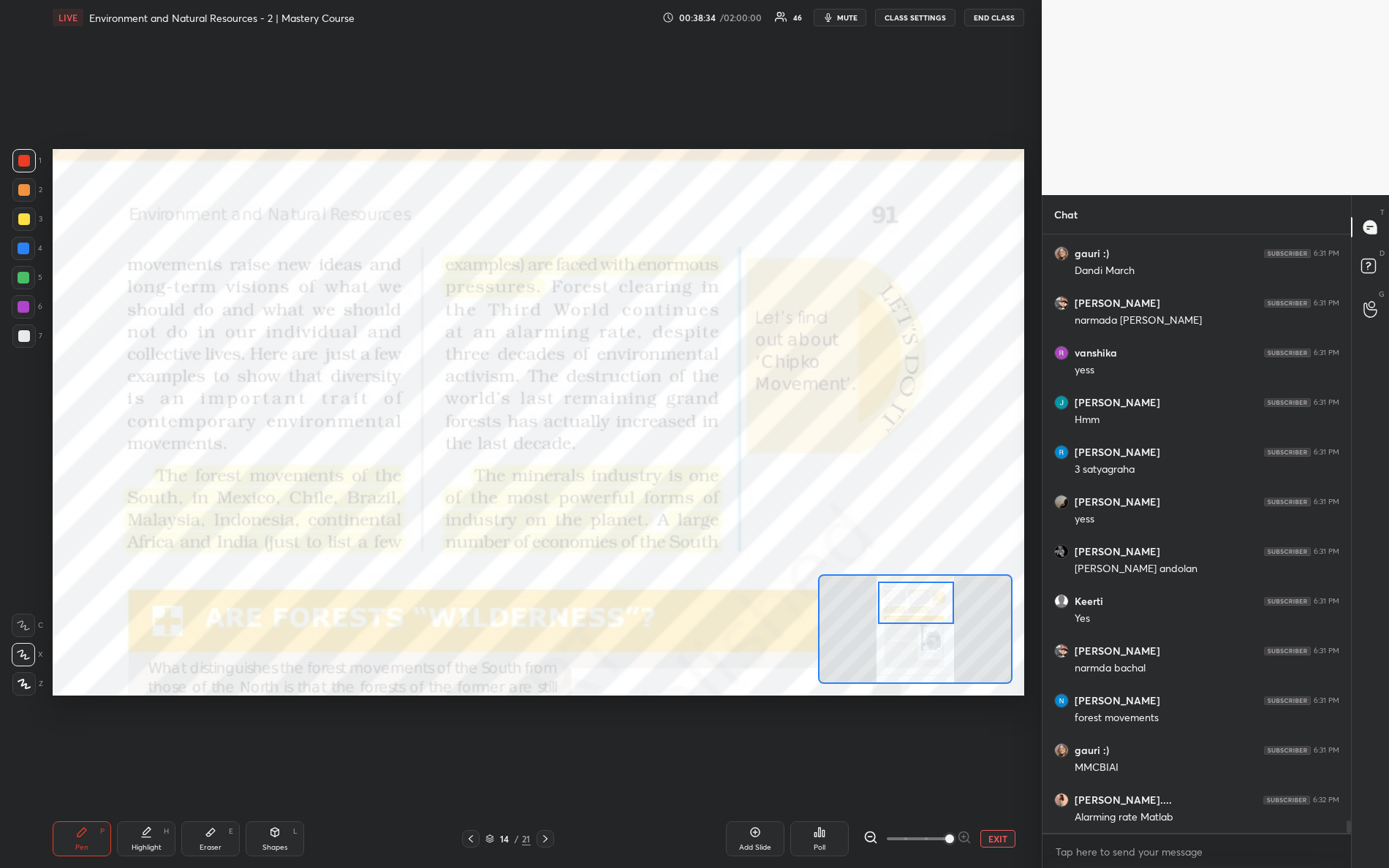
scroll to position [28344, 0]
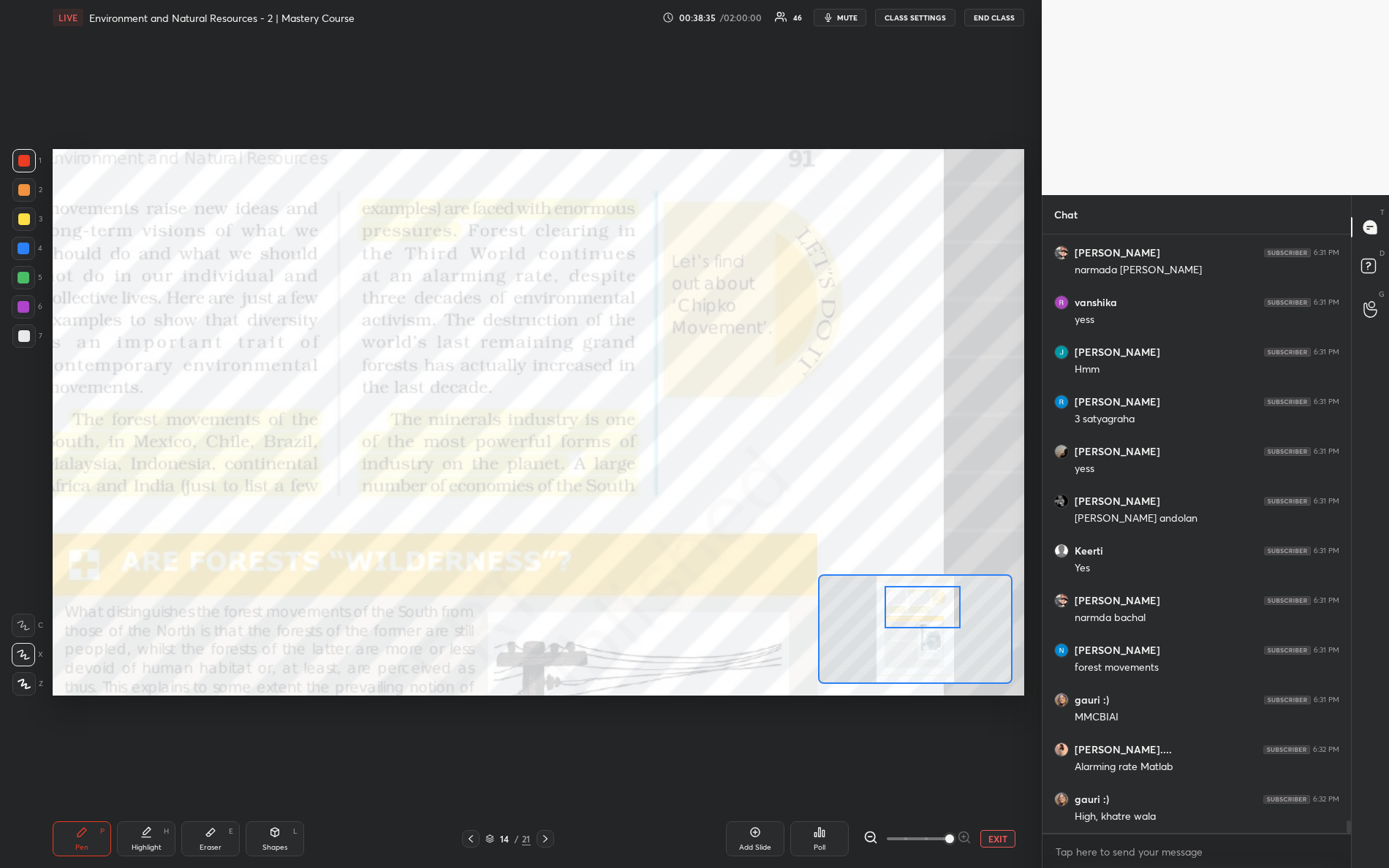
drag, startPoint x: 890, startPoint y: 606, endPoint x: 916, endPoint y: 603, distance: 26.2
click at [907, 612] on div at bounding box center [924, 606] width 77 height 42
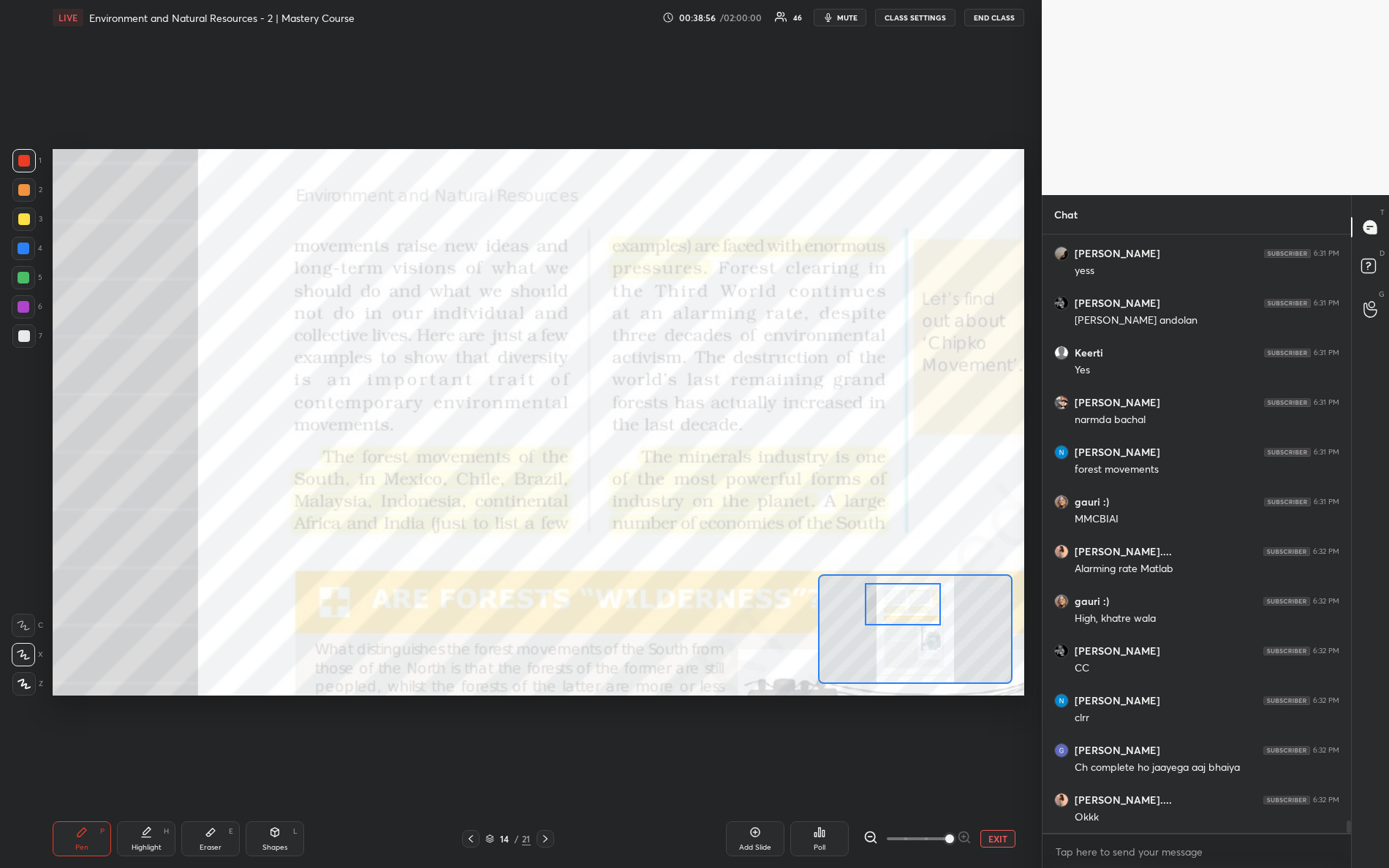
scroll to position [28593, 0]
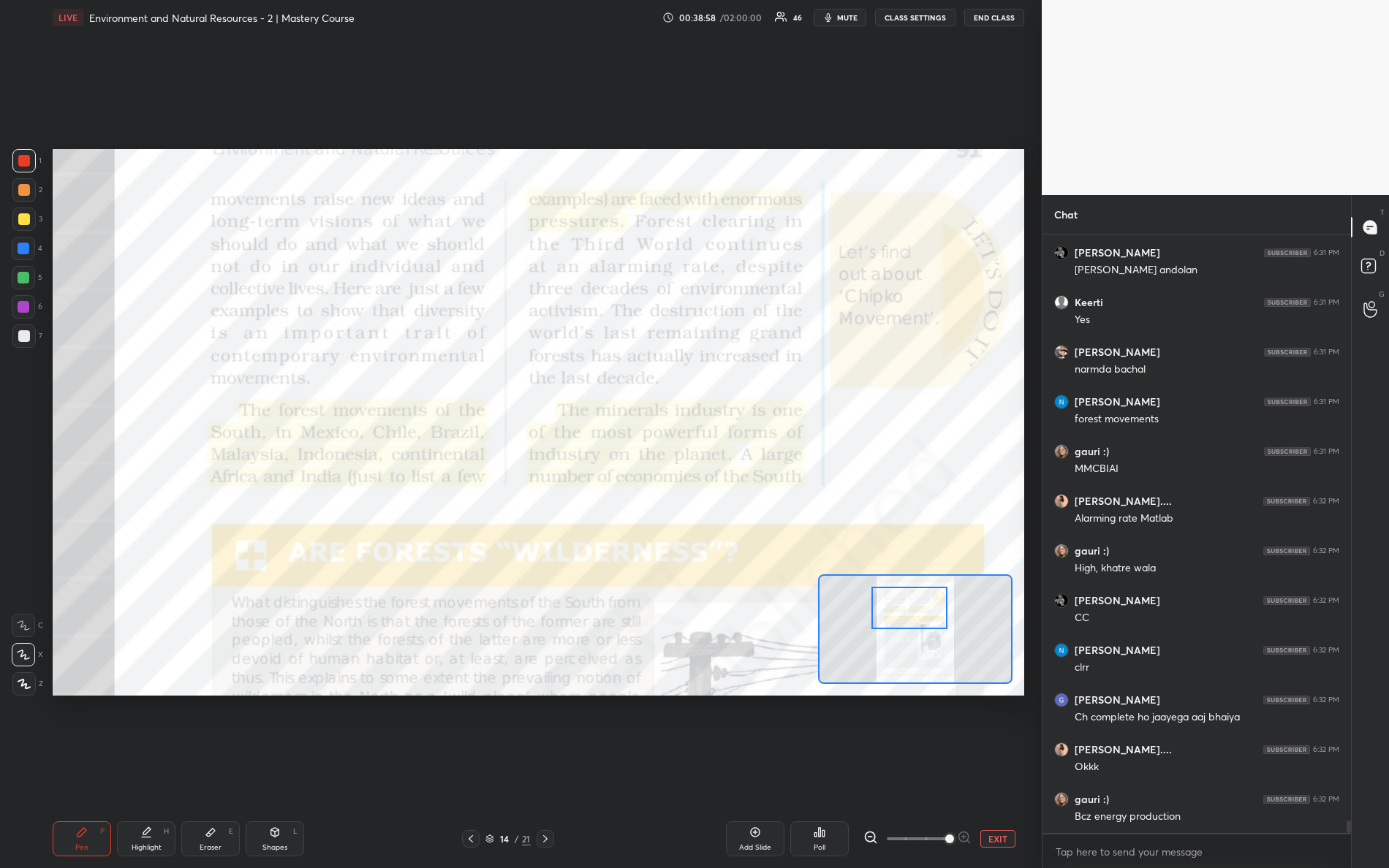
drag, startPoint x: 927, startPoint y: 604, endPoint x: 918, endPoint y: 588, distance: 18.4
click at [914, 604] on div at bounding box center [910, 607] width 77 height 42
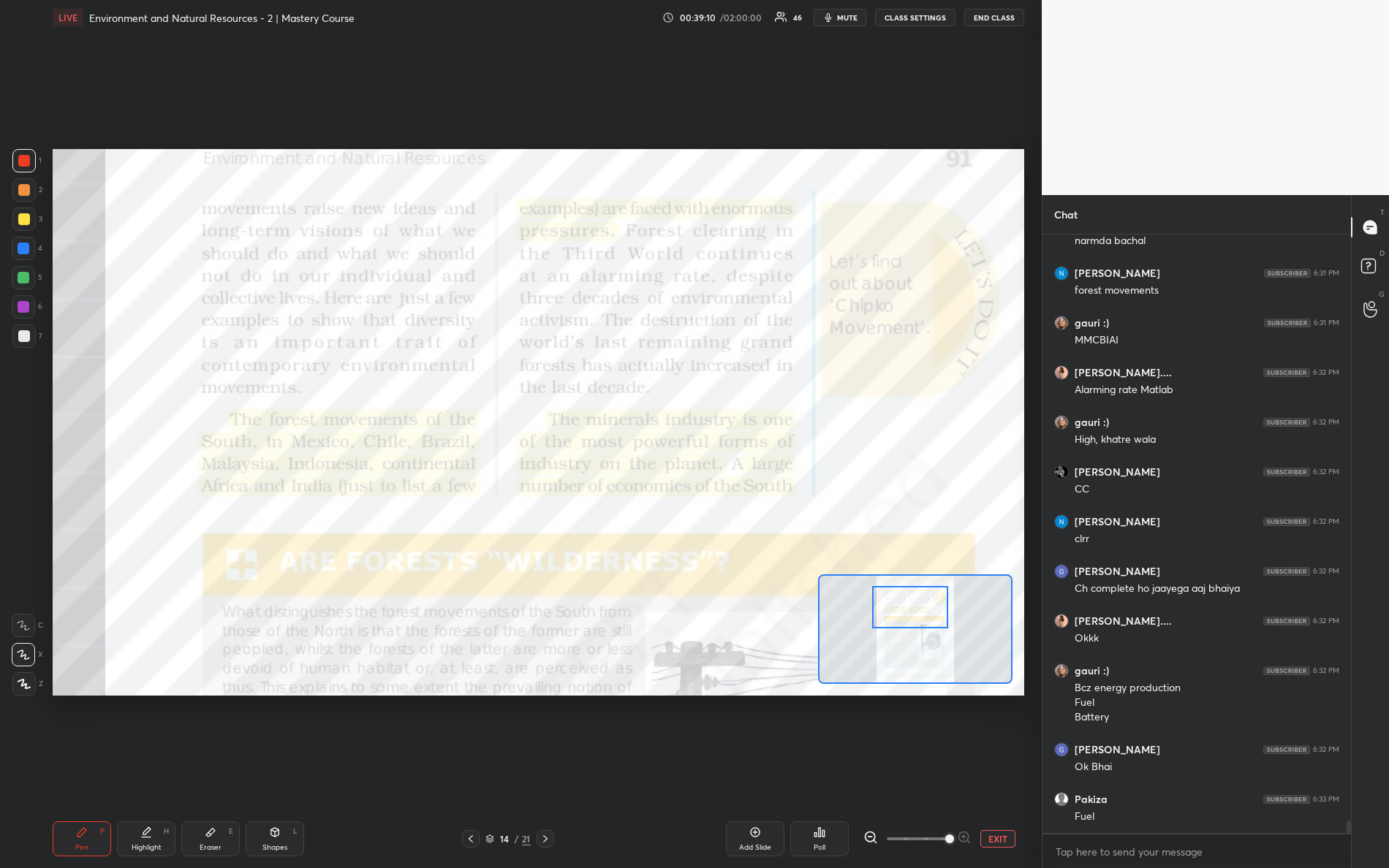
scroll to position [28771, 0]
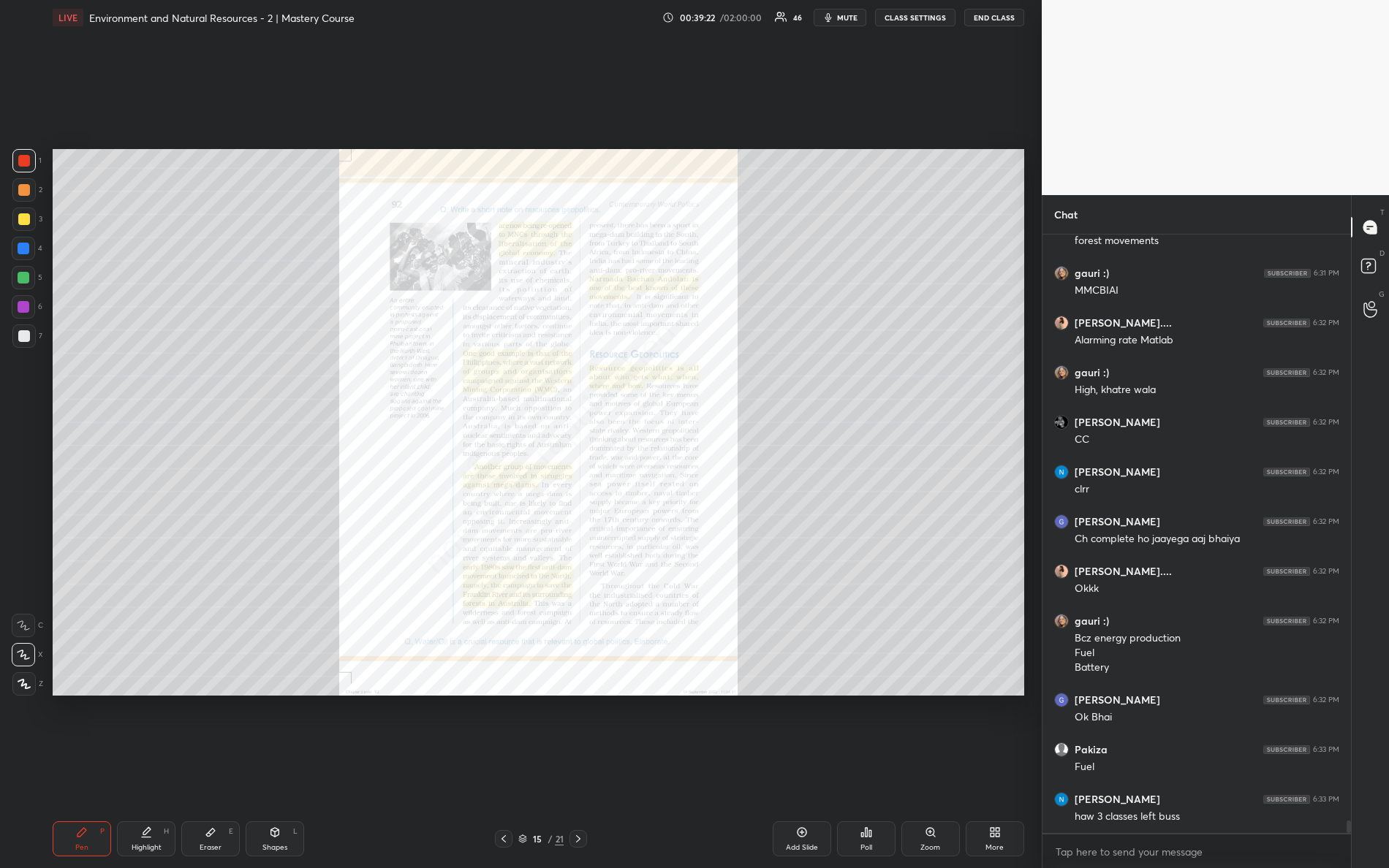
click at [940, 768] on div "Zoom" at bounding box center [931, 839] width 59 height 36
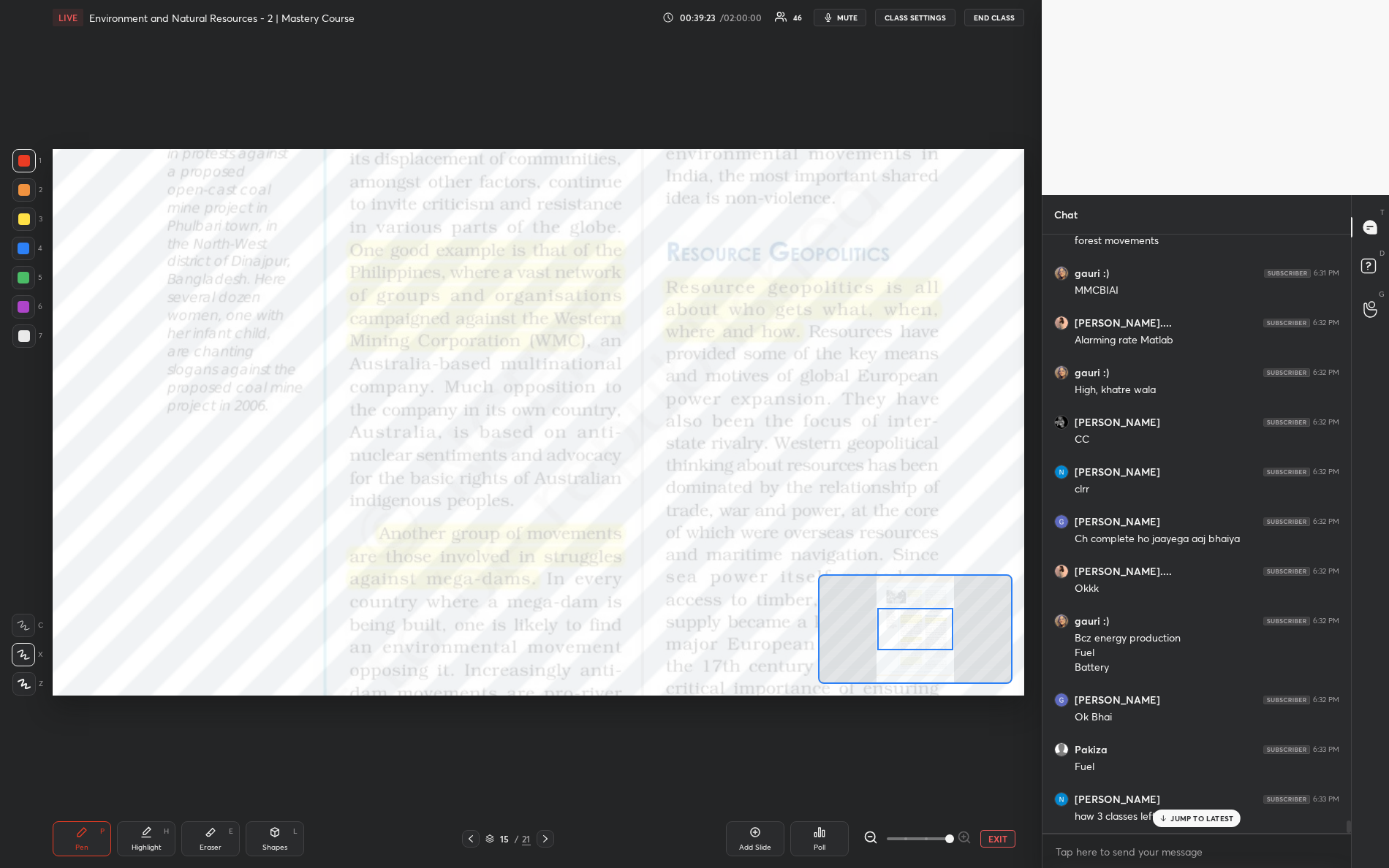
scroll to position [28820, 0]
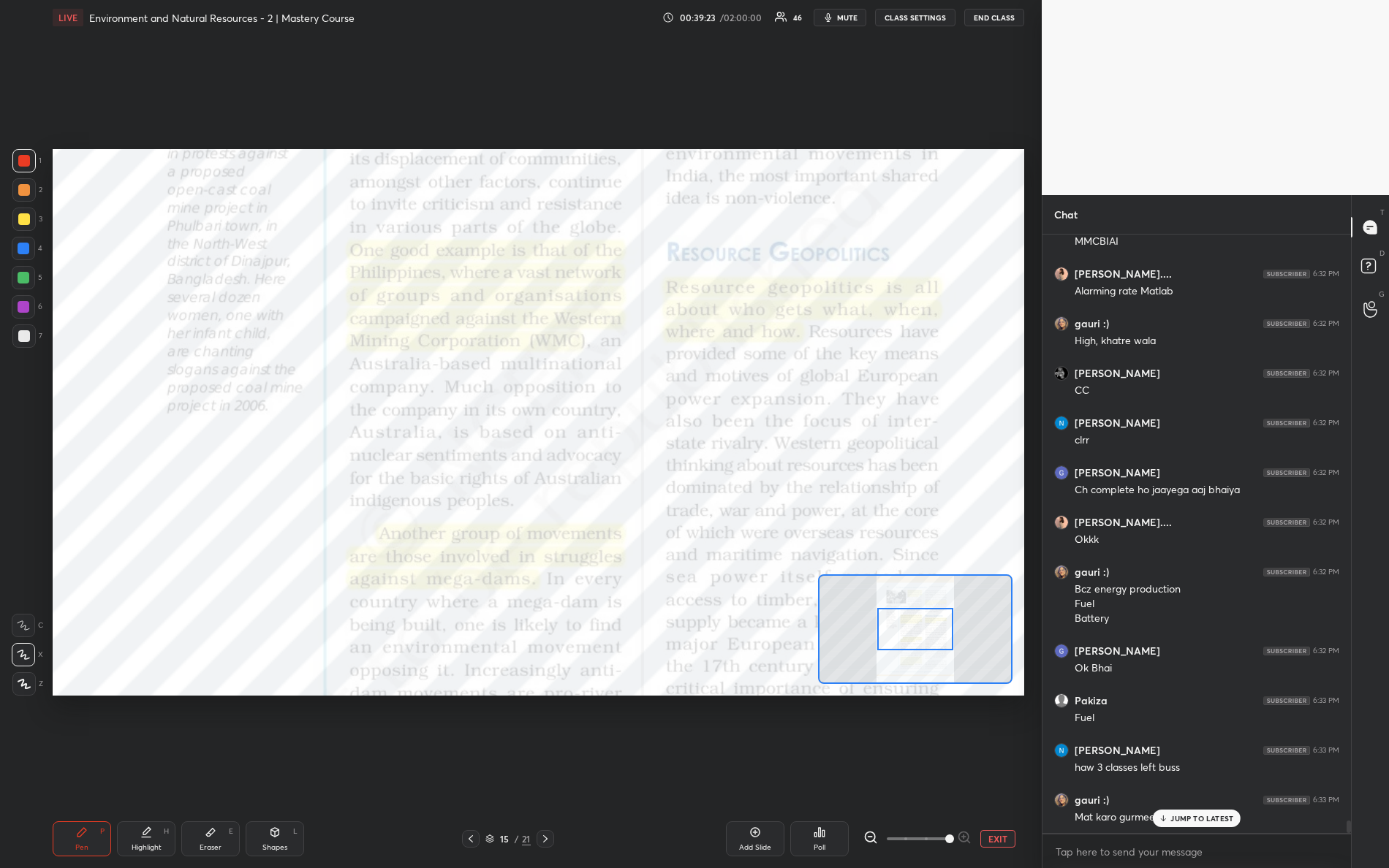
drag, startPoint x: 915, startPoint y: 844, endPoint x: 1010, endPoint y: 854, distance: 95.5
click at [1010, 768] on div "Add Slide Poll EXIT" at bounding box center [809, 839] width 432 height 36
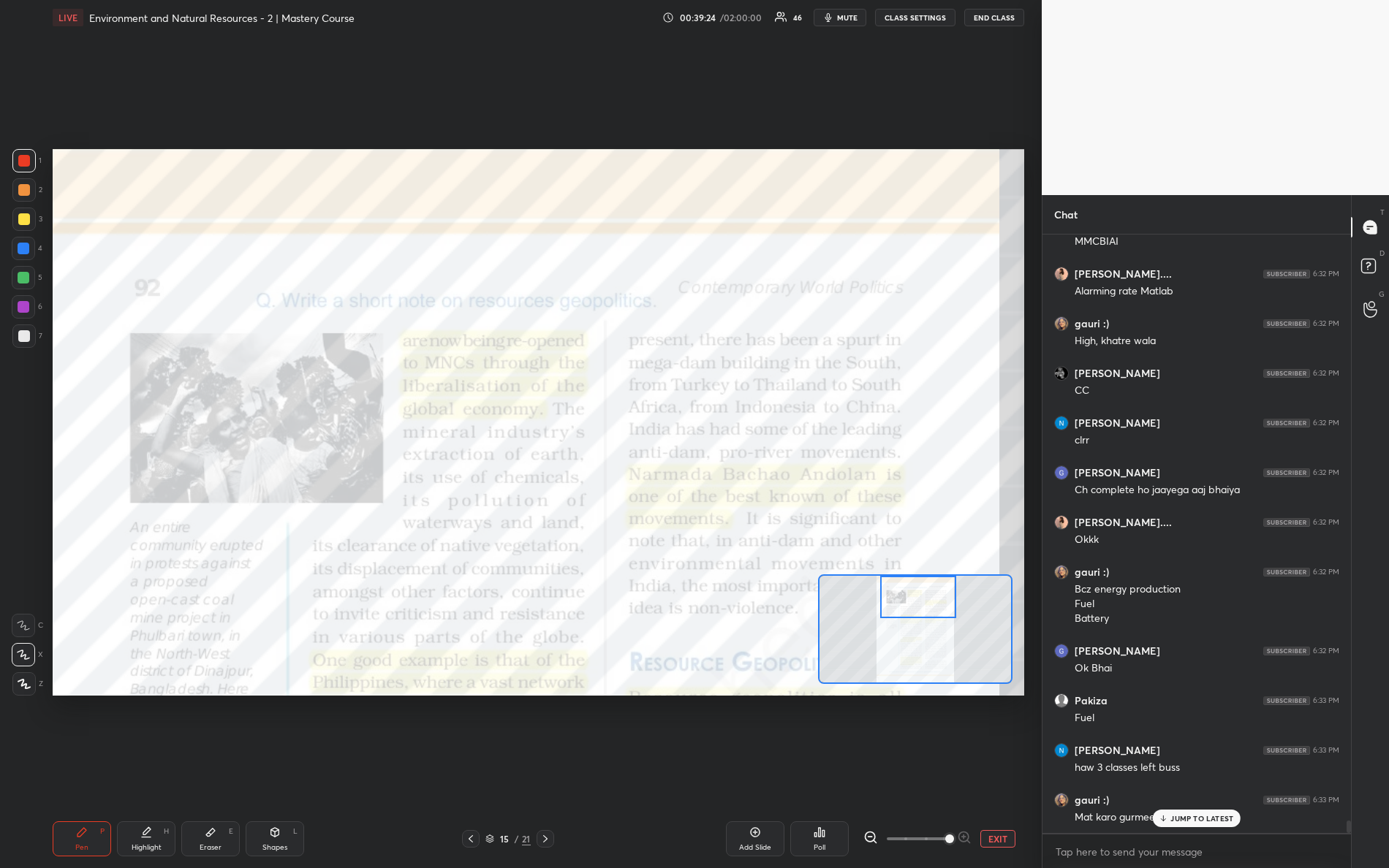
drag, startPoint x: 906, startPoint y: 623, endPoint x: 908, endPoint y: 591, distance: 32.1
click at [908, 591] on div at bounding box center [919, 596] width 77 height 42
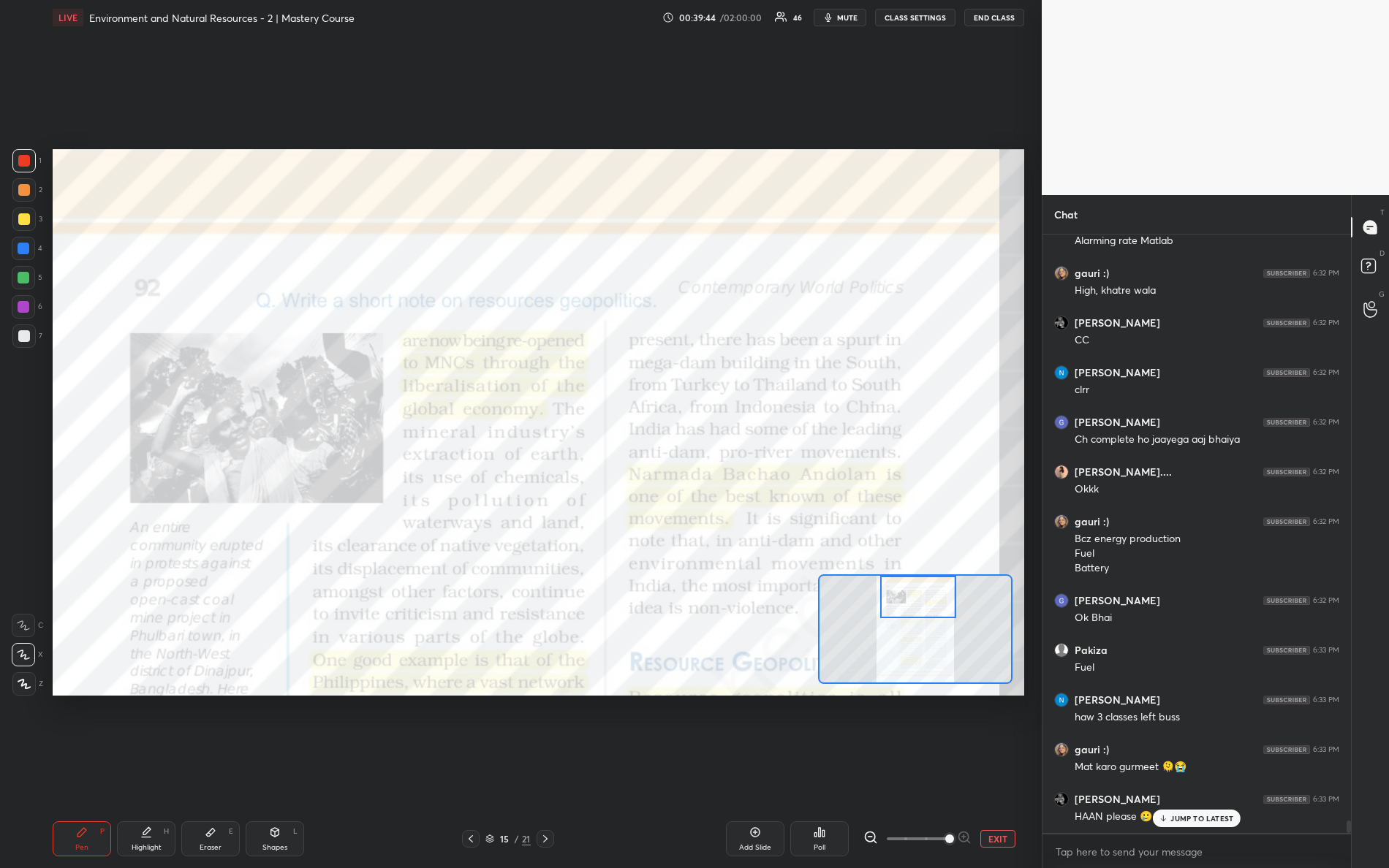
scroll to position [28920, 0]
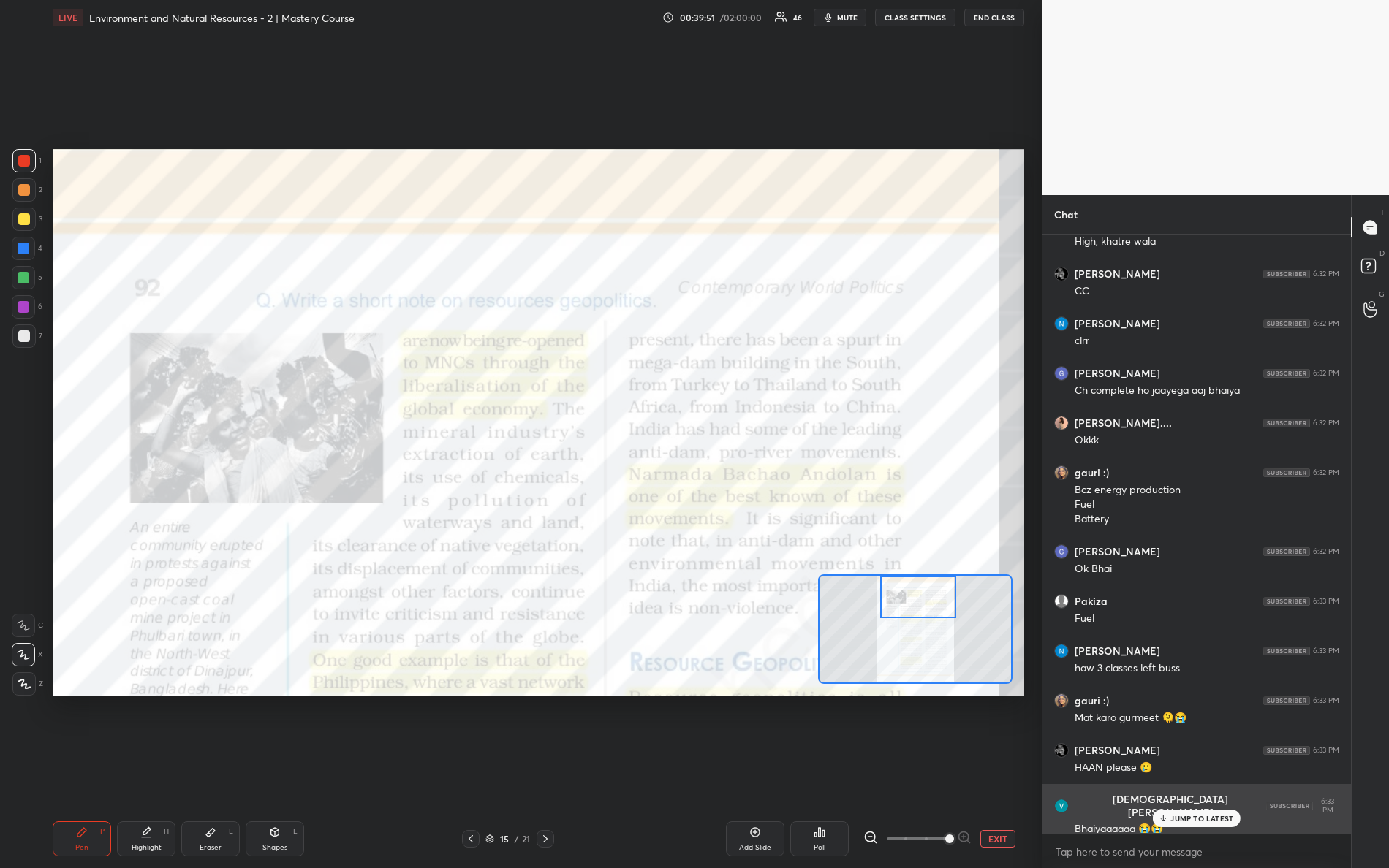
click at [1173, 768] on p "JUMP TO LATEST" at bounding box center [1202, 818] width 63 height 8
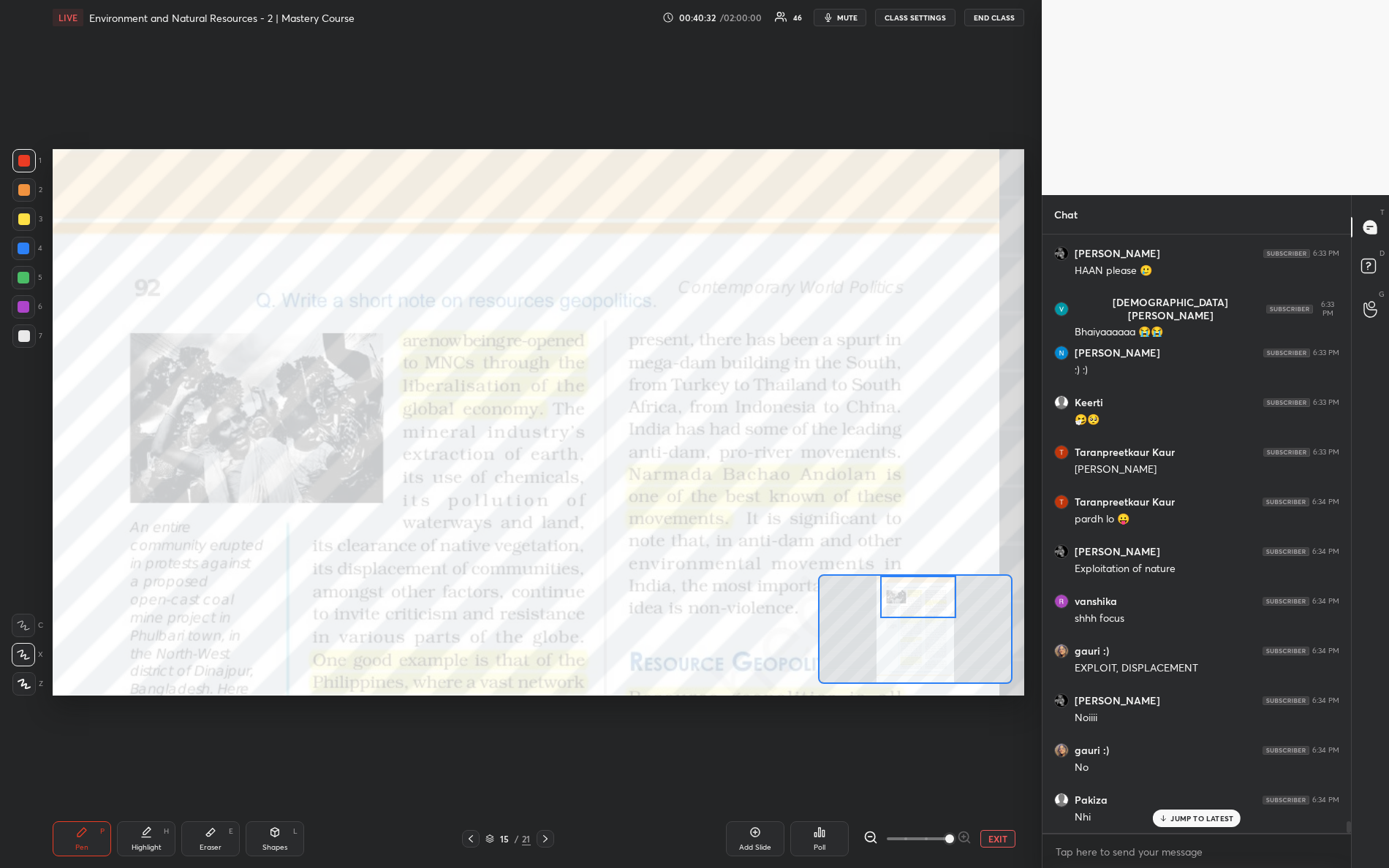
scroll to position [29565, 0]
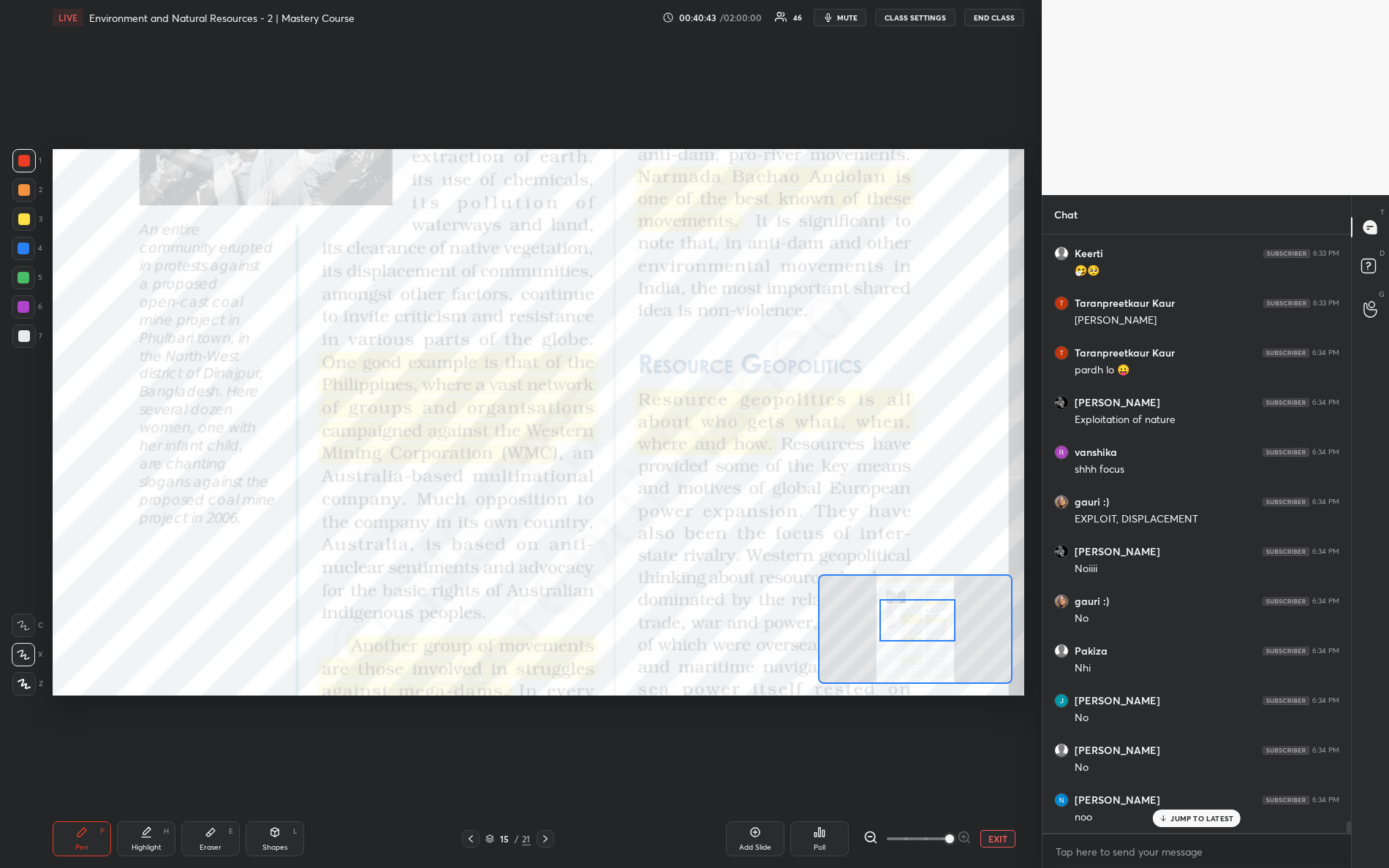
drag, startPoint x: 905, startPoint y: 600, endPoint x: 904, endPoint y: 624, distance: 24.0
click at [904, 624] on div at bounding box center [918, 620] width 77 height 42
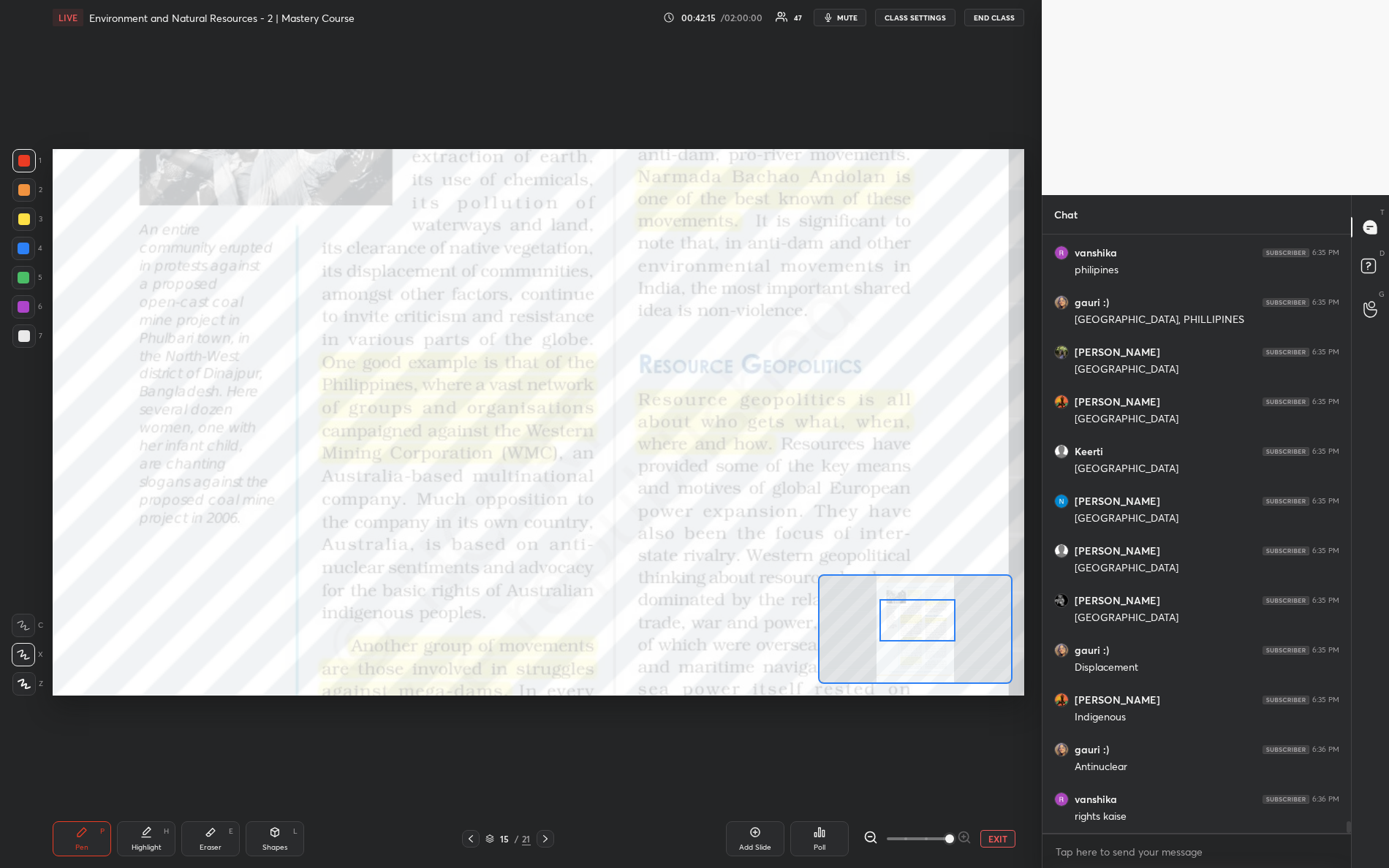
scroll to position [30532, 0]
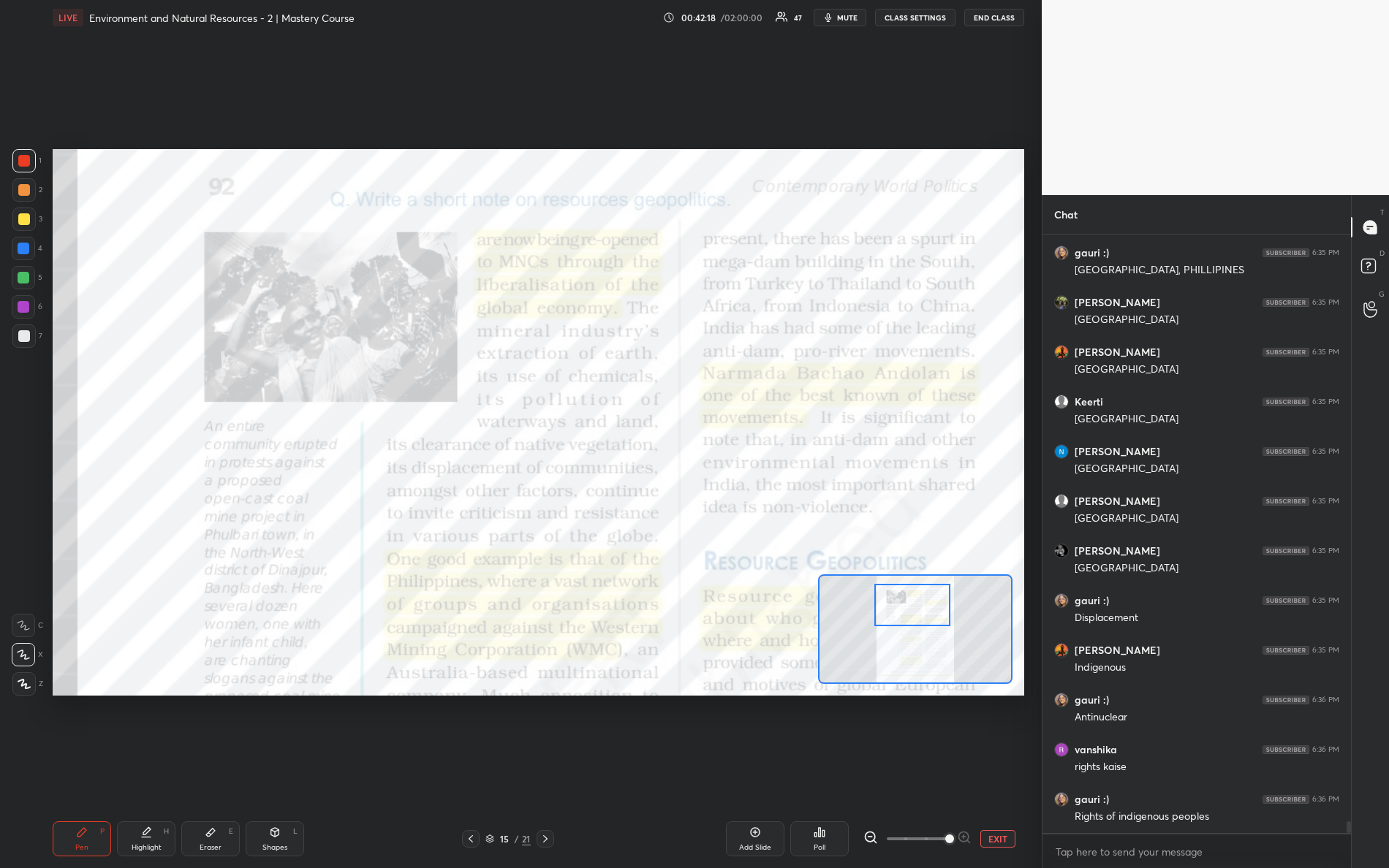
drag, startPoint x: 916, startPoint y: 619, endPoint x: 911, endPoint y: 606, distance: 13.9
click at [911, 606] on div at bounding box center [913, 605] width 77 height 42
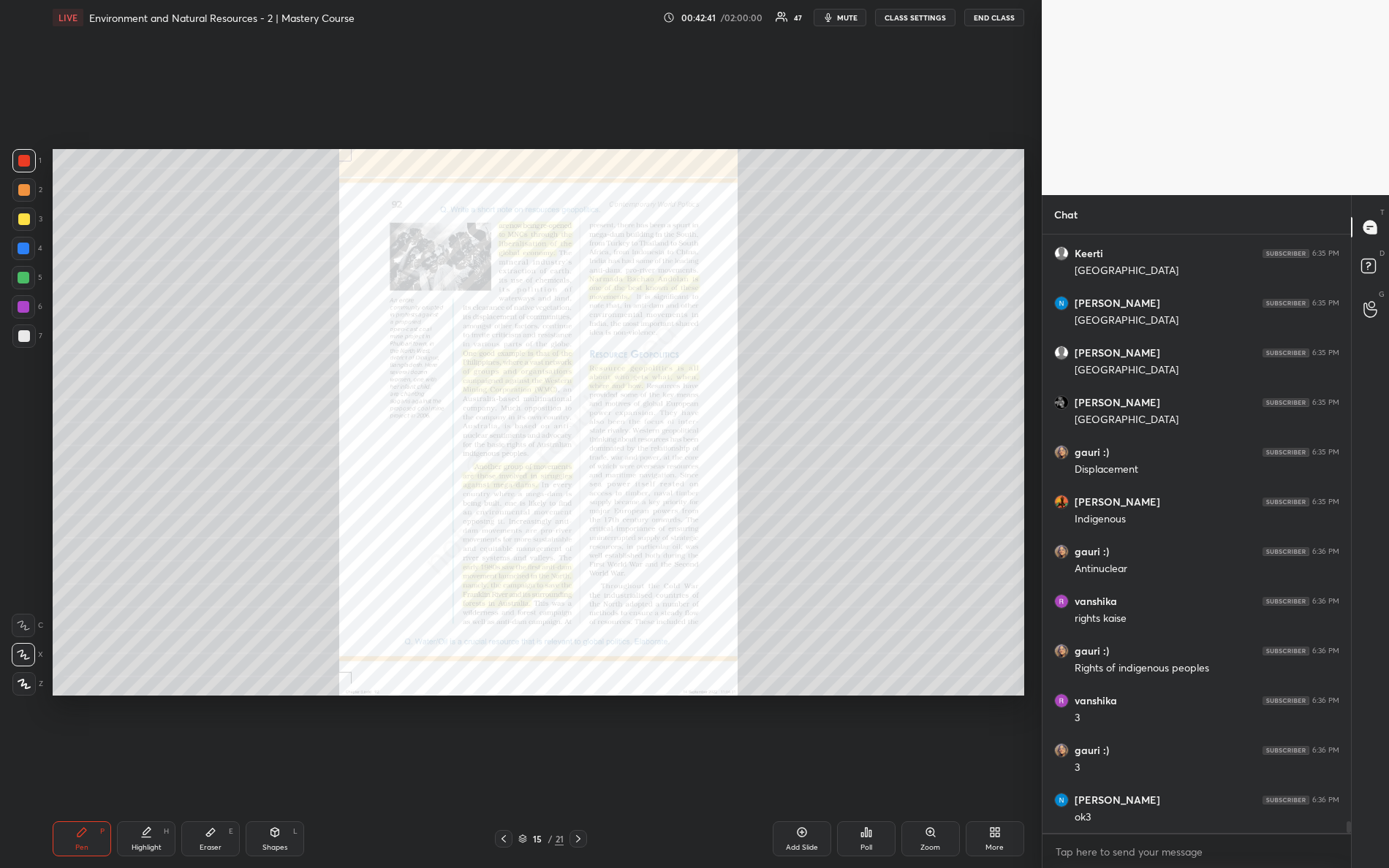
scroll to position [30731, 0]
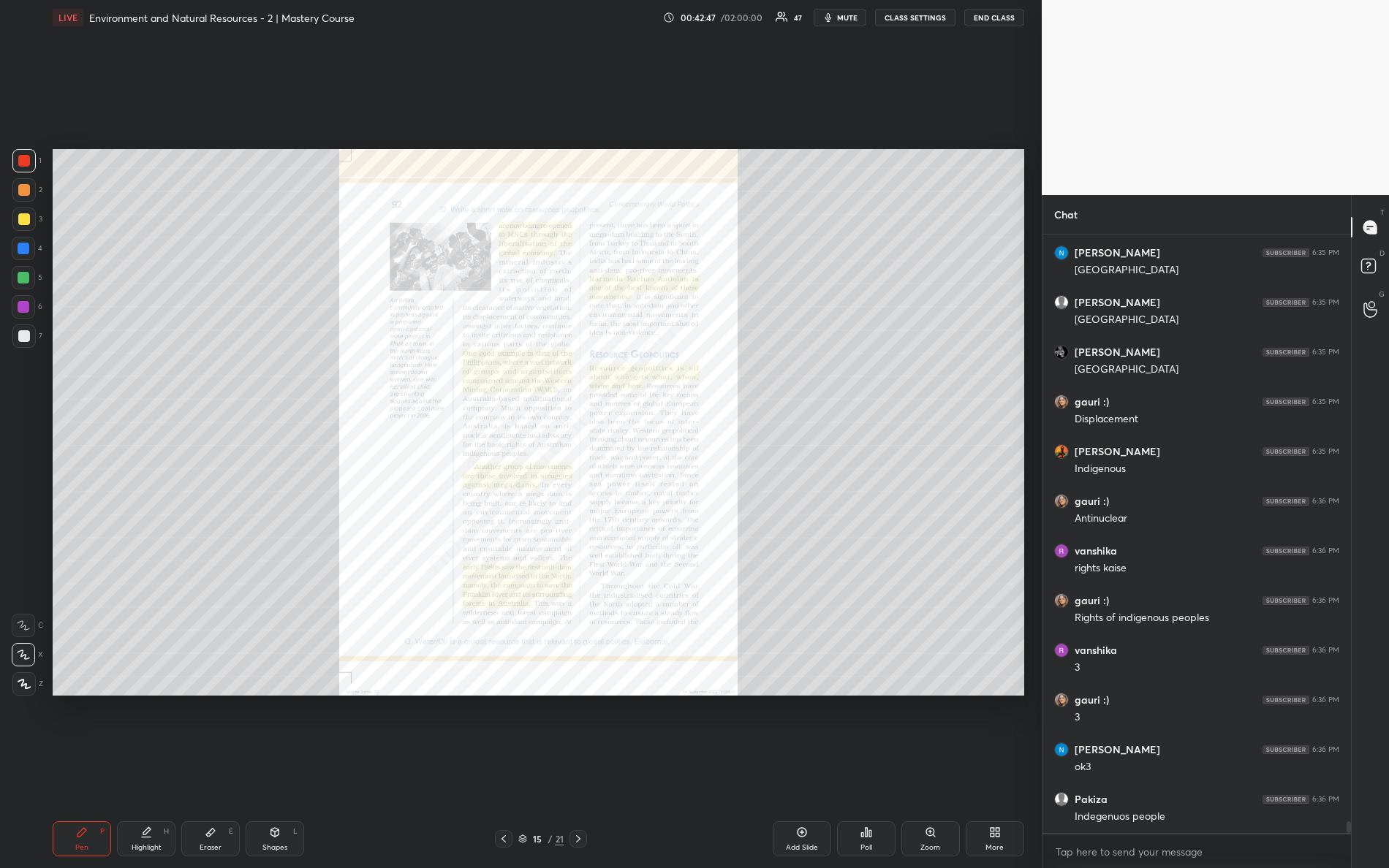
click at [927, 768] on icon at bounding box center [931, 832] width 12 height 12
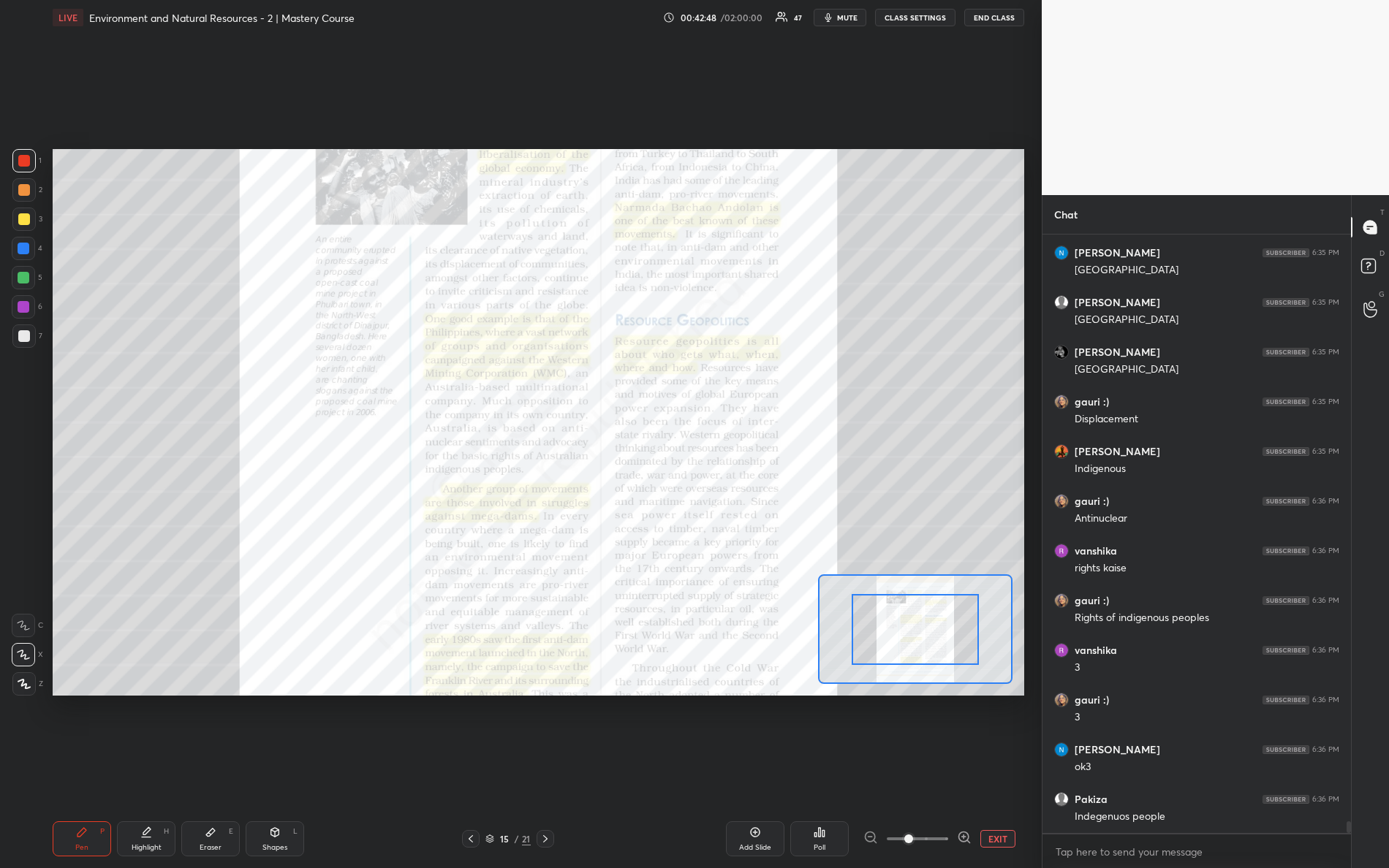
drag, startPoint x: 926, startPoint y: 838, endPoint x: 988, endPoint y: 839, distance: 62.0
click at [988, 768] on div "EXIT" at bounding box center [944, 839] width 161 height 18
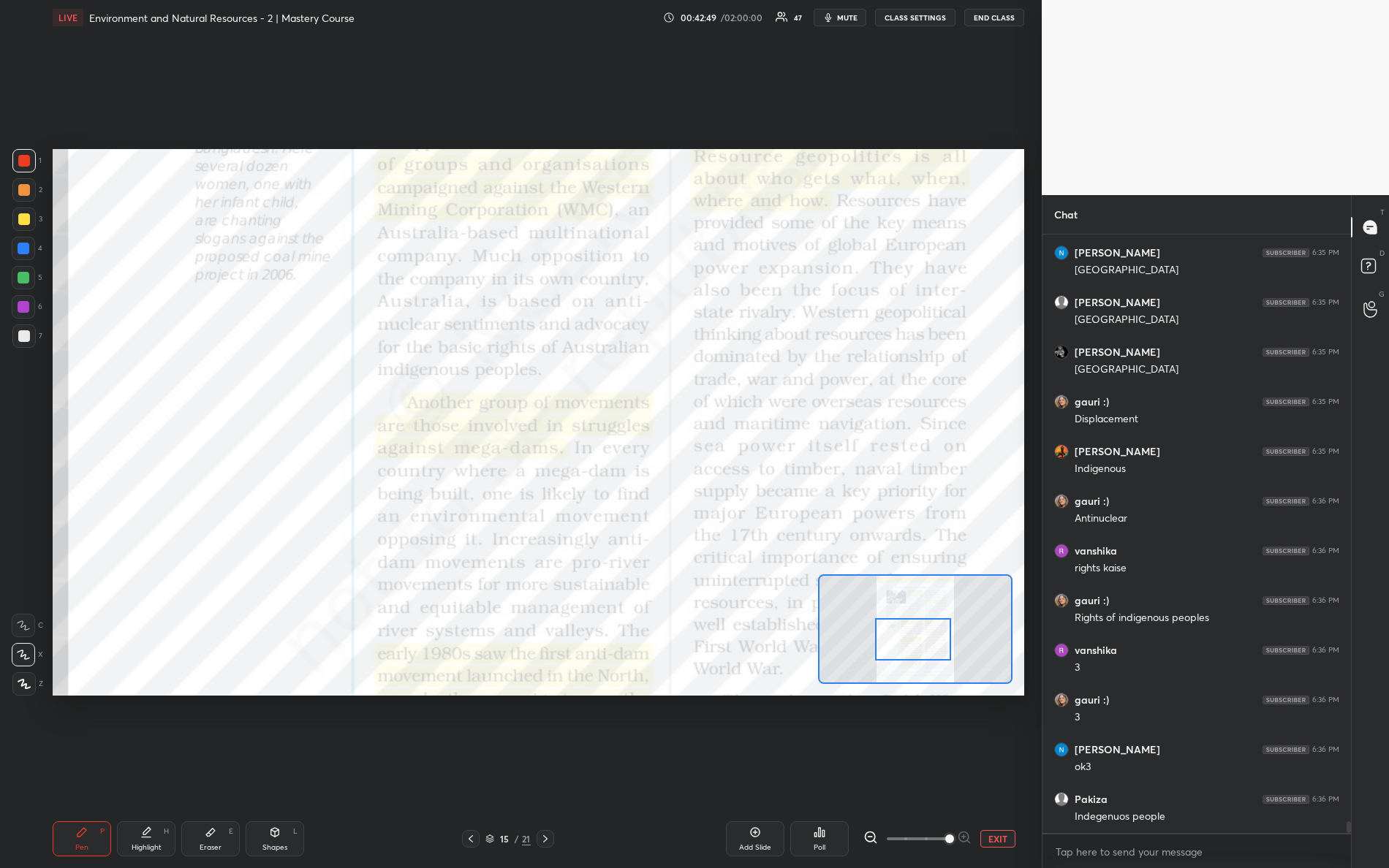
click at [927, 651] on div at bounding box center [913, 639] width 77 height 42
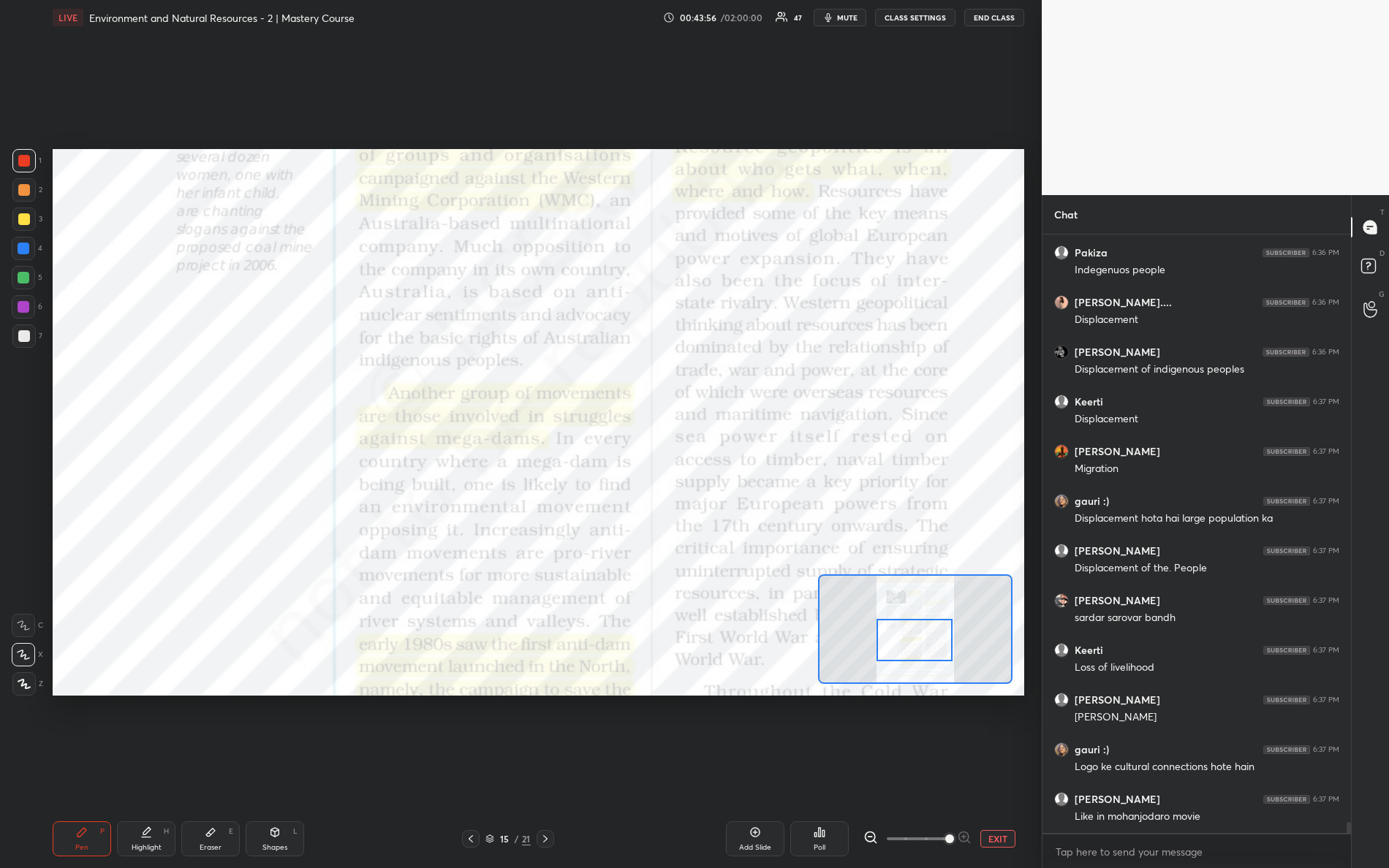
scroll to position [5, 5]
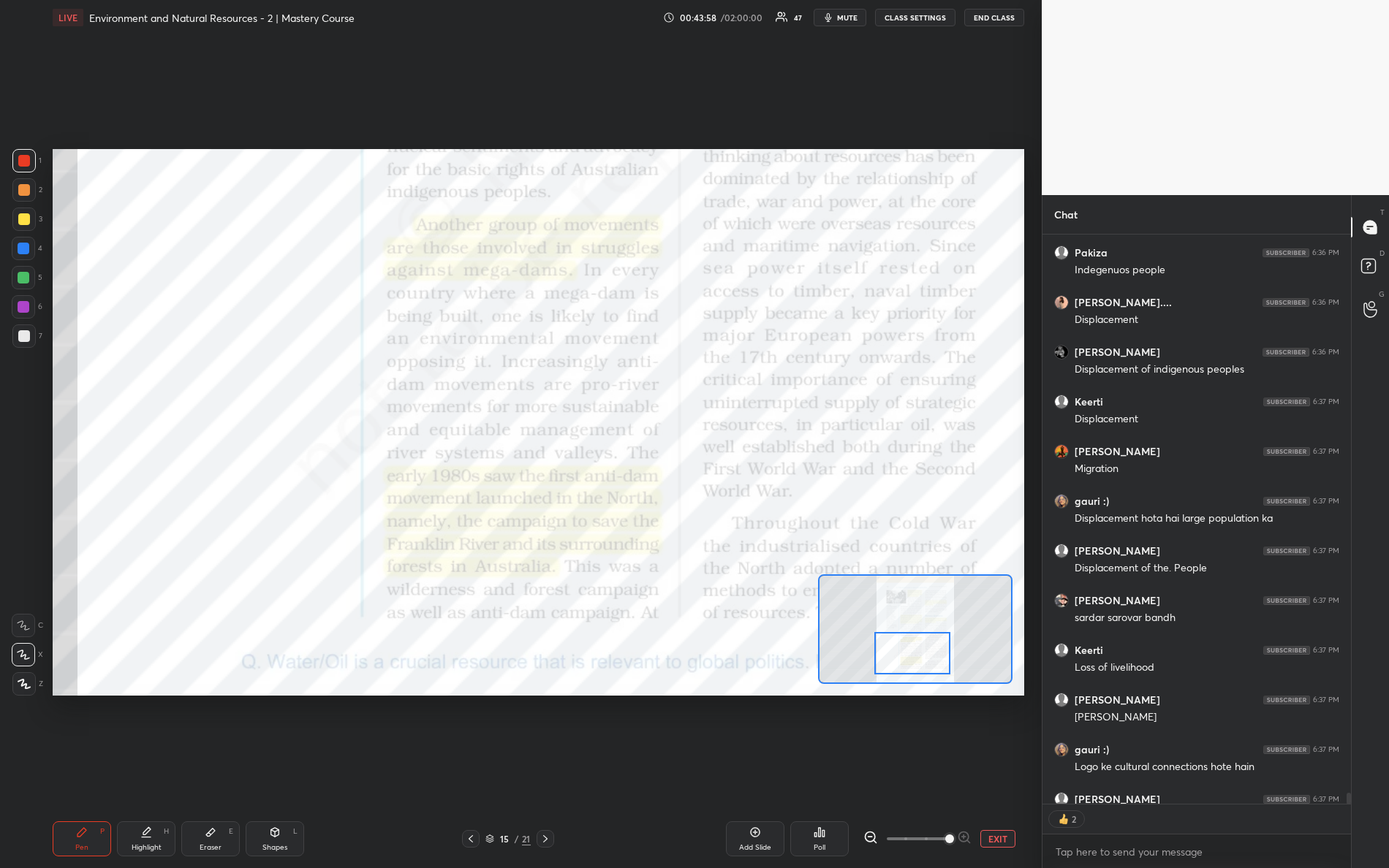
click at [912, 650] on div at bounding box center [913, 653] width 77 height 42
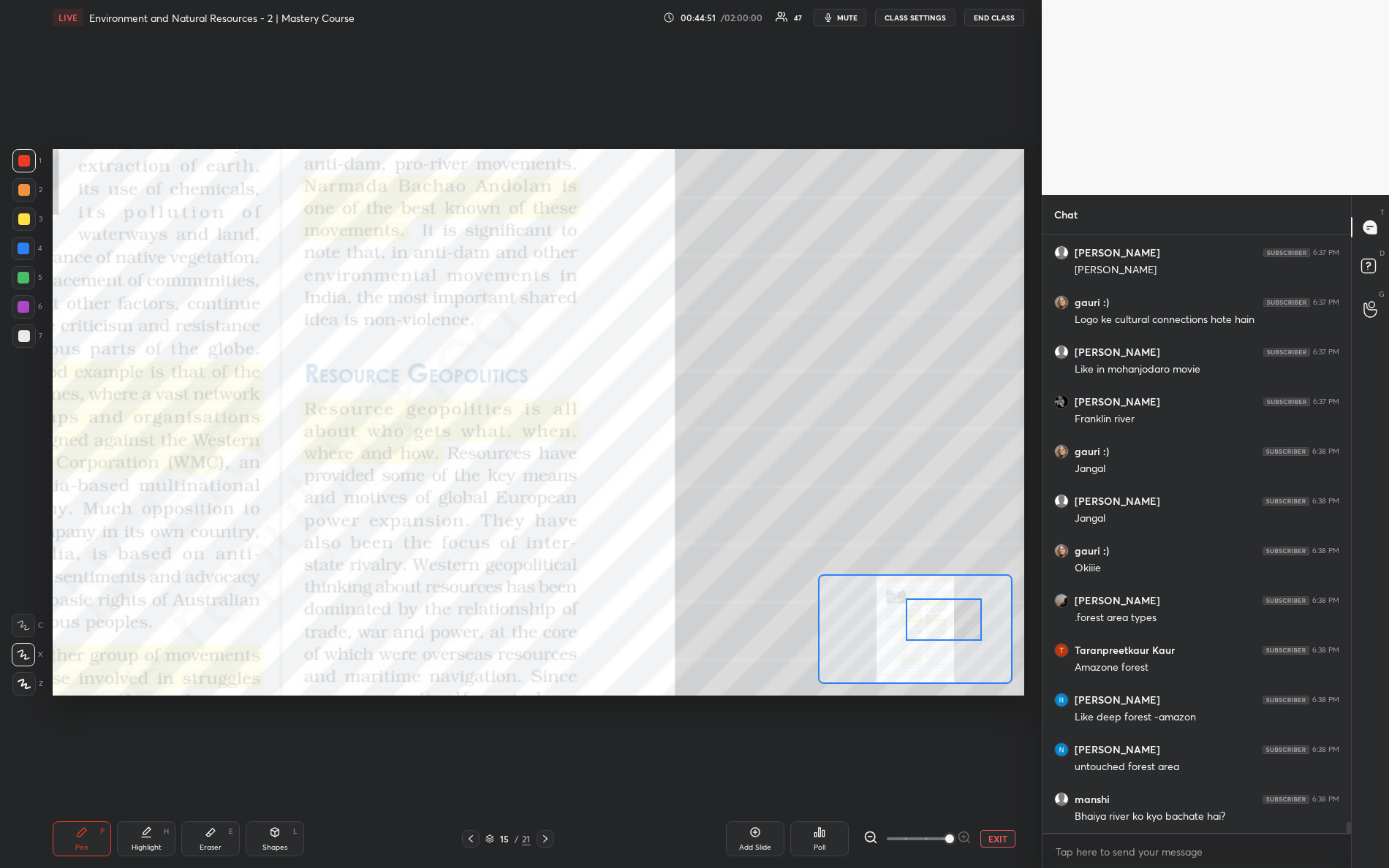
scroll to position [31775, 0]
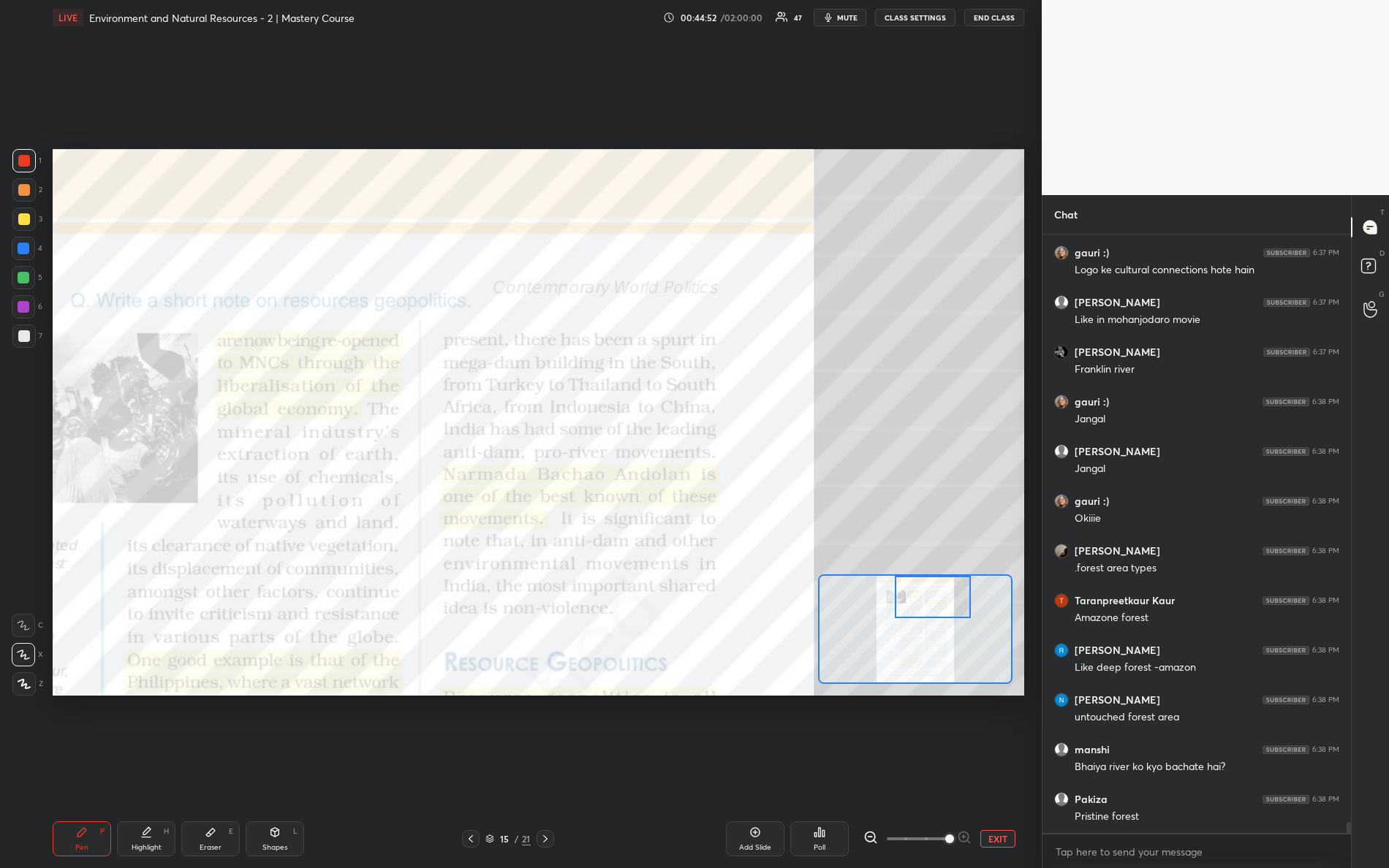
drag, startPoint x: 900, startPoint y: 648, endPoint x: 923, endPoint y: 579, distance: 72.7
click at [922, 590] on div at bounding box center [934, 596] width 77 height 42
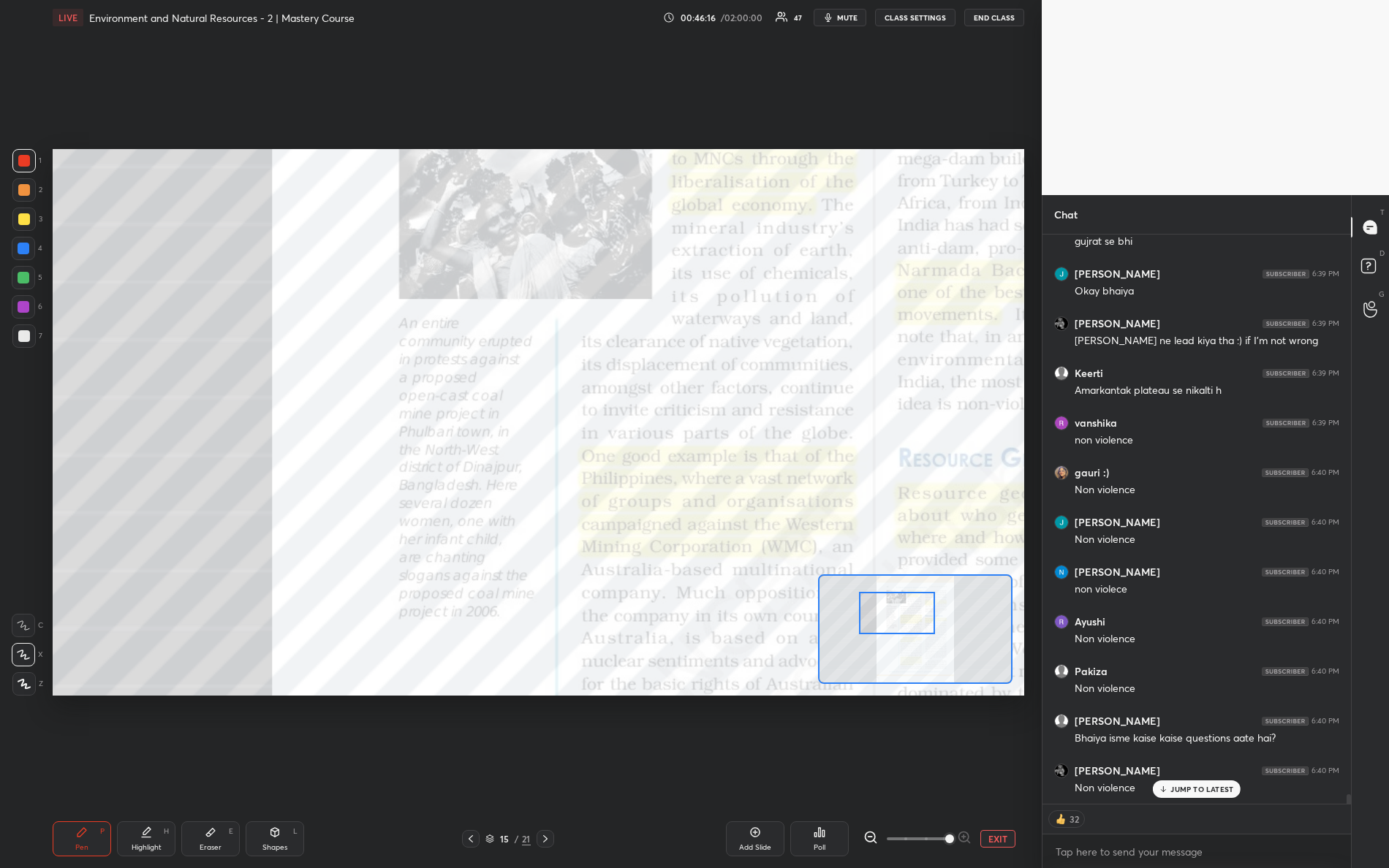
scroll to position [32763, 0]
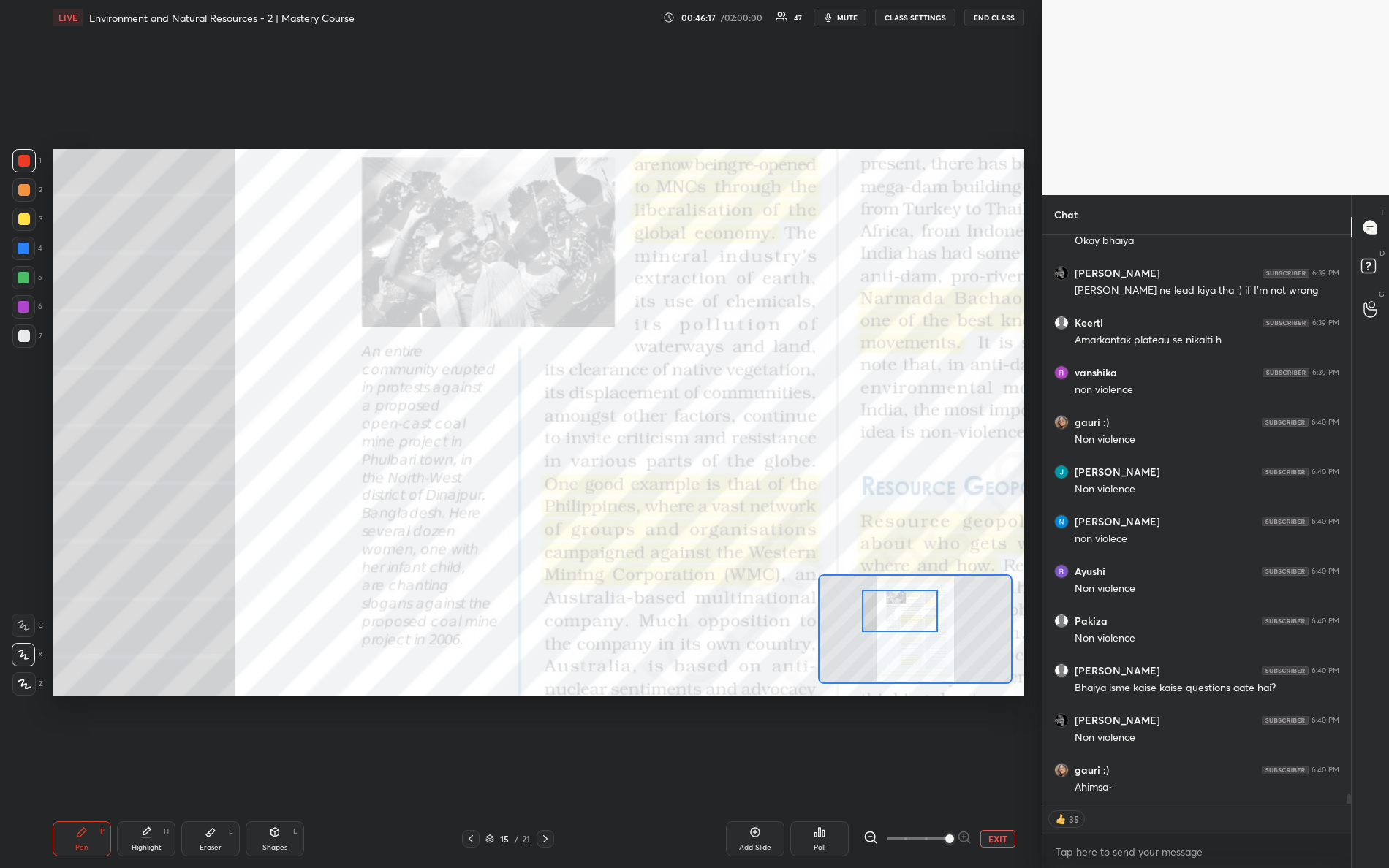
drag, startPoint x: 938, startPoint y: 600, endPoint x: 909, endPoint y: 615, distance: 32.6
click at [909, 615] on div at bounding box center [900, 610] width 77 height 42
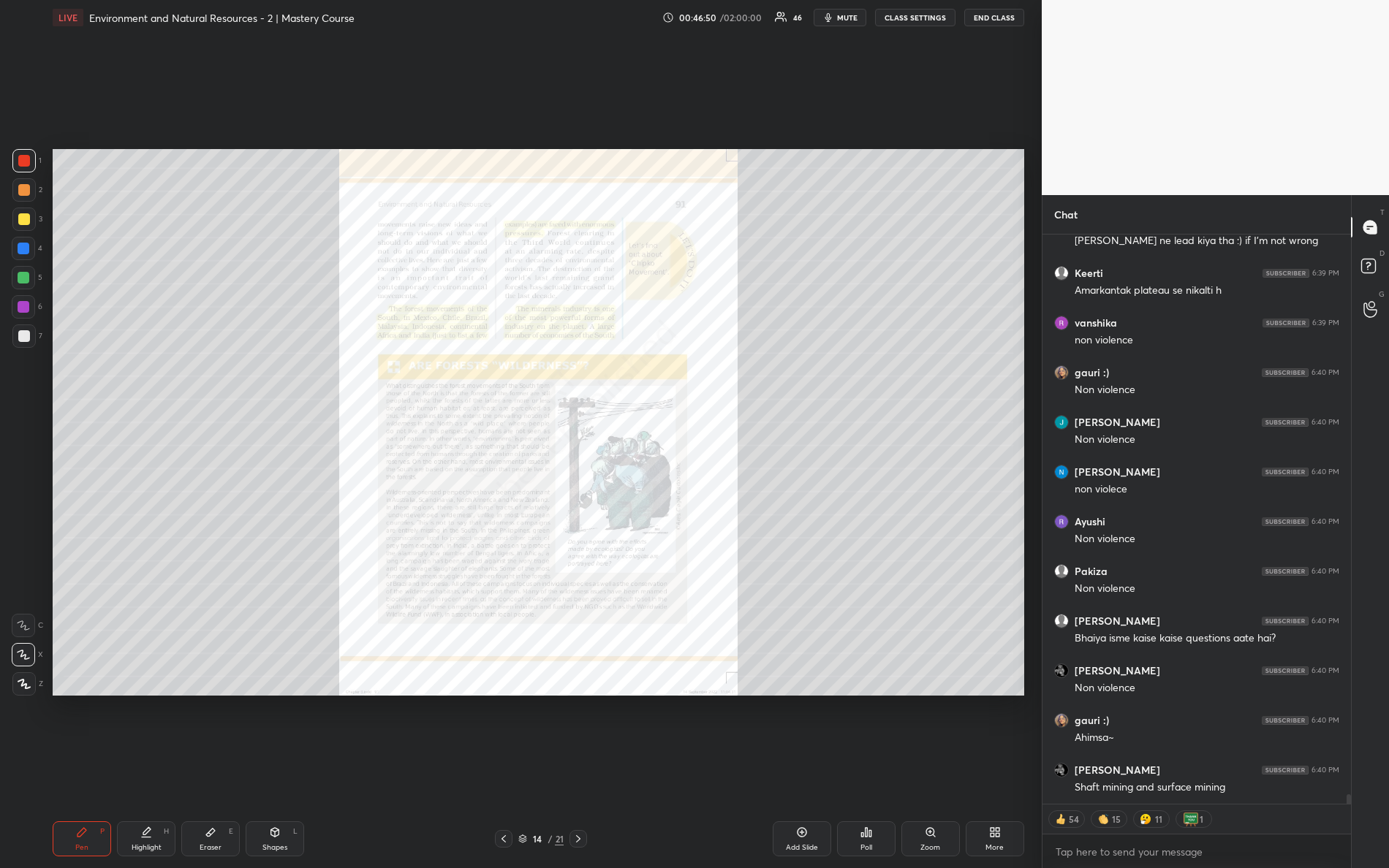
click at [919, 768] on div "Zoom" at bounding box center [931, 839] width 59 height 36
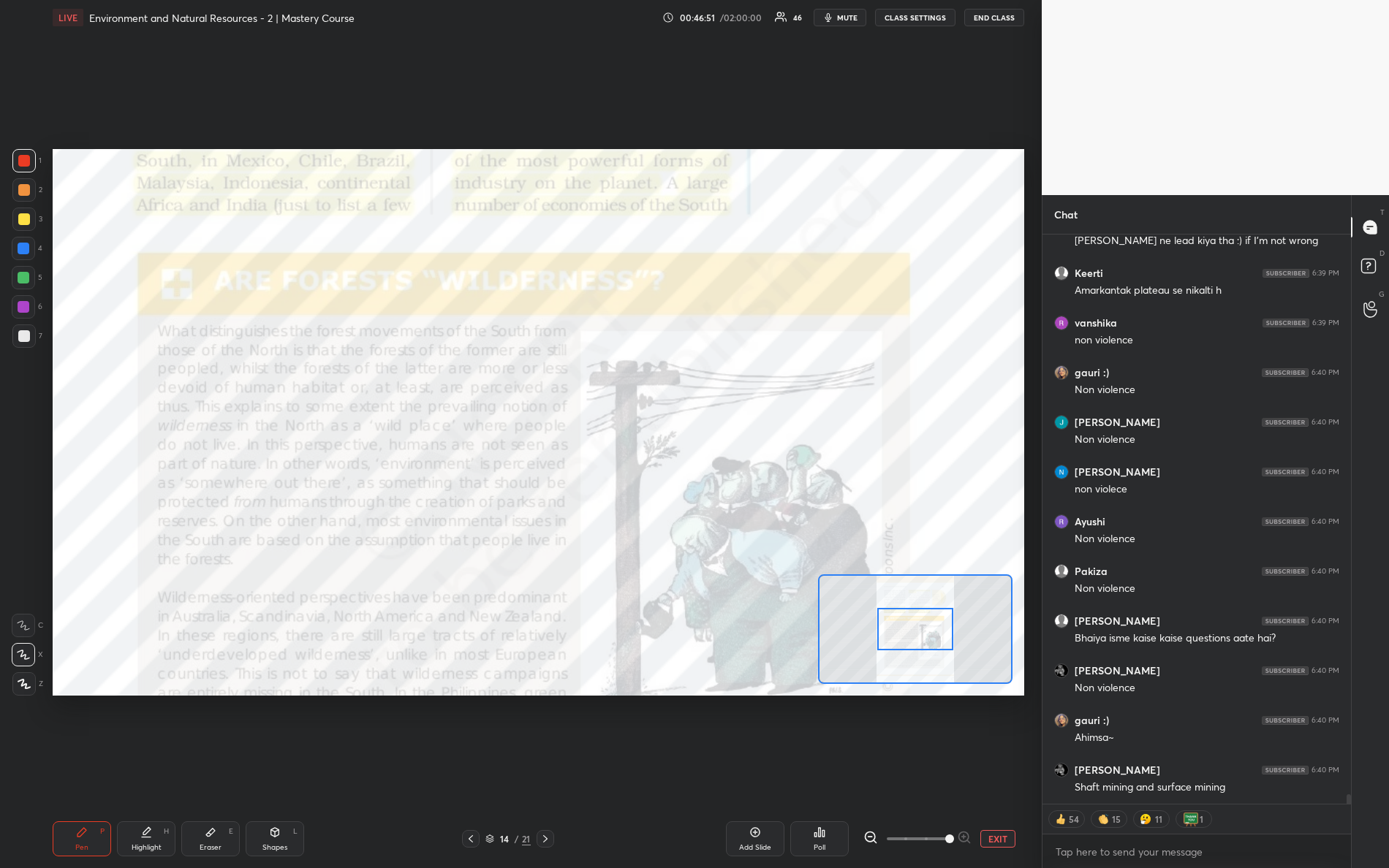
drag, startPoint x: 917, startPoint y: 841, endPoint x: 1018, endPoint y: 789, distance: 113.6
click at [1038, 768] on div "1 2 3 4 5 6 7 R O A L C X Z Erase all C X Z LIVE Environment and Natural Resour…" at bounding box center [521, 434] width 1042 height 868
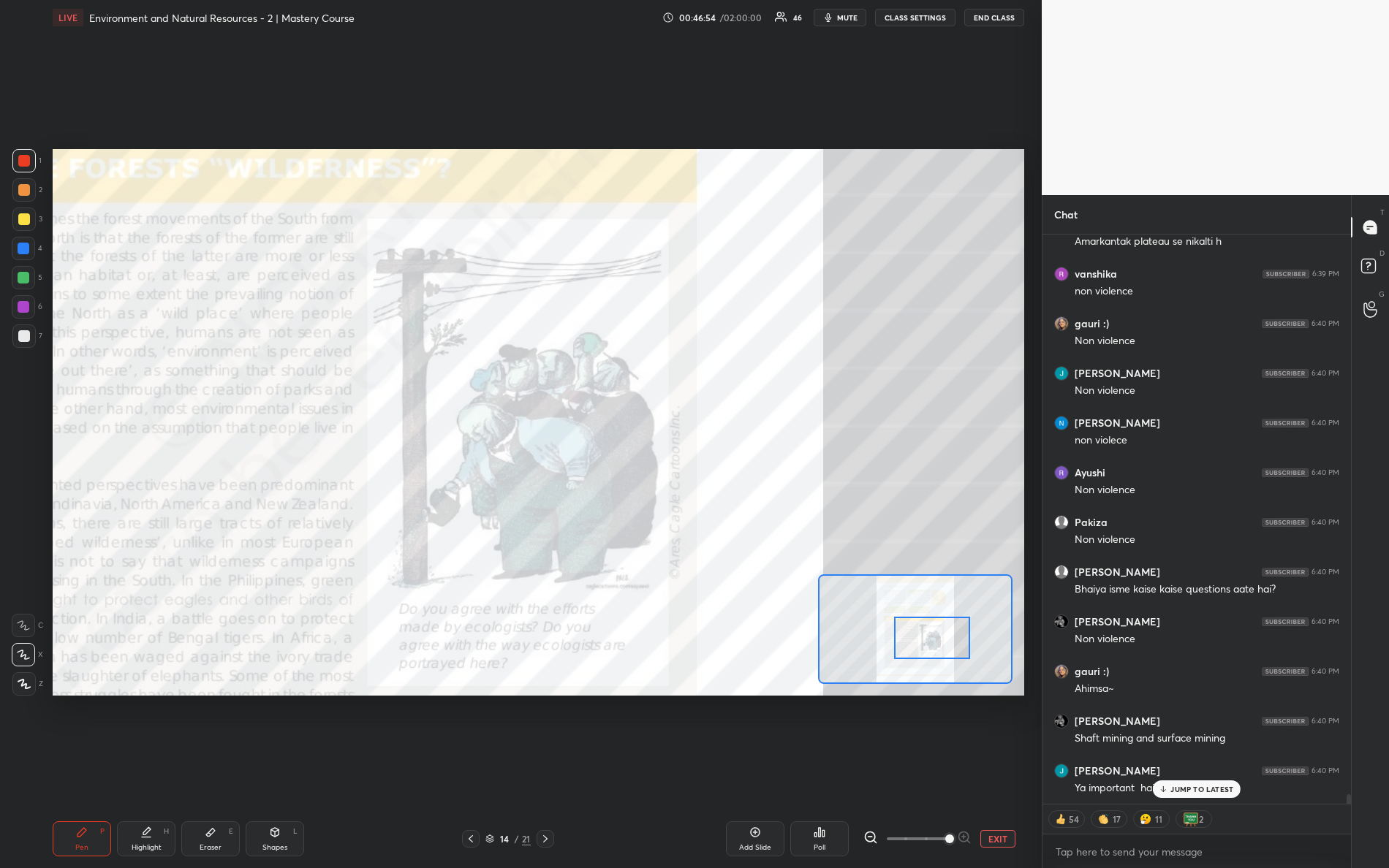
drag, startPoint x: 905, startPoint y: 622, endPoint x: 924, endPoint y: 623, distance: 19.0
click at [922, 631] on div at bounding box center [933, 637] width 77 height 42
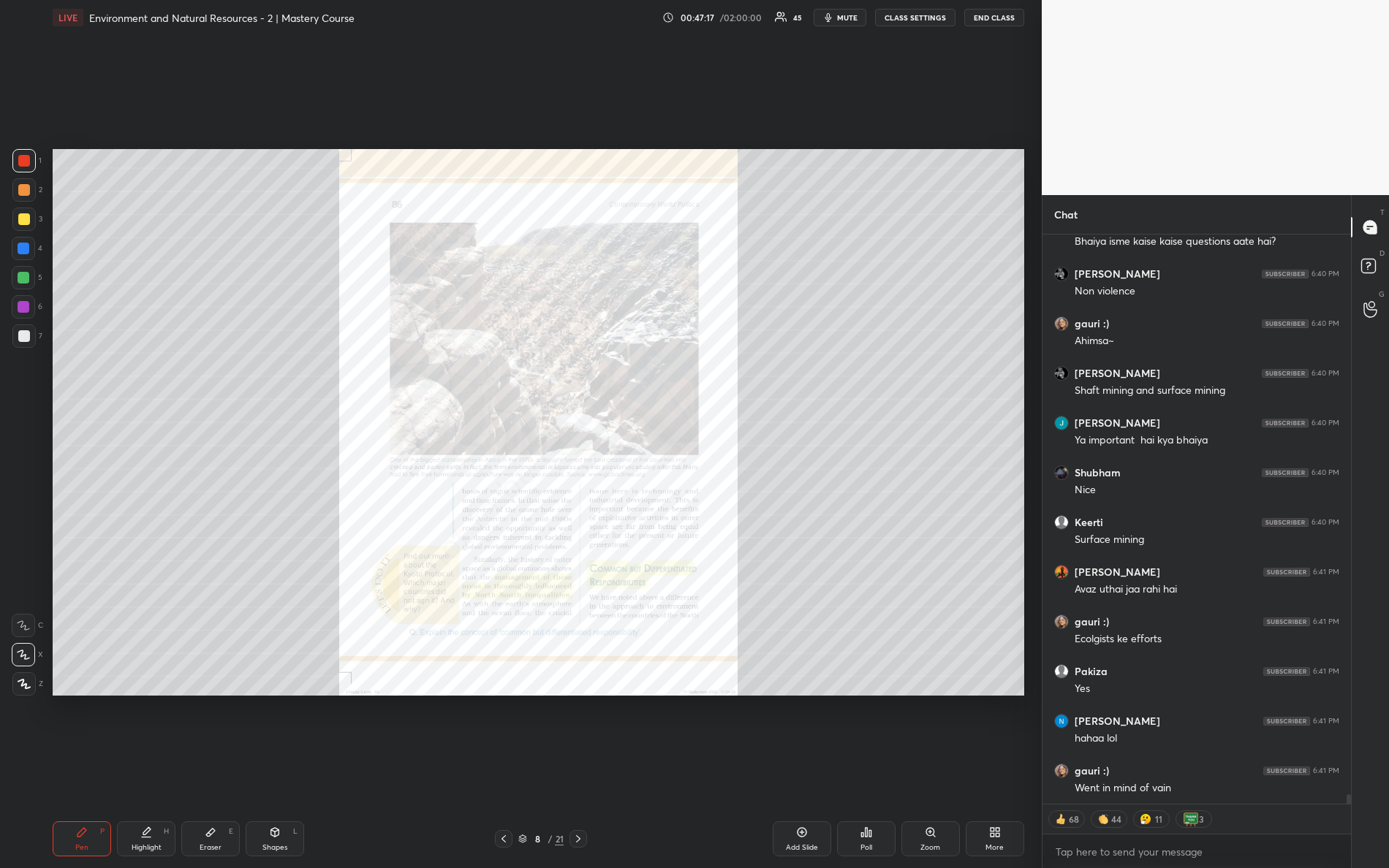
scroll to position [33261, 0]
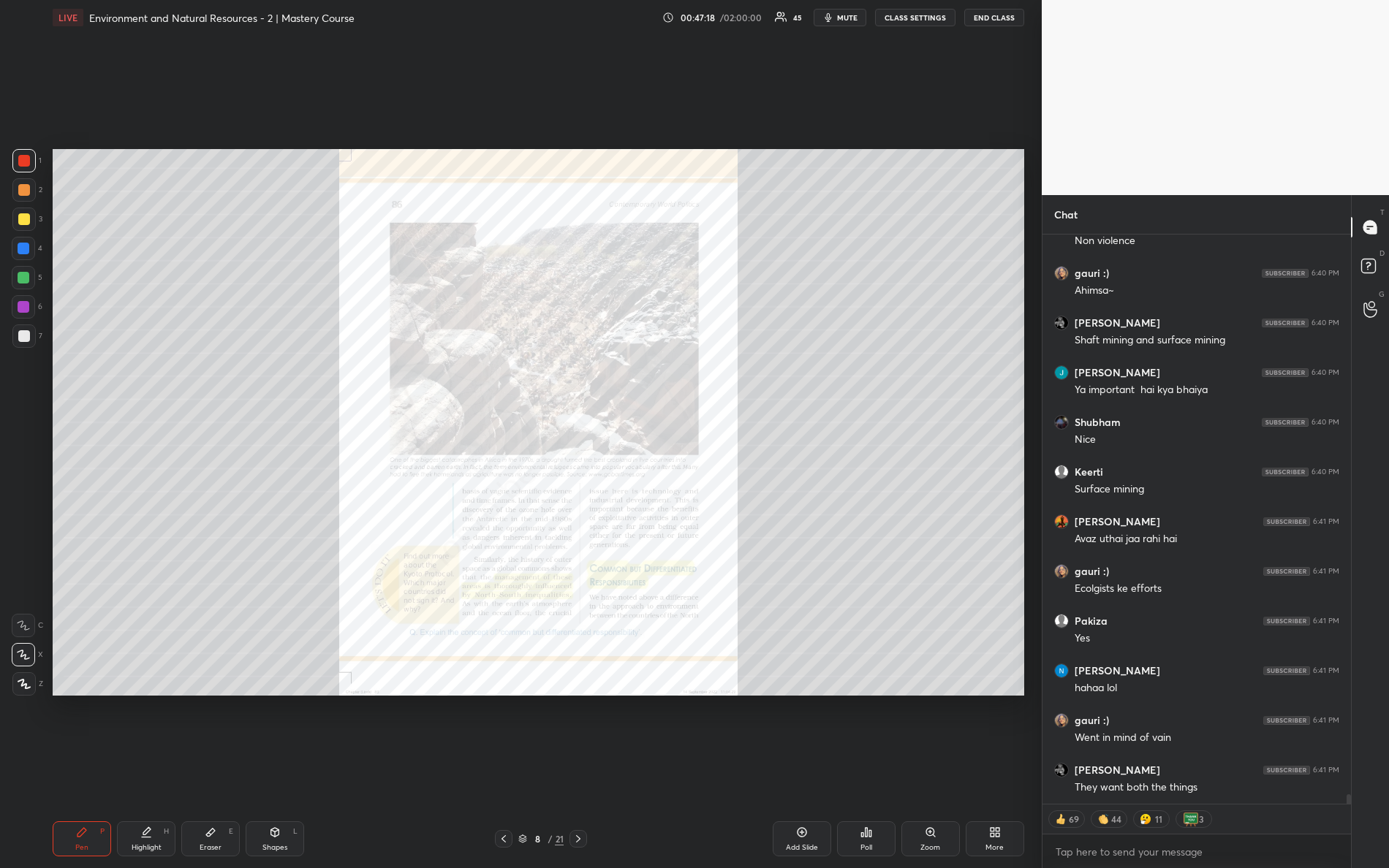
click at [930, 768] on div "Pen P Highlight H Eraser E Shapes L 8 / 21 Add Slide Poll Zoom More" at bounding box center [538, 839] width 972 height 59
drag, startPoint x: 922, startPoint y: 844, endPoint x: 930, endPoint y: 850, distance: 10.0
click at [927, 768] on div "Zoom" at bounding box center [930, 848] width 20 height 7
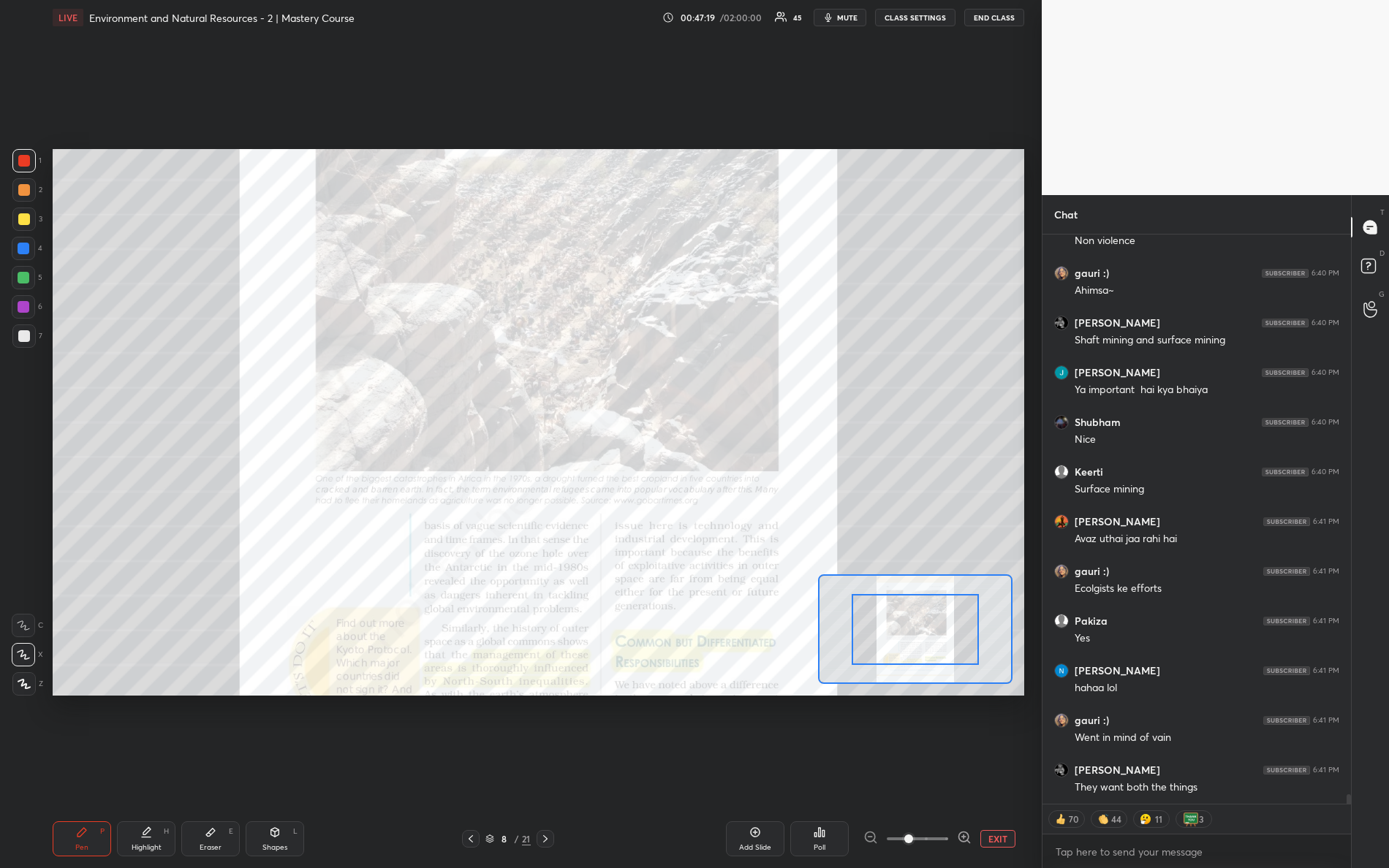
drag, startPoint x: 966, startPoint y: 842, endPoint x: 1036, endPoint y: 842, distance: 70.0
click at [1021, 768] on div "Add Slide Poll EXIT" at bounding box center [809, 839] width 432 height 36
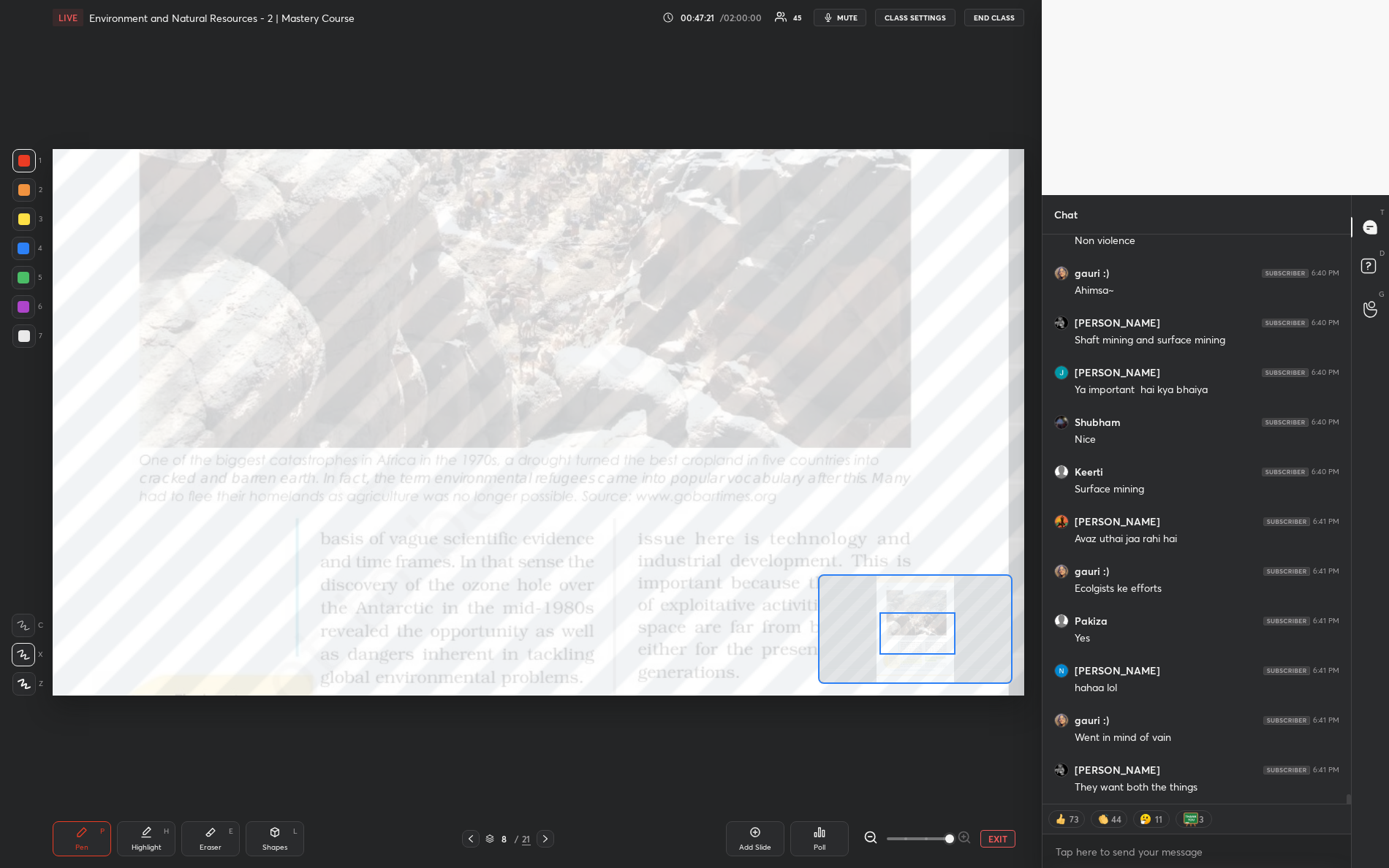
scroll to position [33310, 0]
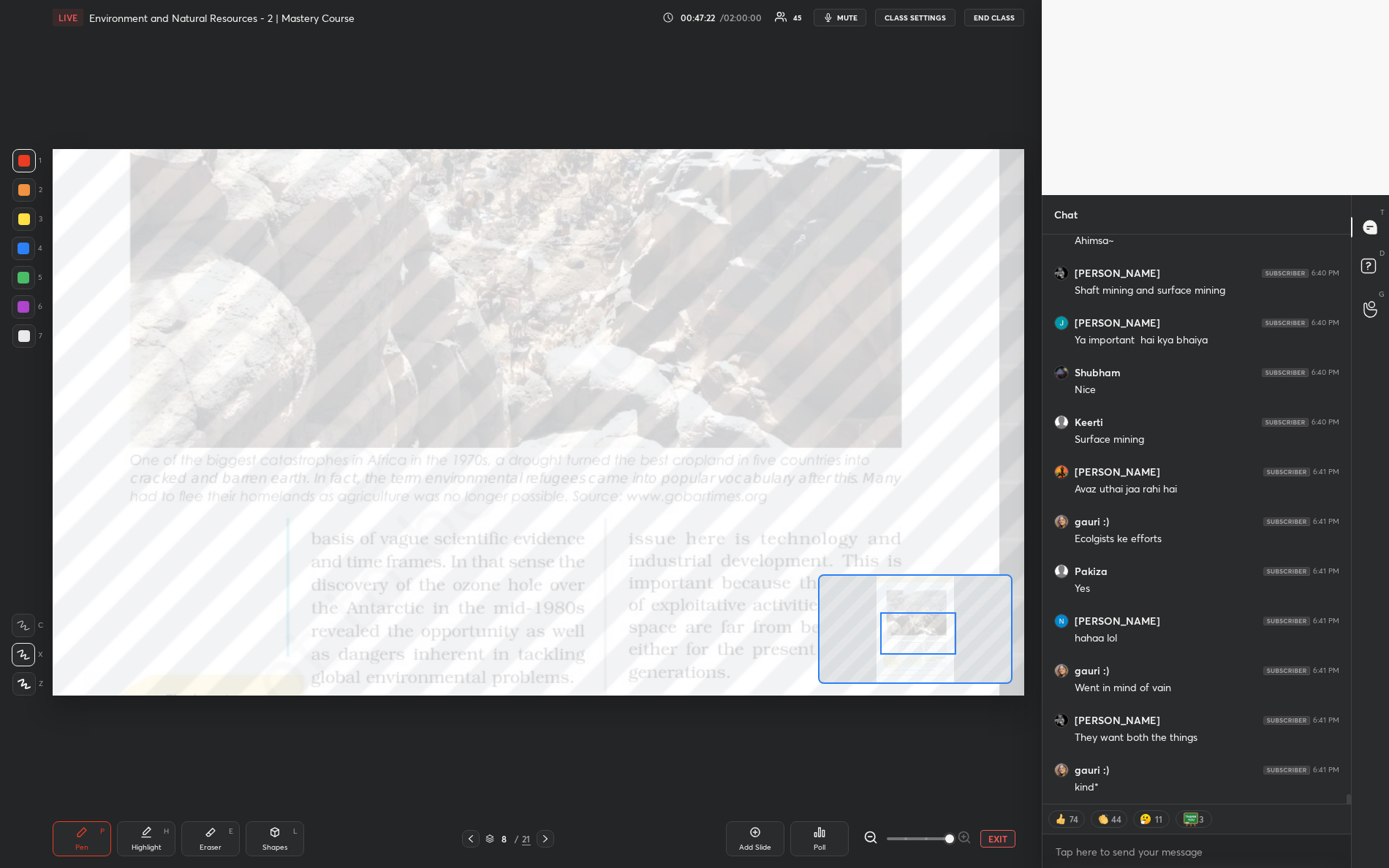
click at [907, 635] on div at bounding box center [919, 633] width 77 height 42
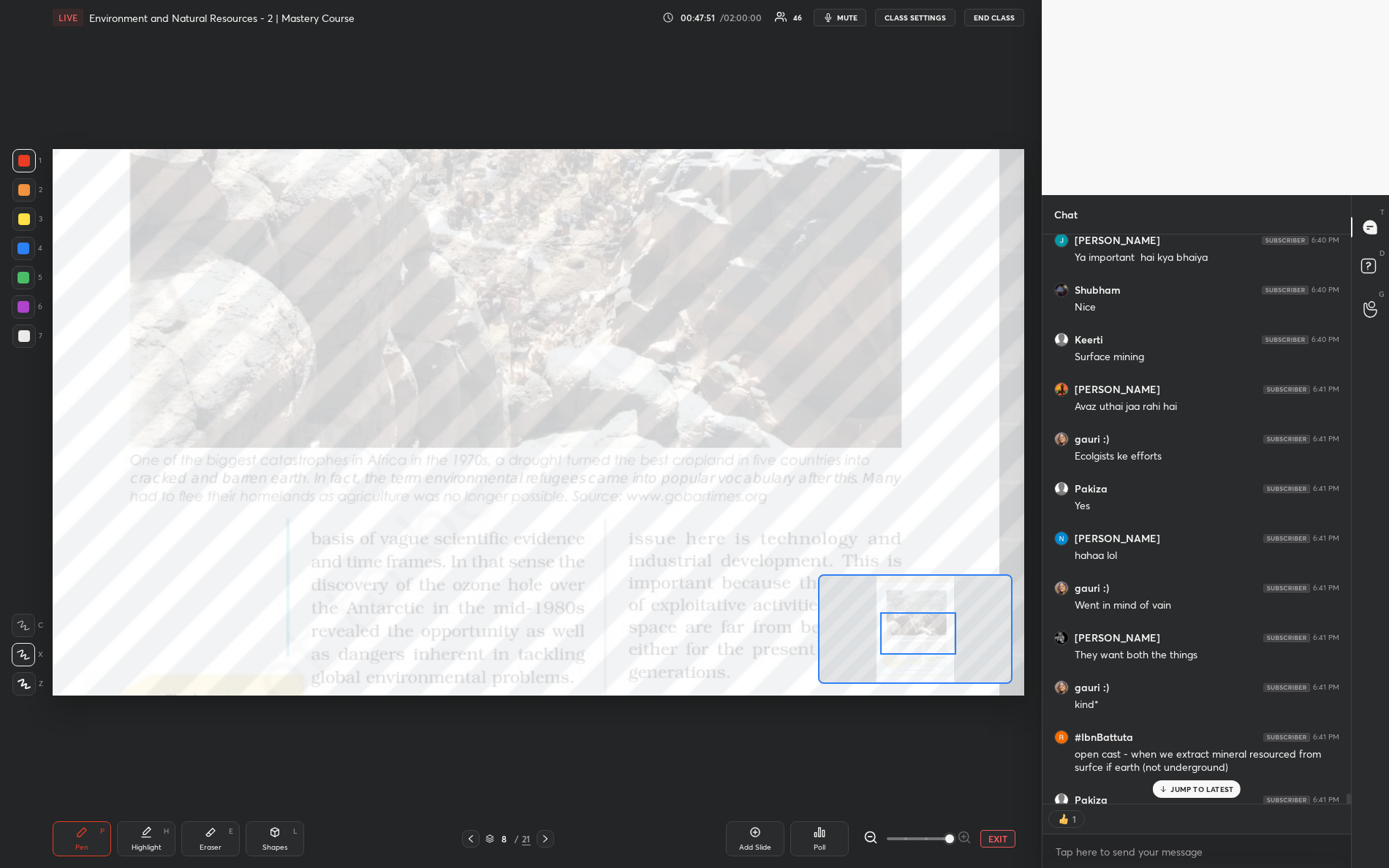
scroll to position [5, 5]
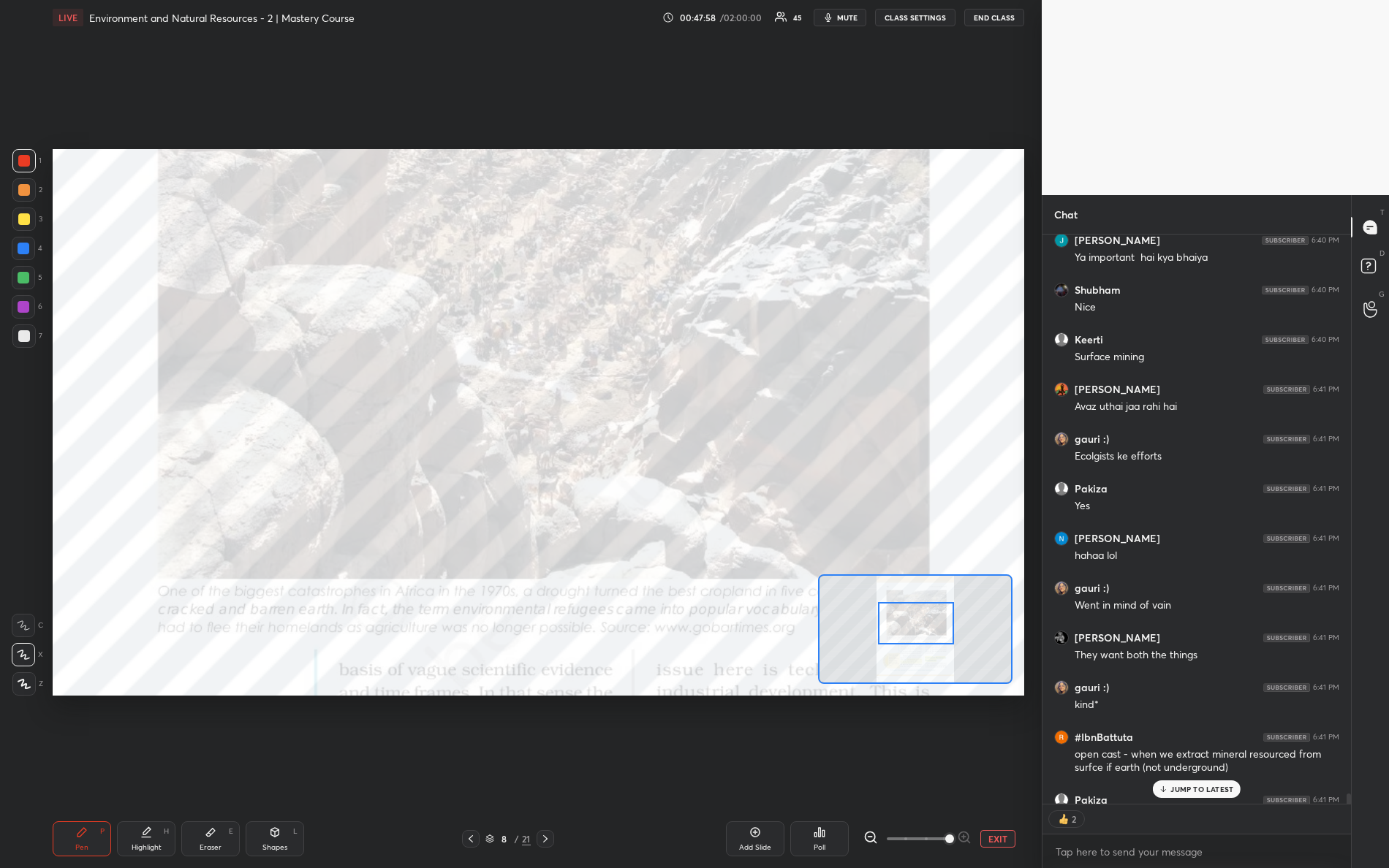
drag, startPoint x: 952, startPoint y: 639, endPoint x: 945, endPoint y: 592, distance: 47.5
click at [955, 623] on div at bounding box center [917, 623] width 77 height 42
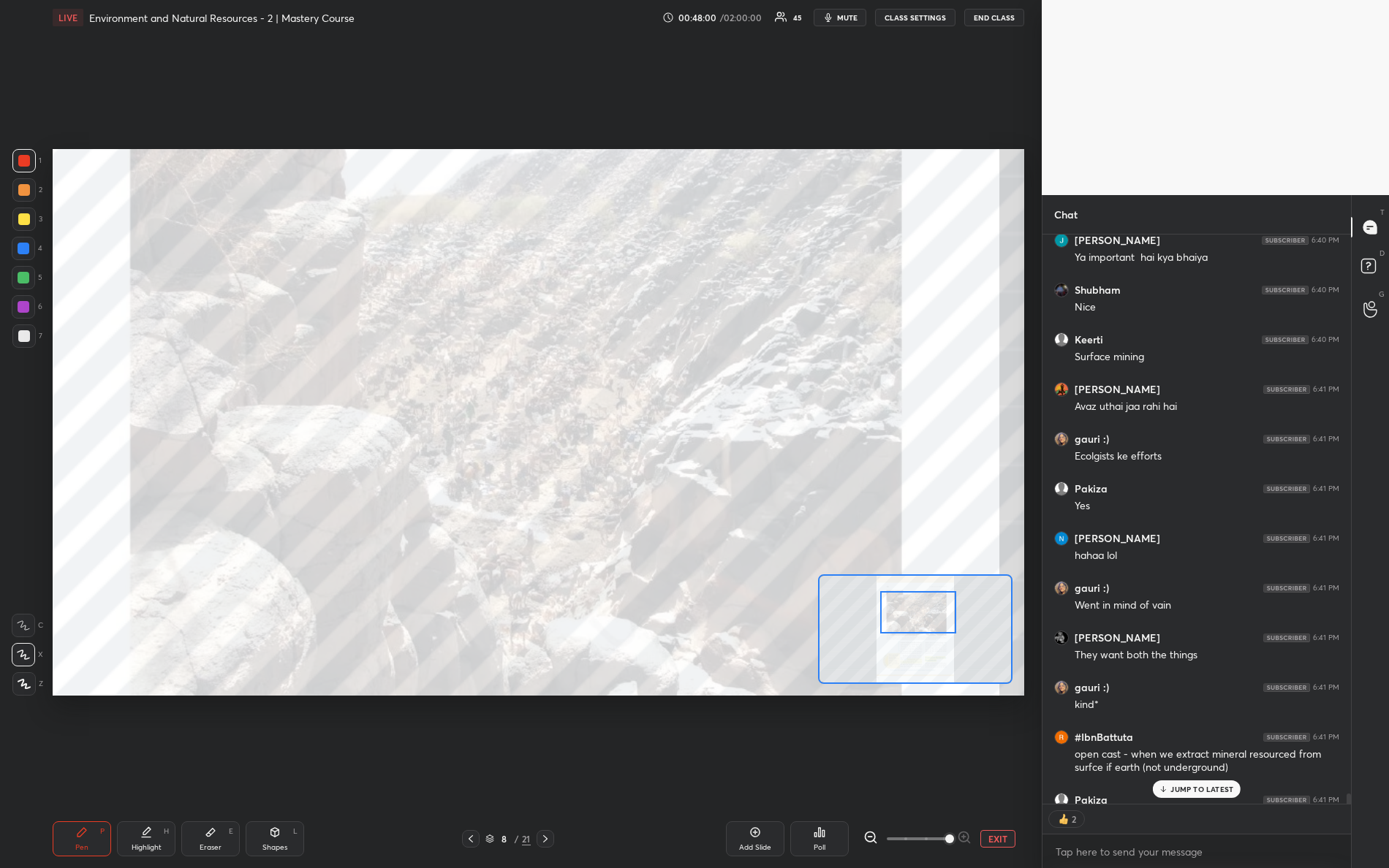
drag, startPoint x: 1171, startPoint y: 790, endPoint x: 1165, endPoint y: 780, distance: 11.7
click at [1173, 768] on p "JUMP TO LATEST" at bounding box center [1202, 789] width 63 height 8
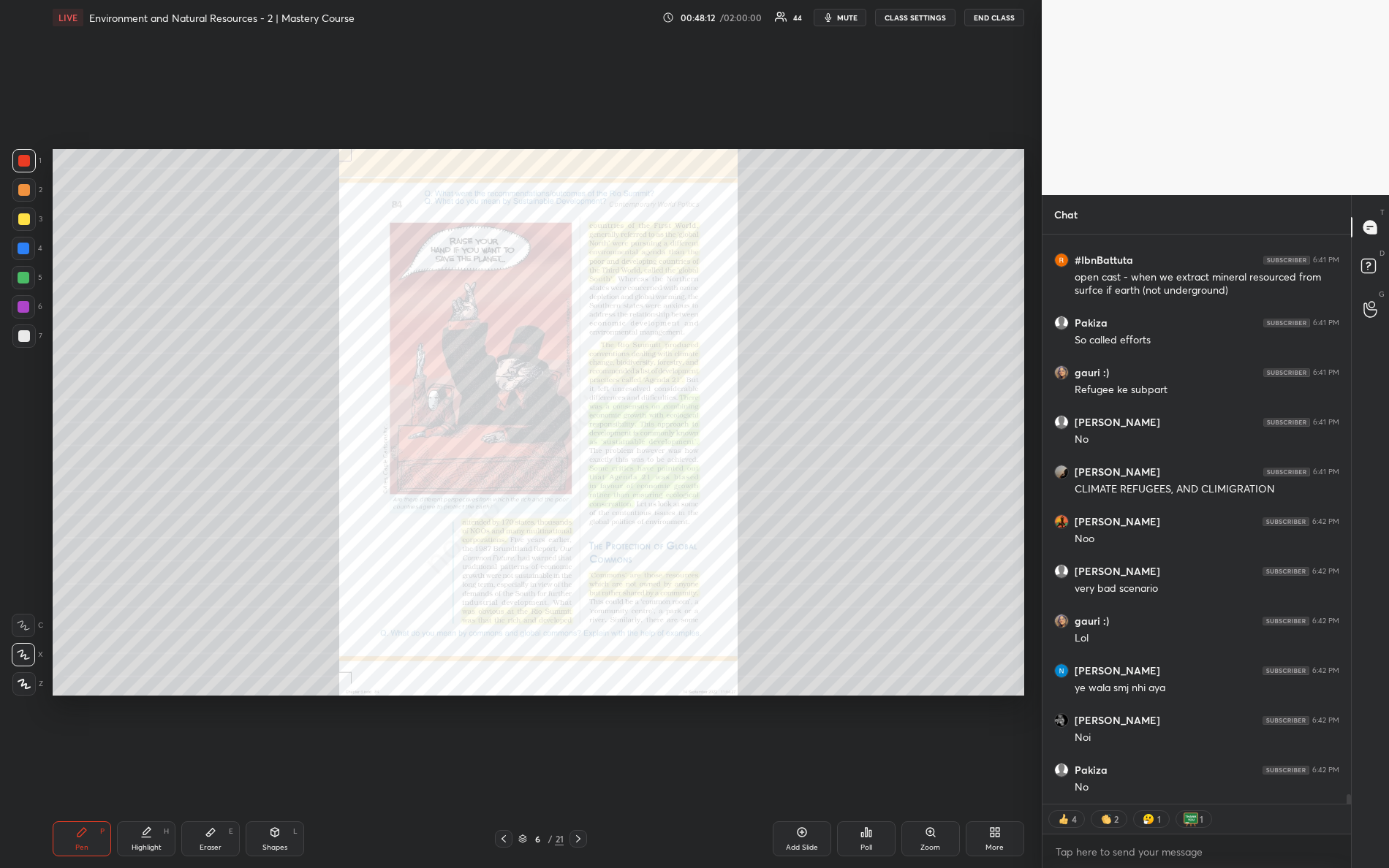
scroll to position [33919, 0]
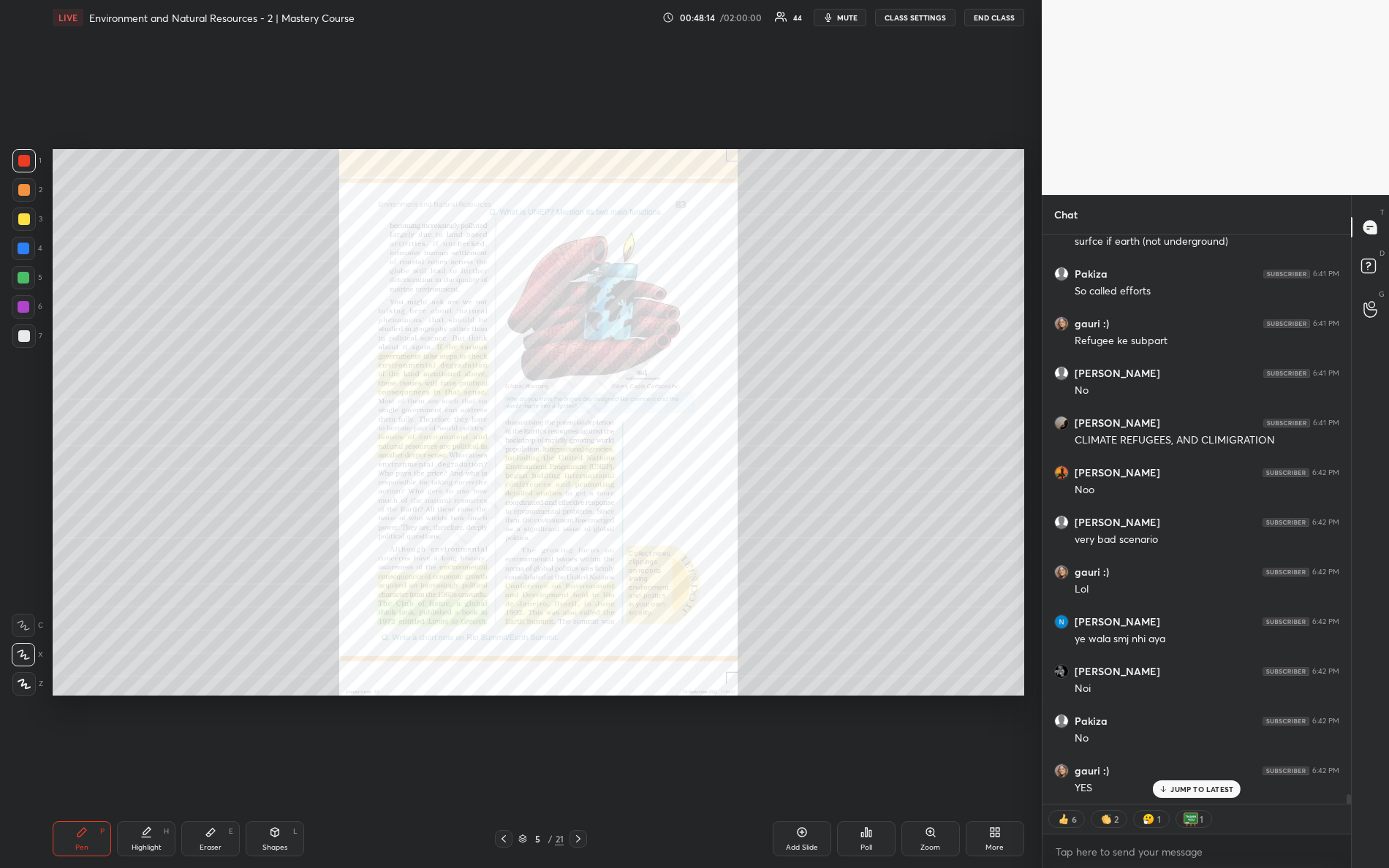
click at [920, 768] on div "Zoom" at bounding box center [931, 839] width 59 height 36
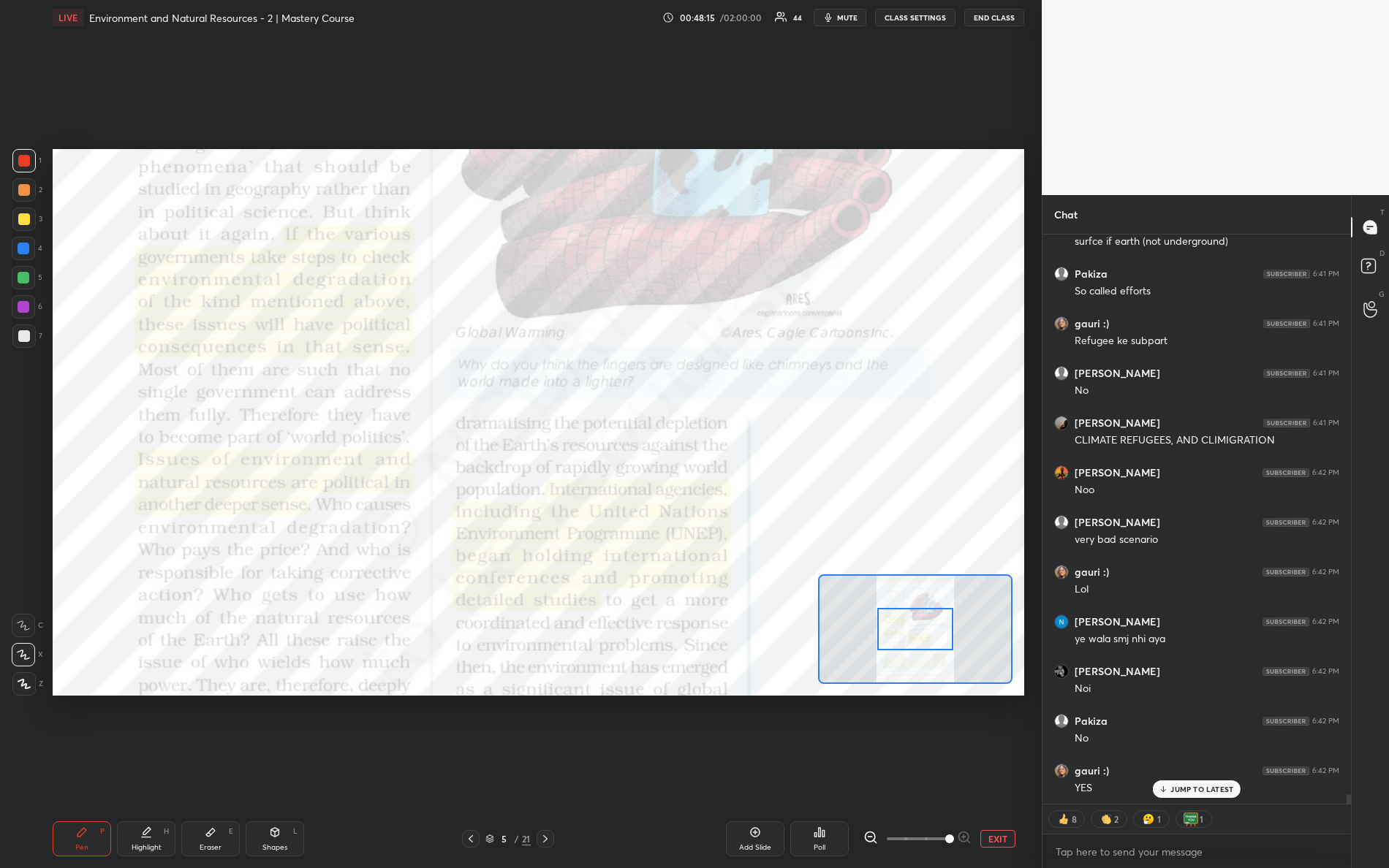
scroll to position [33970, 0]
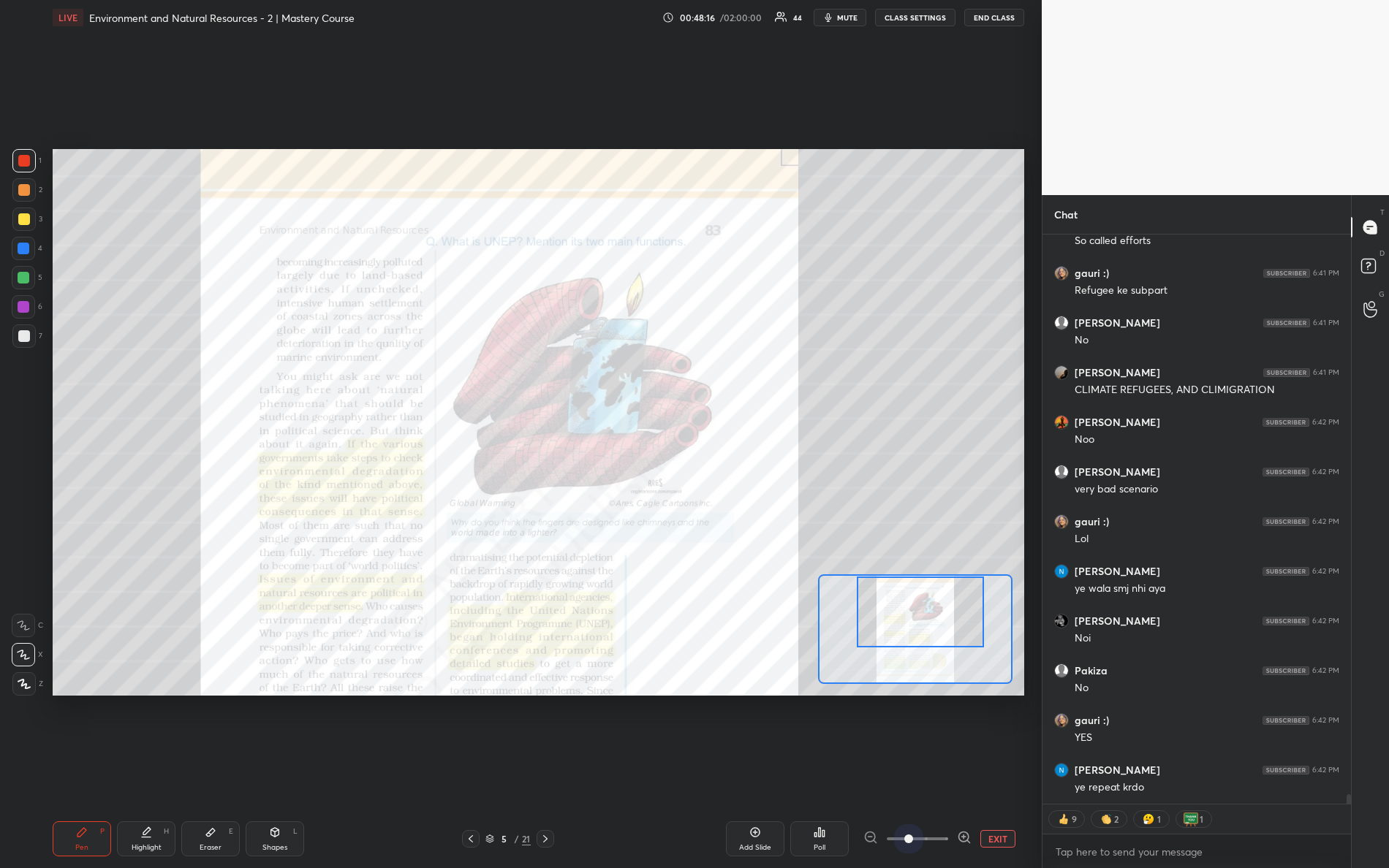
drag, startPoint x: 894, startPoint y: 613, endPoint x: 900, endPoint y: 591, distance: 22.8
click at [900, 591] on div at bounding box center [921, 612] width 128 height 71
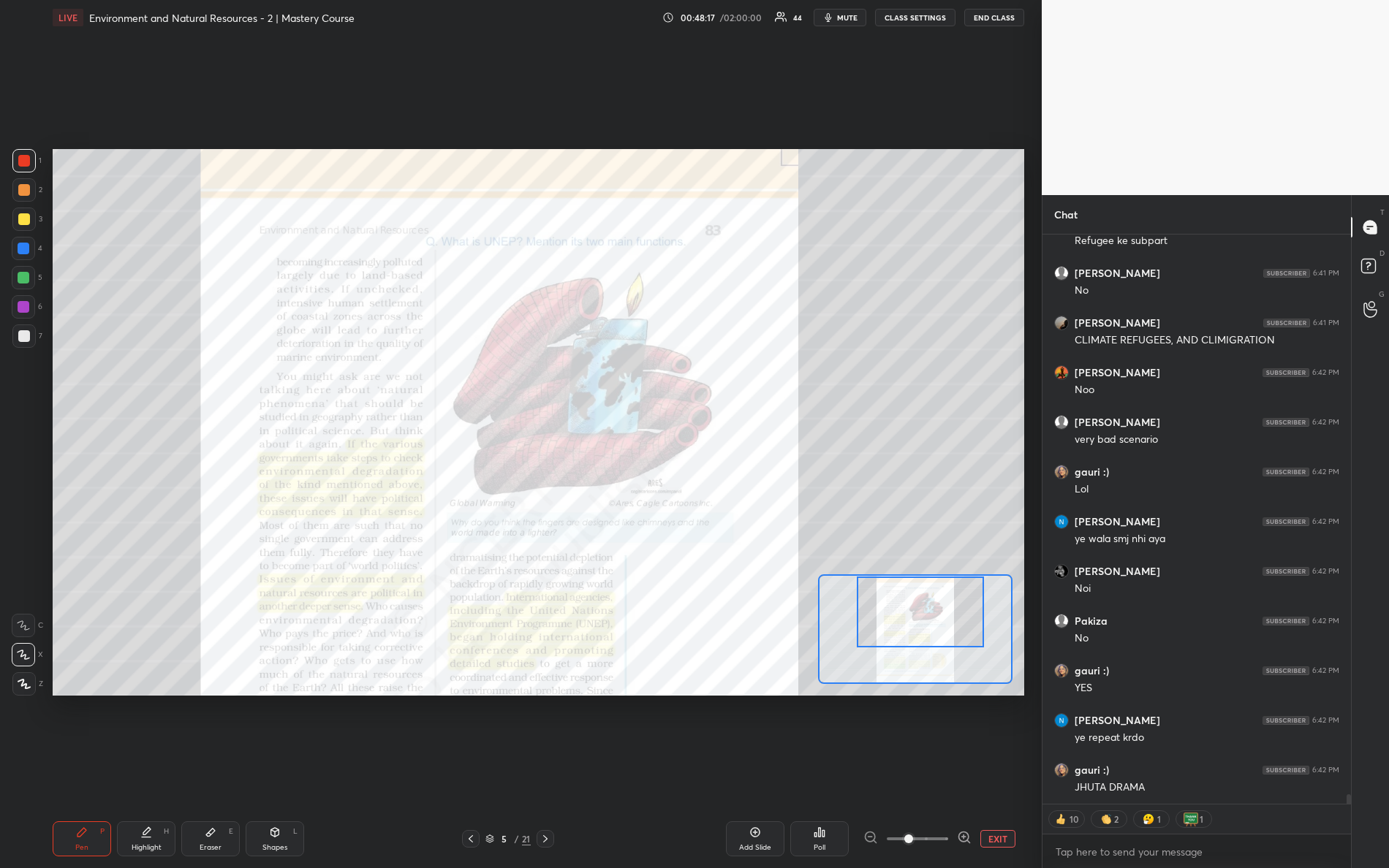
drag, startPoint x: 903, startPoint y: 842, endPoint x: 1015, endPoint y: 851, distance: 112.4
click at [1014, 768] on div "Add Slide Poll EXIT" at bounding box center [809, 839] width 432 height 36
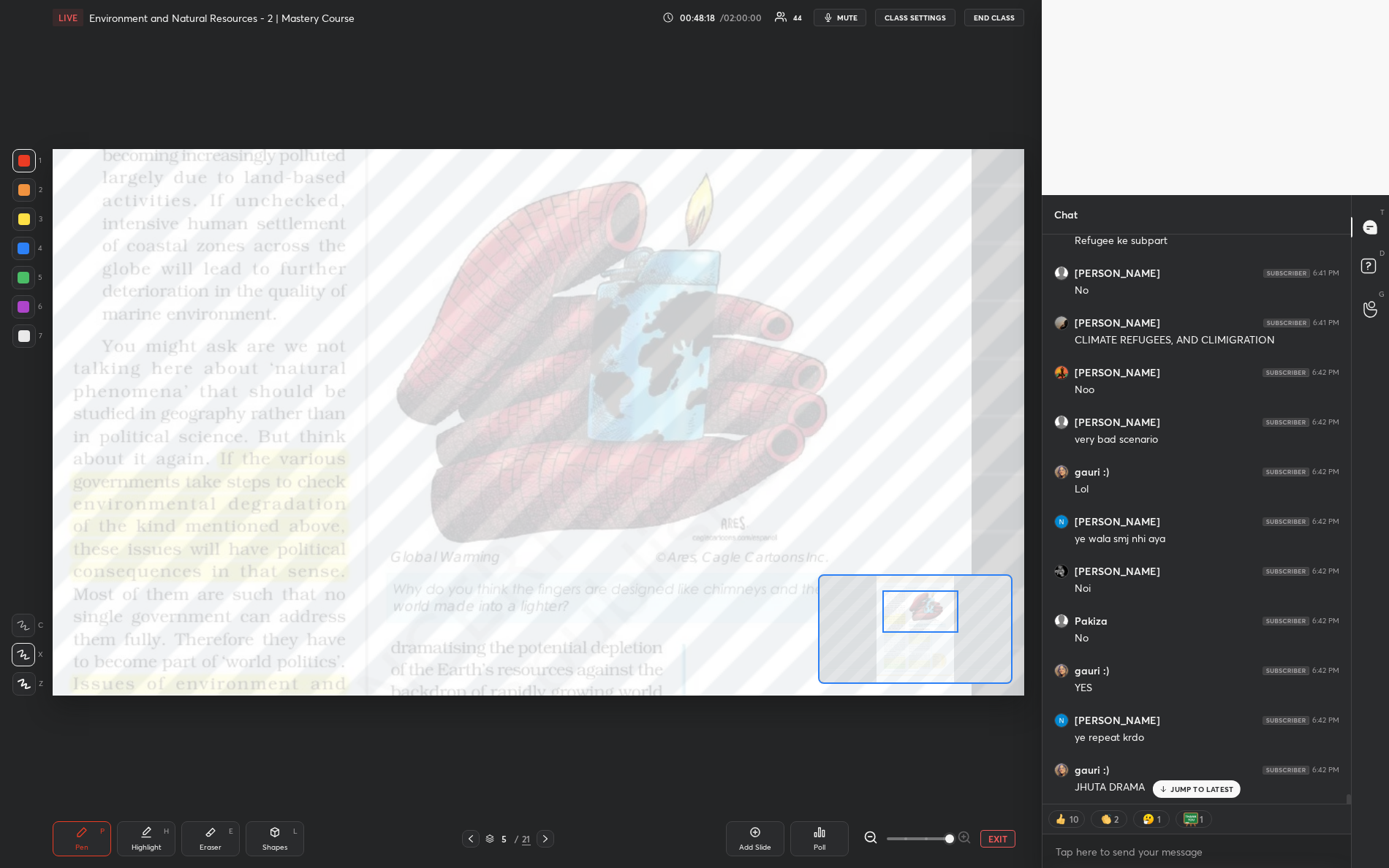
scroll to position [34069, 0]
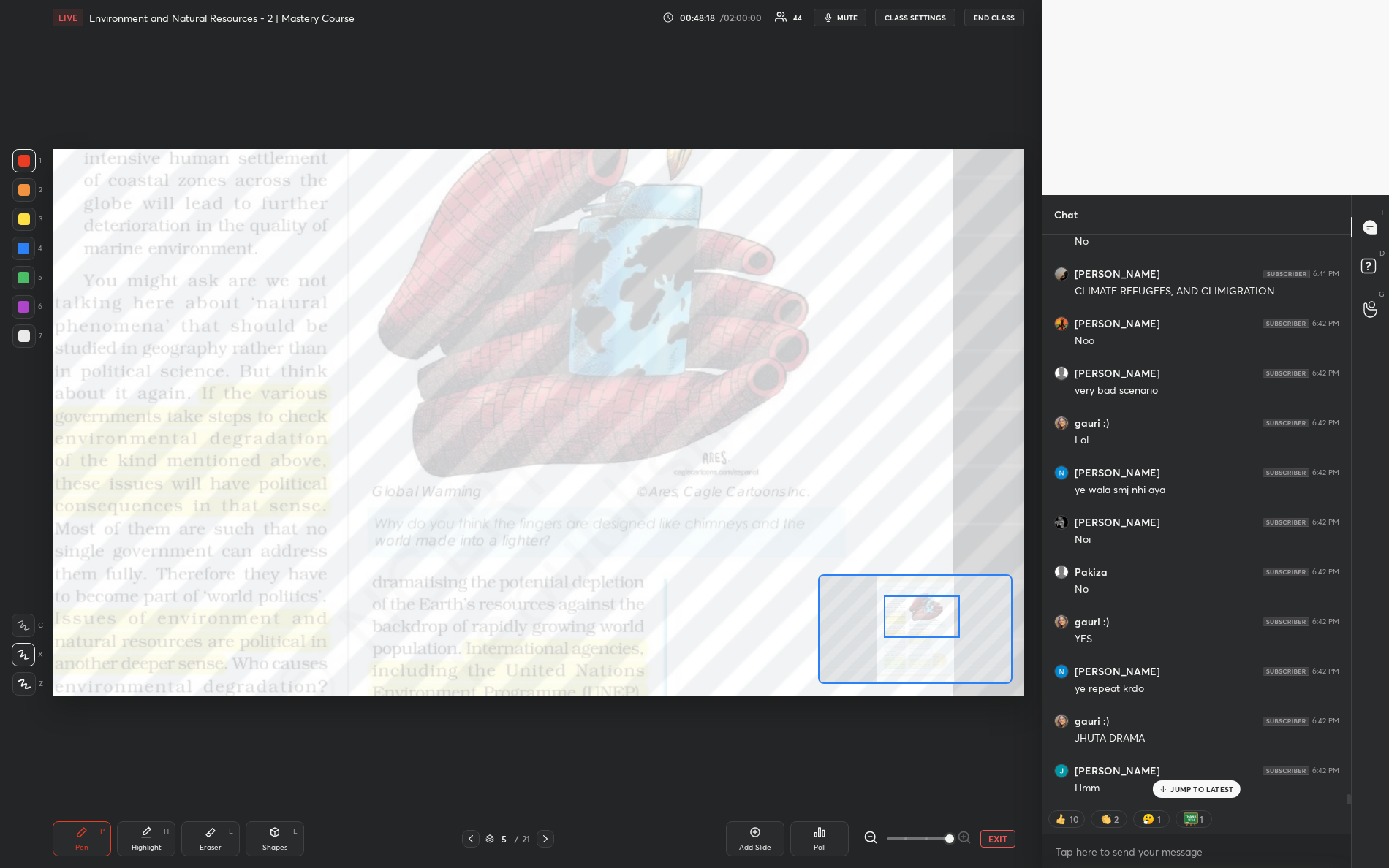
click at [929, 617] on div at bounding box center [923, 617] width 77 height 42
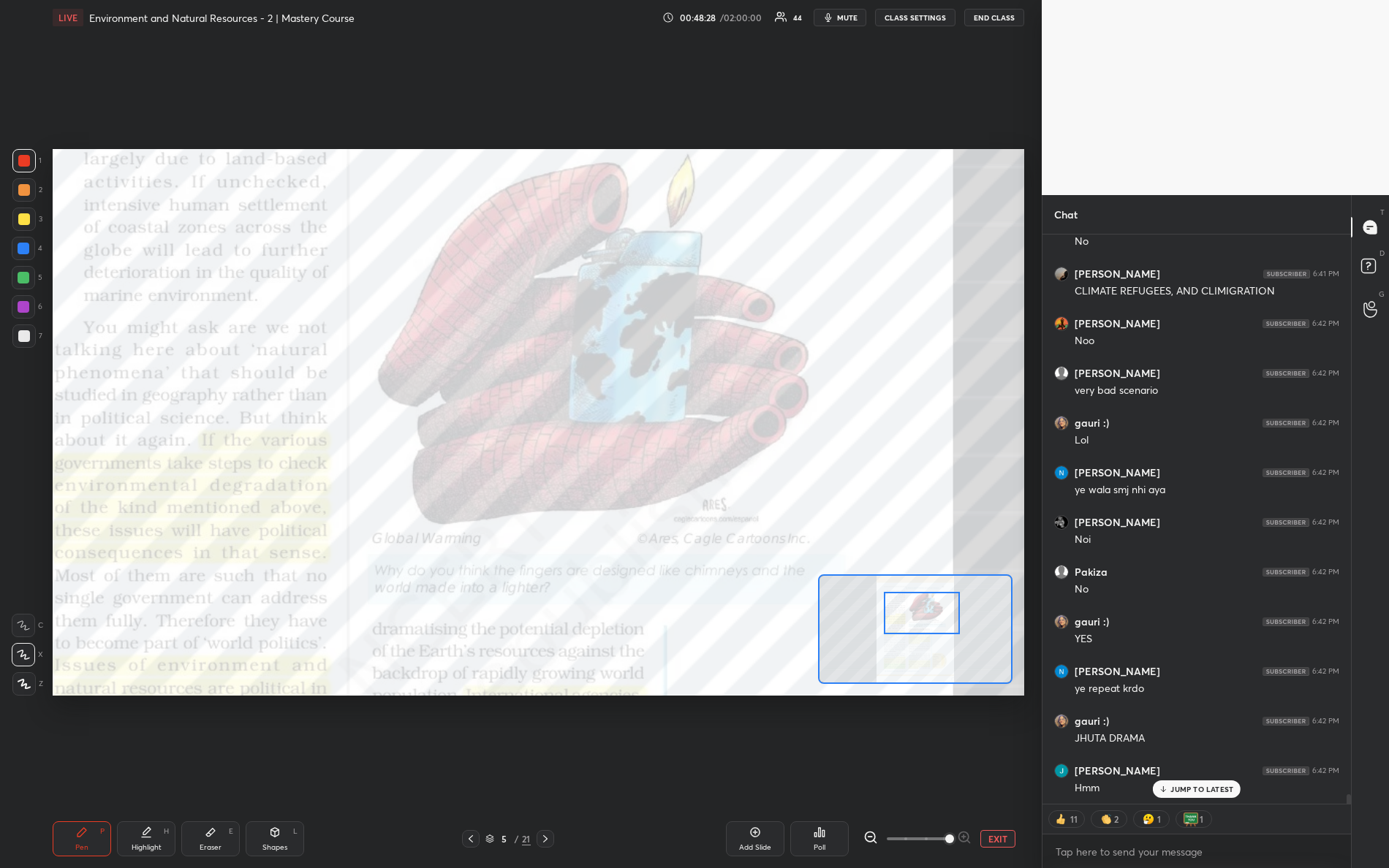
scroll to position [34119, 0]
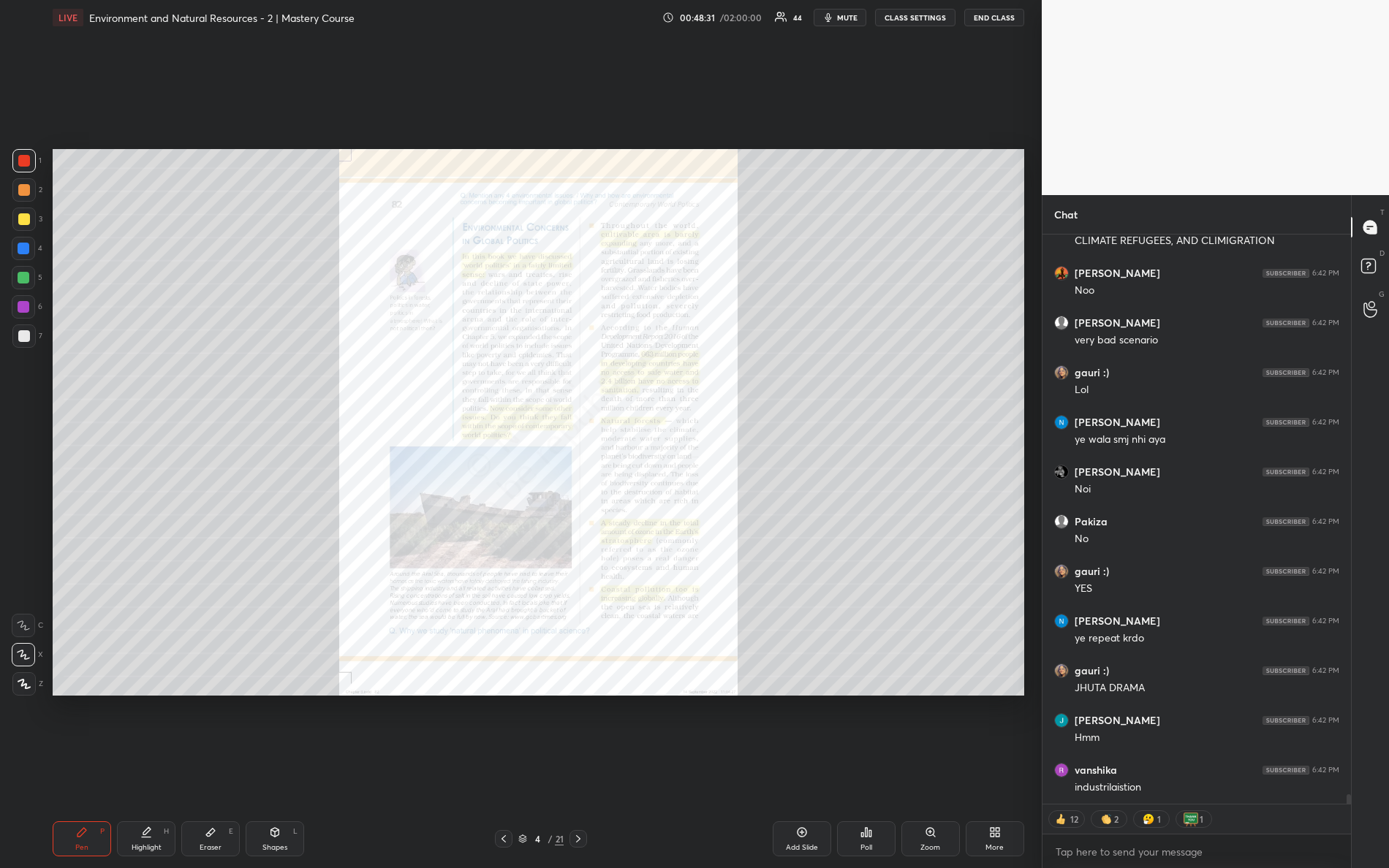
click at [919, 768] on div "Zoom" at bounding box center [931, 839] width 59 height 36
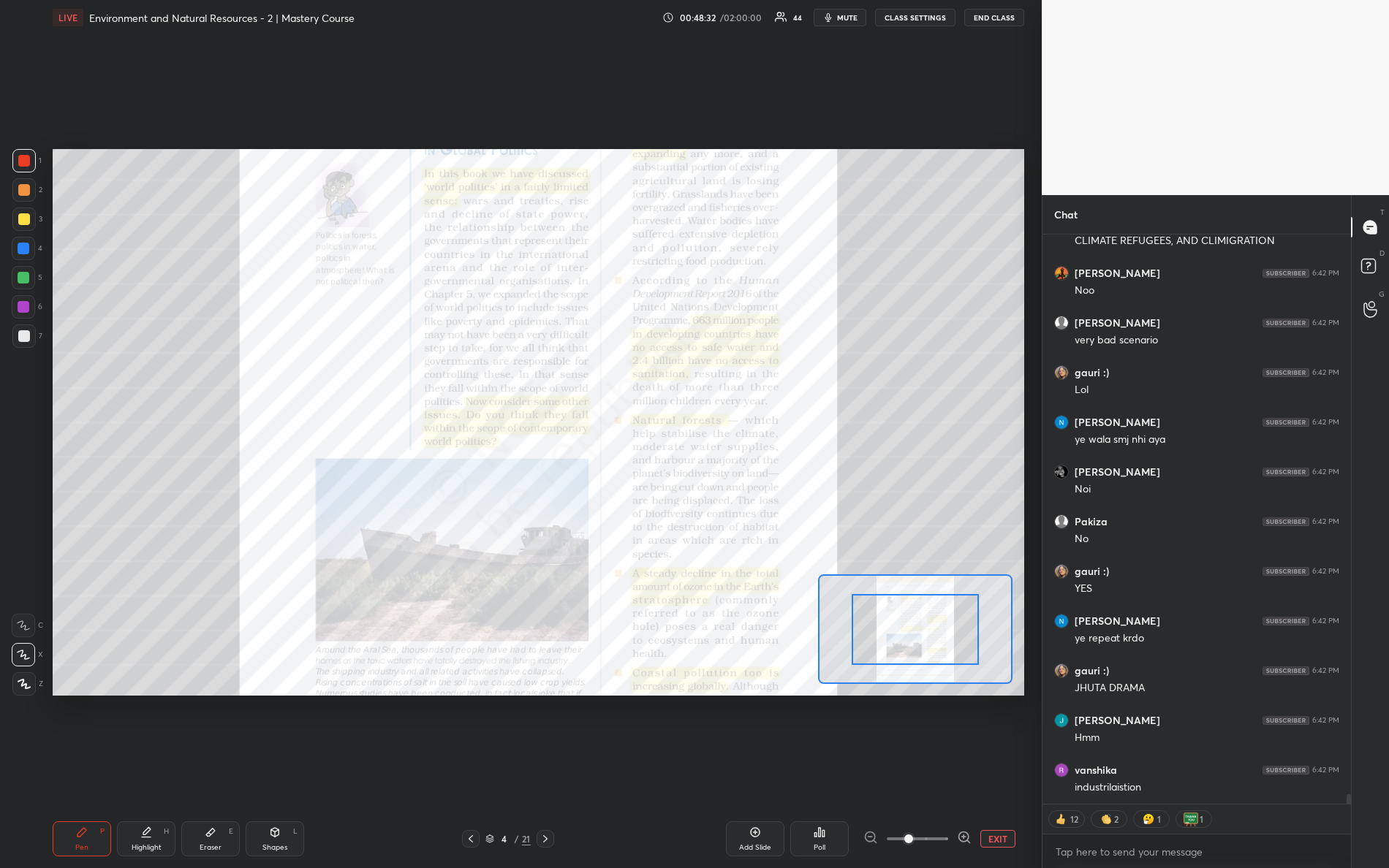
click at [1026, 768] on div "LIVE Environment and Natural Resources - 2 | Mastery Course 00:48:32 / 02:00:00…" at bounding box center [538, 434] width 983 height 868
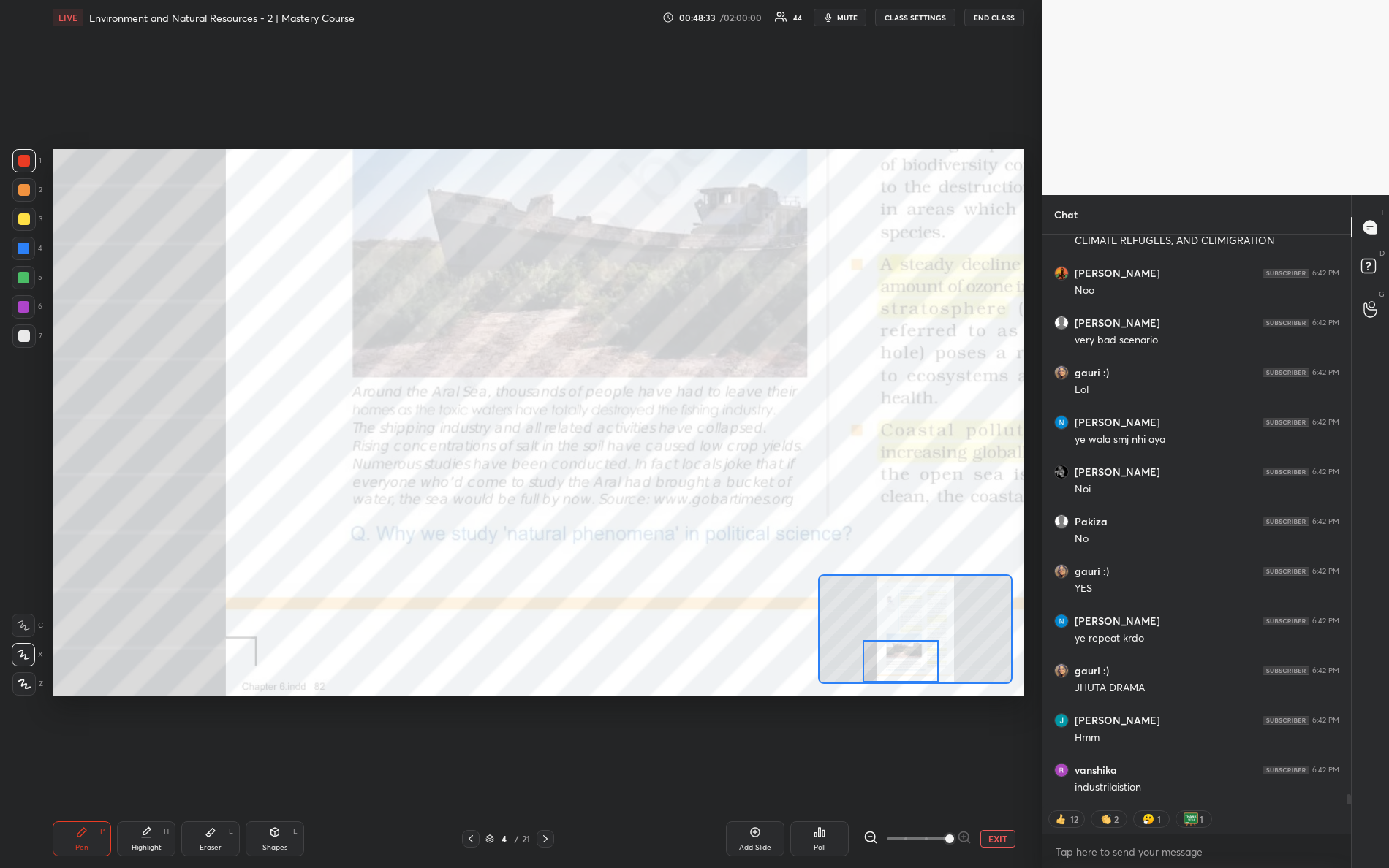
drag, startPoint x: 916, startPoint y: 620, endPoint x: 902, endPoint y: 653, distance: 35.8
click at [902, 653] on div at bounding box center [901, 661] width 77 height 42
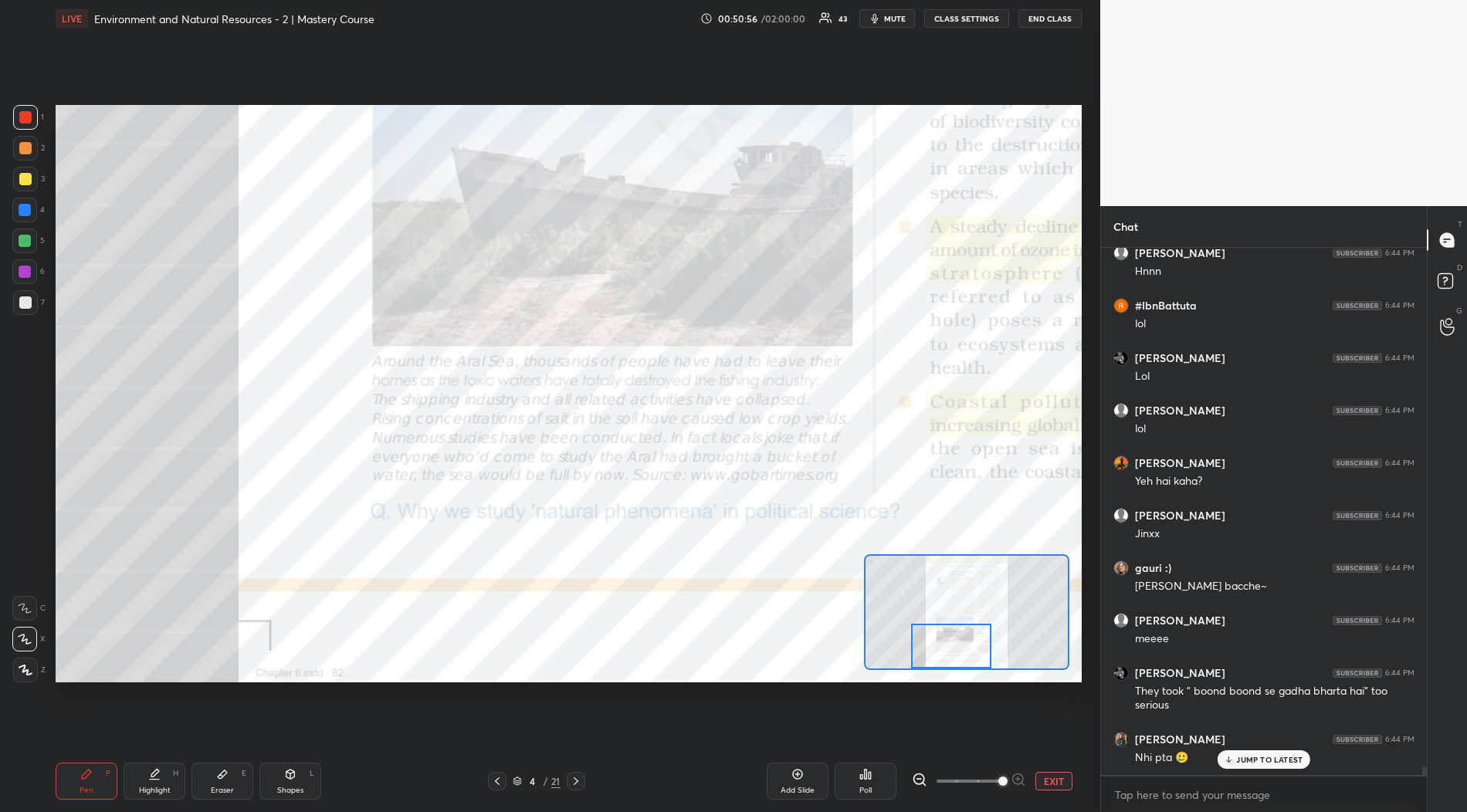
scroll to position [33471, 0]
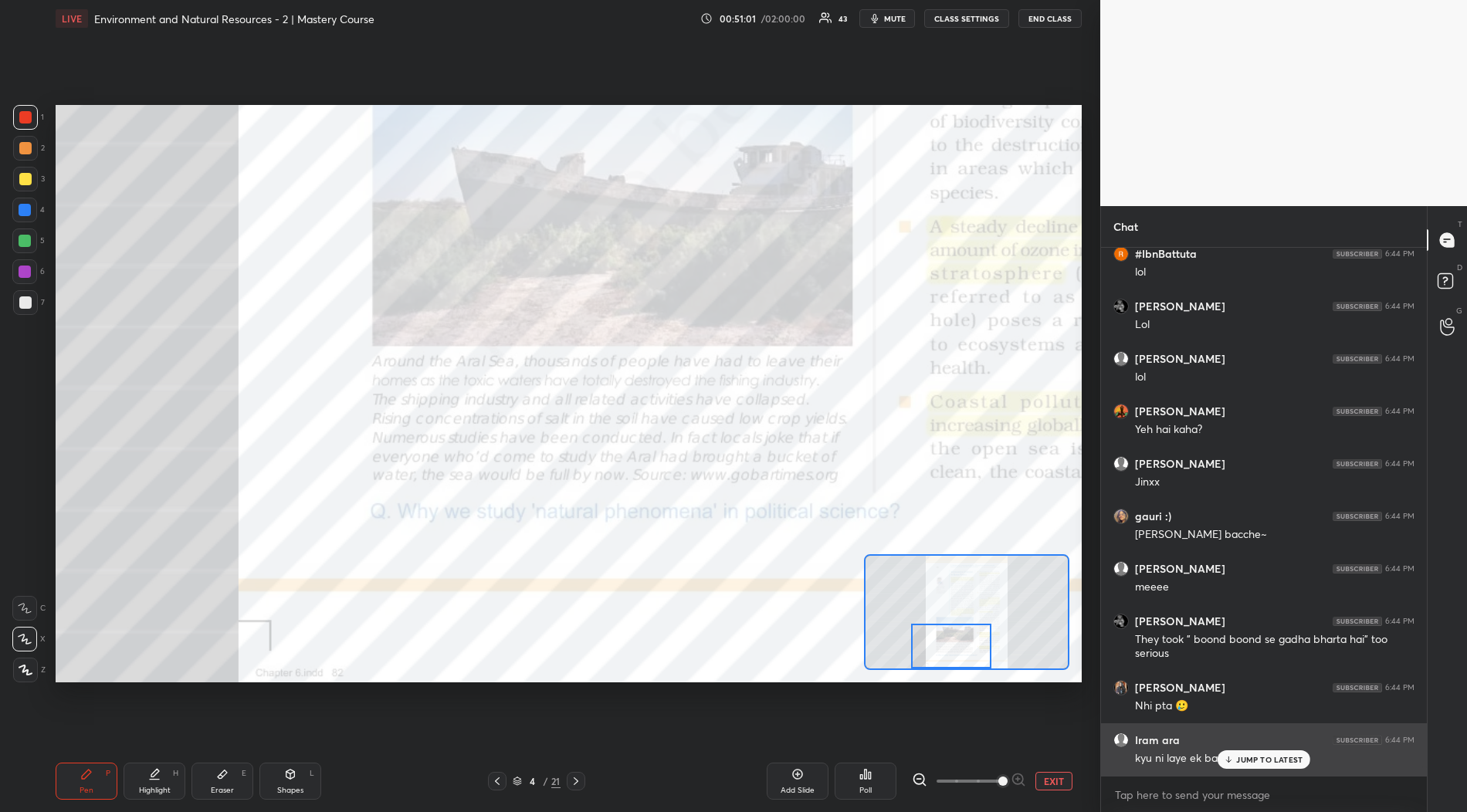
click at [1230, 752] on div "JUMP TO LATEST" at bounding box center [1265, 759] width 93 height 19
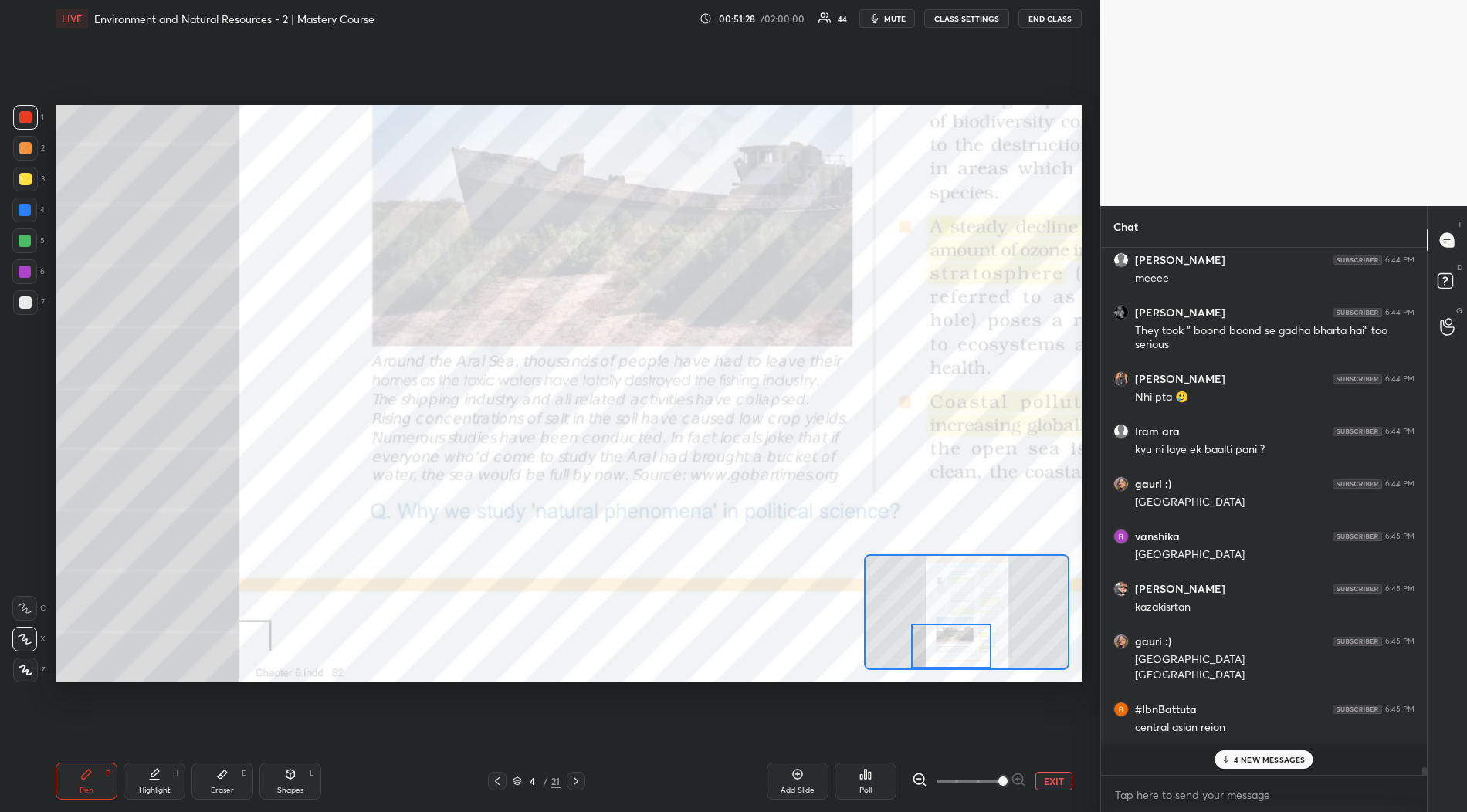
scroll to position [33907, 0]
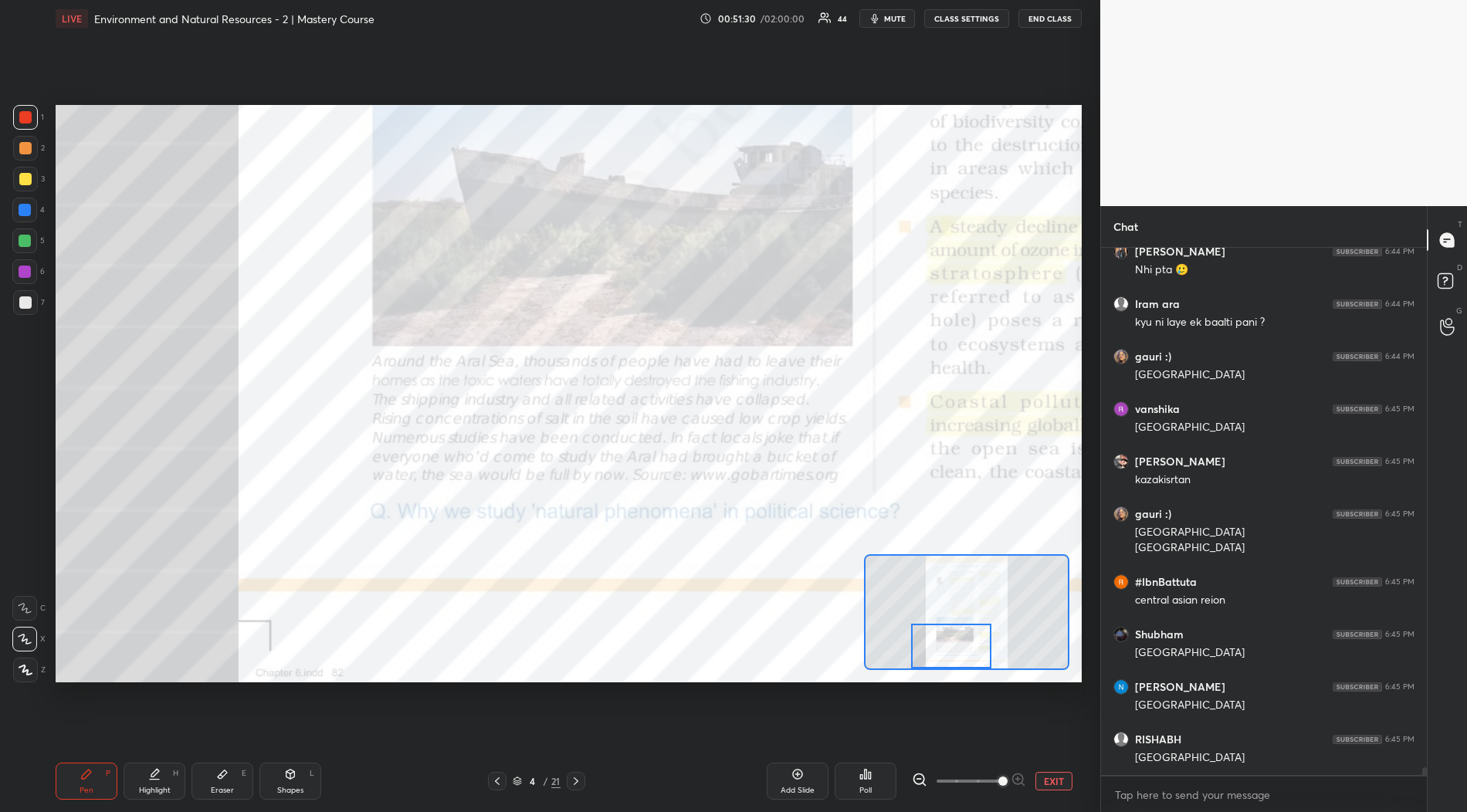
click at [1044, 778] on button "EXIT" at bounding box center [1054, 780] width 38 height 19
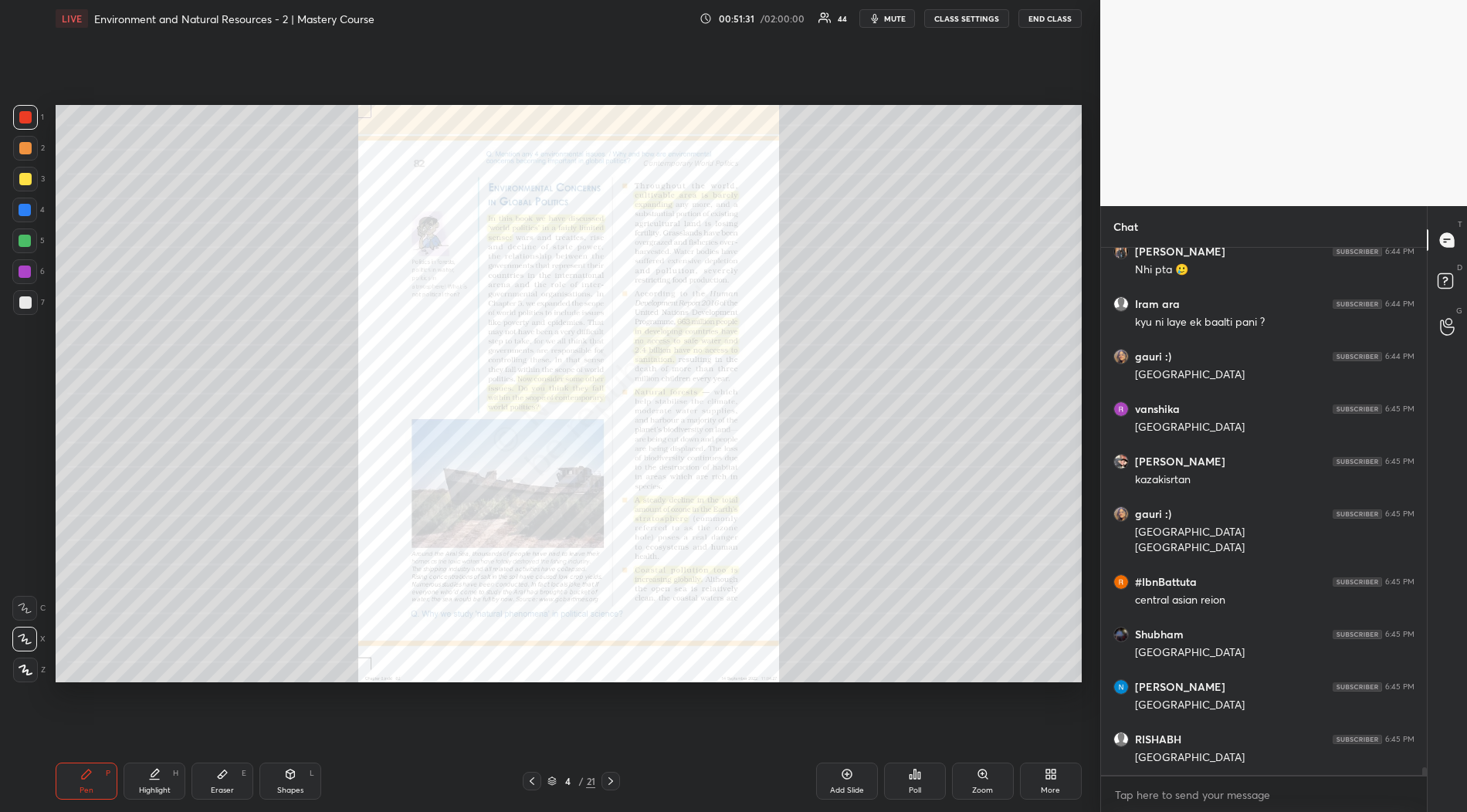
click at [1051, 781] on div "More" at bounding box center [1050, 781] width 62 height 37
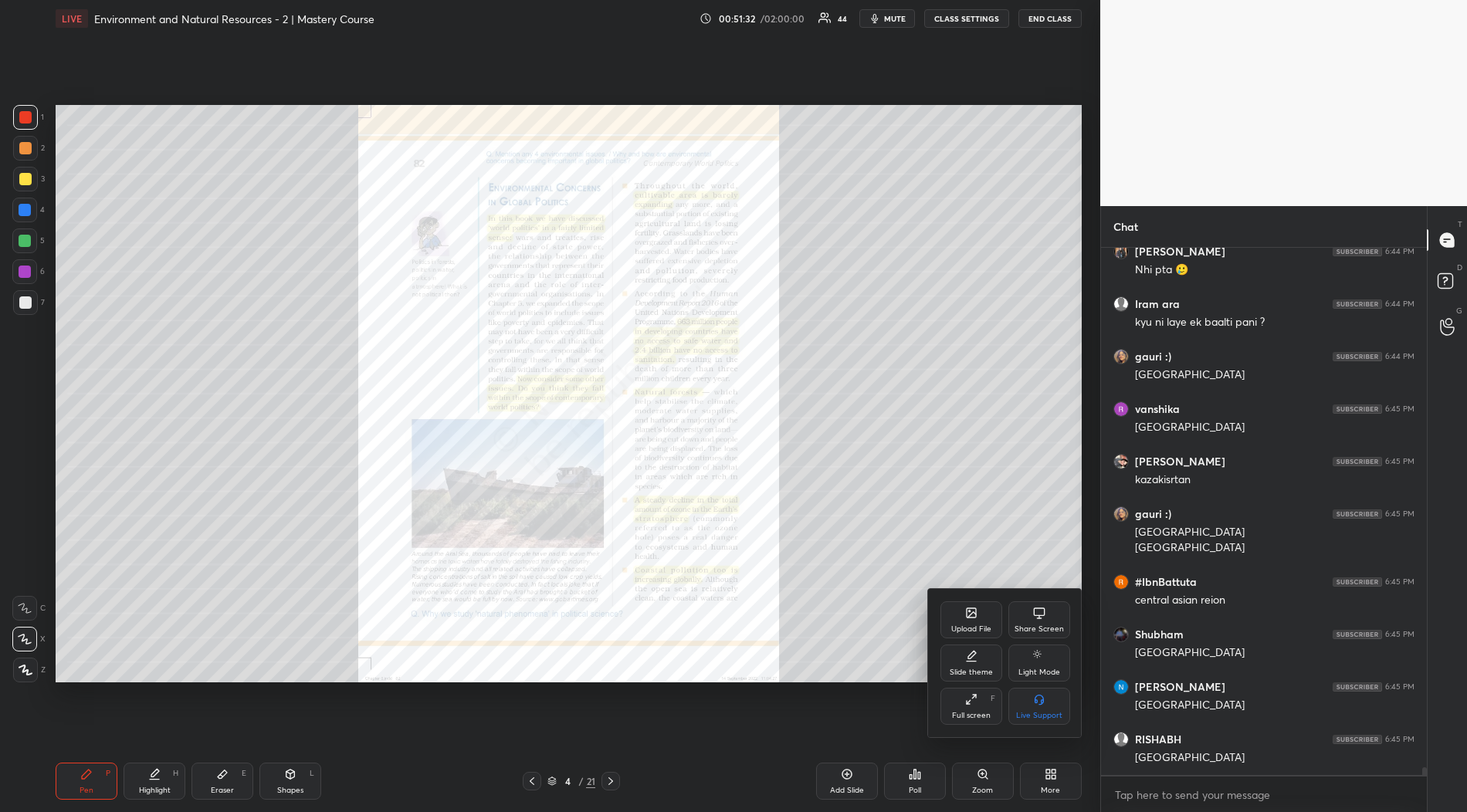
click at [960, 627] on div "Upload File" at bounding box center [971, 629] width 40 height 8
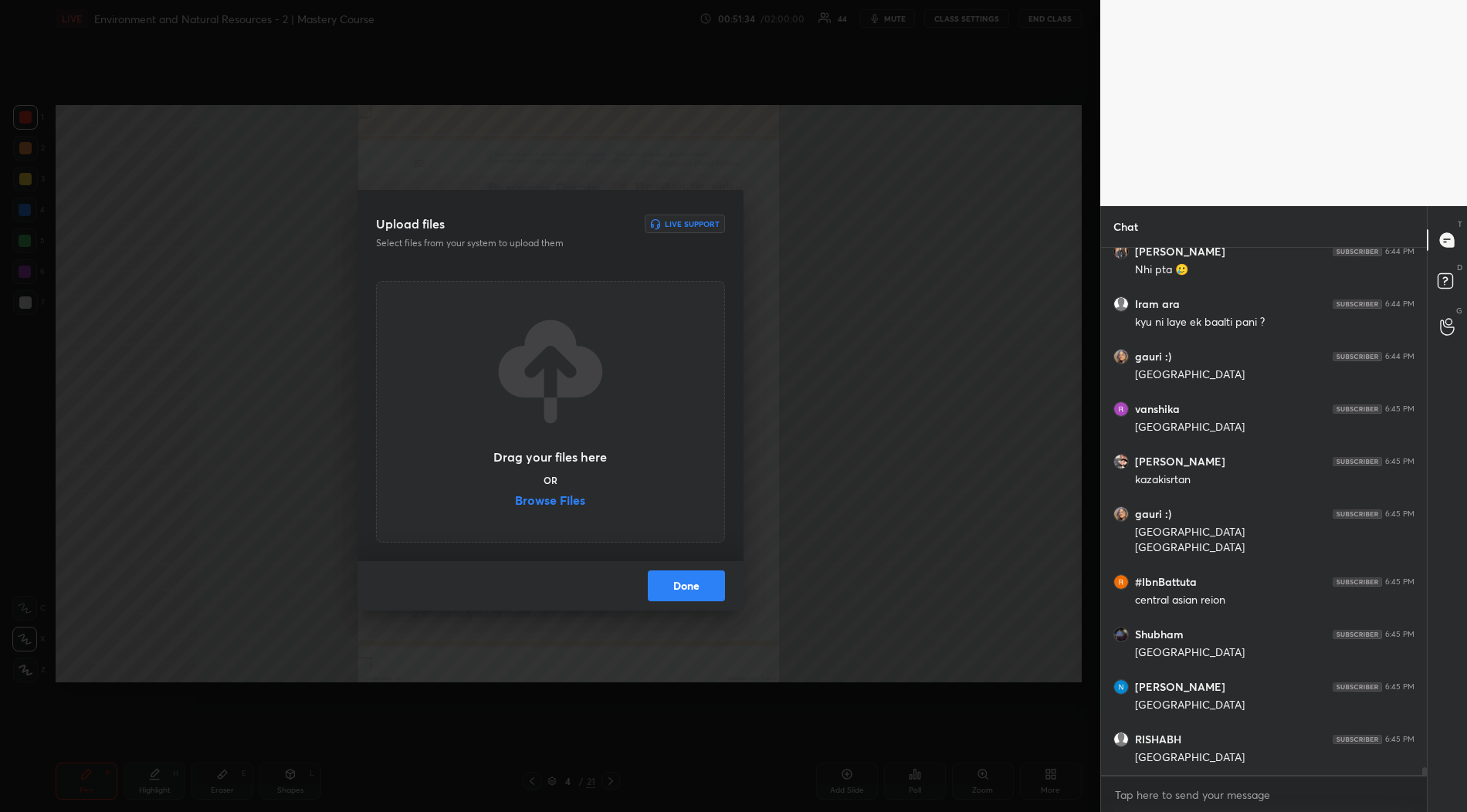
click at [538, 492] on div "Drag your files here OR Browse Files" at bounding box center [550, 411] width 116 height 196
click at [538, 502] on label "Browse Files" at bounding box center [550, 502] width 70 height 16
click at [515, 502] on input "Browse Files" at bounding box center [515, 502] width 0 height 16
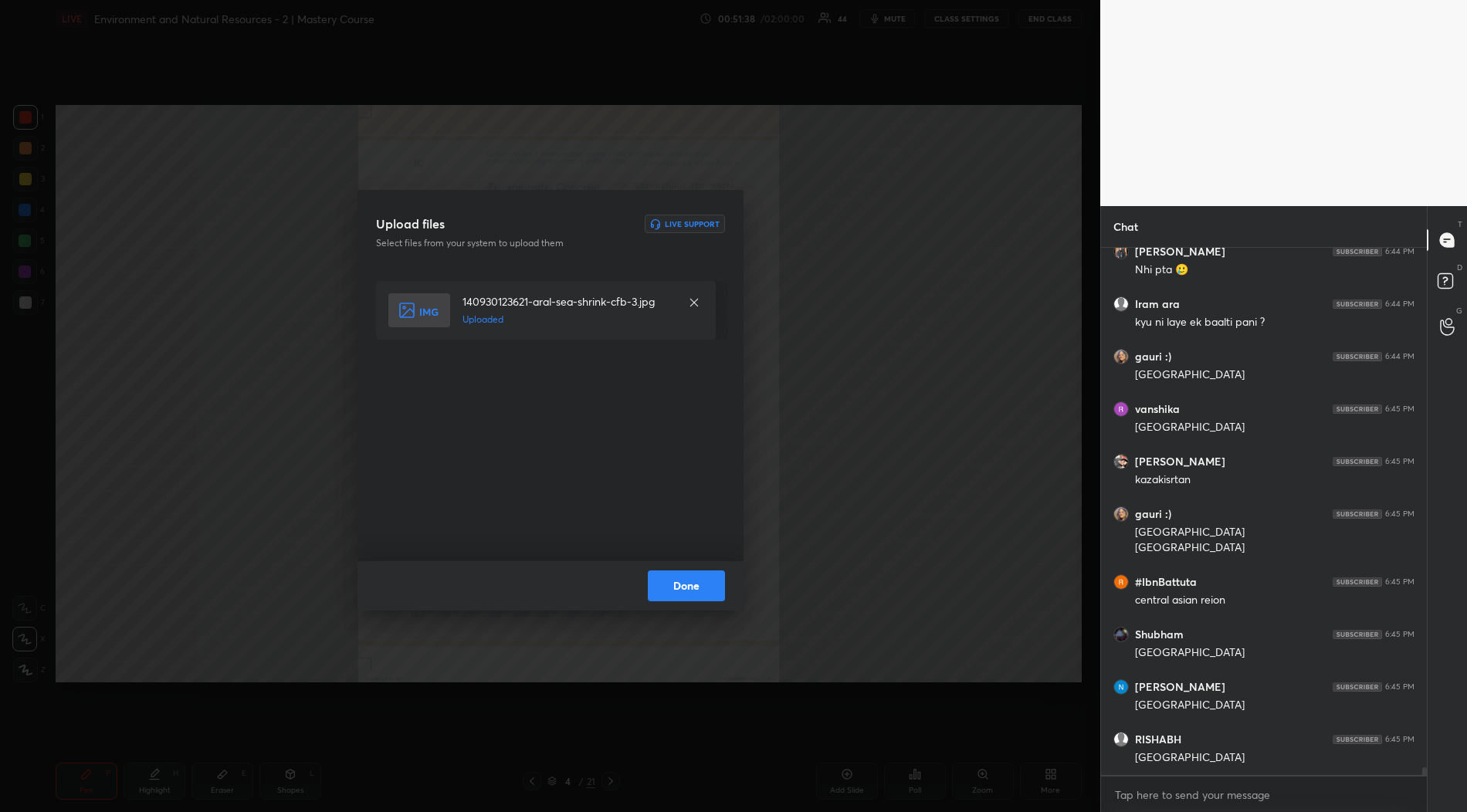
click at [676, 587] on button "Done" at bounding box center [686, 585] width 77 height 31
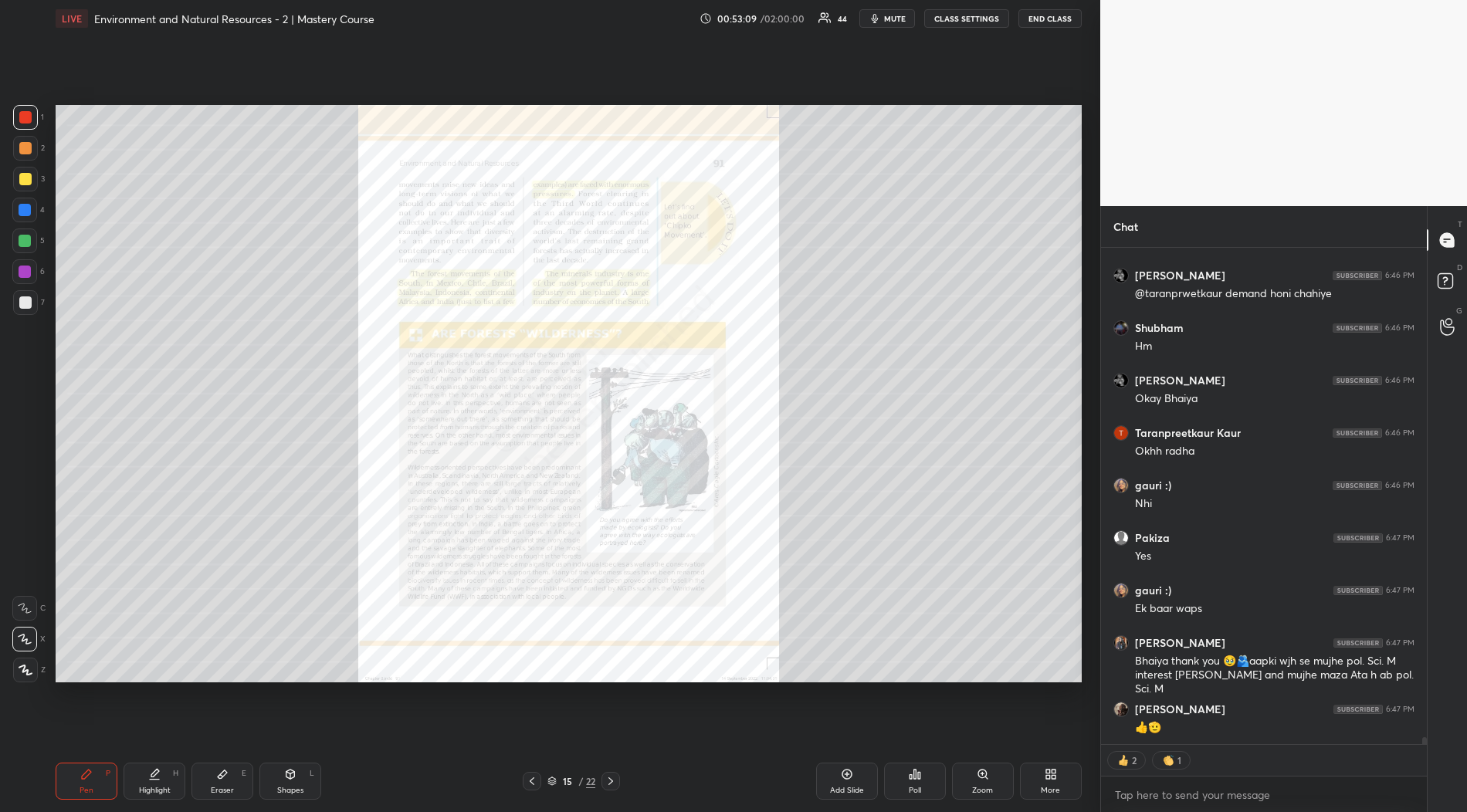
scroll to position [36523, 0]
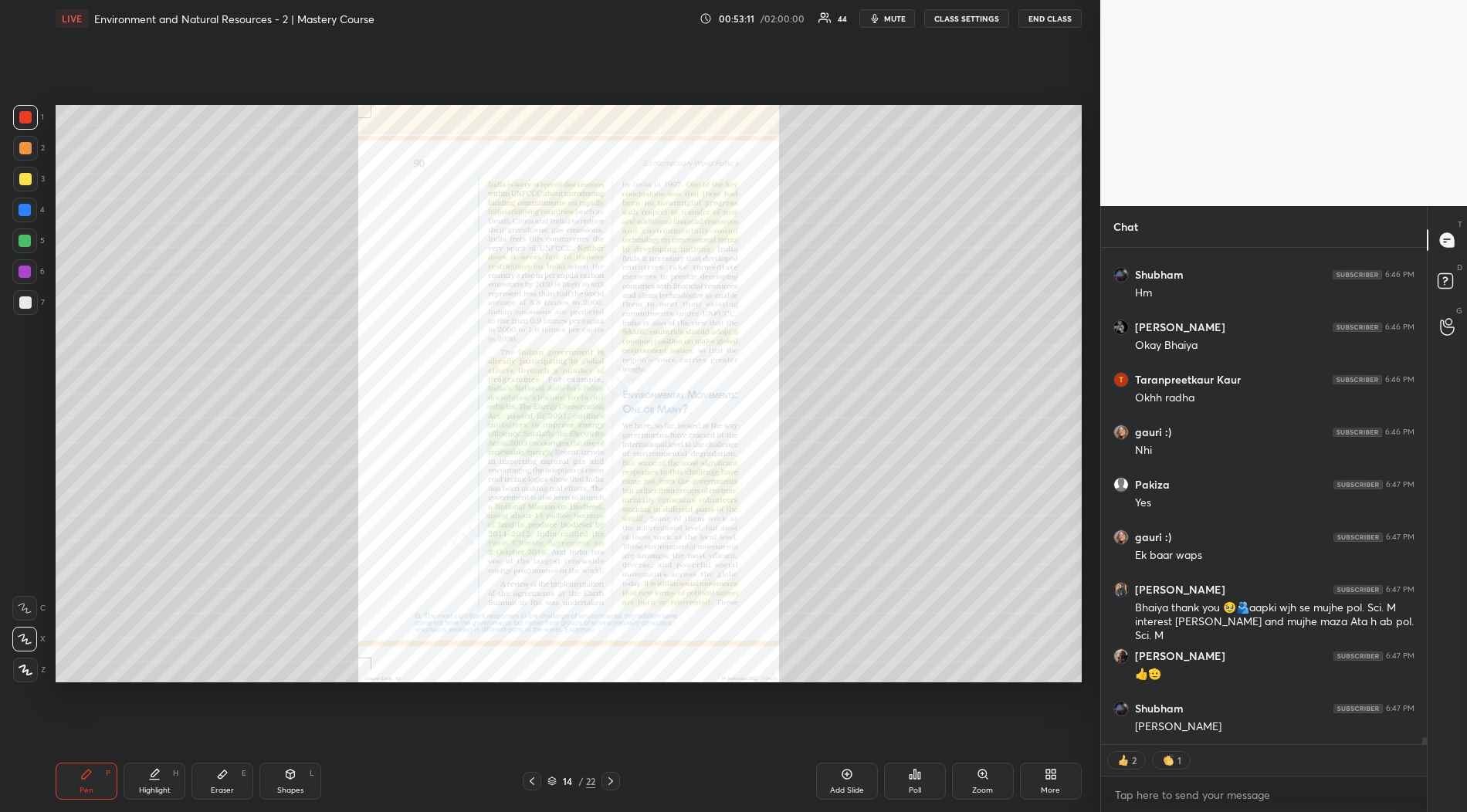
click at [988, 782] on div "Zoom" at bounding box center [983, 781] width 62 height 37
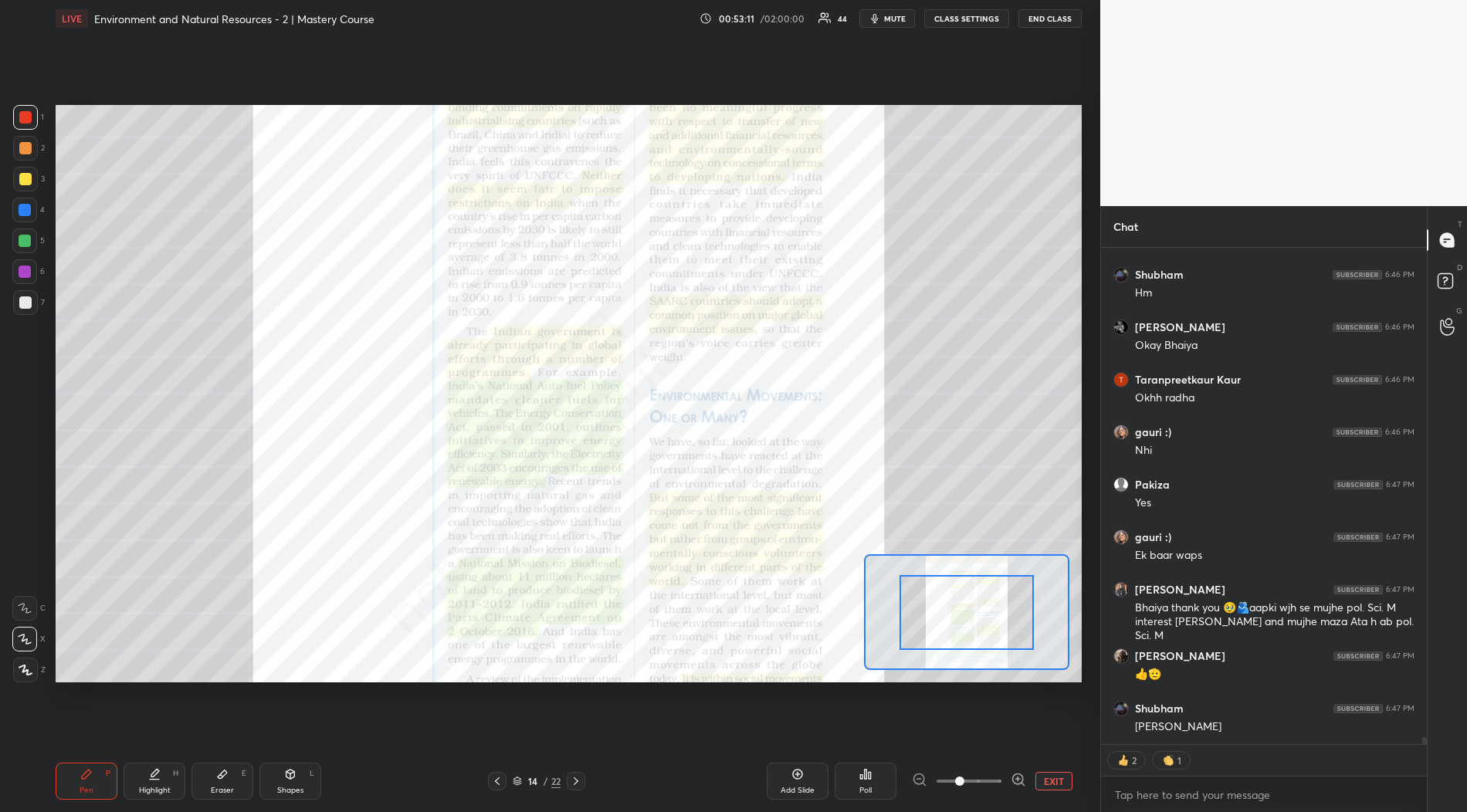
drag, startPoint x: 959, startPoint y: 775, endPoint x: 998, endPoint y: 727, distance: 61.8
click at [1046, 792] on div "Add Slide Poll EXIT" at bounding box center [854, 781] width 456 height 37
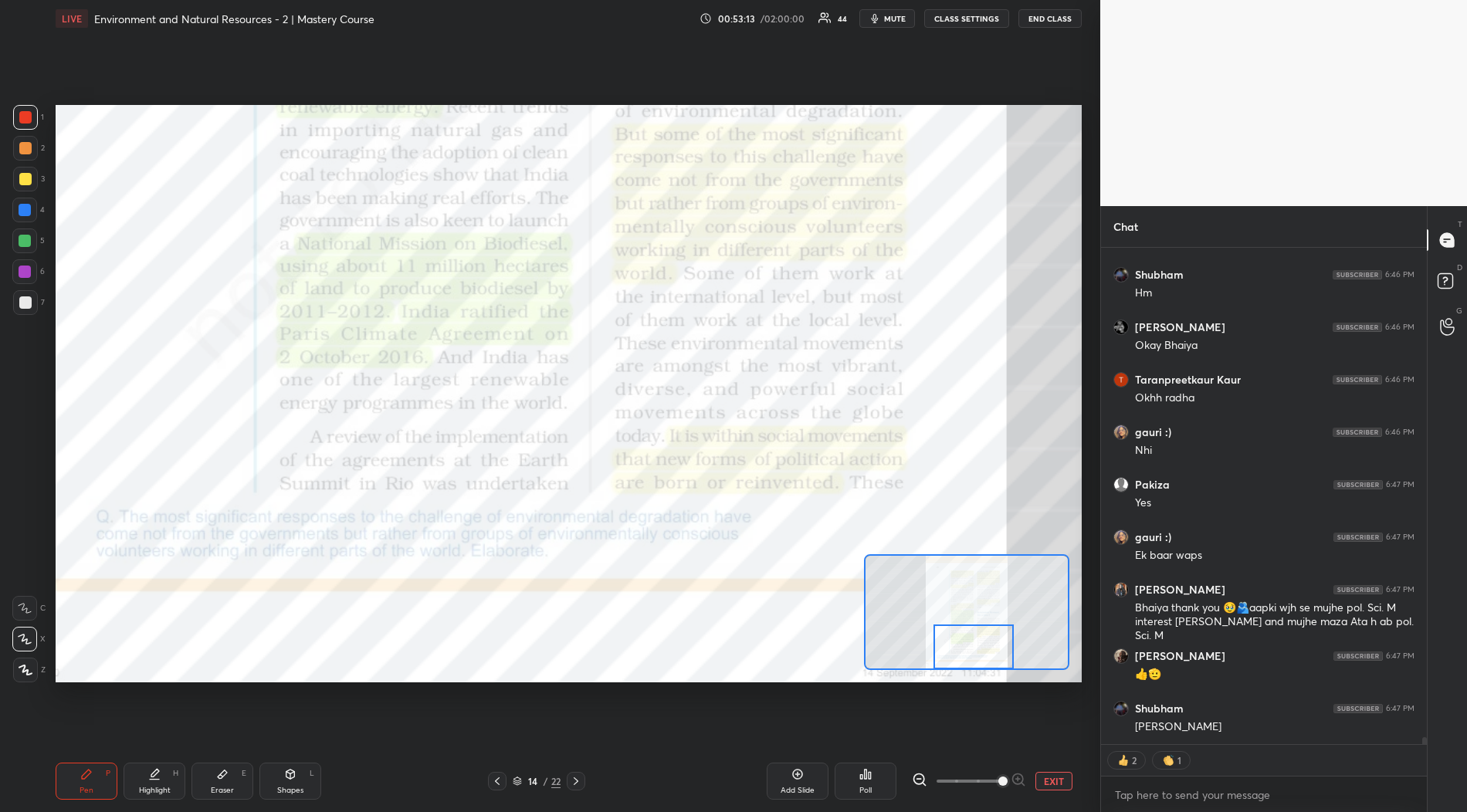
drag, startPoint x: 962, startPoint y: 621, endPoint x: 882, endPoint y: 554, distance: 104.4
click at [968, 652] on div at bounding box center [974, 646] width 81 height 44
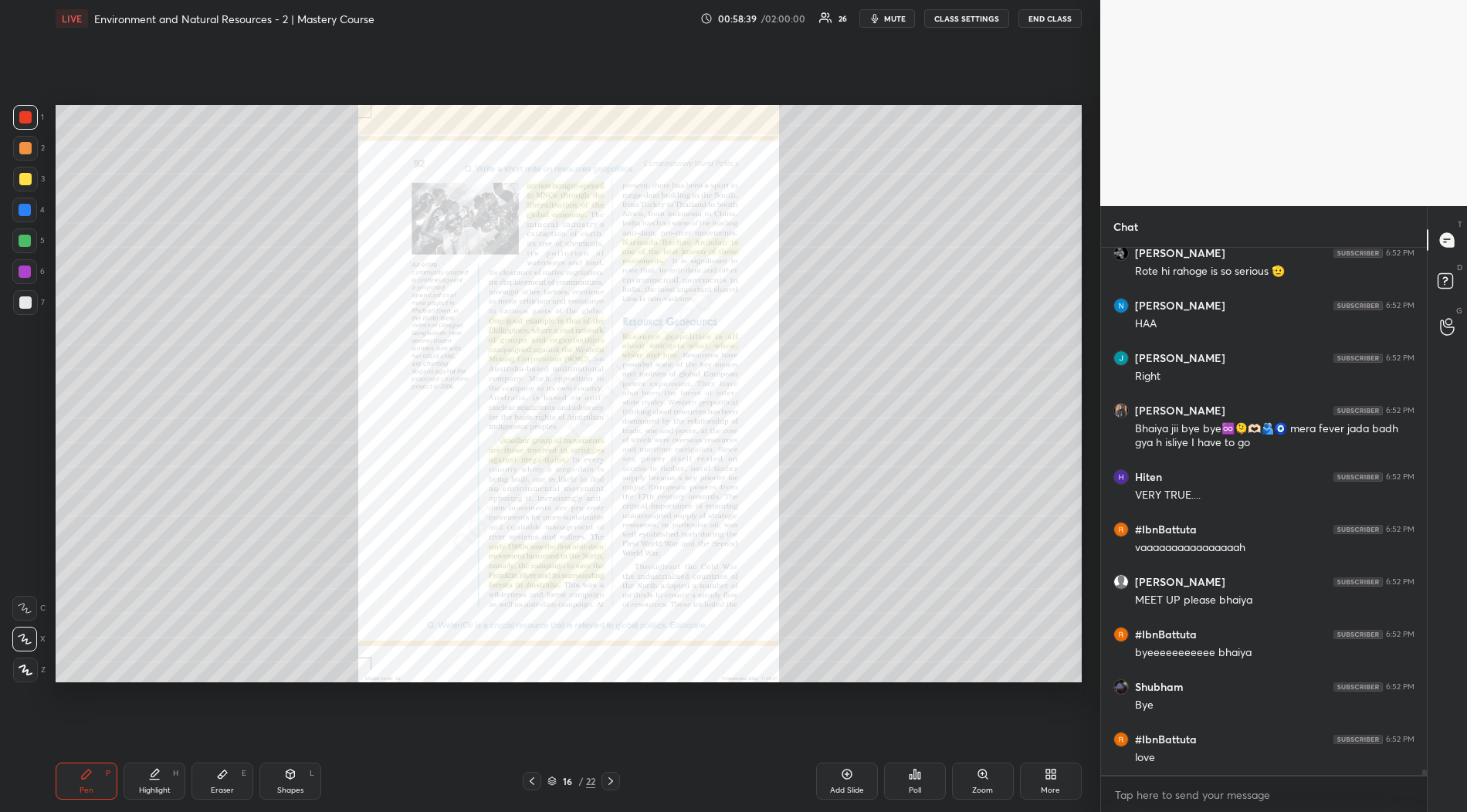
scroll to position [47570, 0]
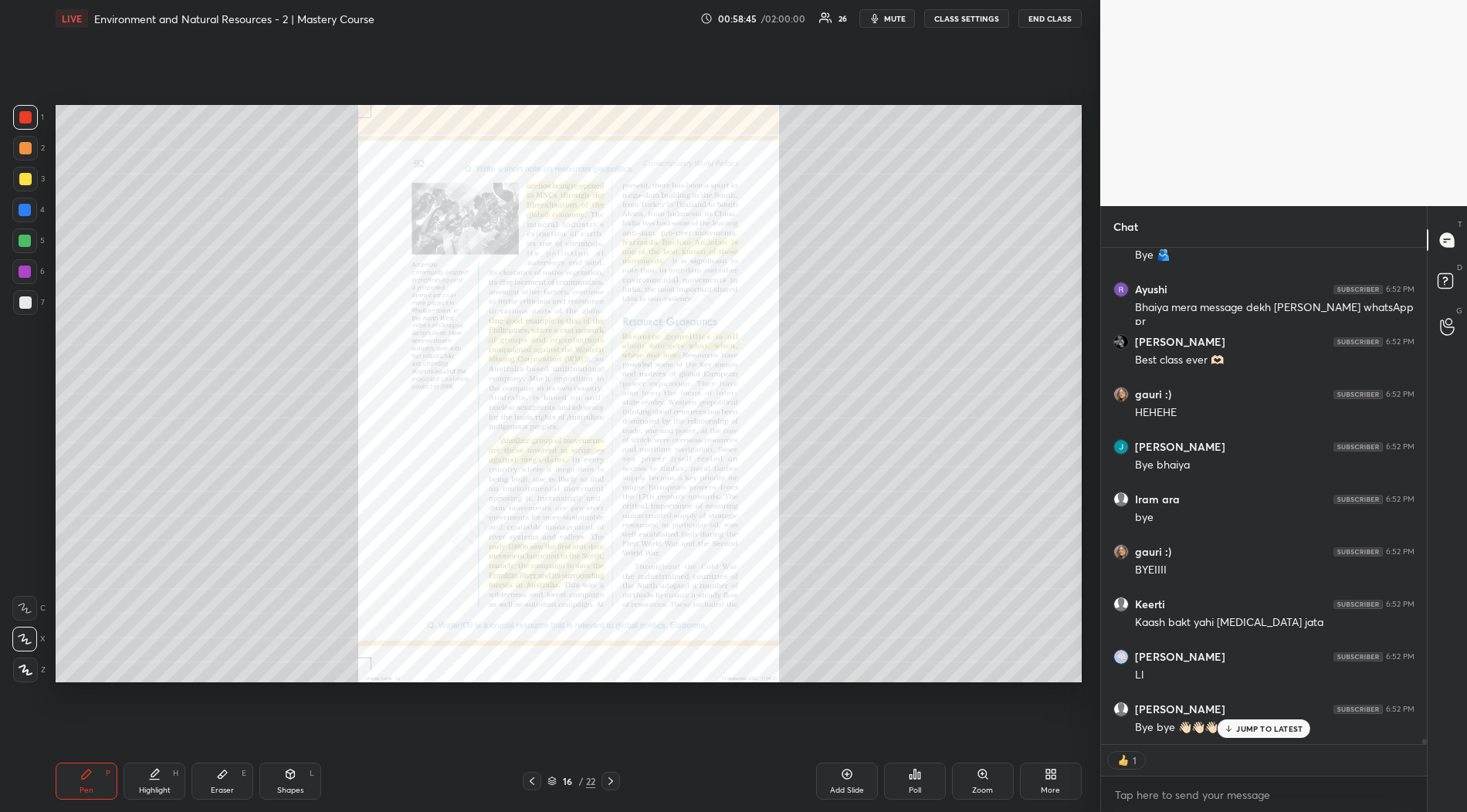
click at [1038, 15] on button "END CLASS" at bounding box center [1050, 18] width 63 height 19
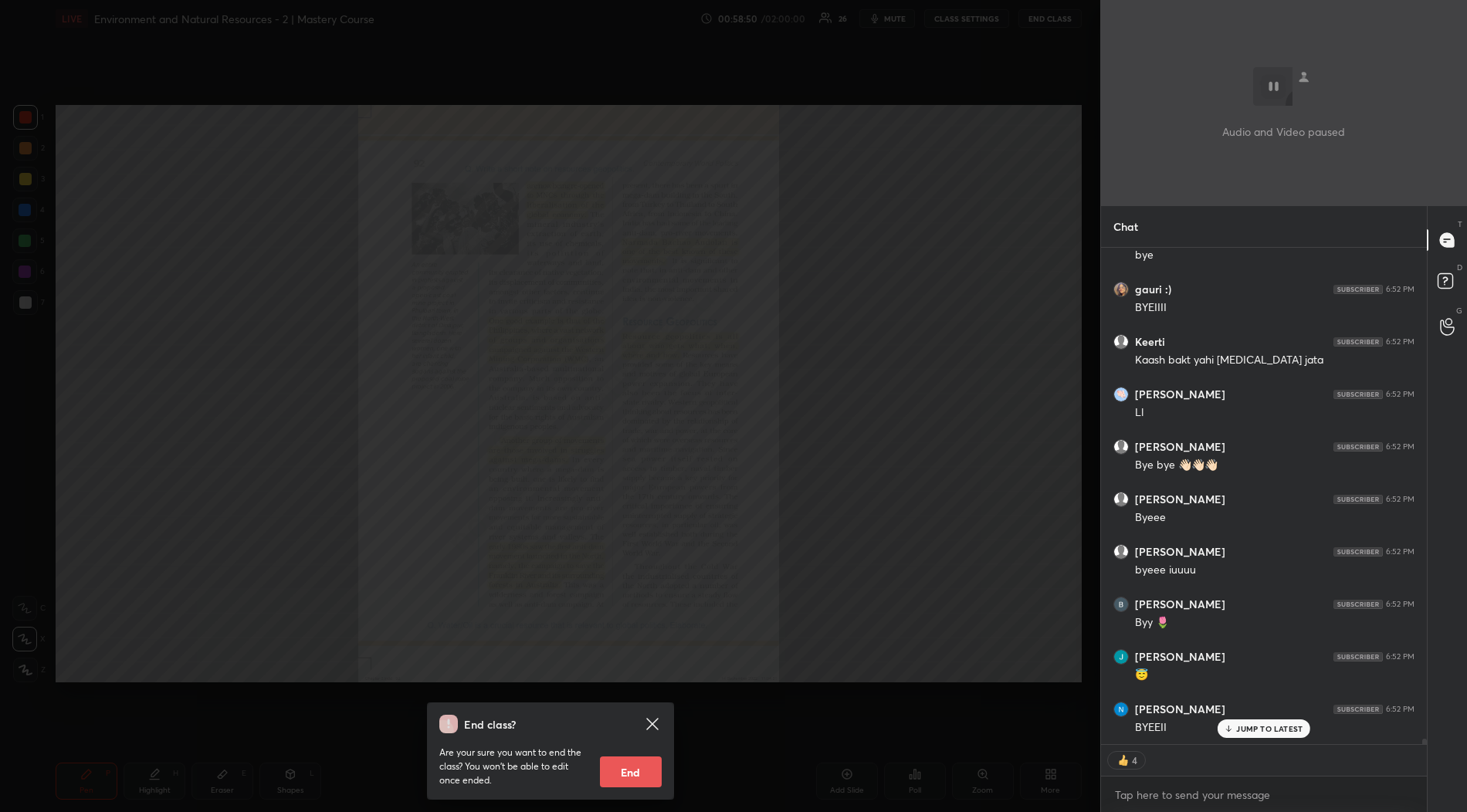
click at [626, 775] on button "End" at bounding box center [631, 772] width 62 height 31
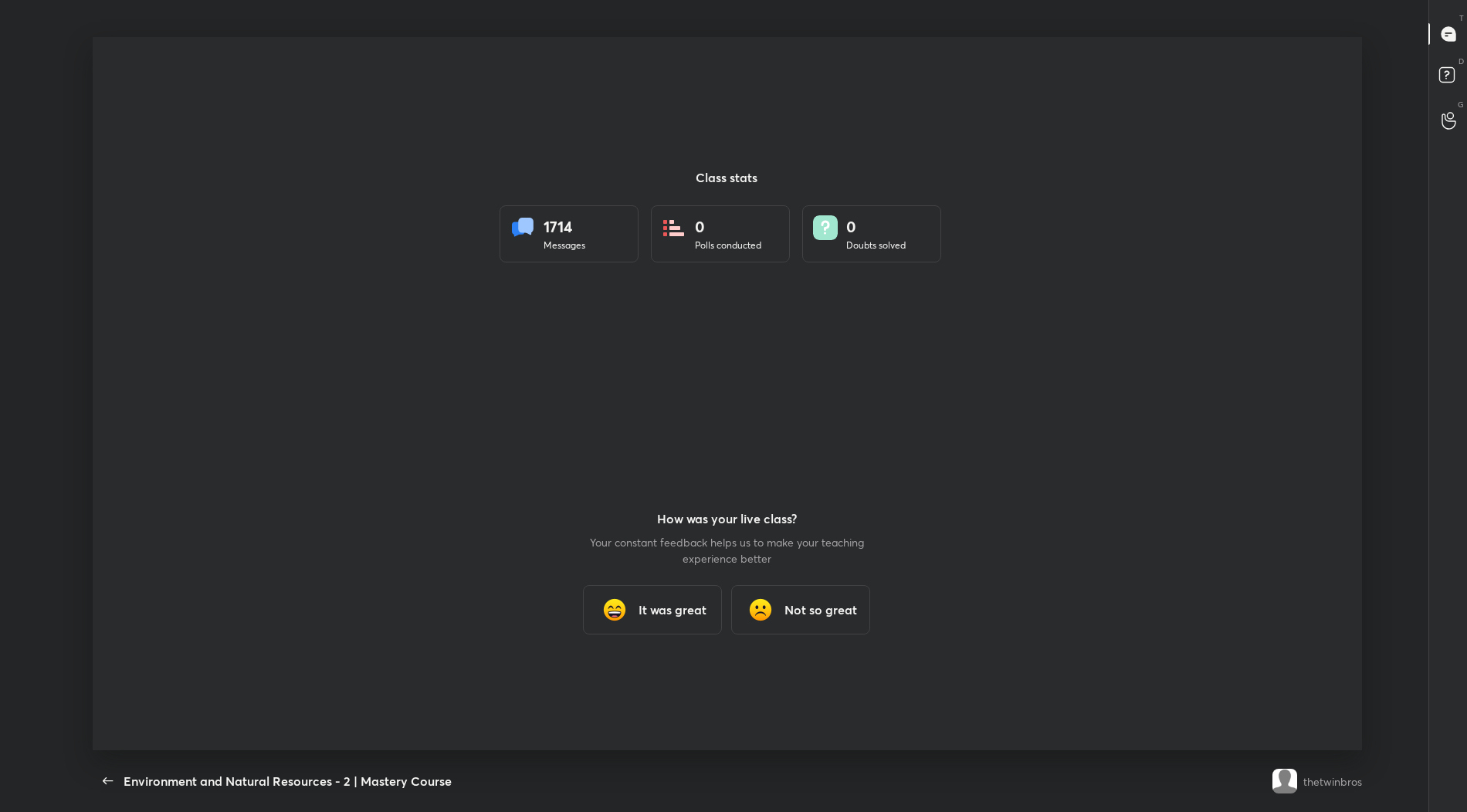
type textarea "x"
